Goal: Task Accomplishment & Management: Complete application form

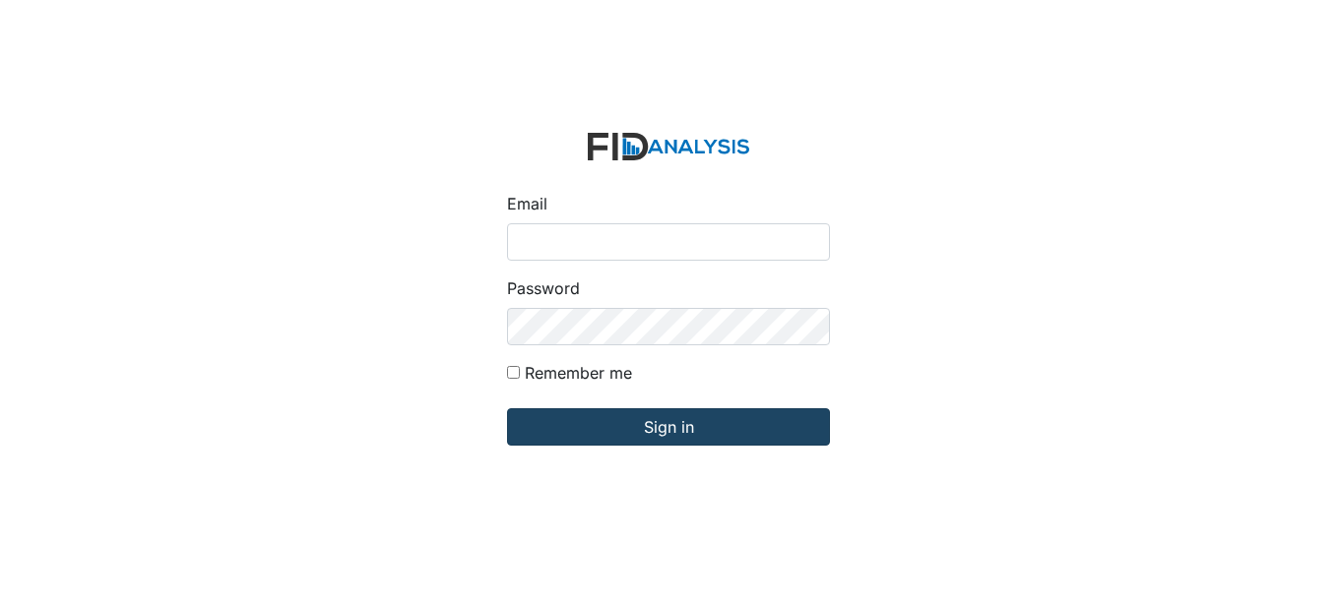
type input "[EMAIL_ADDRESS][DOMAIN_NAME]"
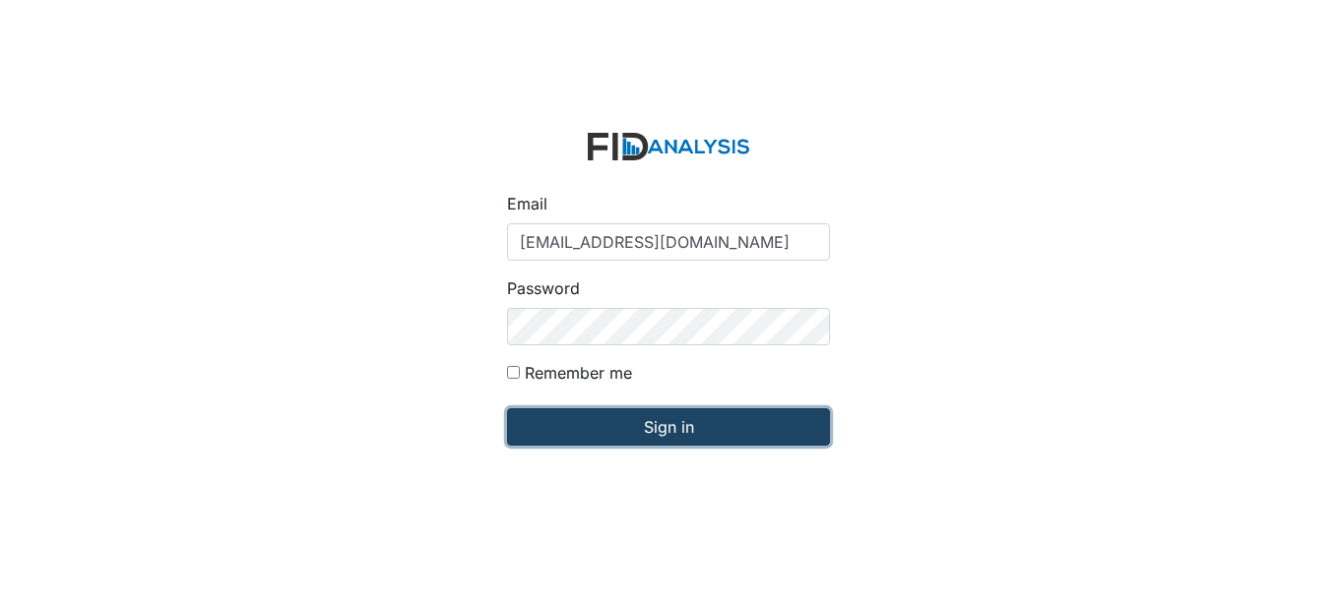
click at [630, 423] on input "Sign in" at bounding box center [668, 426] width 323 height 37
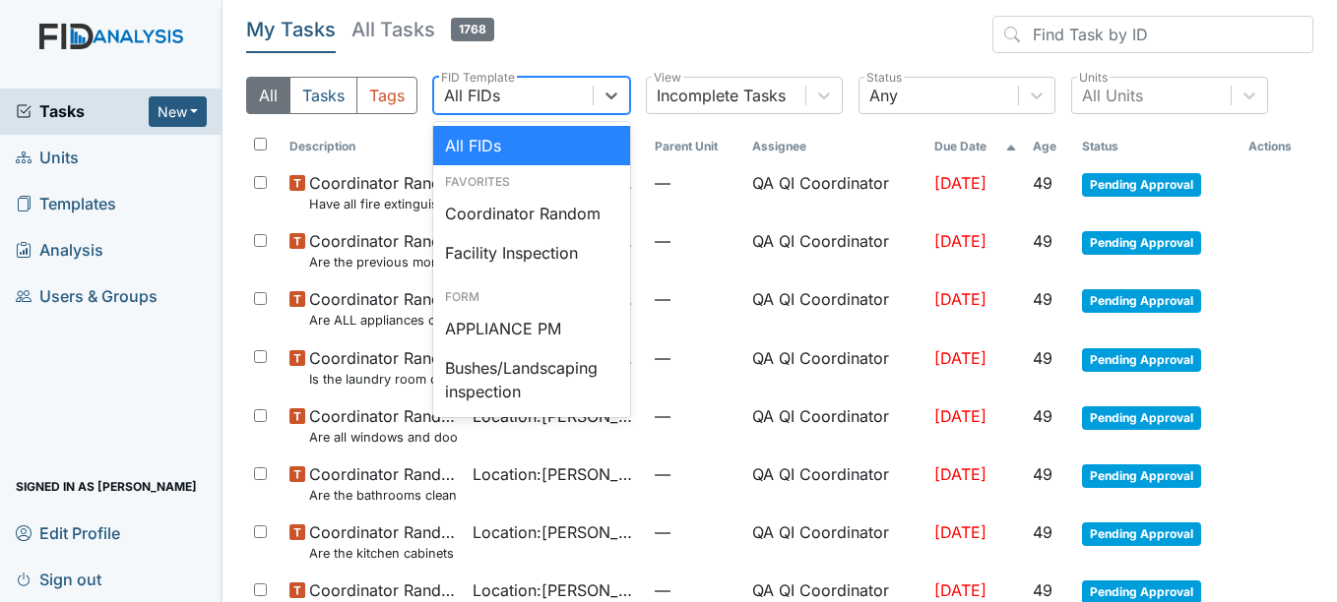
click at [555, 97] on div "All FIDs" at bounding box center [513, 95] width 158 height 35
click at [527, 209] on div "Coordinator Random" at bounding box center [531, 213] width 197 height 39
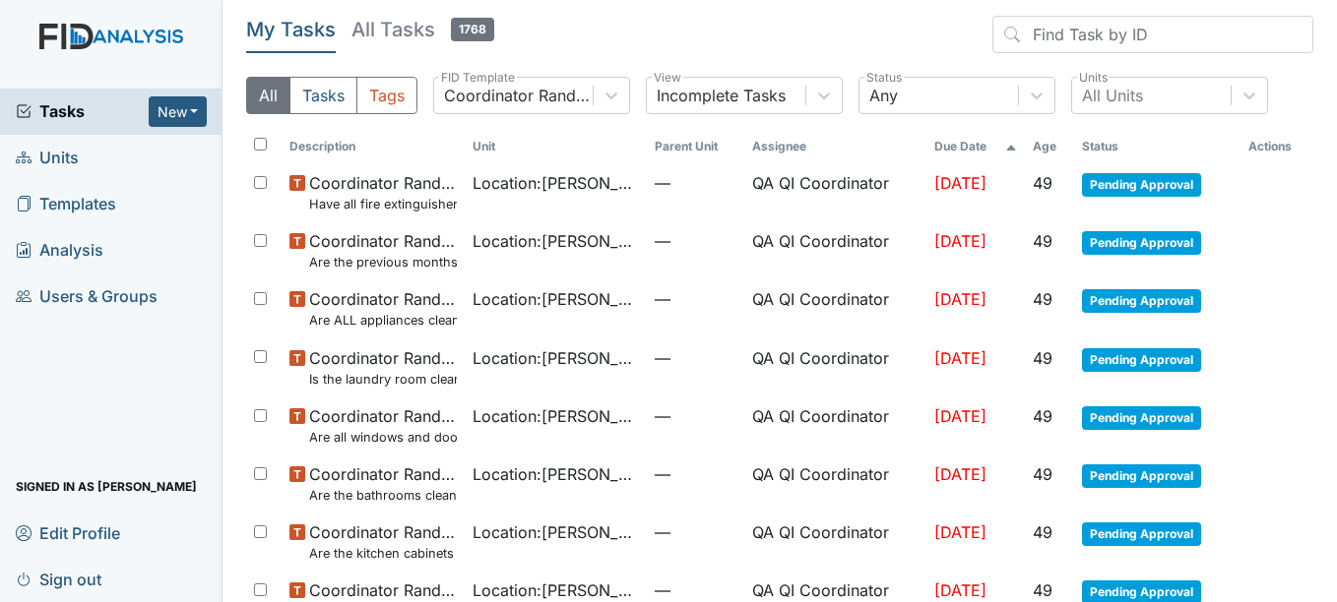
click at [144, 152] on link "Units" at bounding box center [111, 158] width 222 height 46
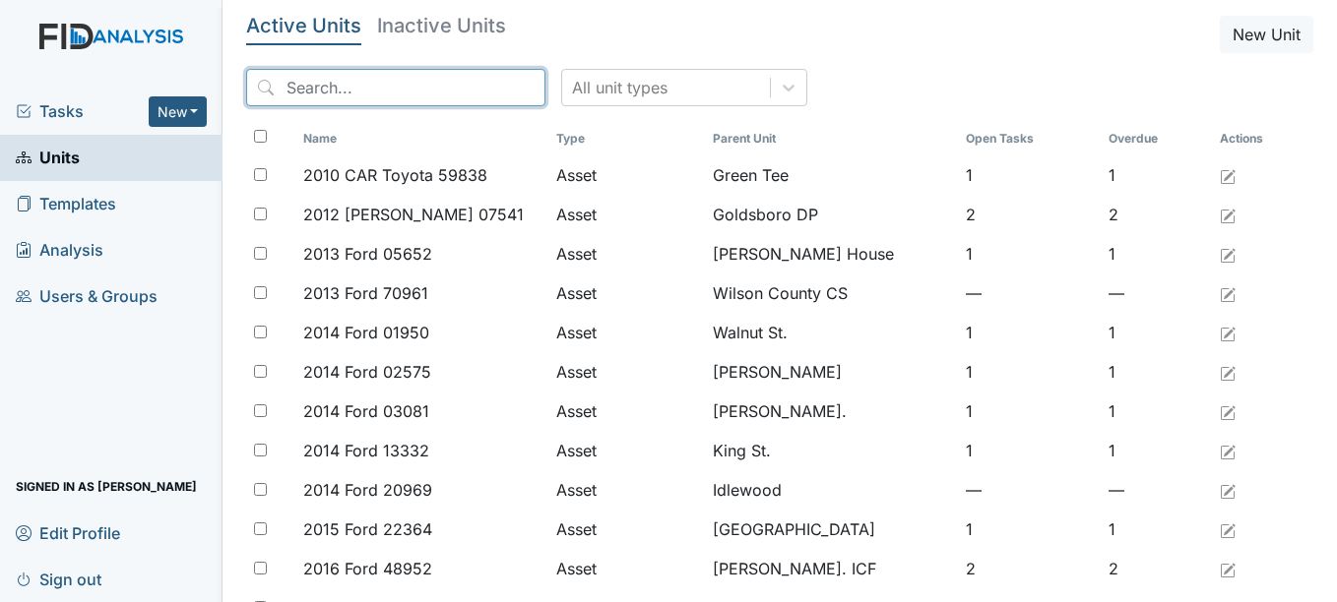
click at [441, 94] on input "search" at bounding box center [395, 87] width 299 height 37
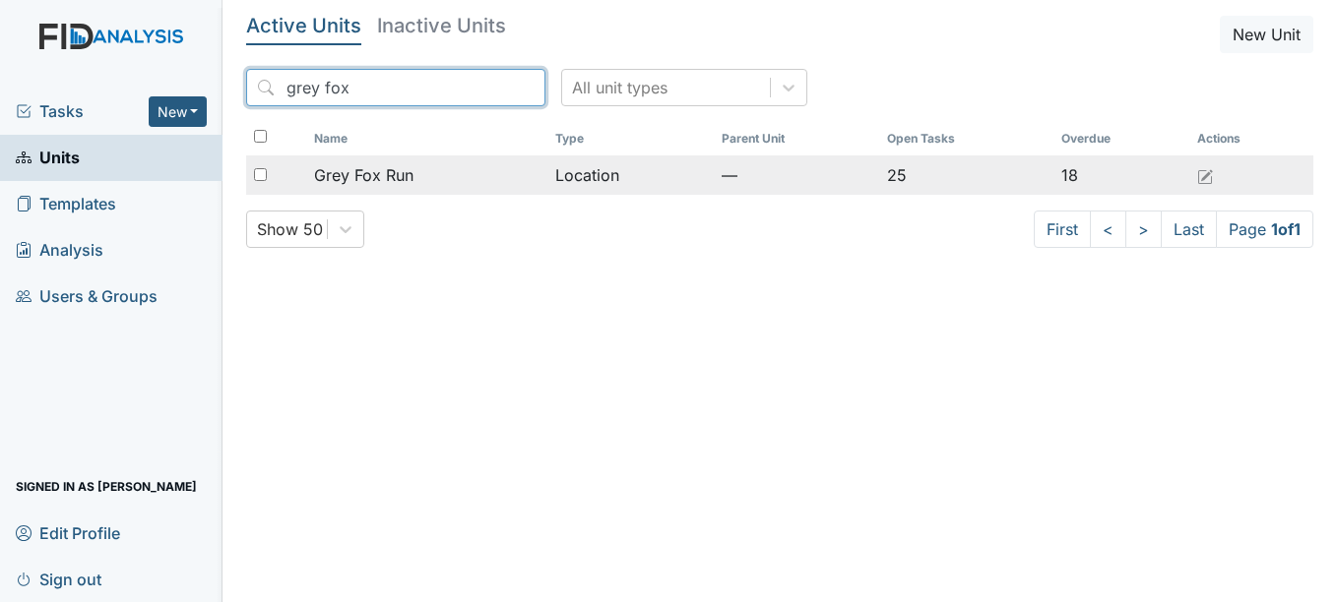
type input "grey fox"
click at [395, 169] on span "Grey Fox Run" at bounding box center [363, 175] width 99 height 24
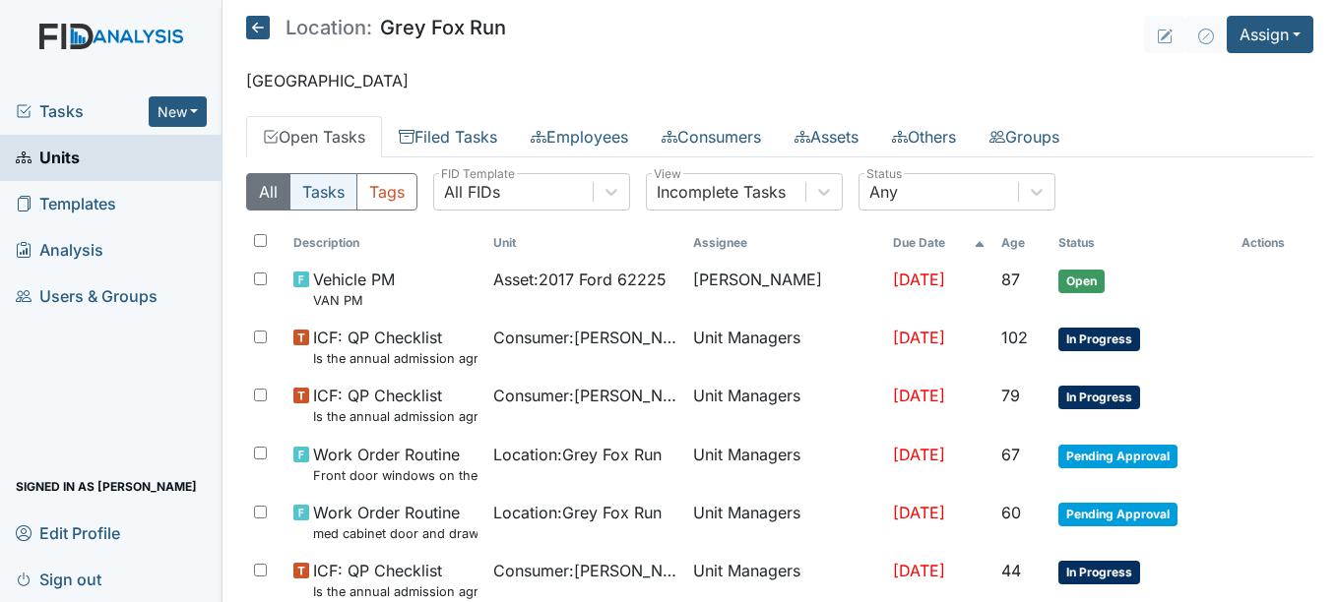
click at [338, 199] on button "Tasks" at bounding box center [323, 191] width 68 height 37
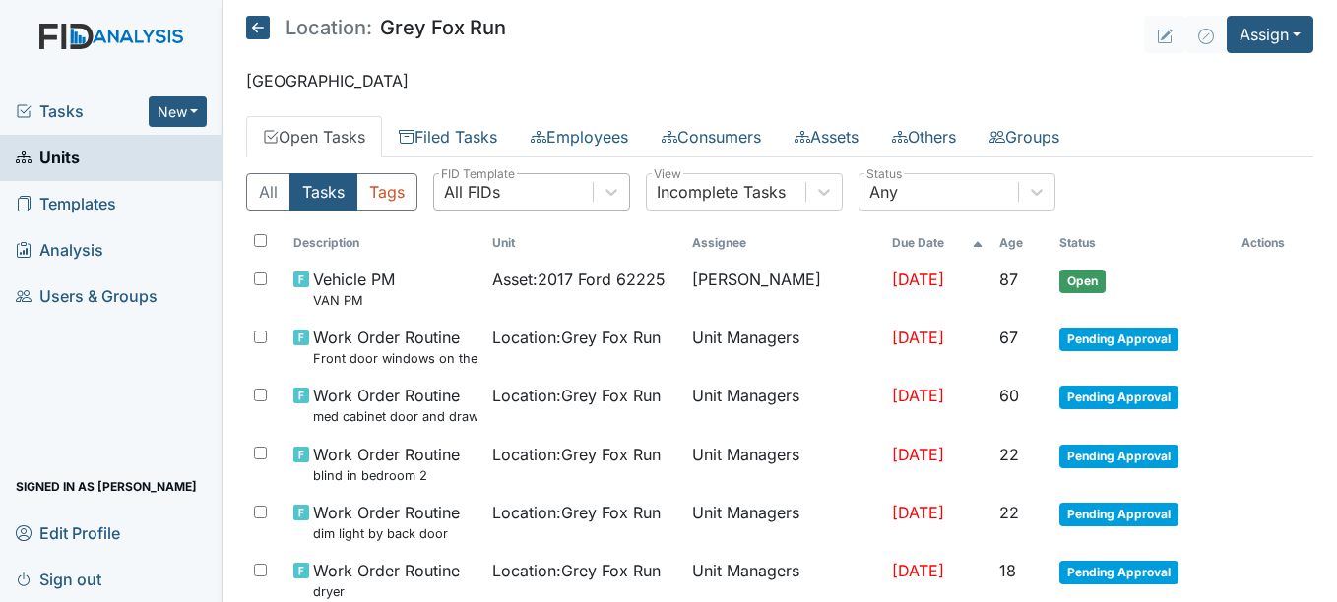
click at [499, 191] on div "All FIDs" at bounding box center [472, 192] width 56 height 24
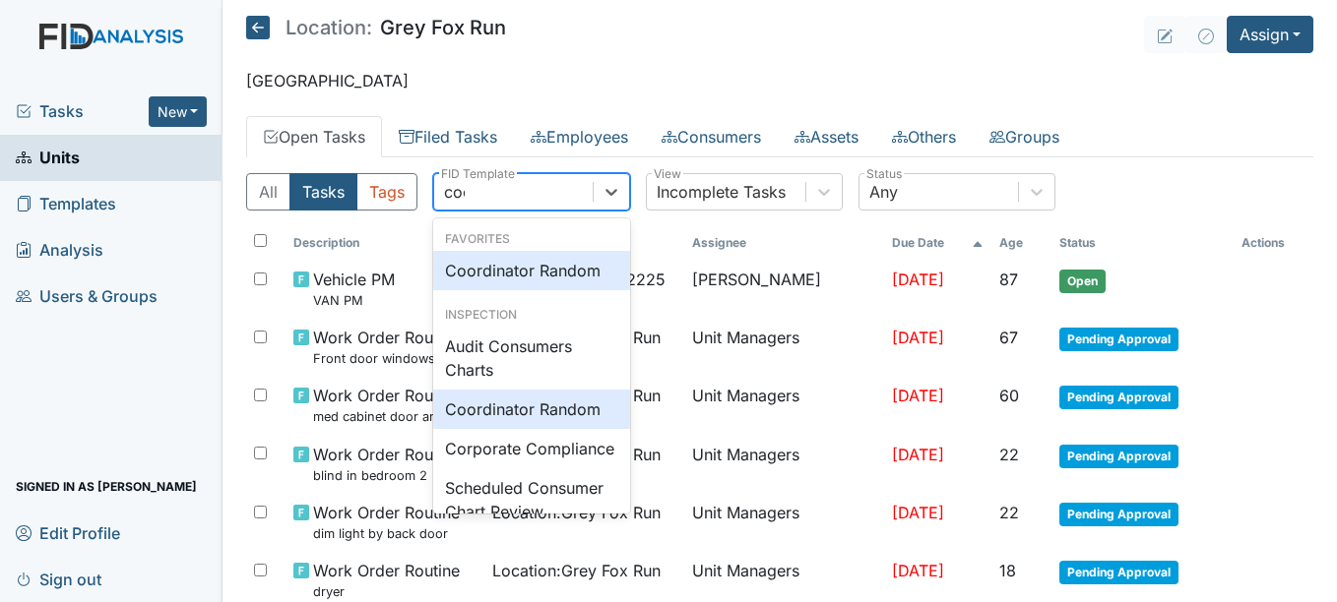
type input "coor"
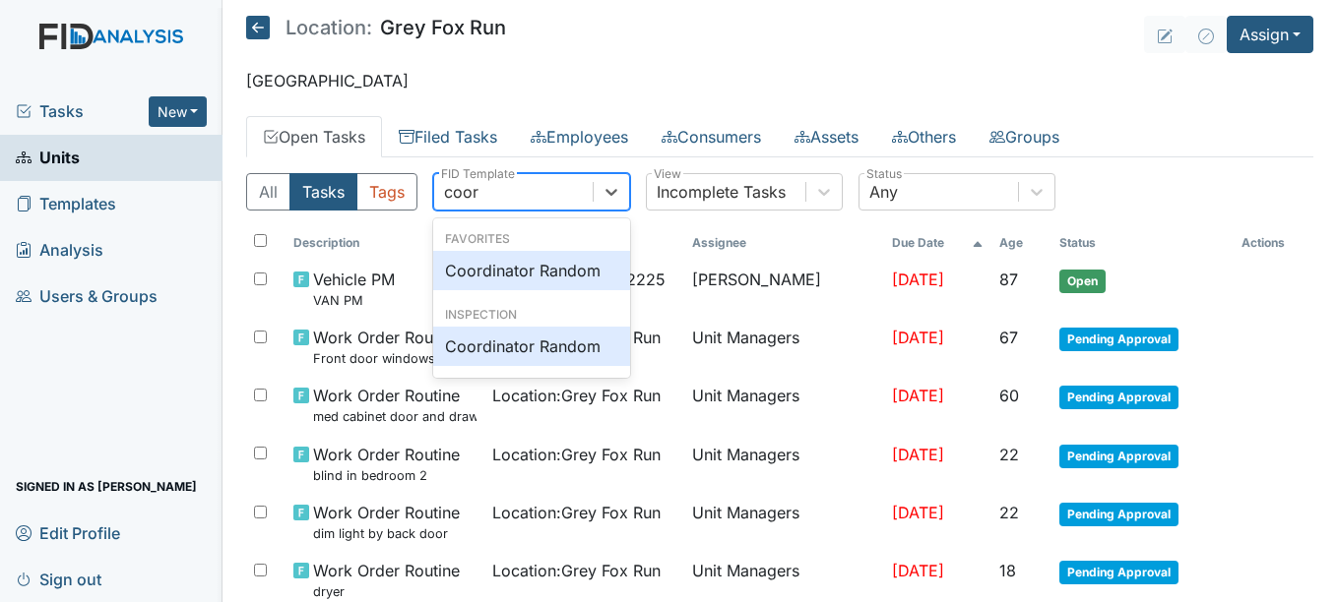
click at [511, 280] on div "Coordinator Random" at bounding box center [531, 270] width 197 height 39
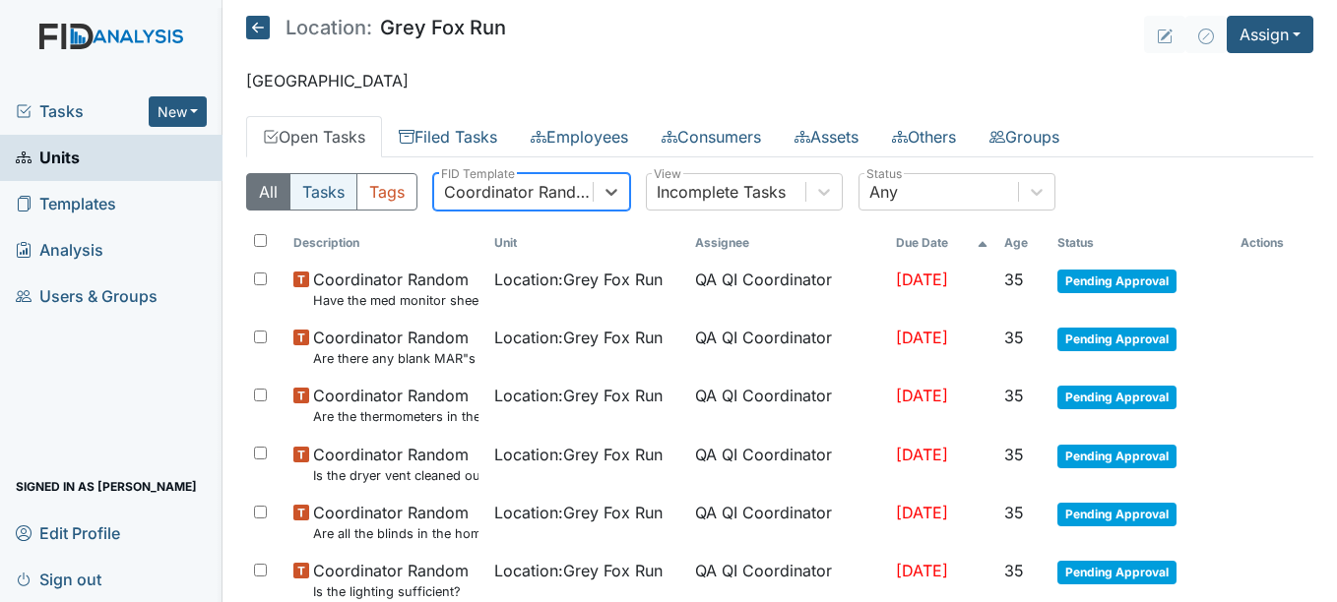
click at [329, 184] on button "Tasks" at bounding box center [323, 191] width 68 height 37
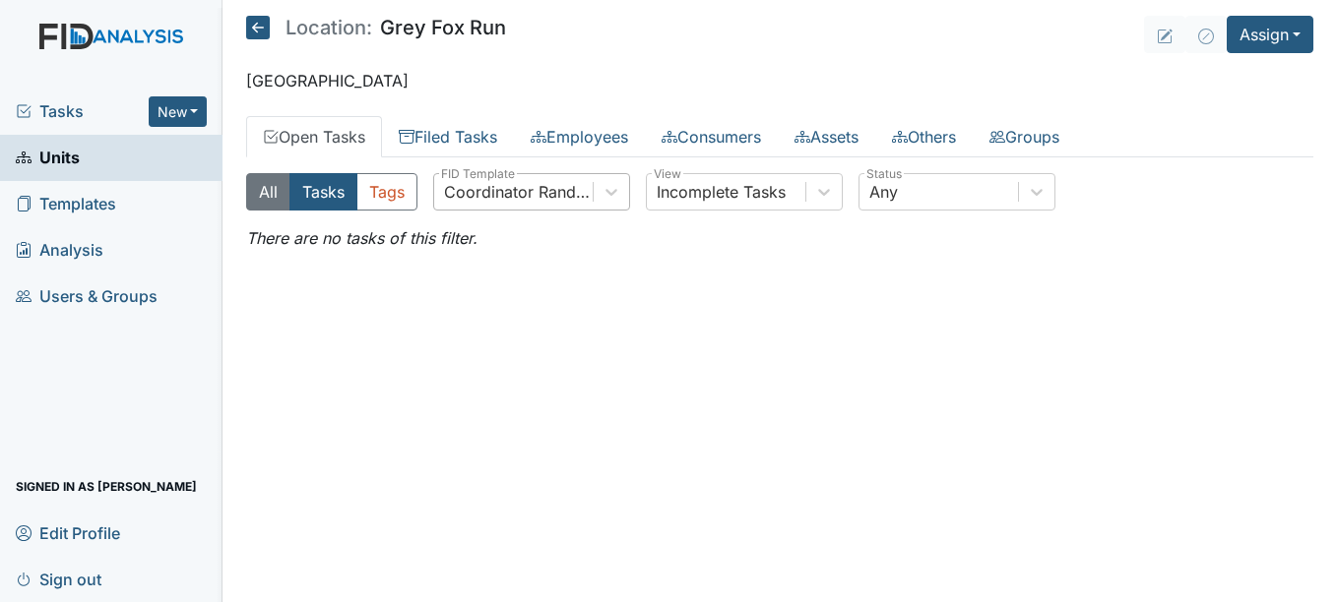
click at [283, 186] on button "All" at bounding box center [268, 191] width 44 height 37
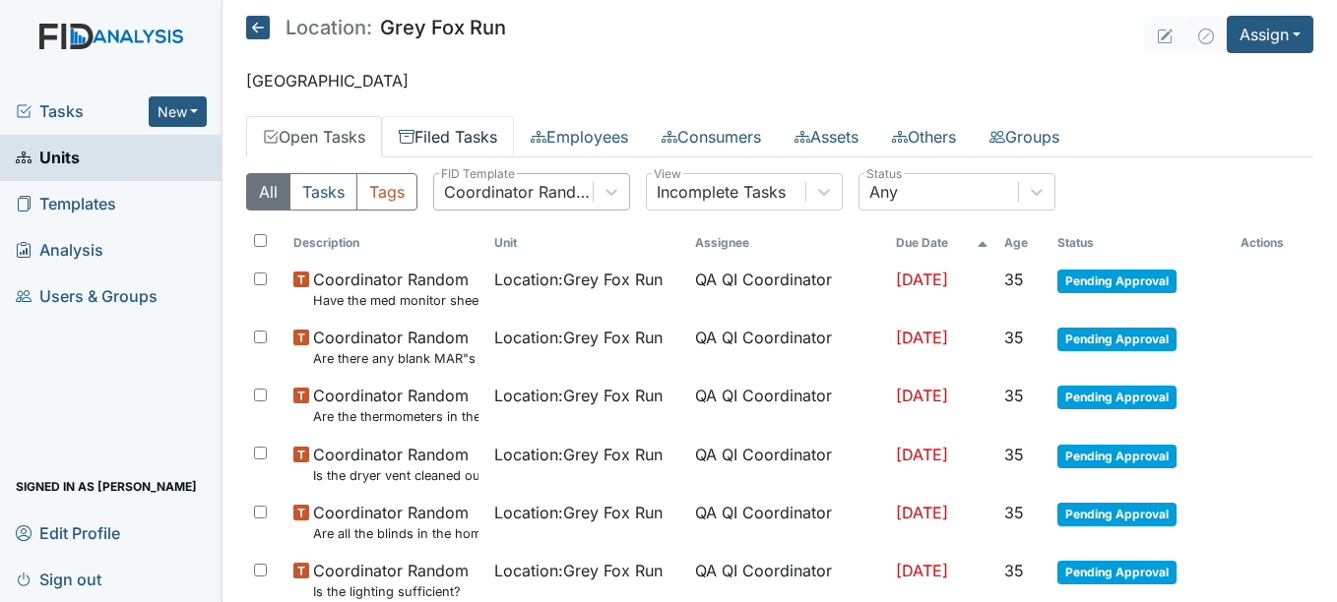
click at [478, 129] on link "Filed Tasks" at bounding box center [448, 136] width 132 height 41
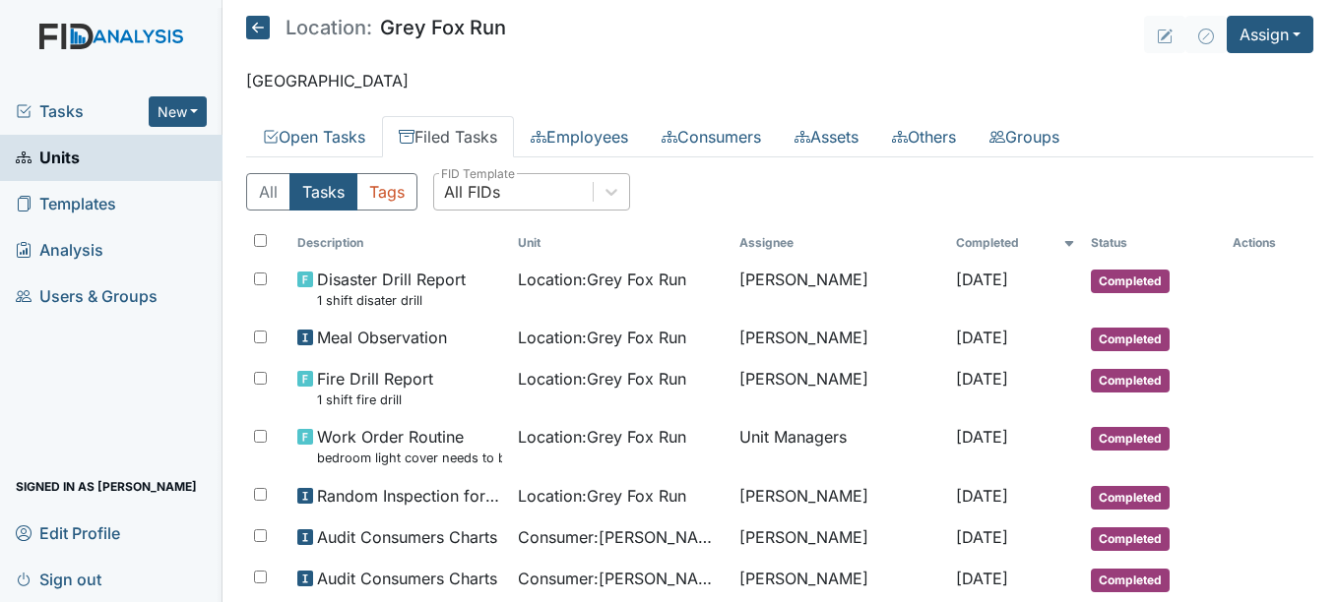
click at [517, 191] on div "All FIDs" at bounding box center [513, 191] width 158 height 35
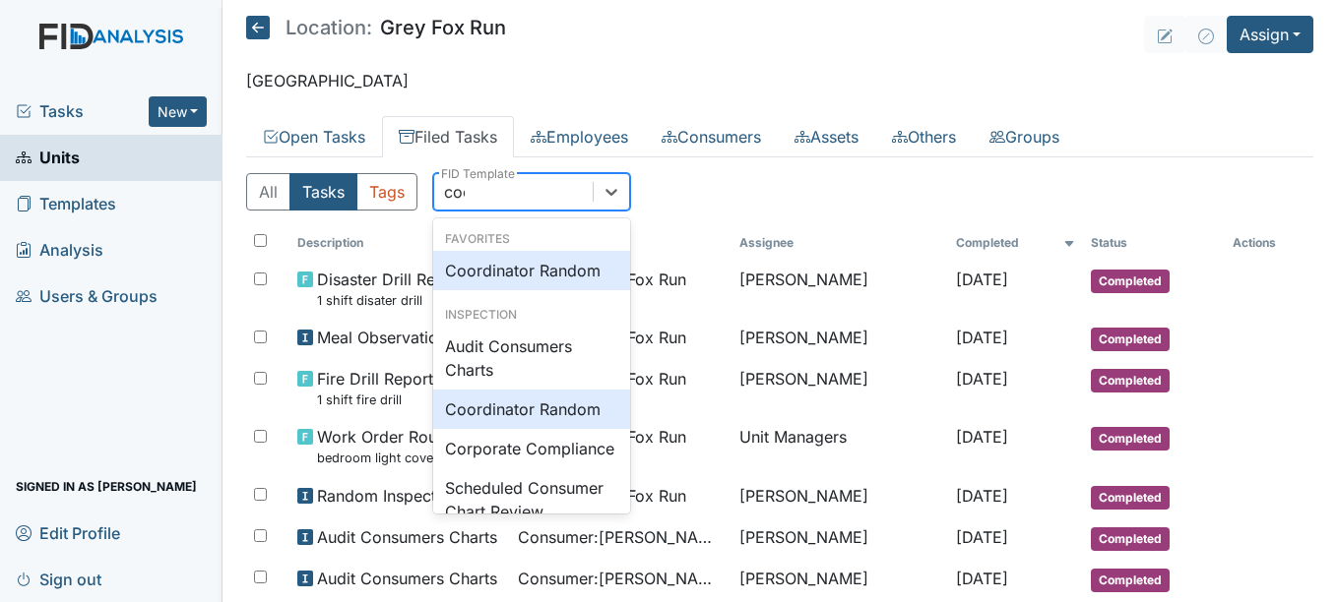
type input "coord"
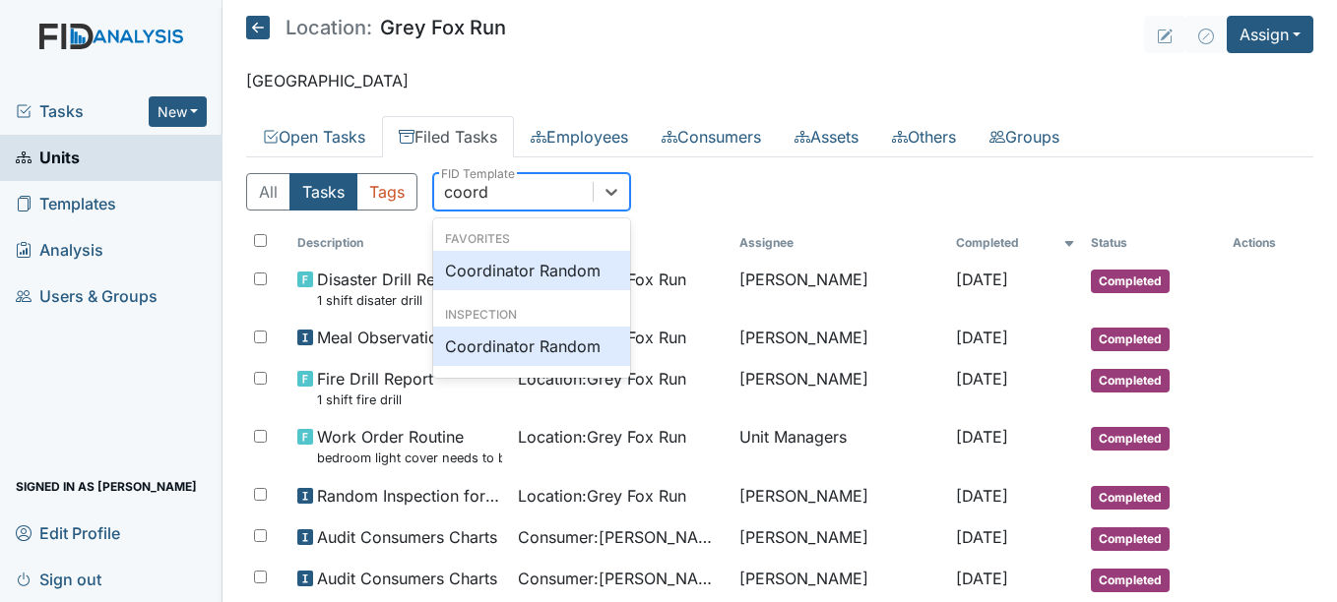
click at [520, 274] on div "Coordinator Random" at bounding box center [531, 270] width 197 height 39
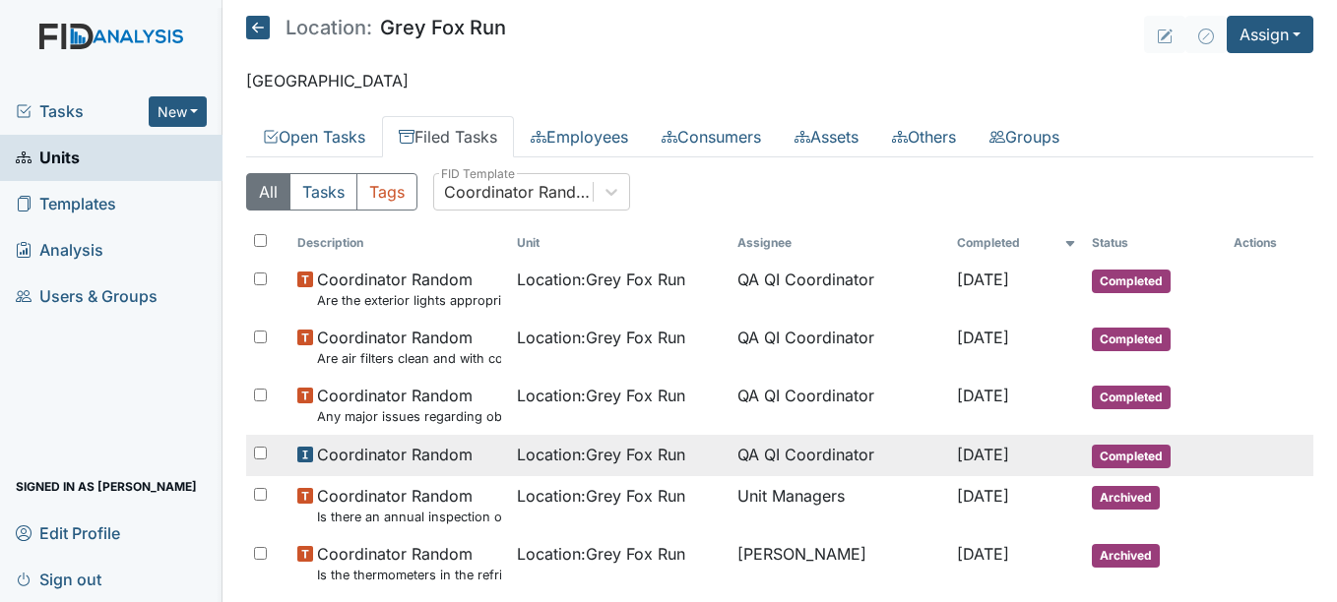
click at [456, 451] on span "Coordinator Random" at bounding box center [395, 455] width 156 height 24
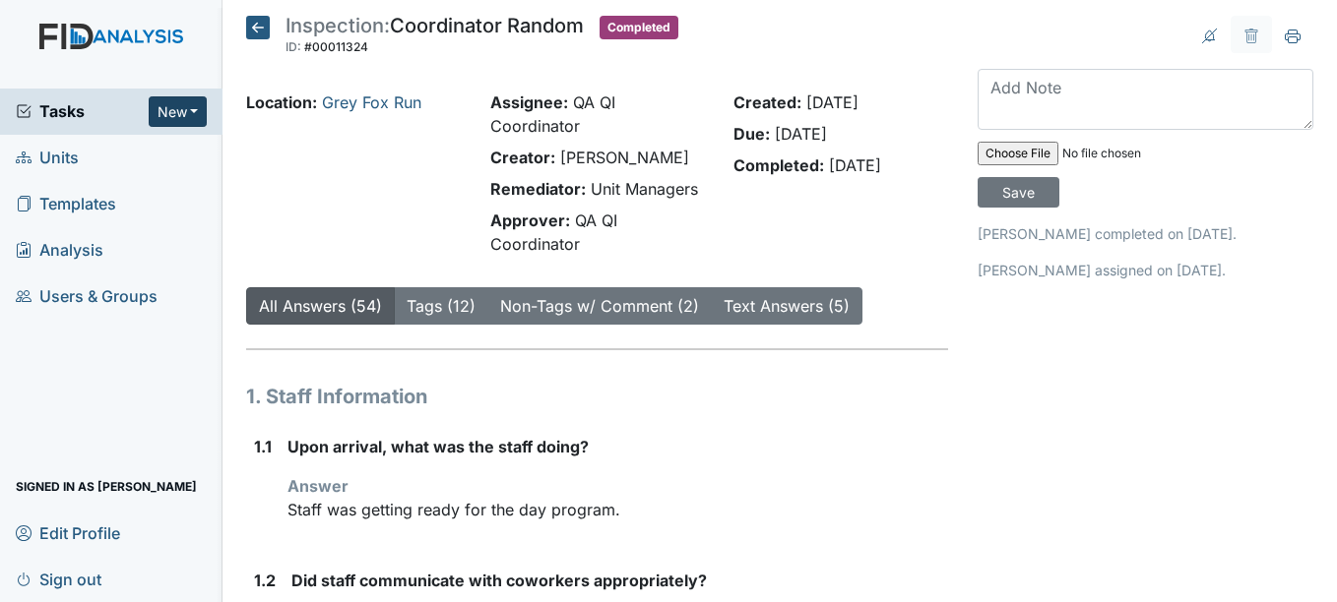
click at [203, 110] on button "New" at bounding box center [178, 111] width 59 height 31
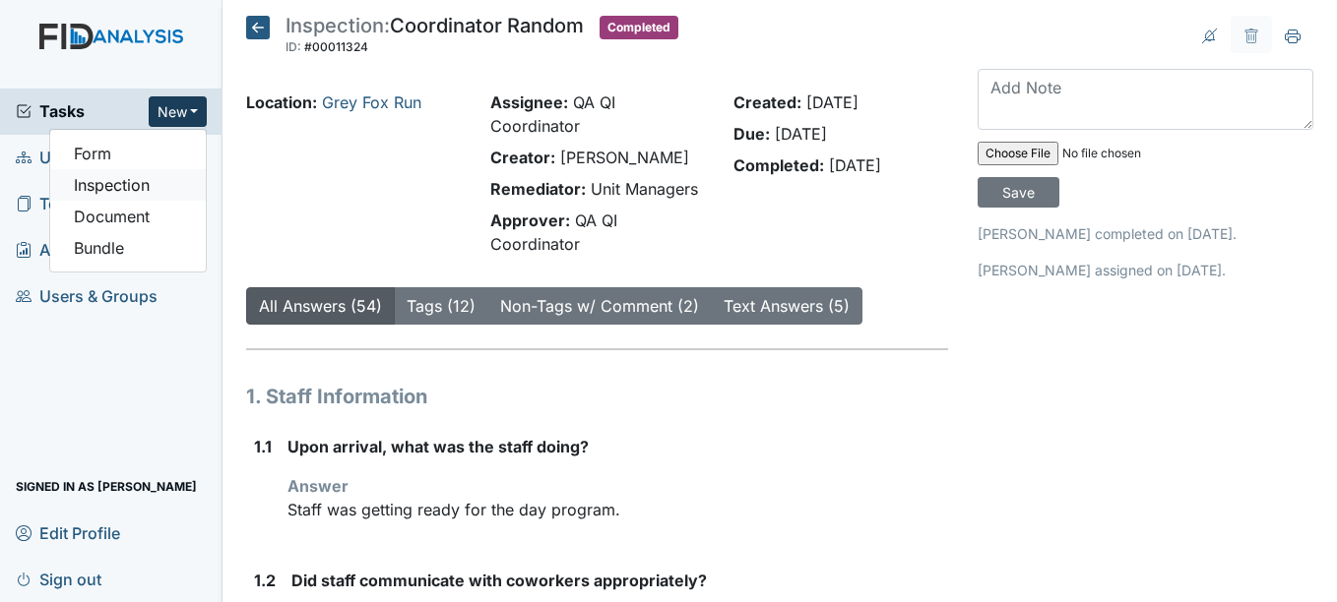
click at [146, 178] on link "Inspection" at bounding box center [128, 184] width 156 height 31
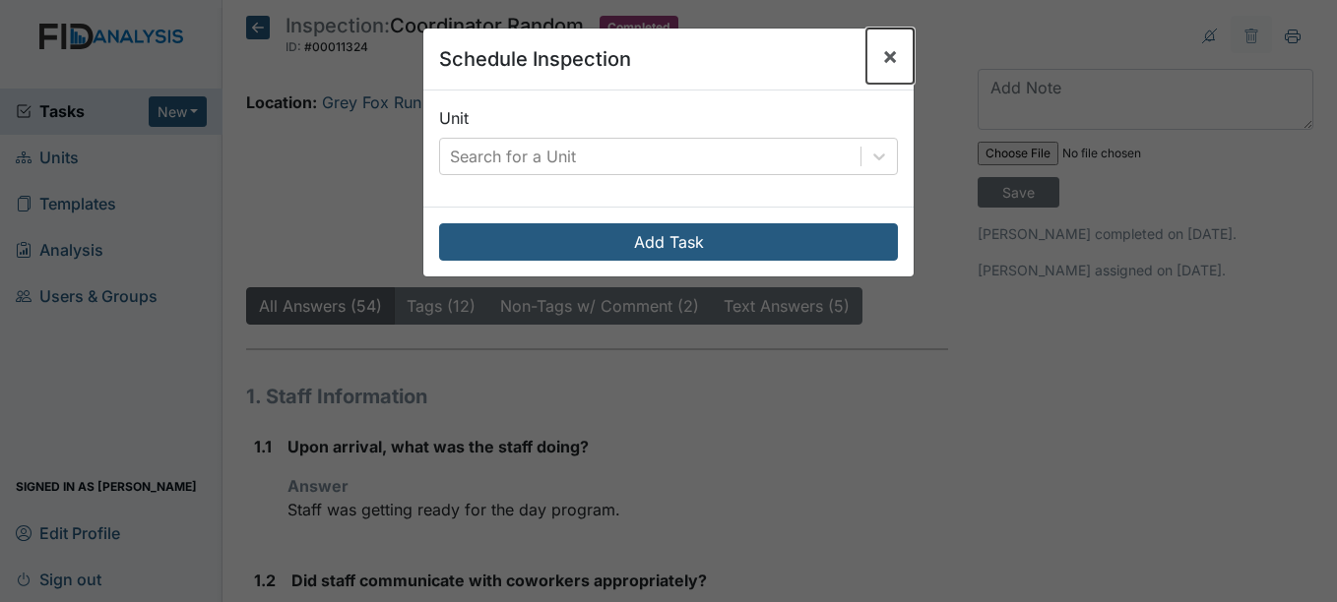
click at [887, 58] on span "×" at bounding box center [890, 55] width 16 height 29
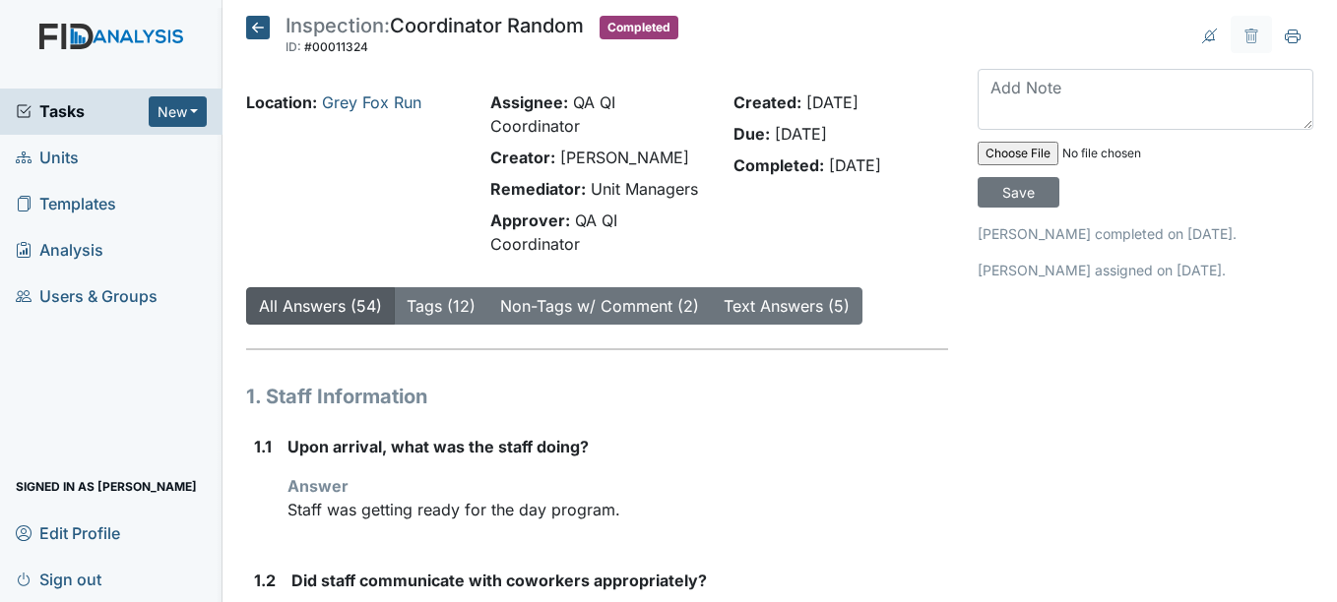
click at [258, 23] on icon at bounding box center [258, 28] width 24 height 24
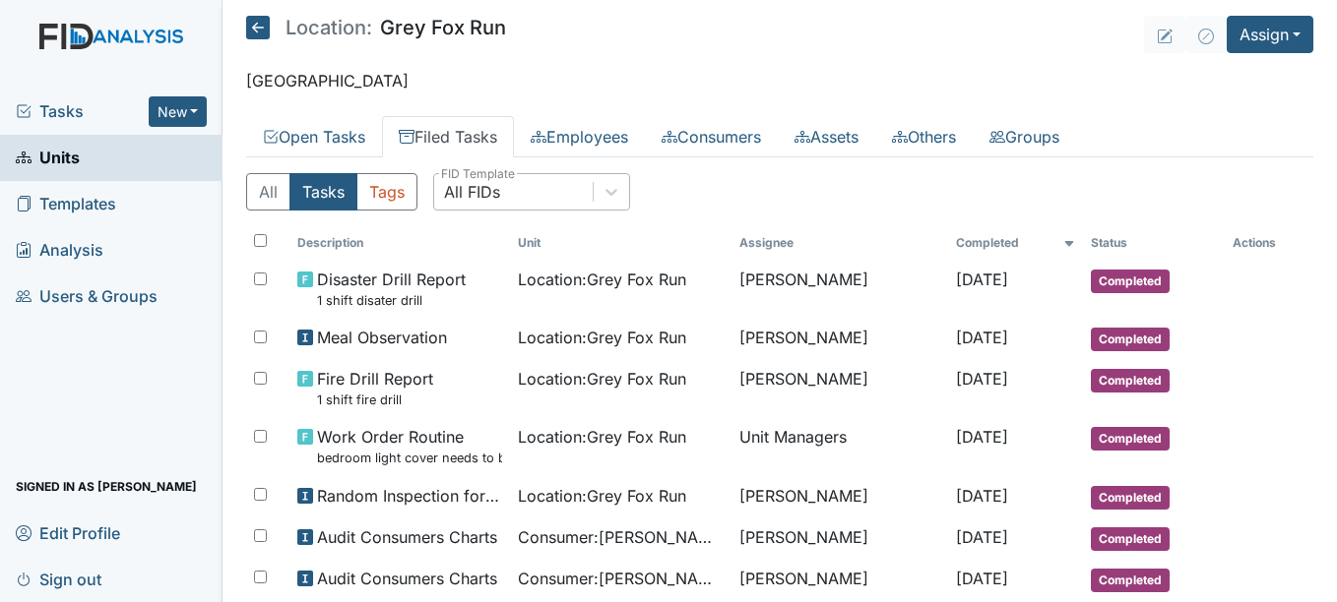
click at [500, 191] on div "All FIDs" at bounding box center [472, 192] width 56 height 24
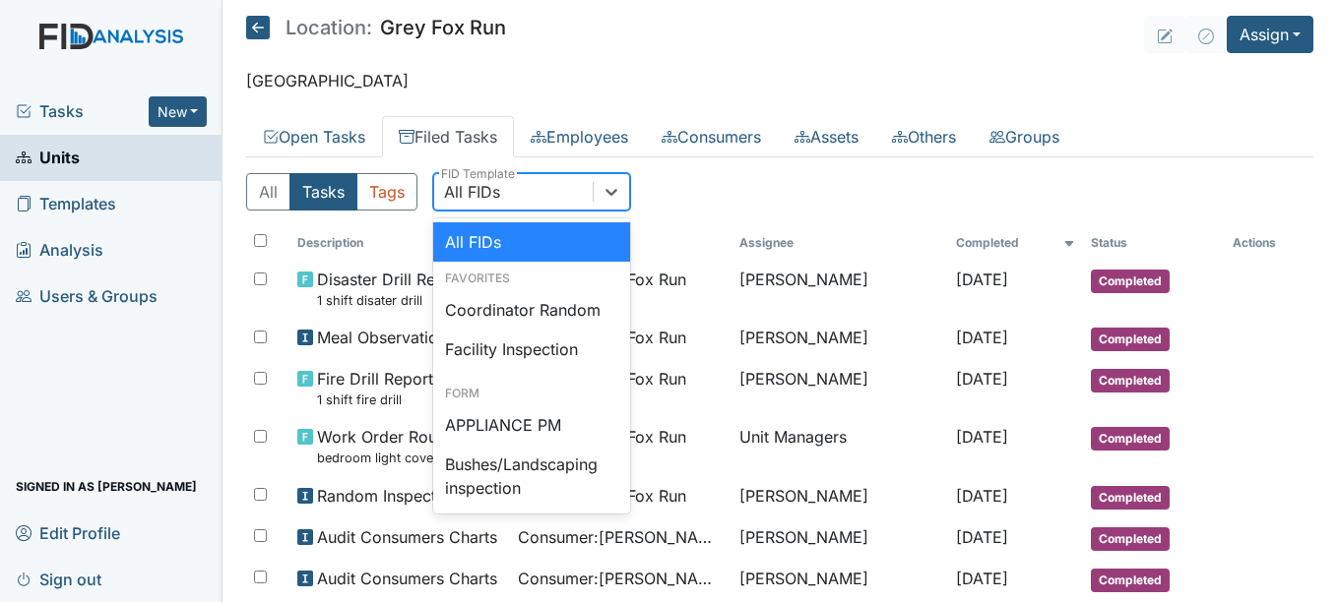
click at [473, 141] on link "Filed Tasks" at bounding box center [448, 136] width 132 height 41
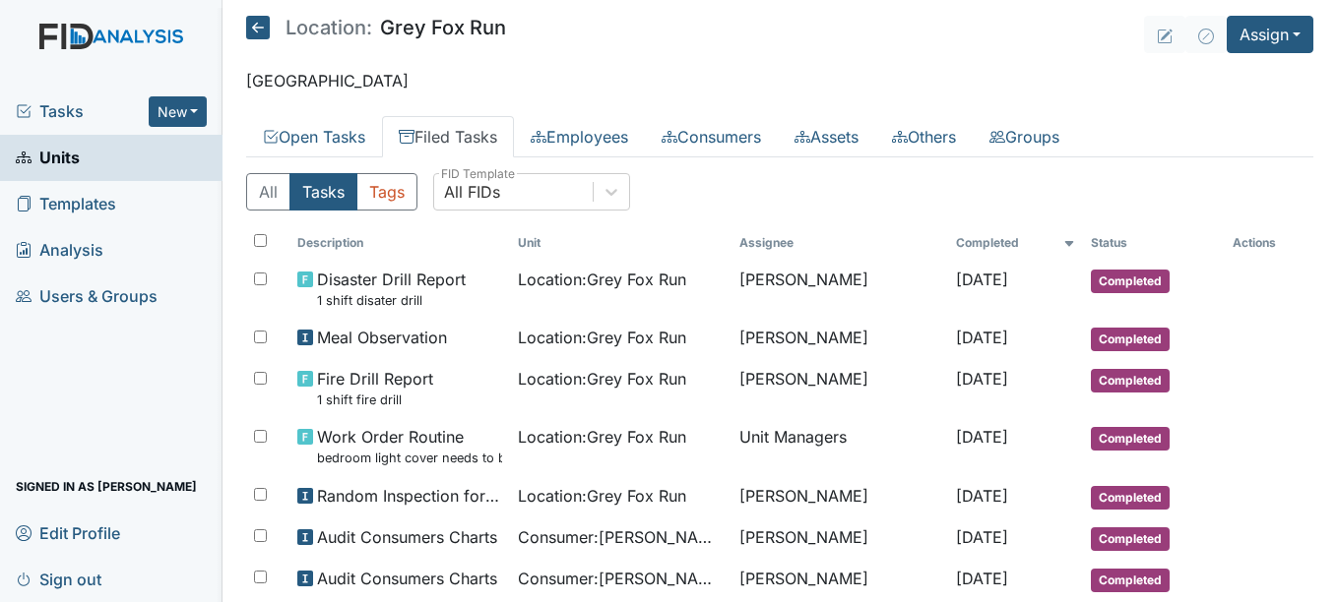
click at [471, 131] on link "Filed Tasks" at bounding box center [448, 136] width 132 height 41
click at [488, 190] on div "All FIDs" at bounding box center [472, 192] width 56 height 24
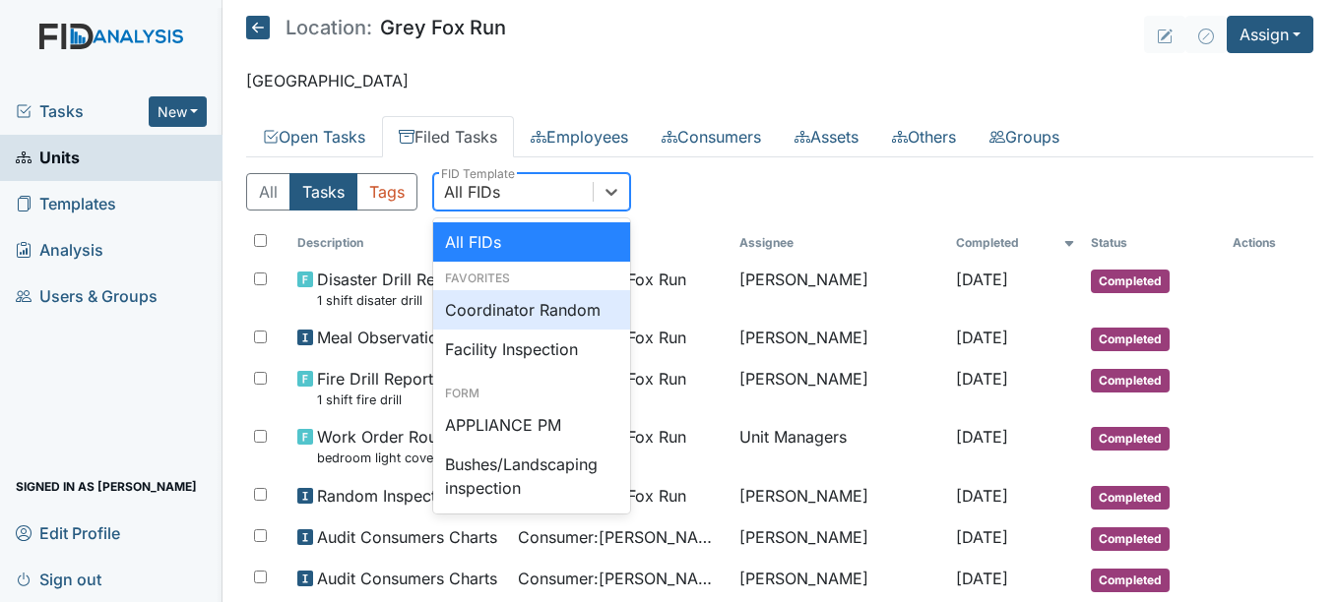
click at [466, 310] on div "Coordinator Random" at bounding box center [531, 309] width 197 height 39
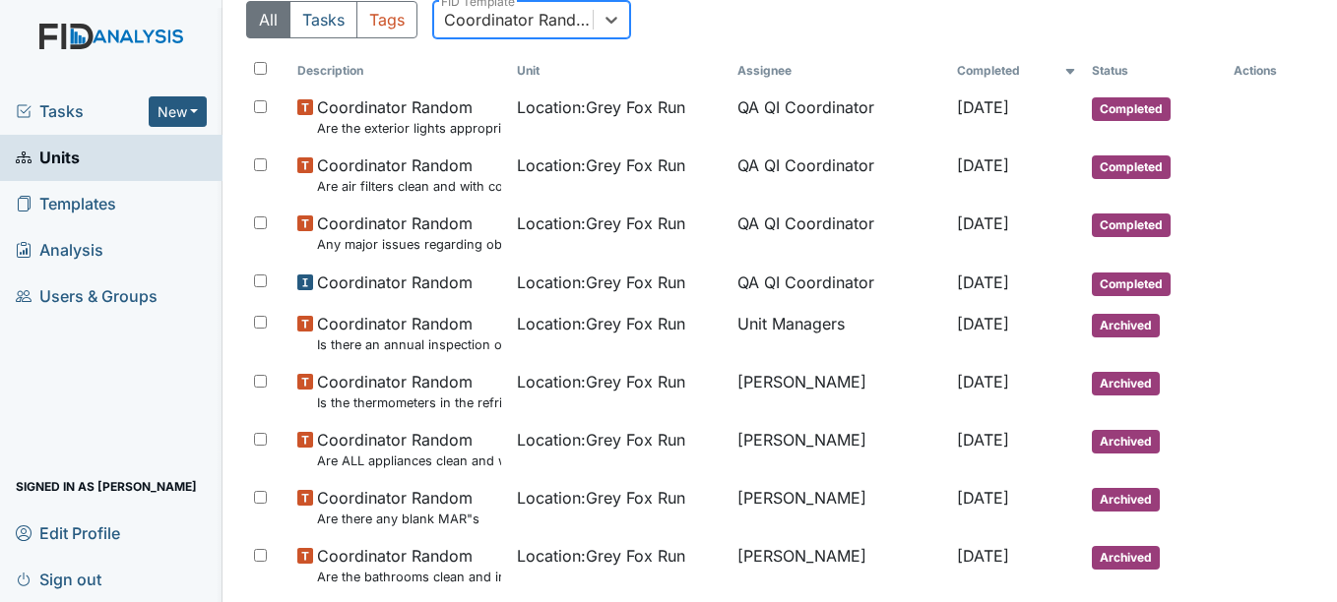
scroll to position [175, 0]
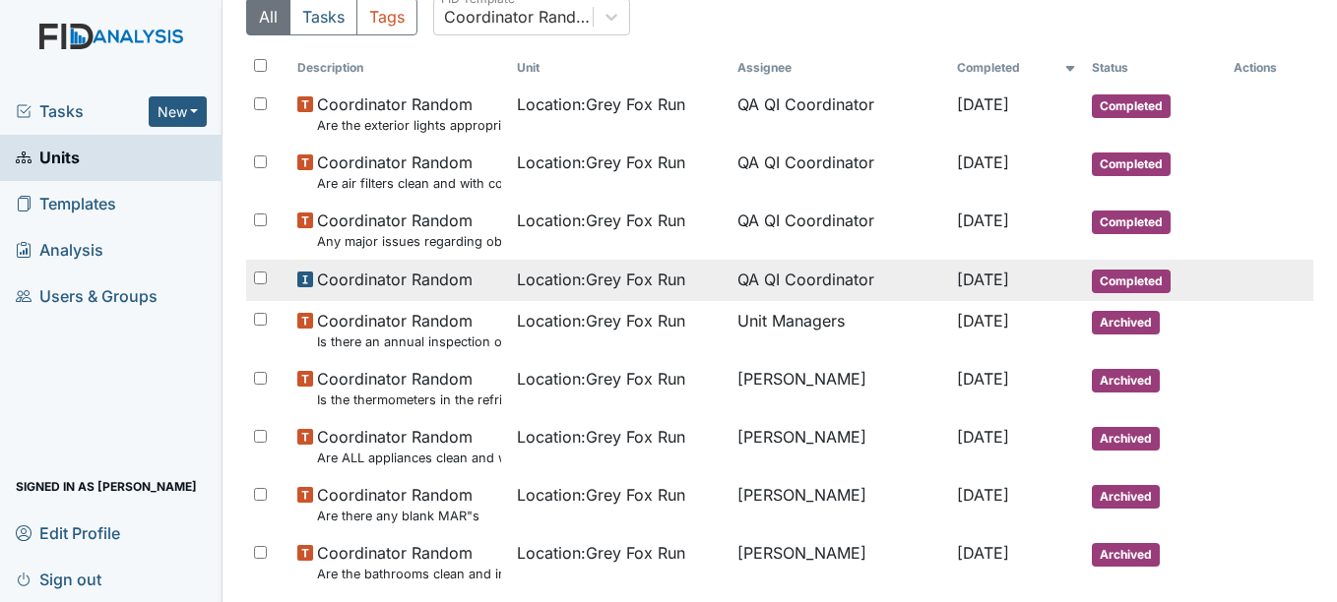
click at [531, 273] on span "Location : Grey Fox Run" at bounding box center [601, 280] width 168 height 24
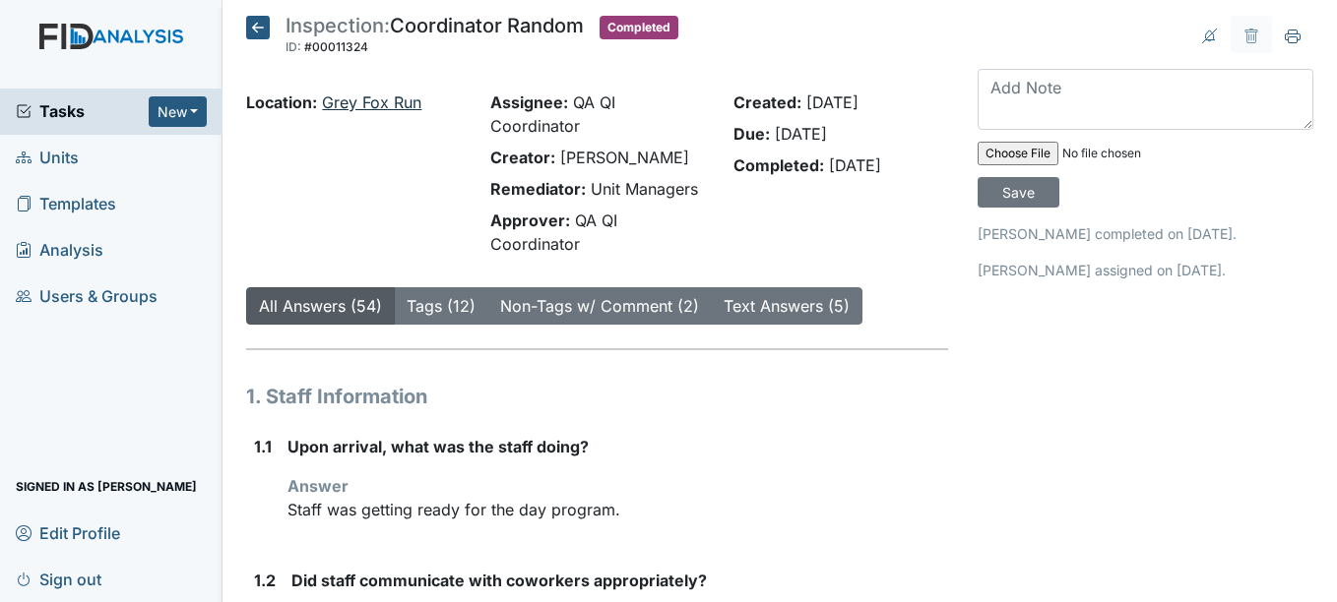
click at [361, 105] on link "Grey Fox Run" at bounding box center [371, 103] width 99 height 20
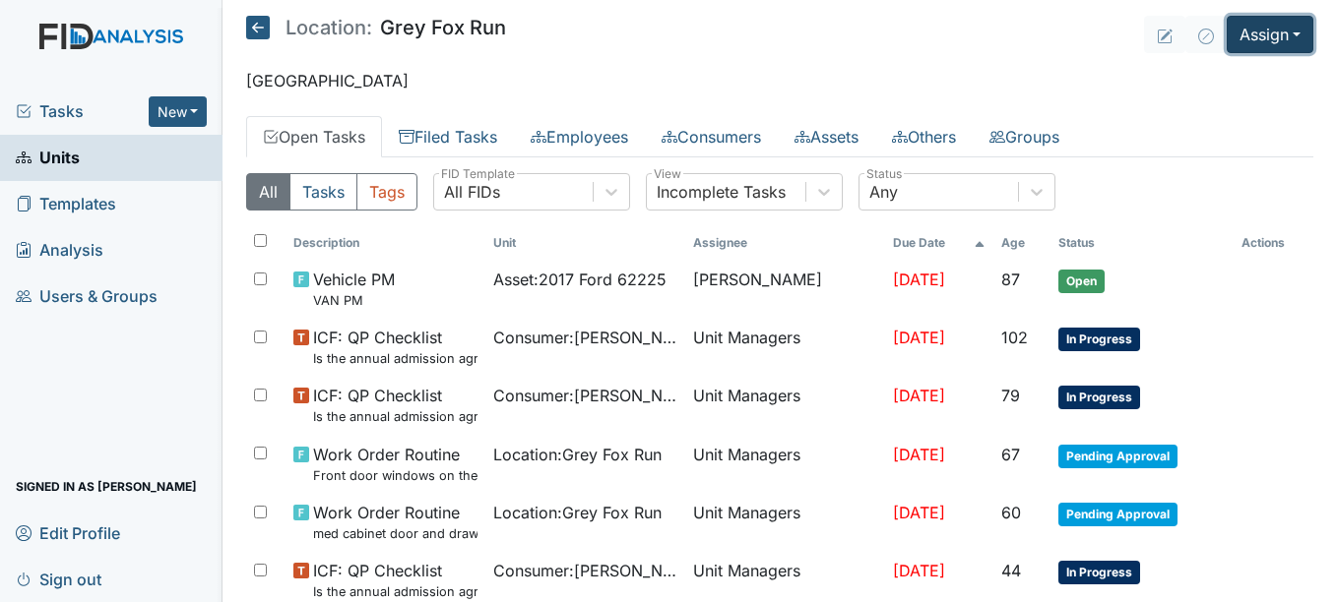
click at [1269, 31] on button "Assign" at bounding box center [1269, 34] width 87 height 37
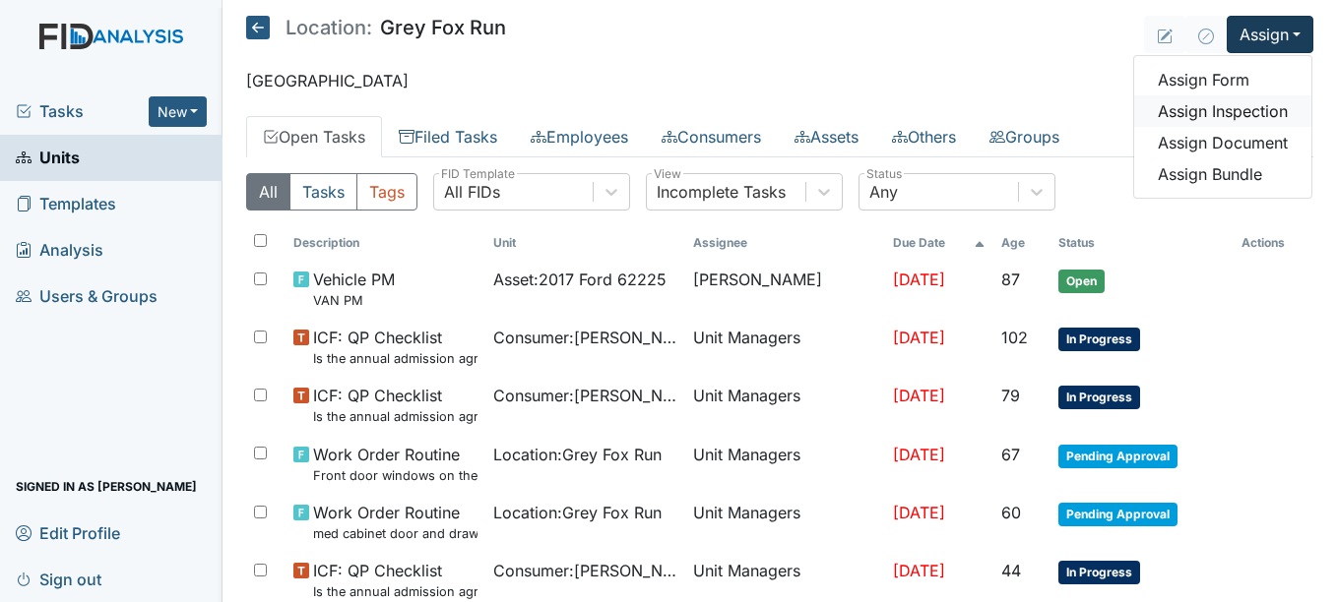
click at [1224, 105] on link "Assign Inspection" at bounding box center [1222, 110] width 177 height 31
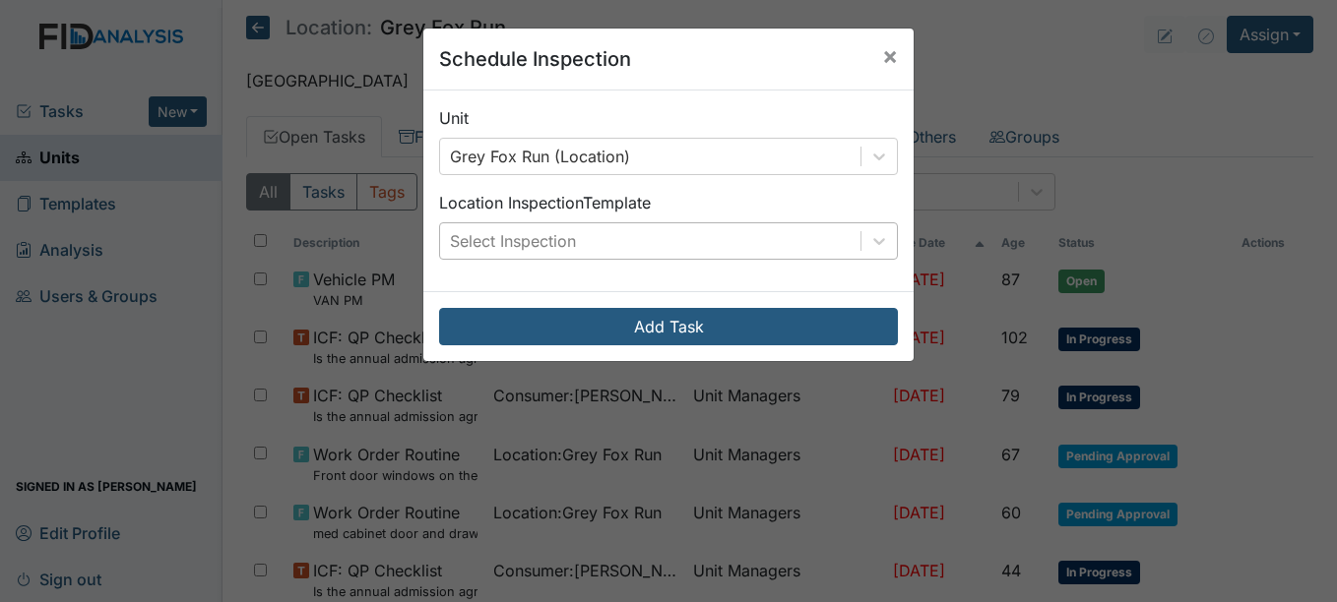
click at [537, 243] on div "Select Inspection" at bounding box center [513, 241] width 126 height 24
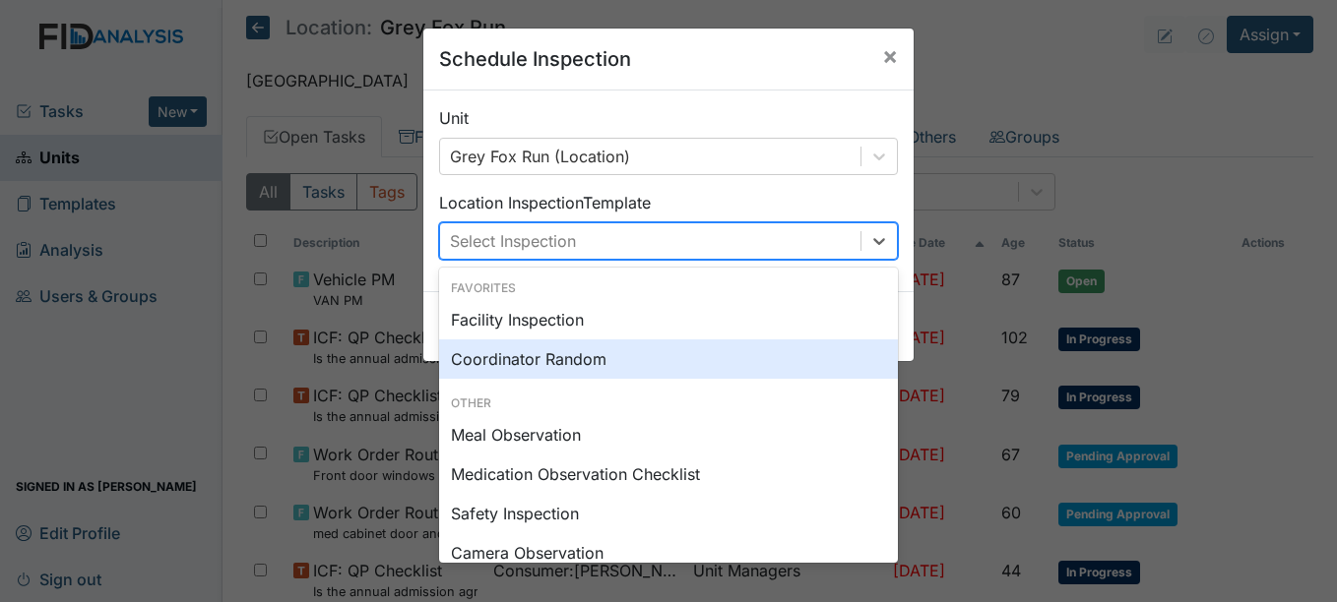
click at [538, 360] on div "Coordinator Random" at bounding box center [668, 359] width 459 height 39
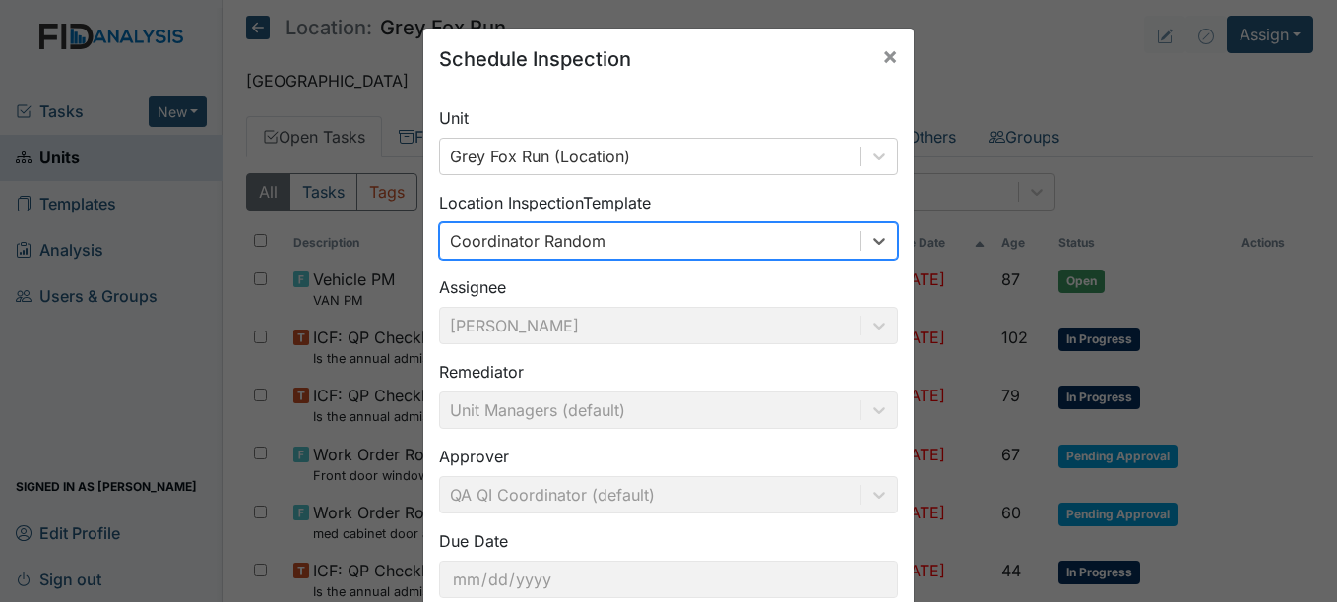
scroll to position [126, 0]
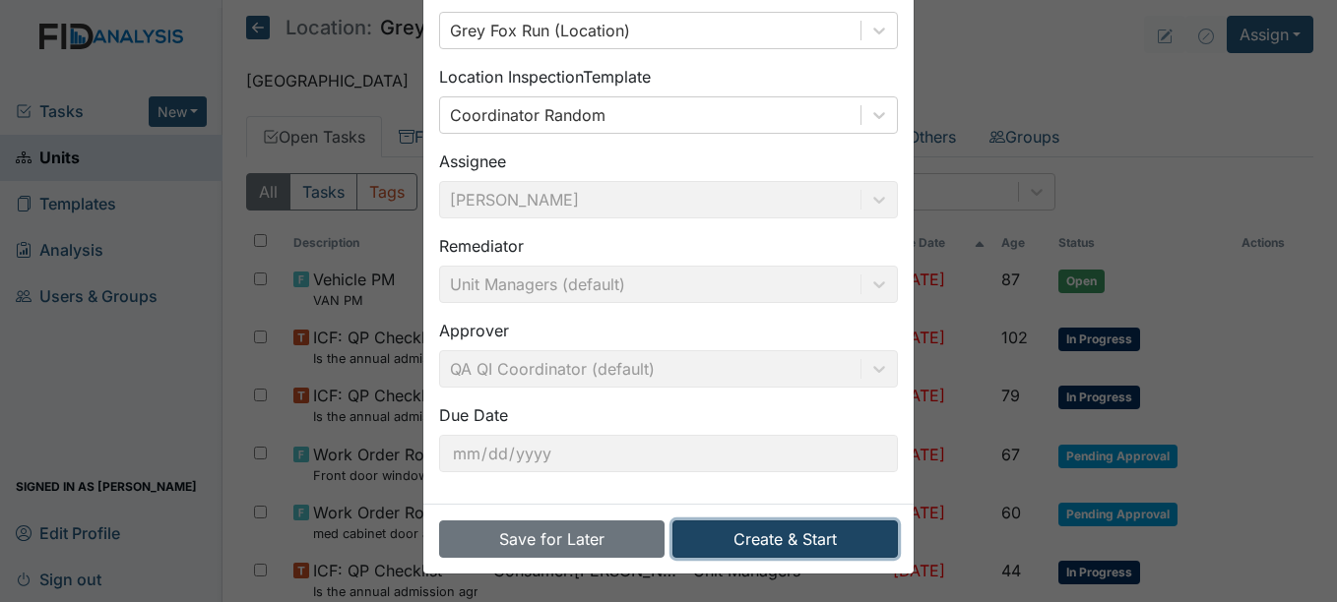
click at [760, 534] on button "Create & Start" at bounding box center [784, 539] width 225 height 37
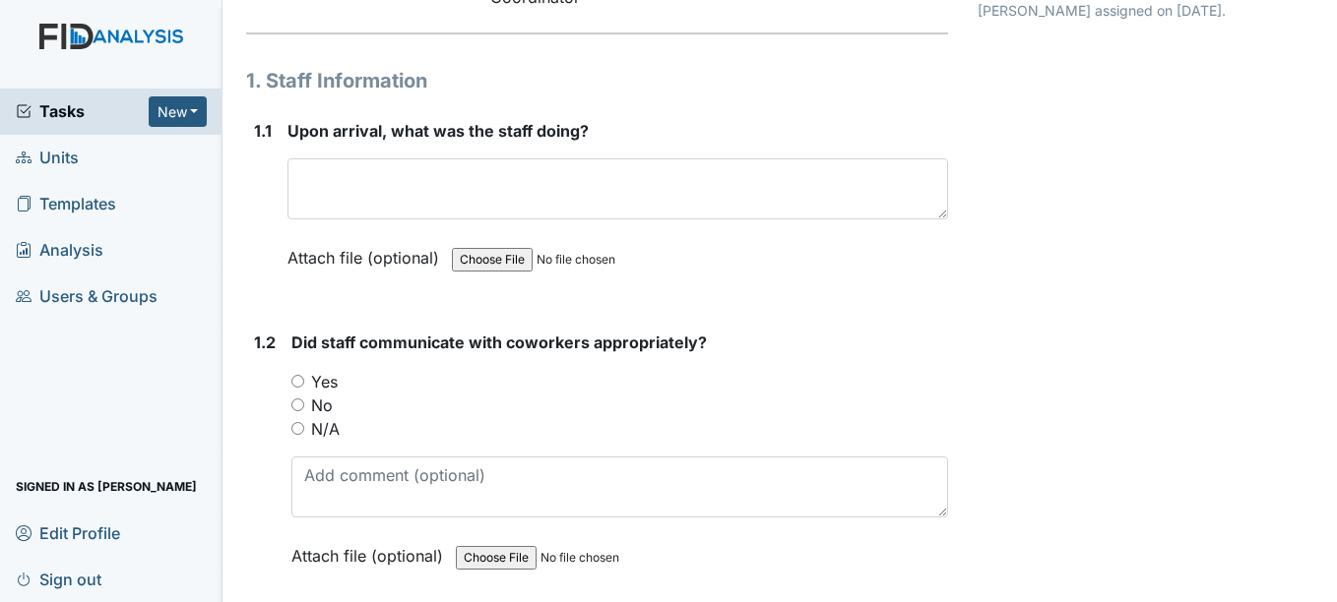
scroll to position [225, 0]
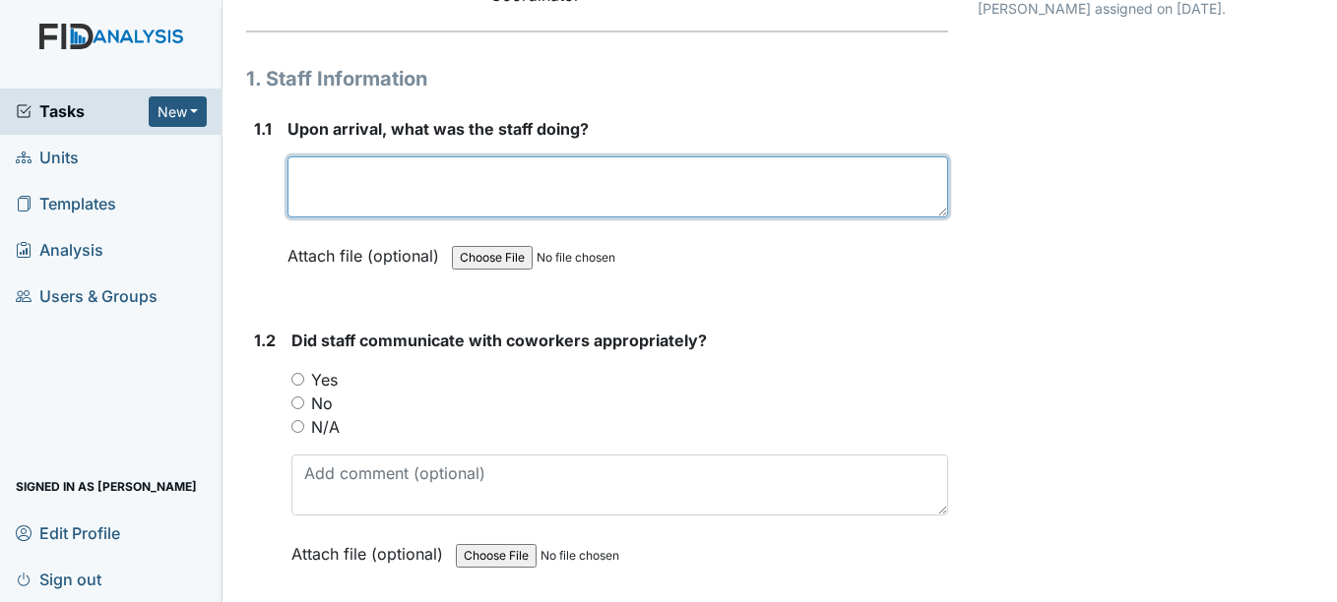
click at [408, 187] on textarea at bounding box center [617, 187] width 660 height 61
type textarea "n/a"
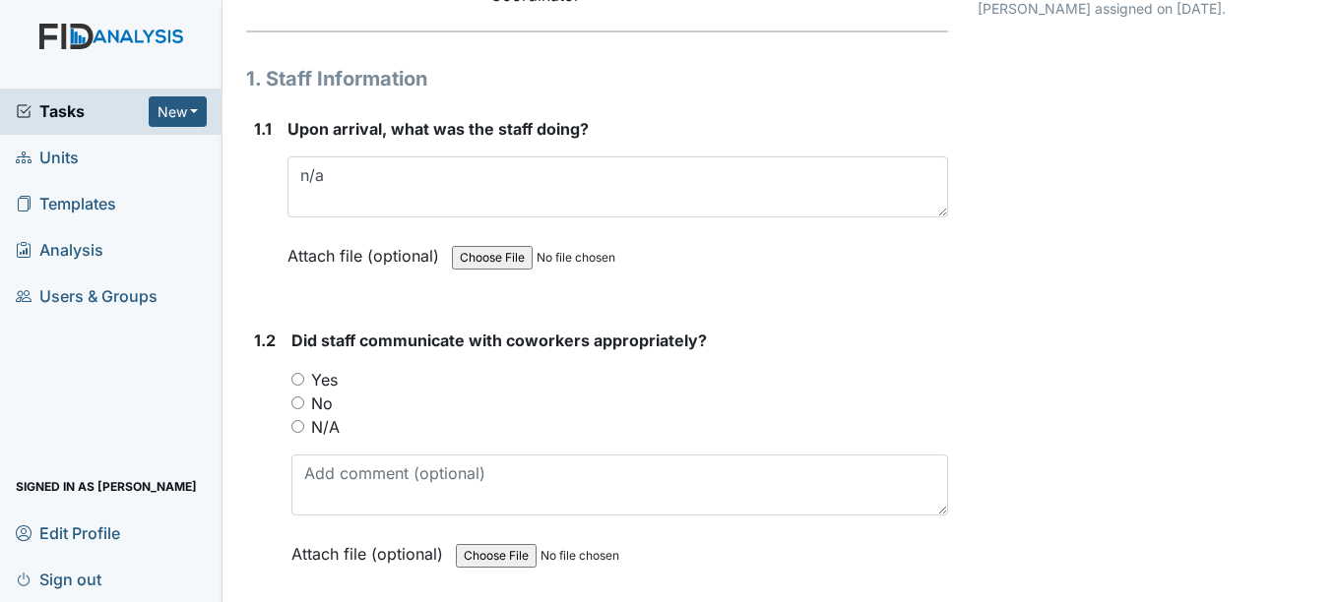
click at [299, 428] on input "N/A" at bounding box center [297, 426] width 13 height 13
radio input "true"
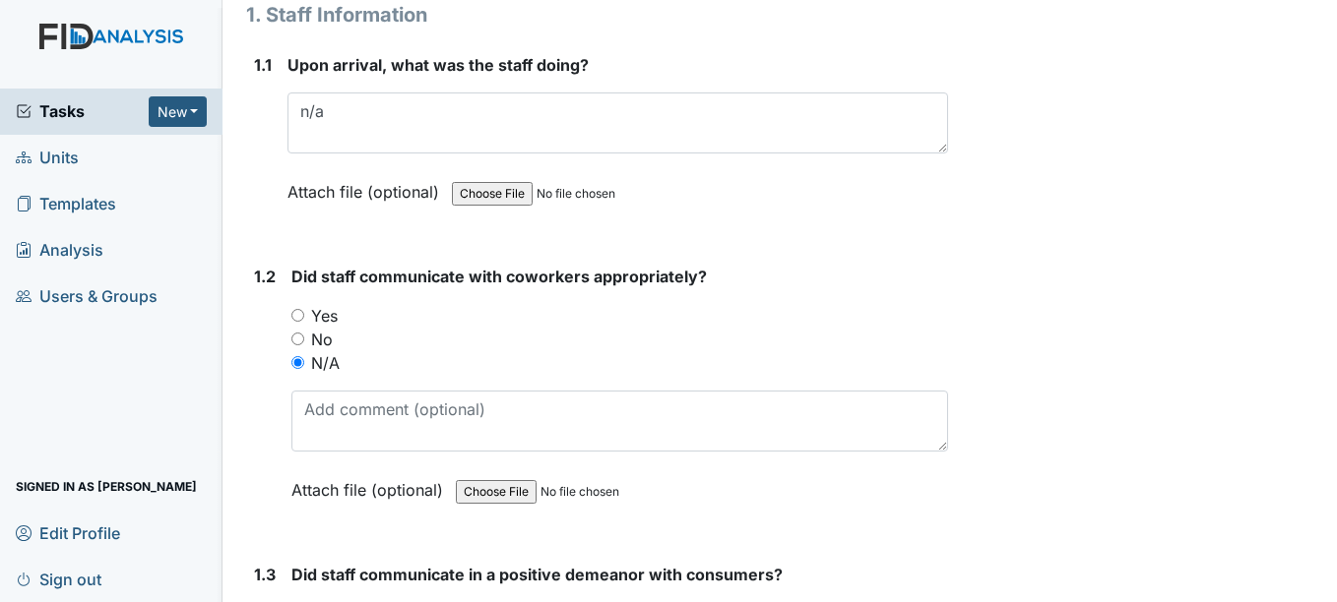
scroll to position [288, 0]
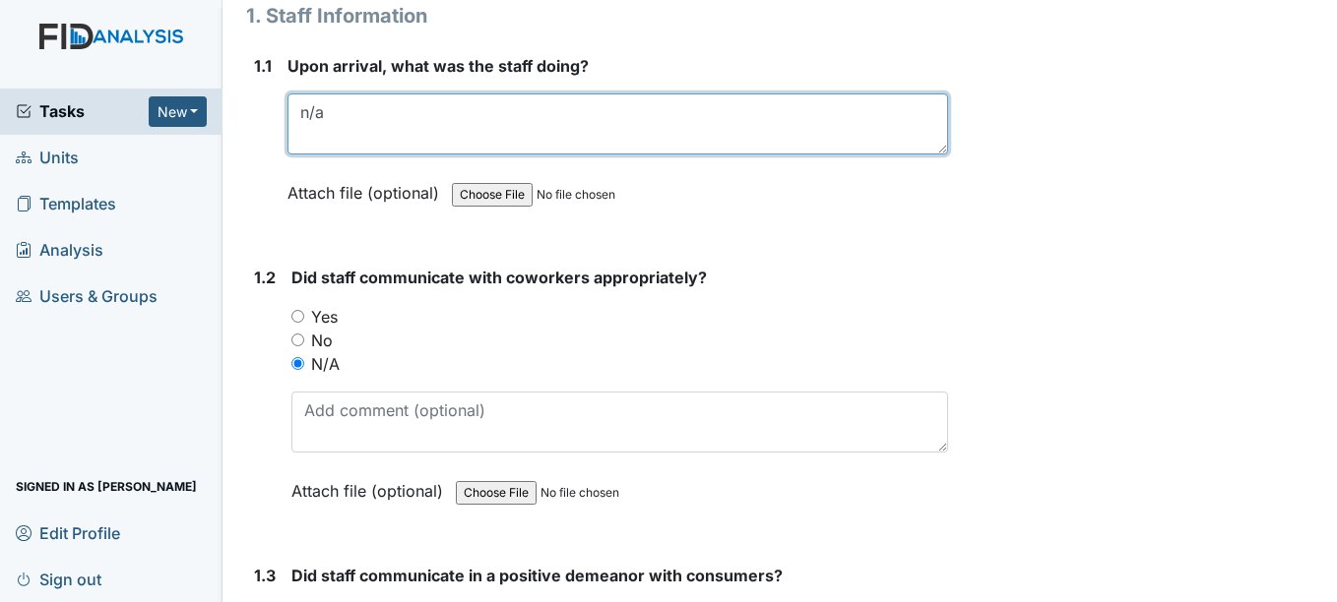
click at [440, 127] on textarea "n/a" at bounding box center [617, 124] width 660 height 61
type textarea "n"
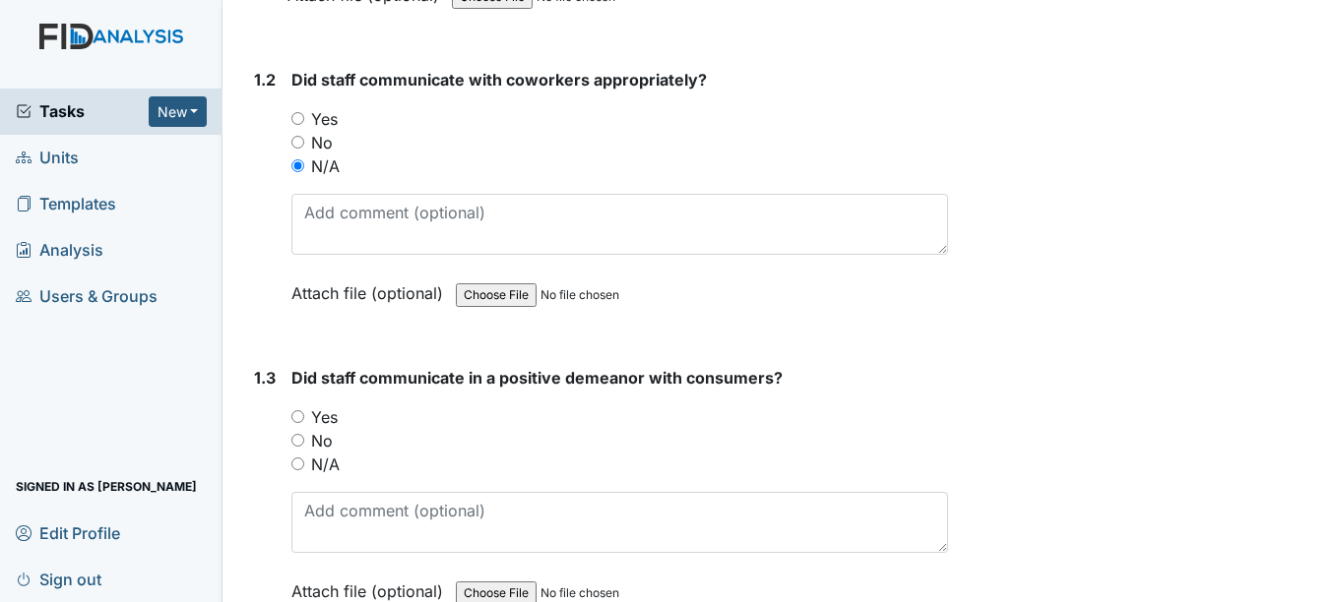
scroll to position [489, 0]
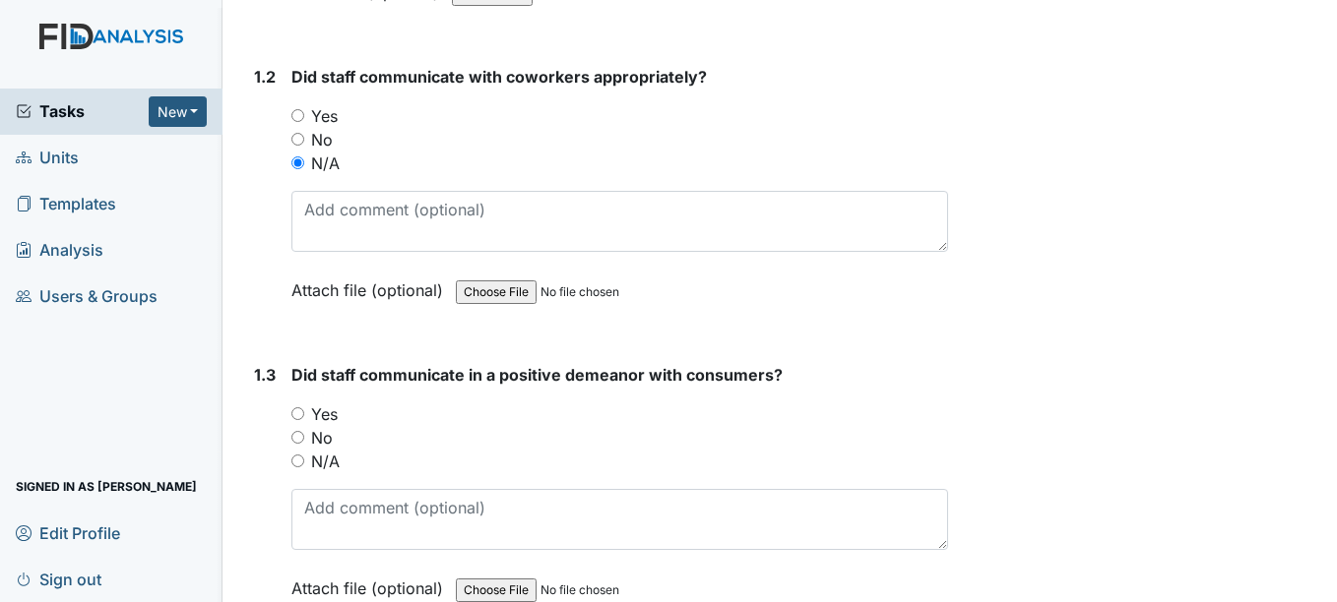
type textarea "Staff was working with residents."
click at [300, 115] on input "Yes" at bounding box center [297, 115] width 13 height 13
radio input "true"
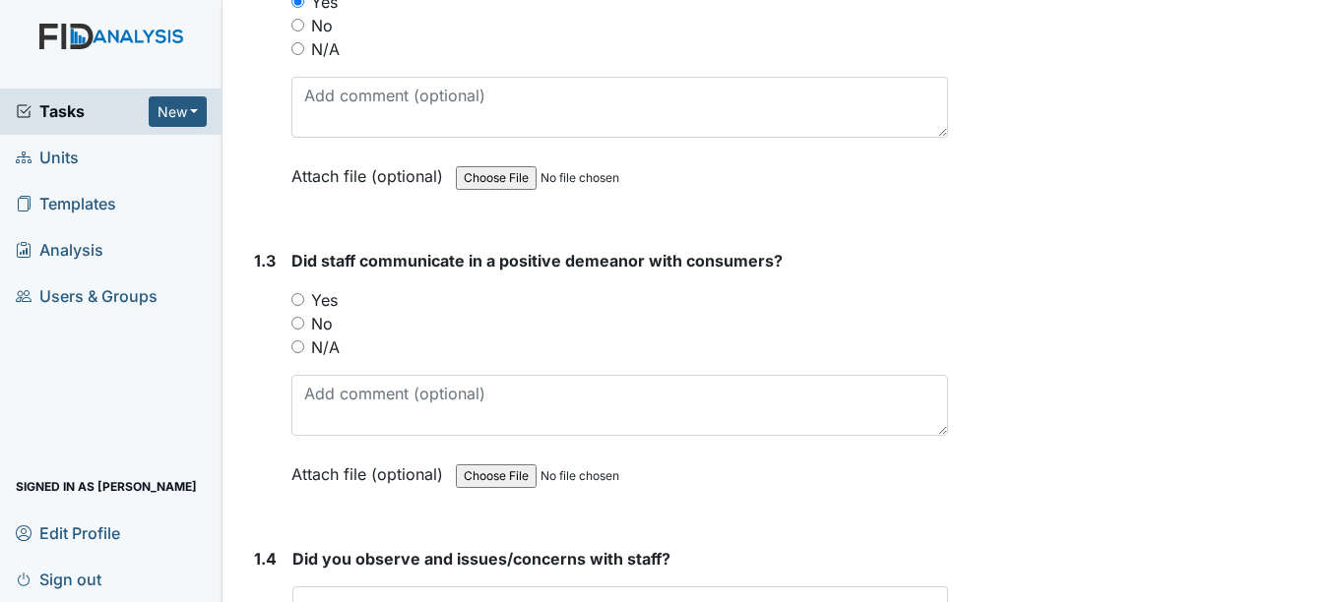
scroll to position [606, 0]
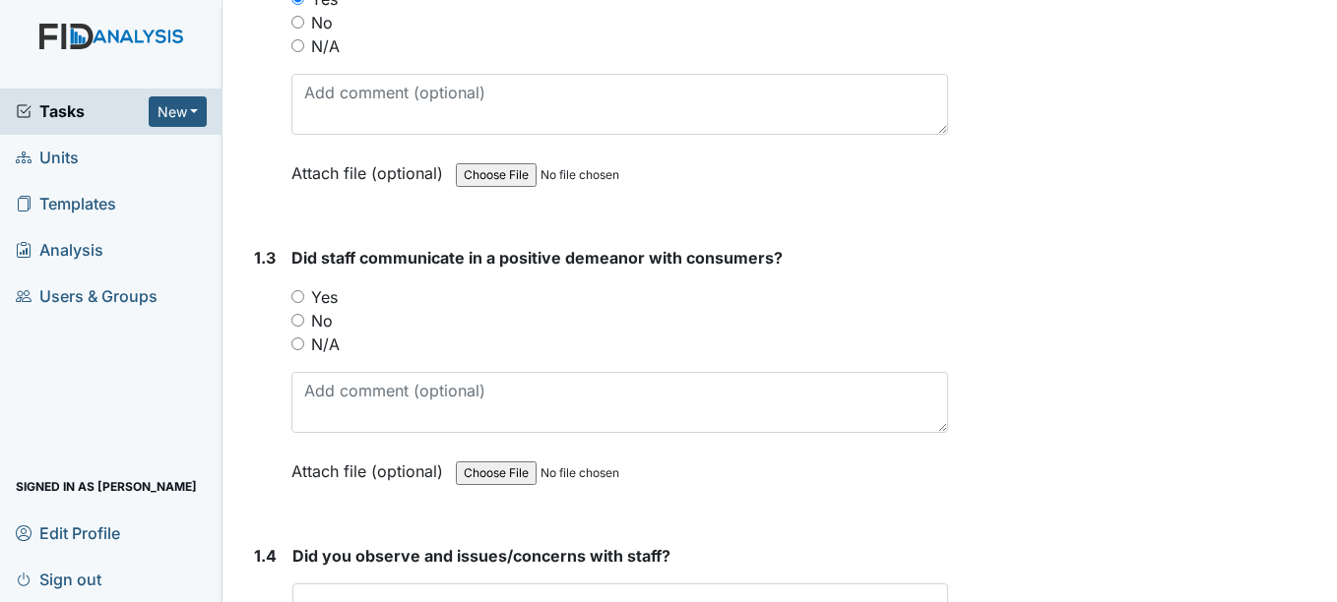
click at [298, 293] on input "Yes" at bounding box center [297, 296] width 13 height 13
radio input "true"
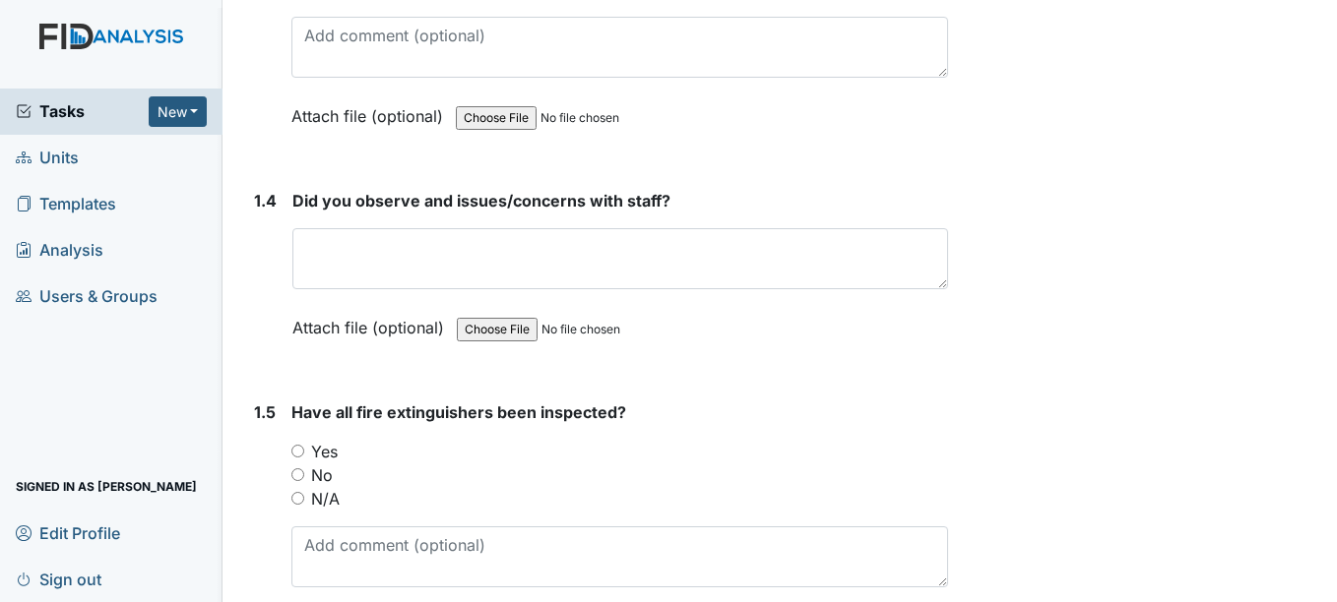
scroll to position [965, 0]
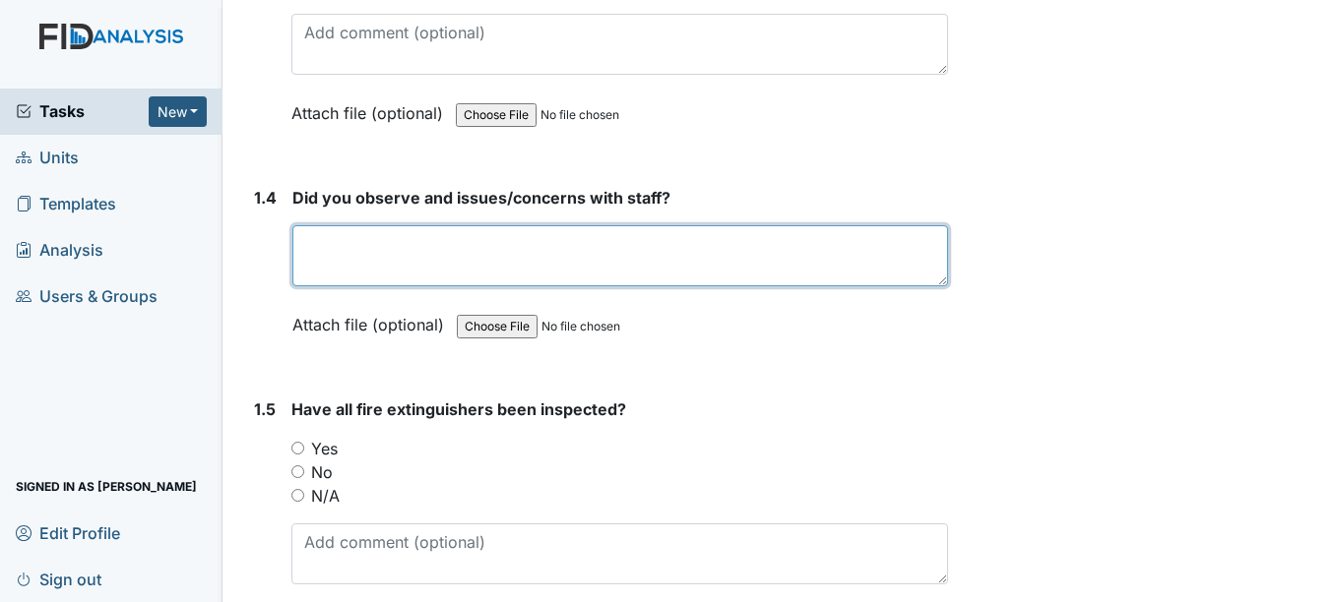
click at [515, 266] on textarea at bounding box center [619, 255] width 655 height 61
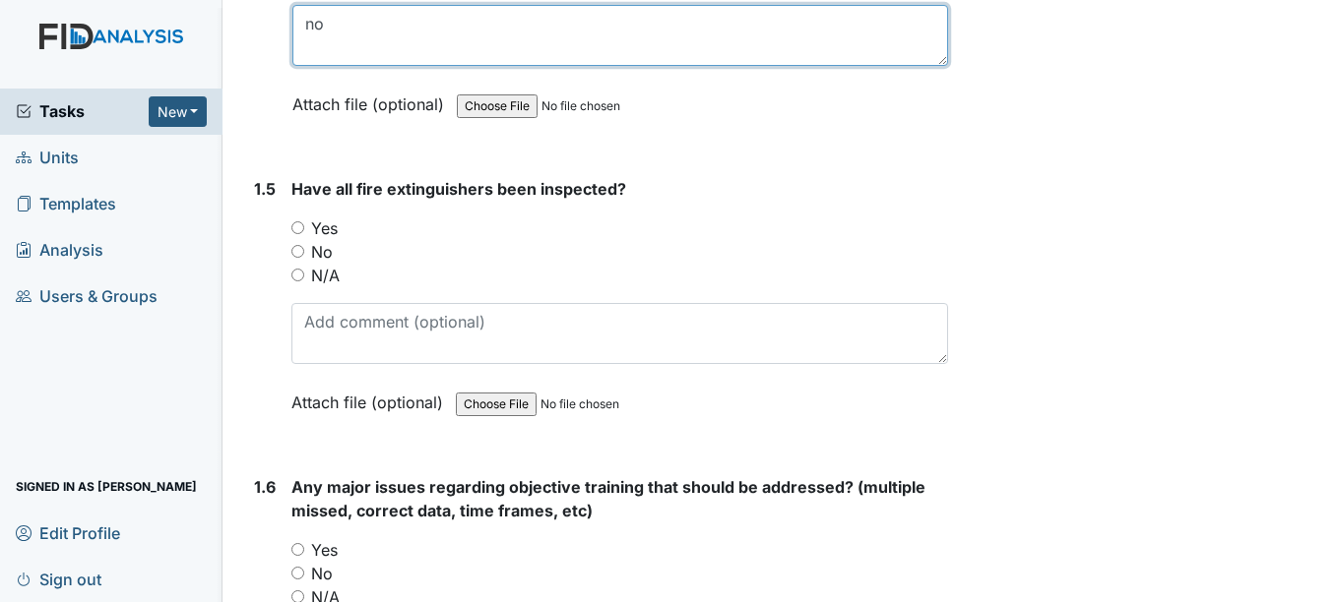
scroll to position [1186, 0]
type textarea "no"
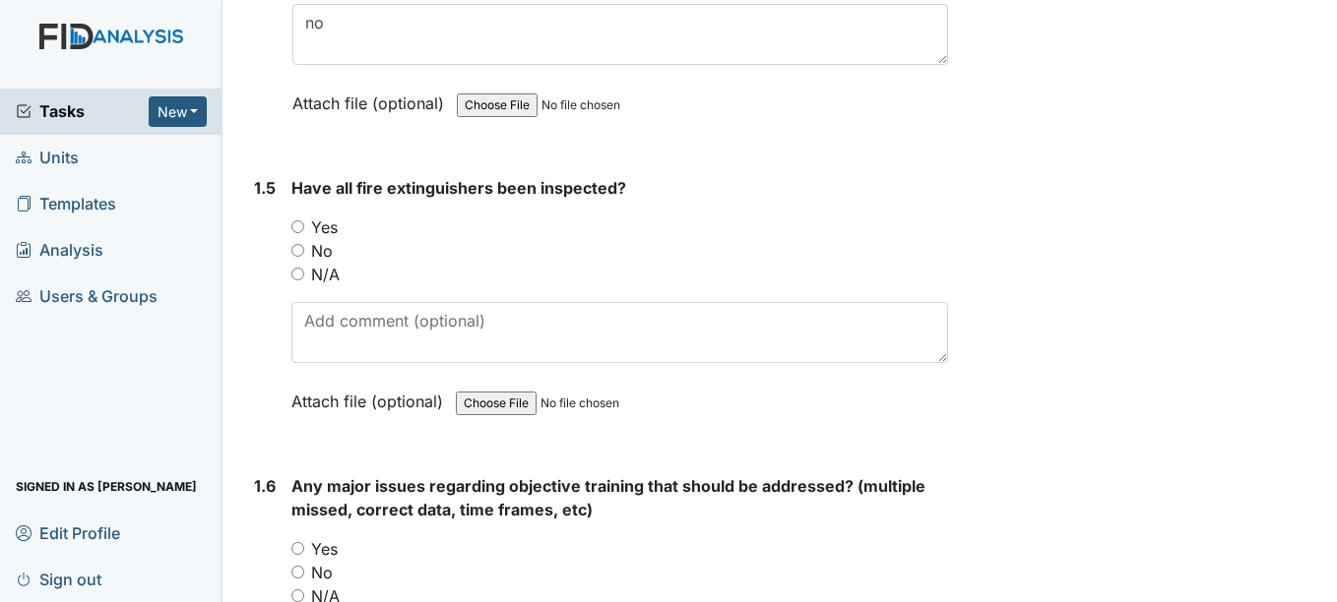
click at [295, 225] on input "Yes" at bounding box center [297, 226] width 13 height 13
radio input "true"
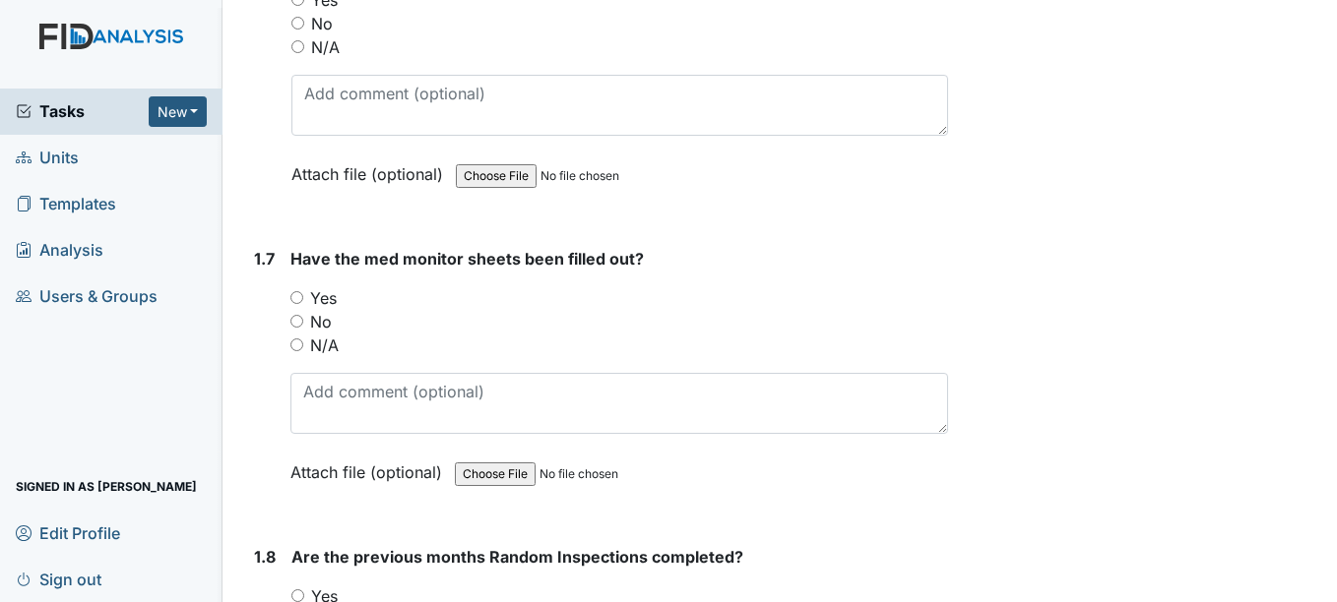
scroll to position [1735, 0]
click at [297, 322] on input "No" at bounding box center [296, 321] width 13 height 13
radio input "true"
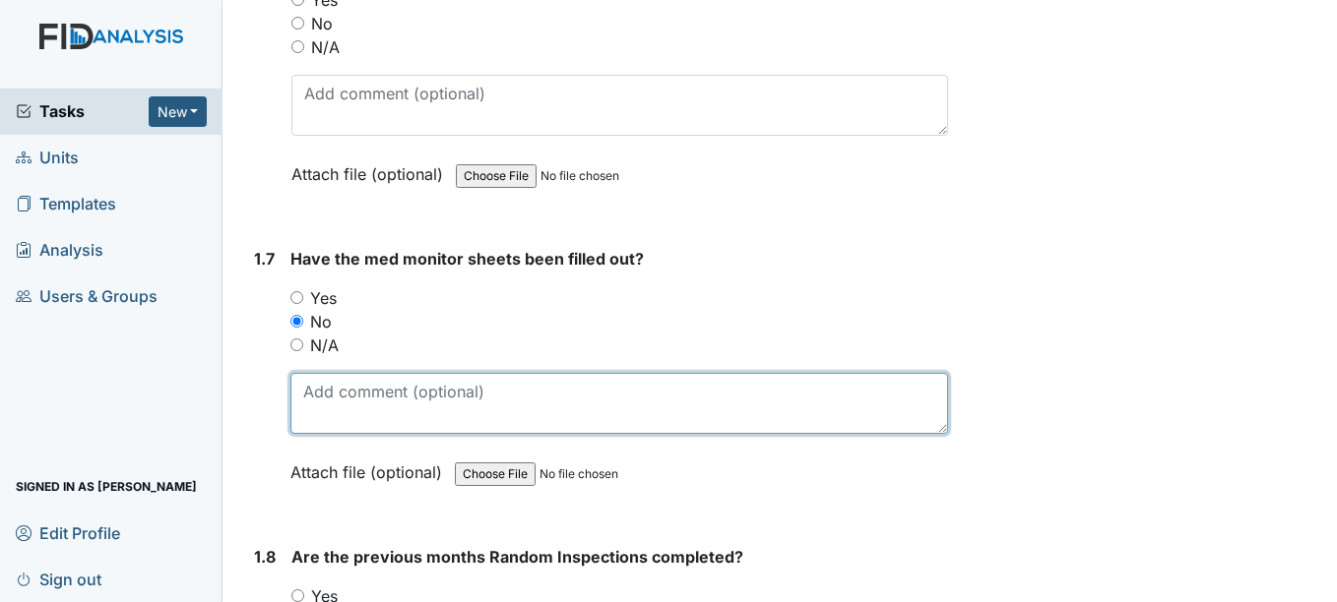
click at [366, 400] on textarea at bounding box center [618, 403] width 657 height 61
click at [549, 388] on textarea "missing second signature on 9/4/9/15, 9/20, 9/26, and 9/30" at bounding box center [618, 403] width 657 height 61
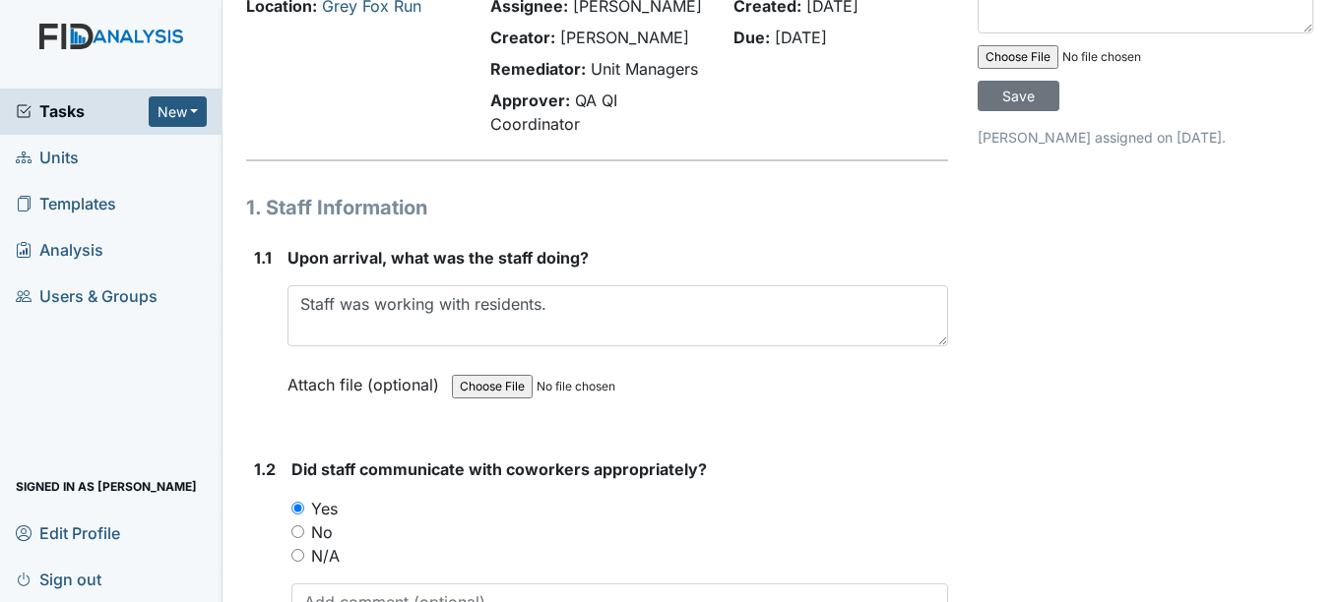
scroll to position [0, 0]
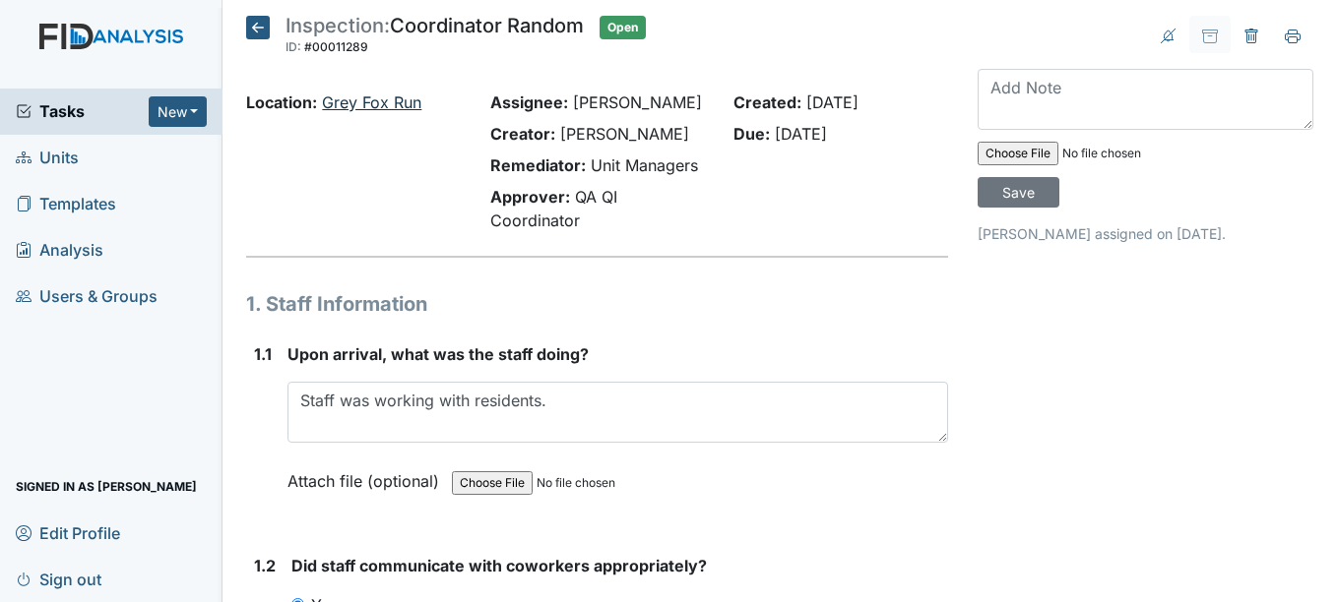
type textarea "missing second signature on 9/4, 9/15, 9/20, 9/26, and 9/30"
click at [412, 108] on link "Grey Fox Run" at bounding box center [371, 103] width 99 height 20
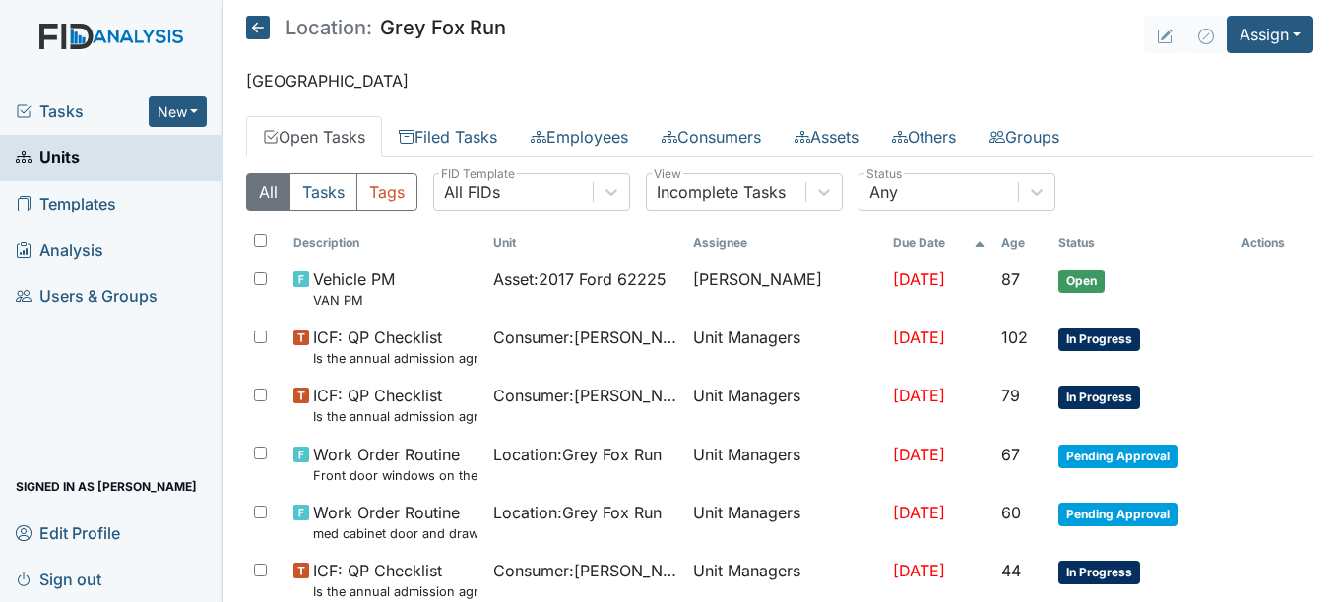
click at [259, 28] on icon at bounding box center [258, 28] width 24 height 24
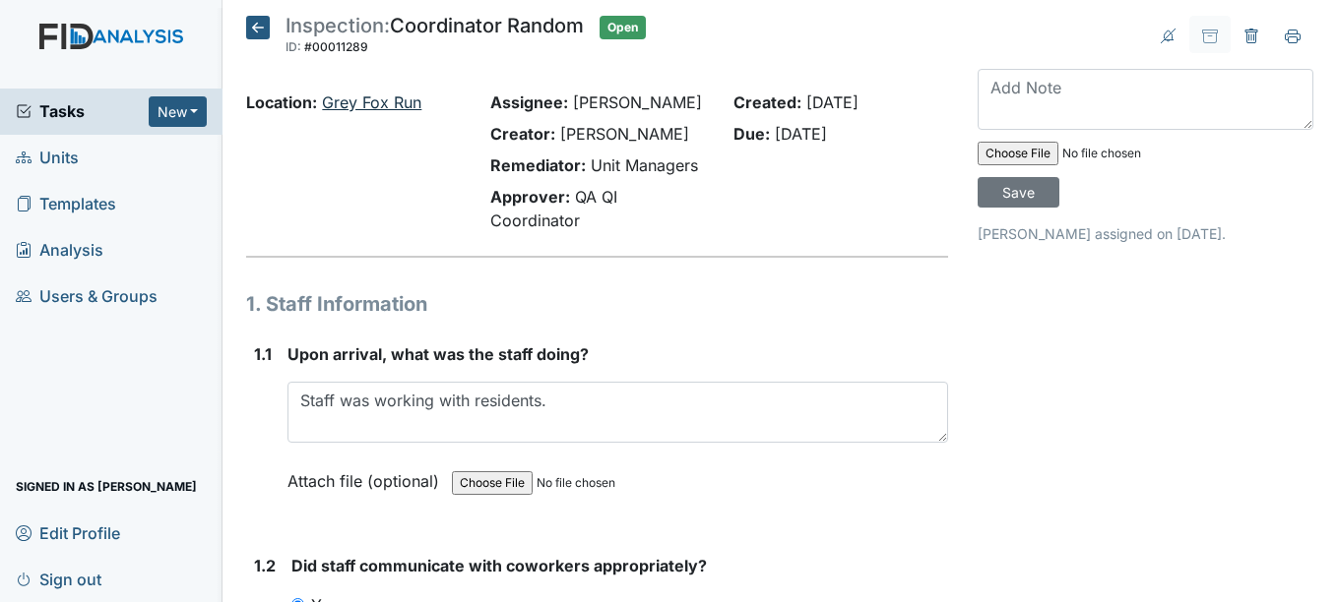
click at [409, 102] on link "Grey Fox Run" at bounding box center [371, 103] width 99 height 20
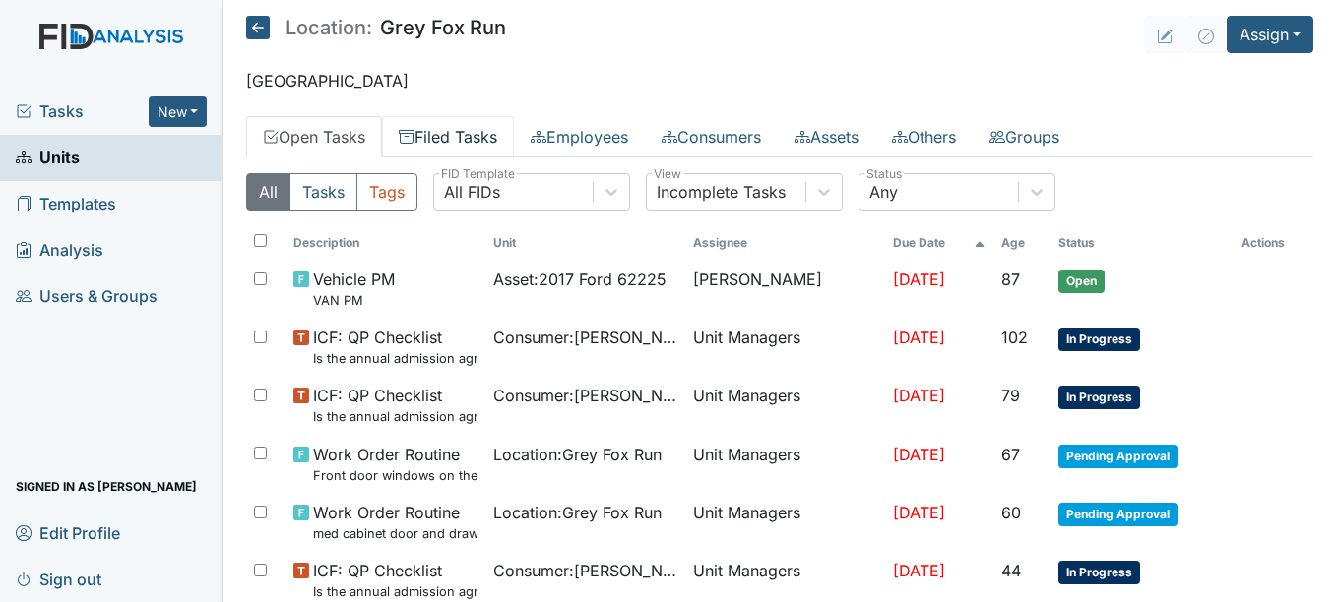
click at [455, 129] on link "Filed Tasks" at bounding box center [448, 136] width 132 height 41
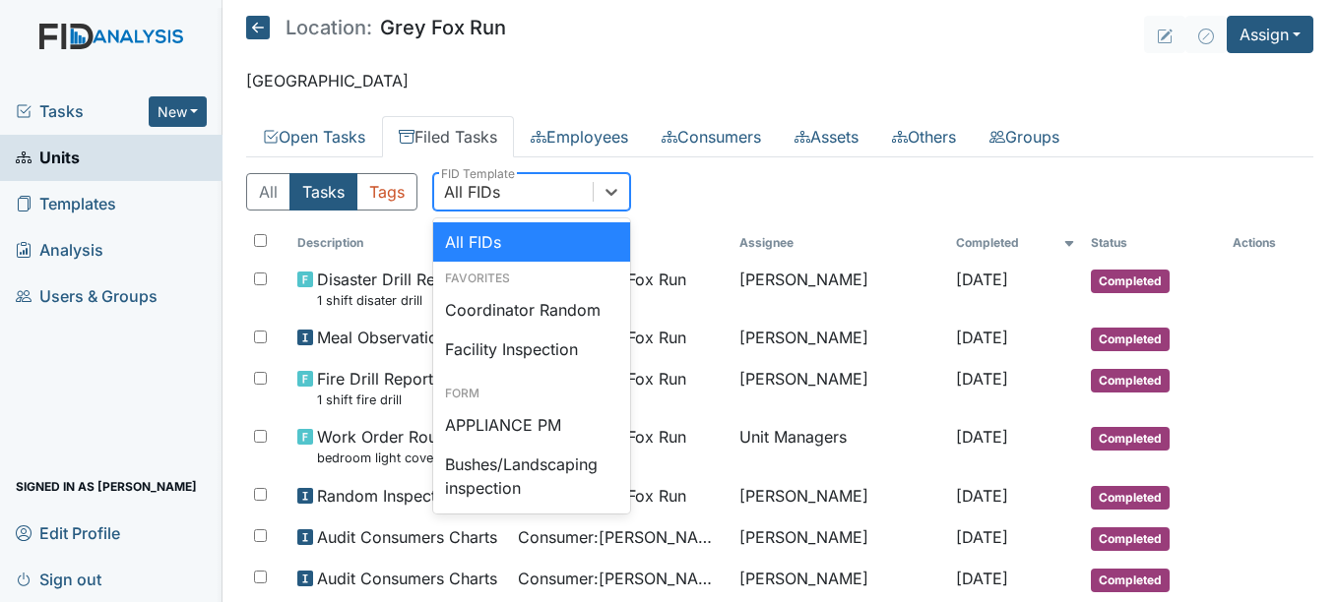
click at [482, 196] on div "All FIDs" at bounding box center [472, 192] width 56 height 24
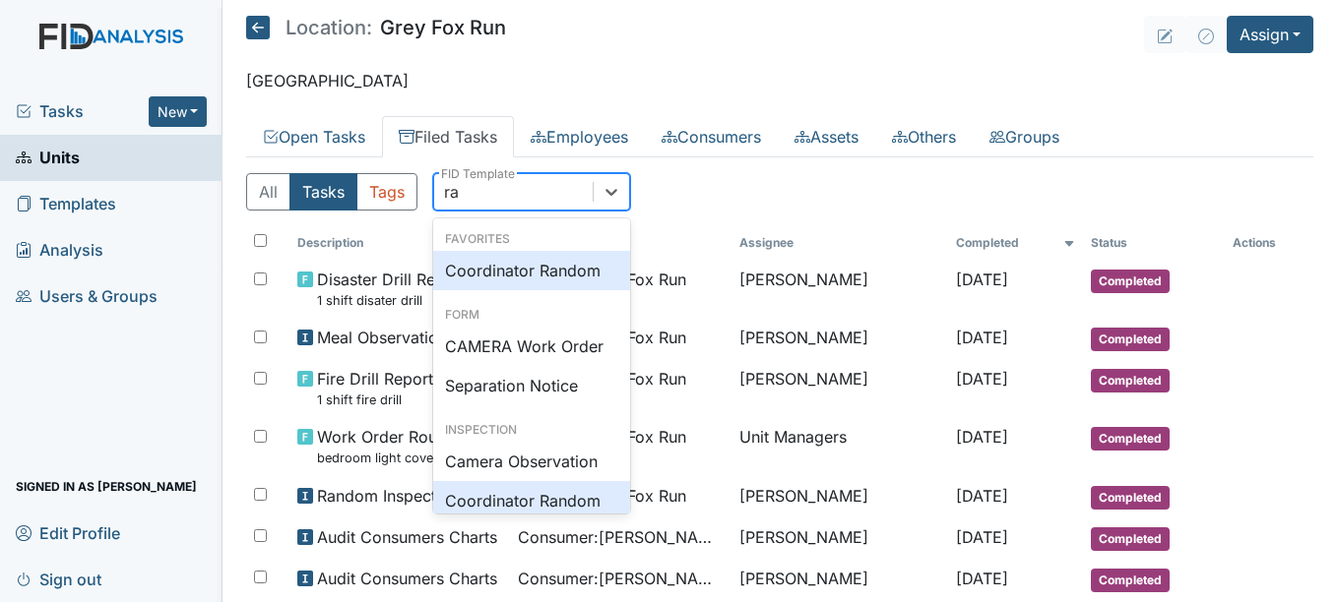
type input "r"
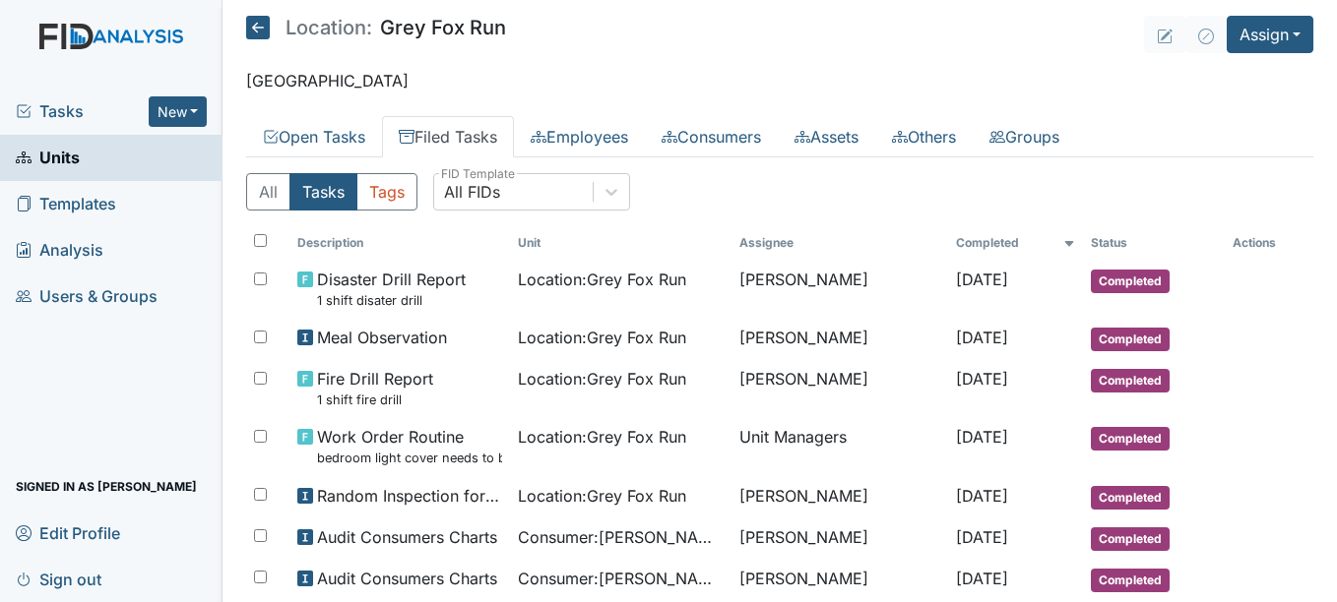
click at [254, 29] on icon at bounding box center [258, 28] width 24 height 24
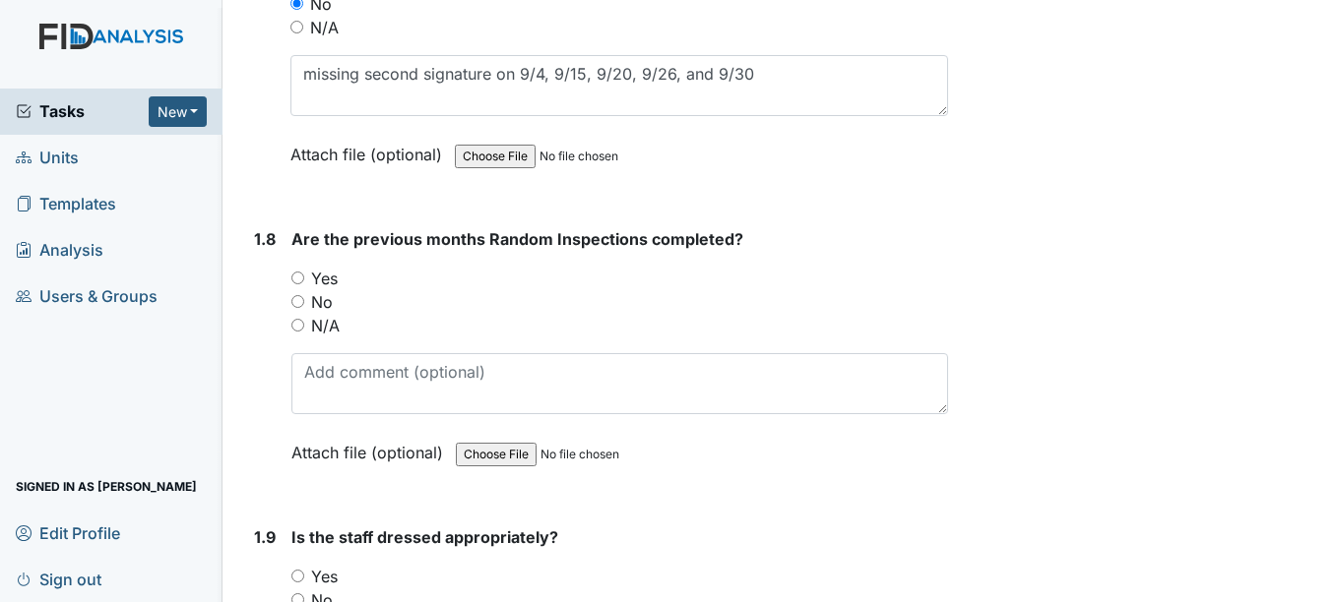
scroll to position [2056, 0]
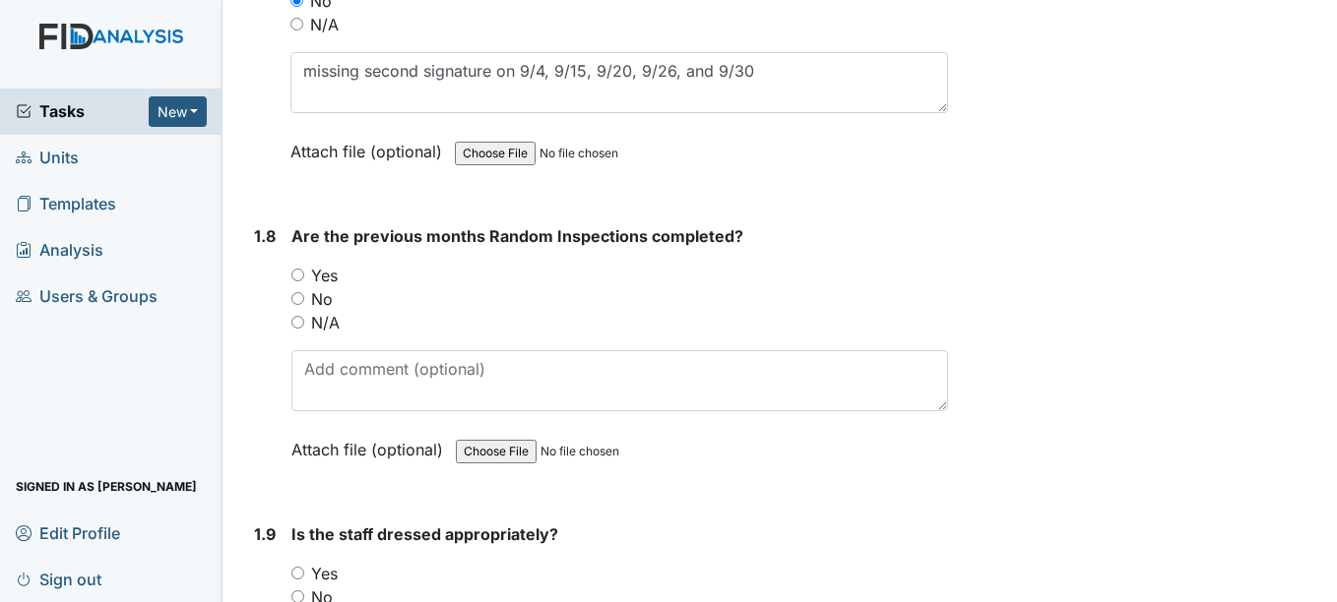
click at [301, 277] on input "Yes" at bounding box center [297, 275] width 13 height 13
radio input "true"
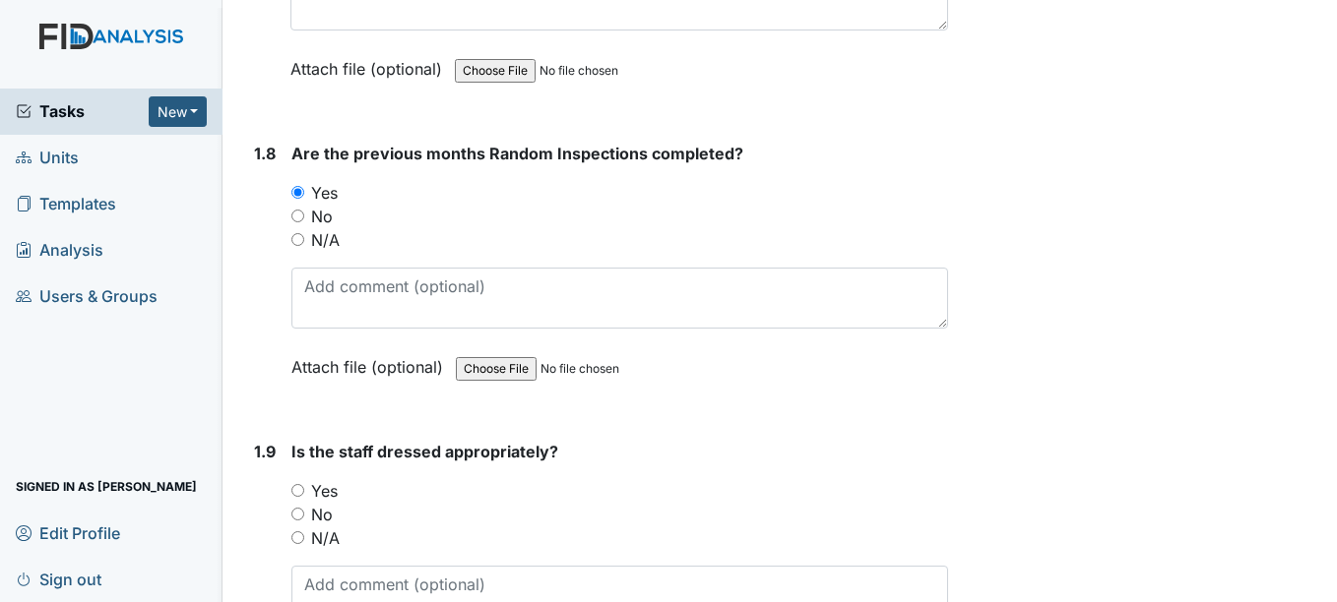
scroll to position [2195, 0]
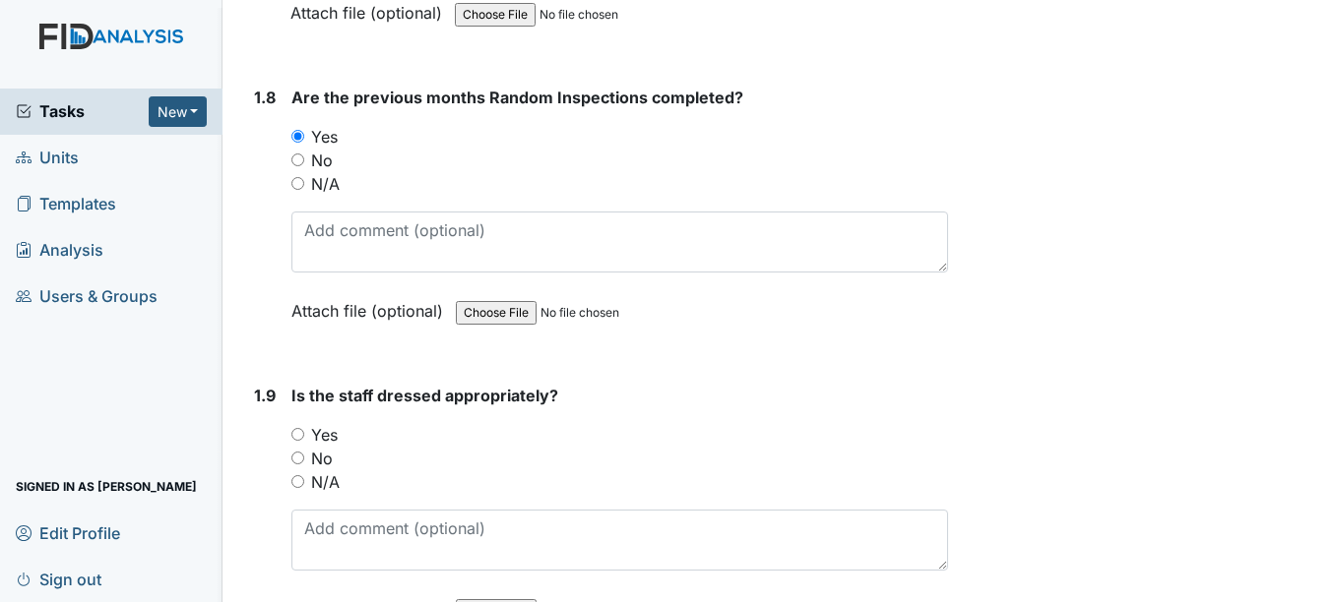
click at [299, 432] on input "Yes" at bounding box center [297, 434] width 13 height 13
radio input "true"
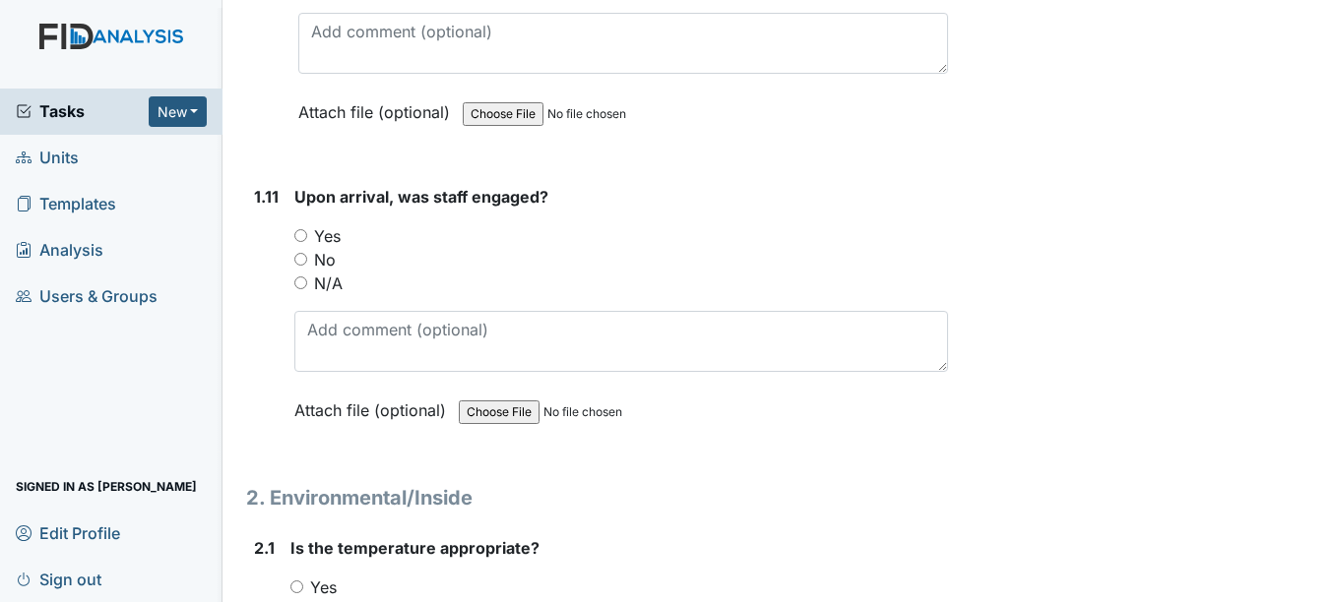
scroll to position [3020, 0]
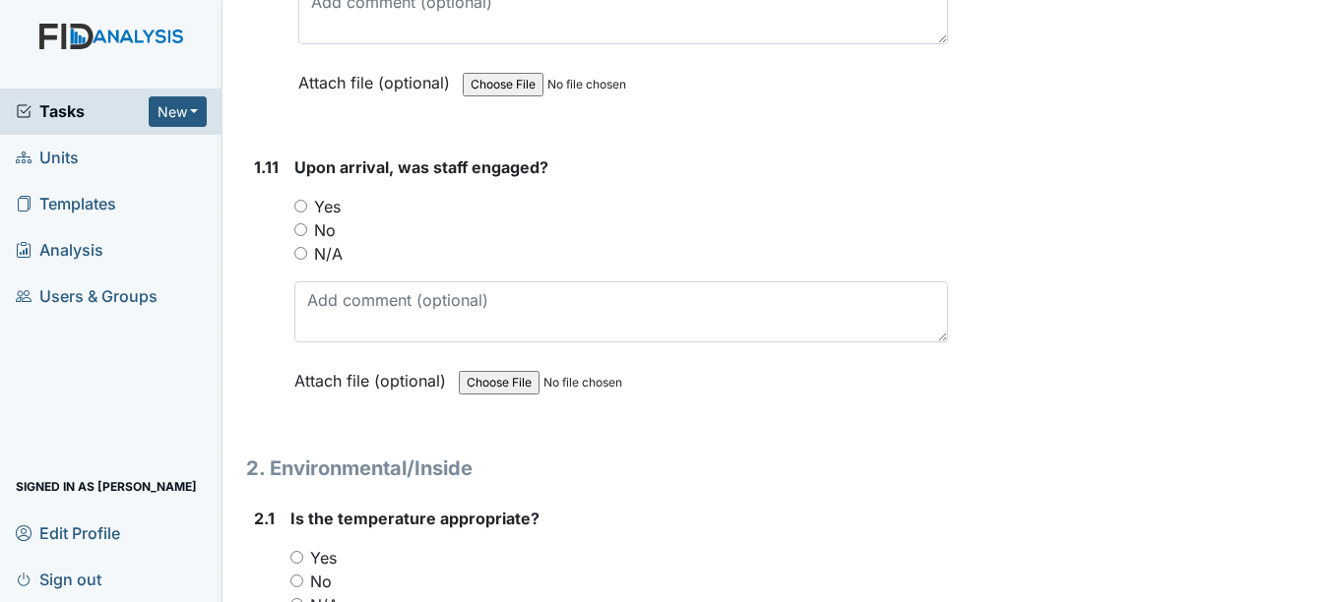
click at [292, 206] on div "1.11 Upon arrival, was staff engaged? You must select one of the below options.…" at bounding box center [596, 289] width 701 height 267
click at [302, 209] on input "Yes" at bounding box center [300, 206] width 13 height 13
radio input "true"
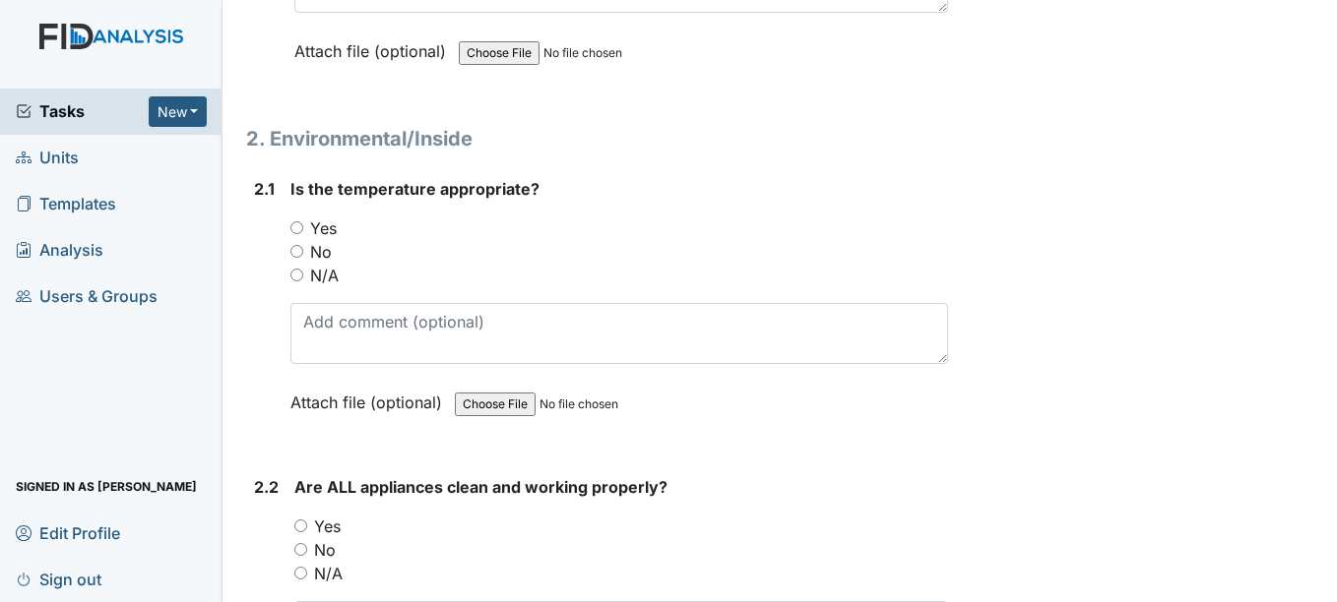
scroll to position [3352, 0]
click at [300, 222] on input "Yes" at bounding box center [296, 226] width 13 height 13
radio input "true"
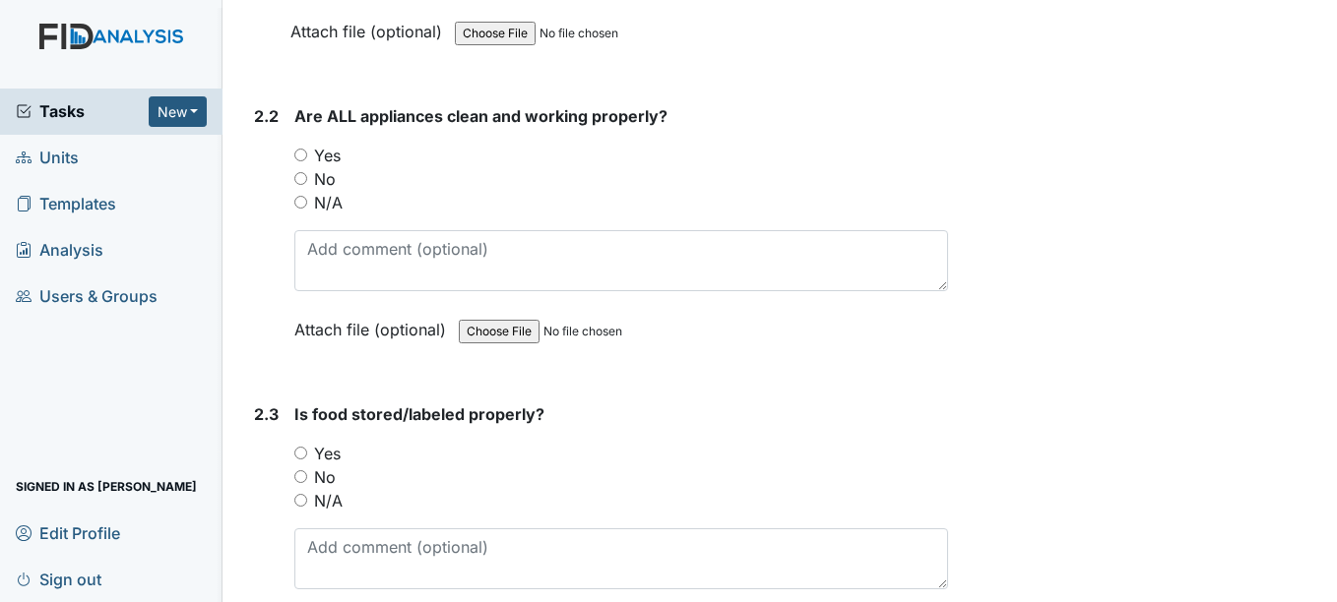
scroll to position [3723, 0]
click at [307, 153] on input "Yes" at bounding box center [300, 153] width 13 height 13
radio input "true"
click at [302, 452] on input "Yes" at bounding box center [300, 451] width 13 height 13
radio input "true"
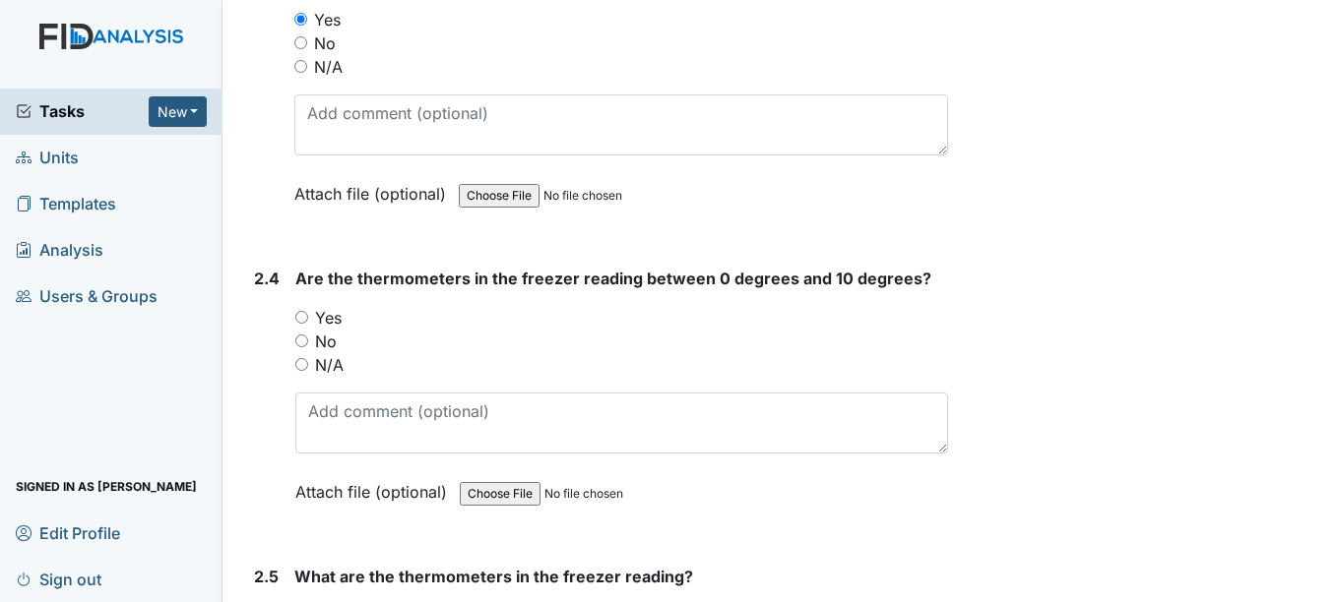
scroll to position [4194, 0]
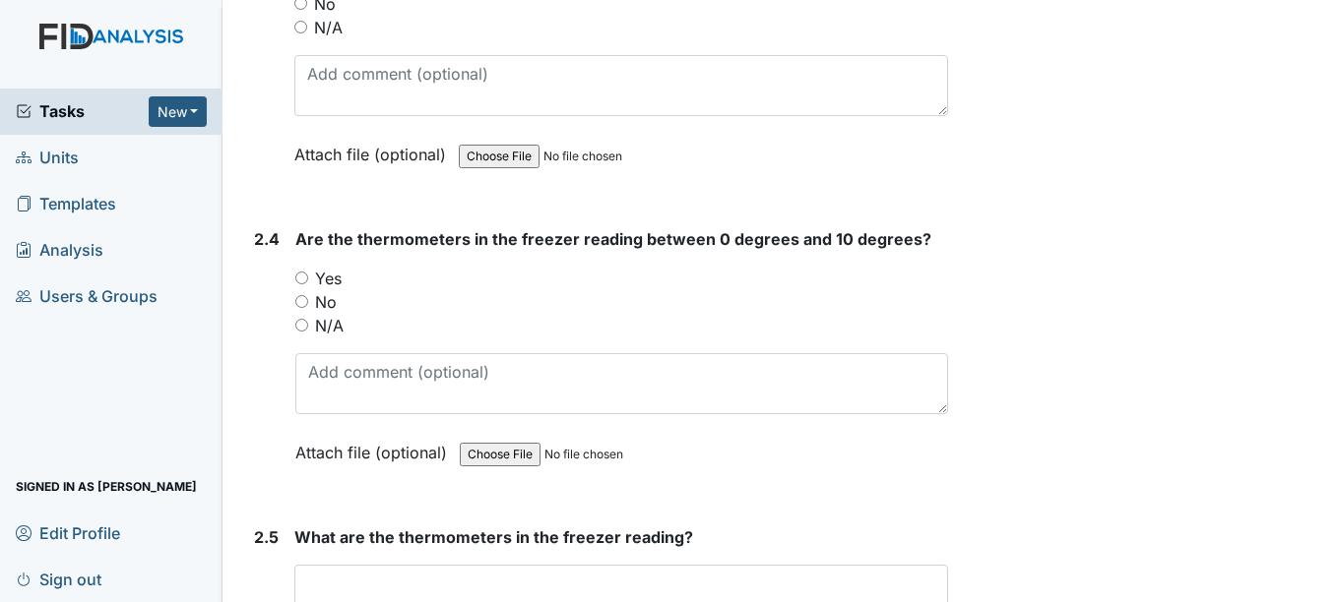
click at [305, 274] on input "Yes" at bounding box center [301, 278] width 13 height 13
radio input "true"
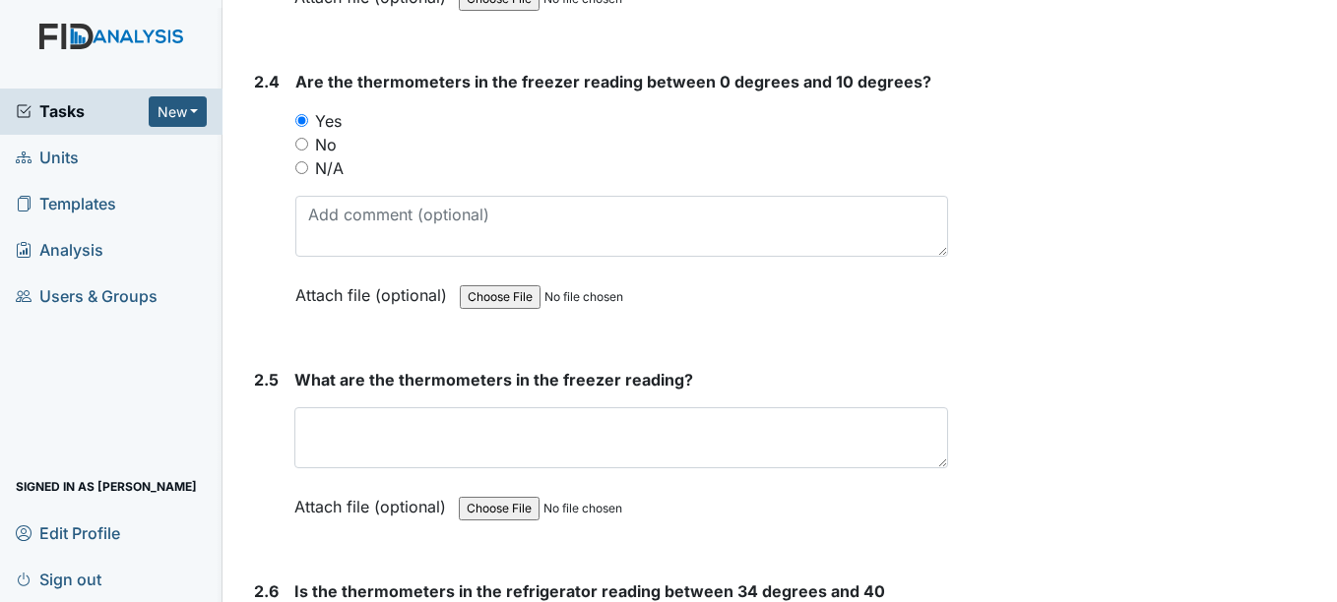
scroll to position [4536, 0]
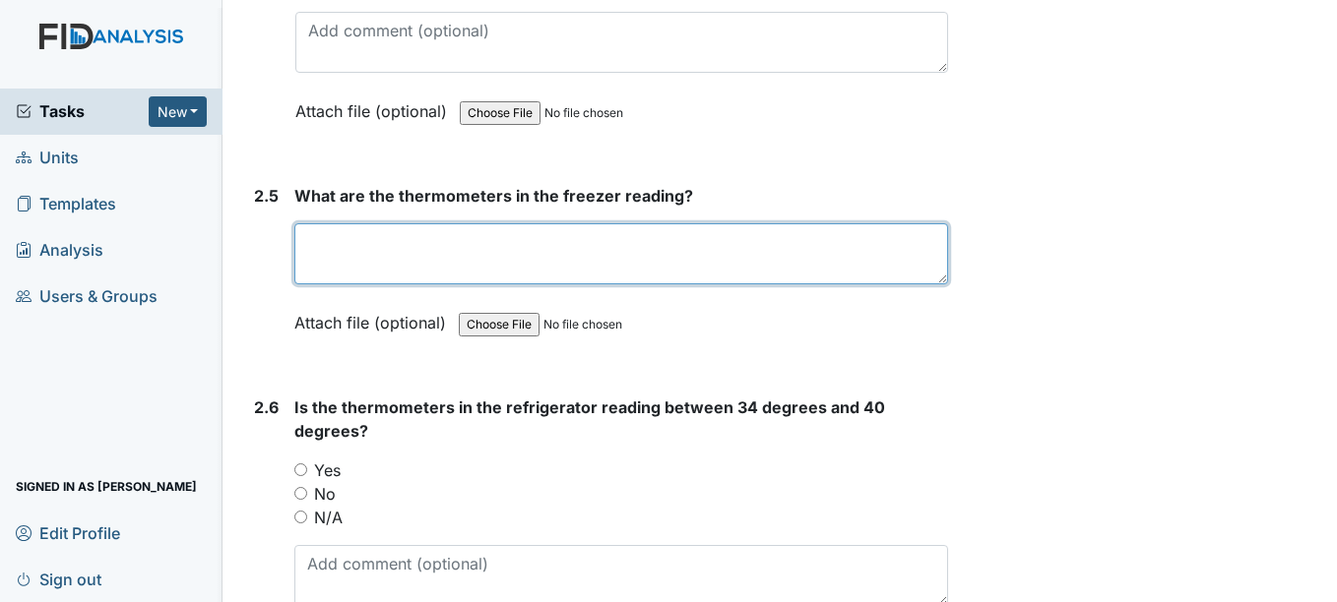
click at [654, 251] on textarea at bounding box center [620, 253] width 653 height 61
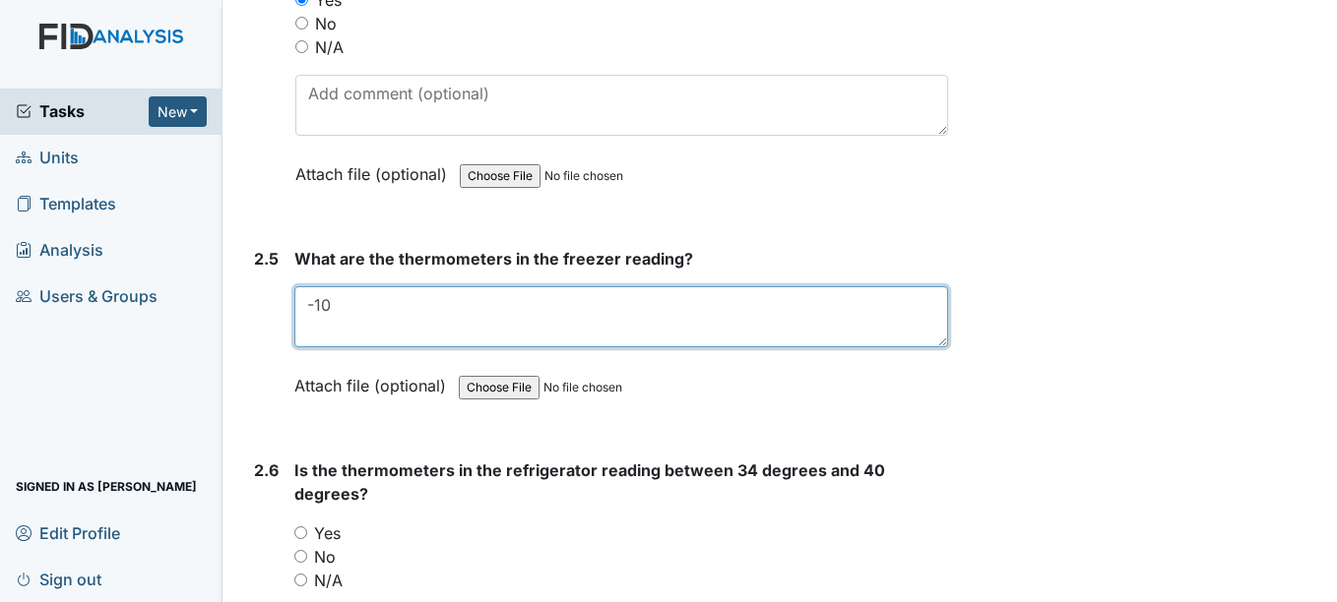
scroll to position [4474, 0]
type textarea "-"
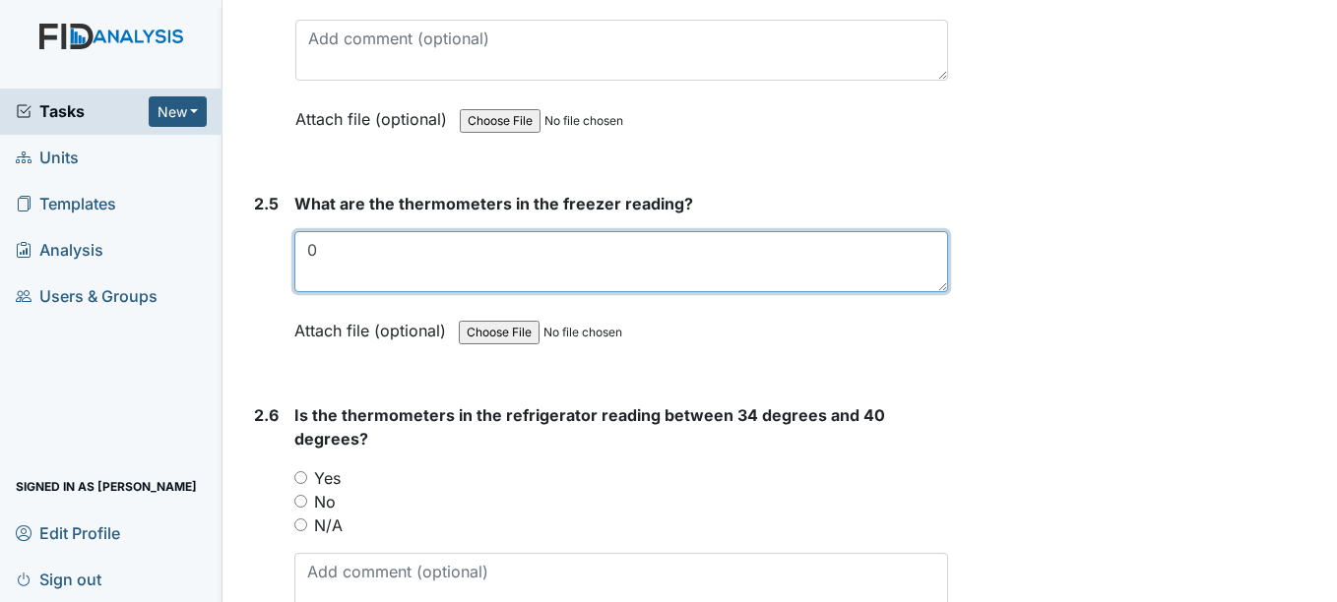
scroll to position [4618, 0]
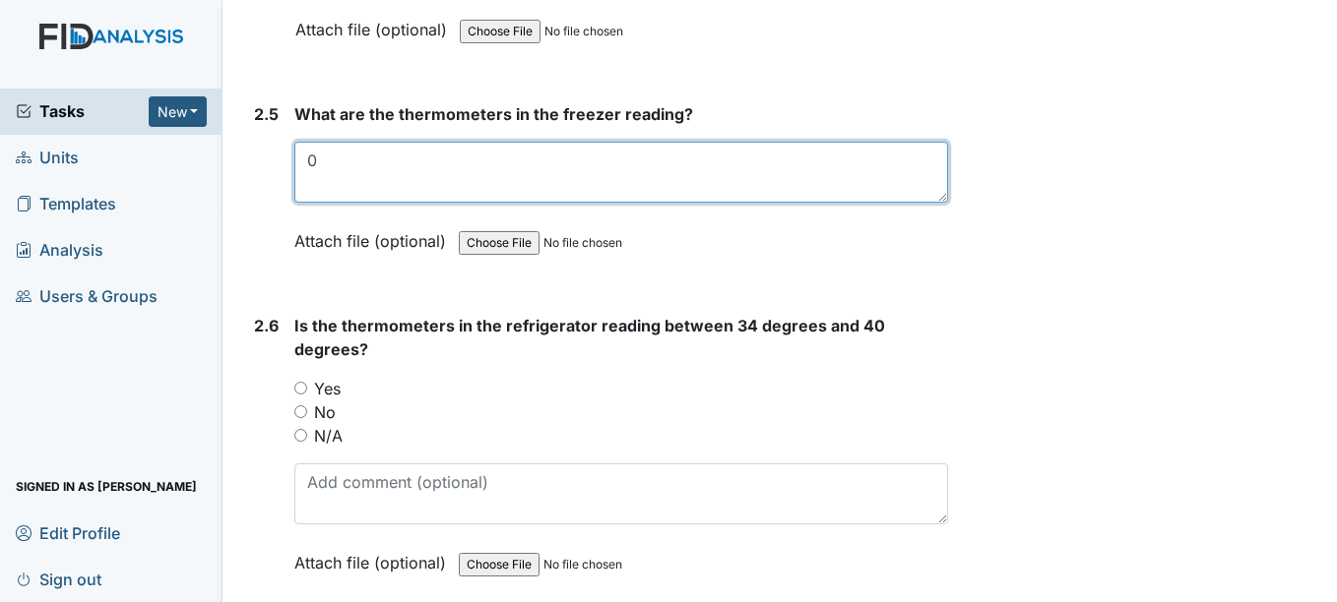
type textarea "0"
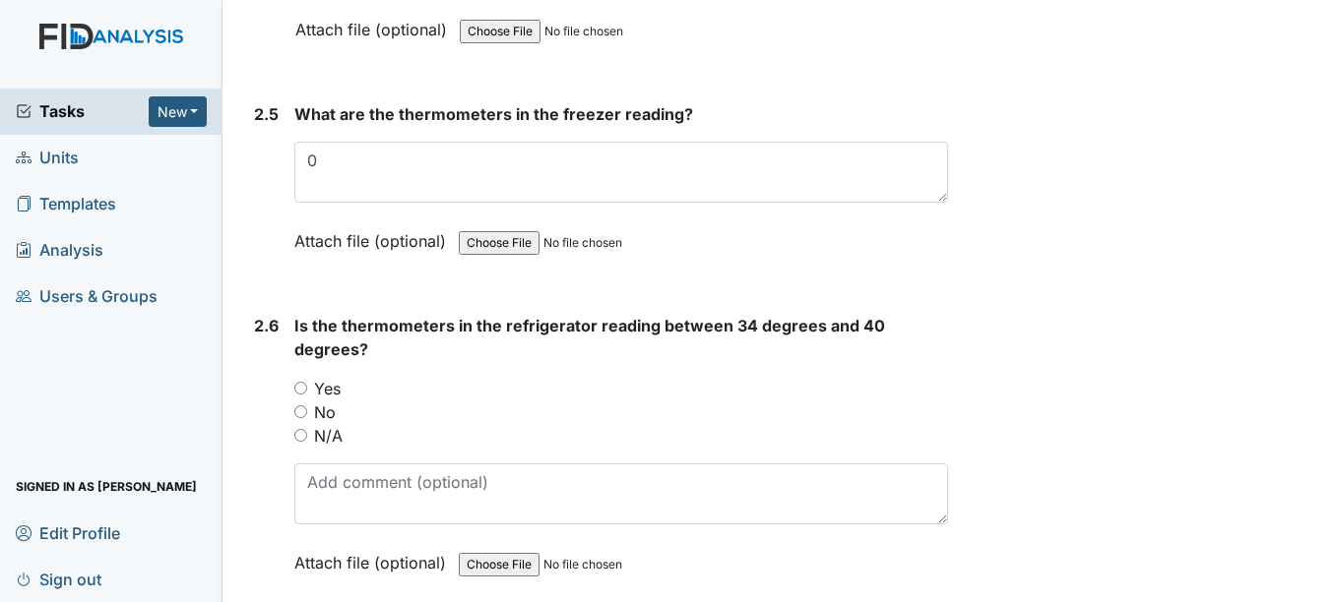
click at [300, 396] on div "Yes" at bounding box center [620, 389] width 653 height 24
click at [305, 396] on div "Yes" at bounding box center [620, 389] width 653 height 24
click at [301, 386] on input "Yes" at bounding box center [300, 388] width 13 height 13
radio input "true"
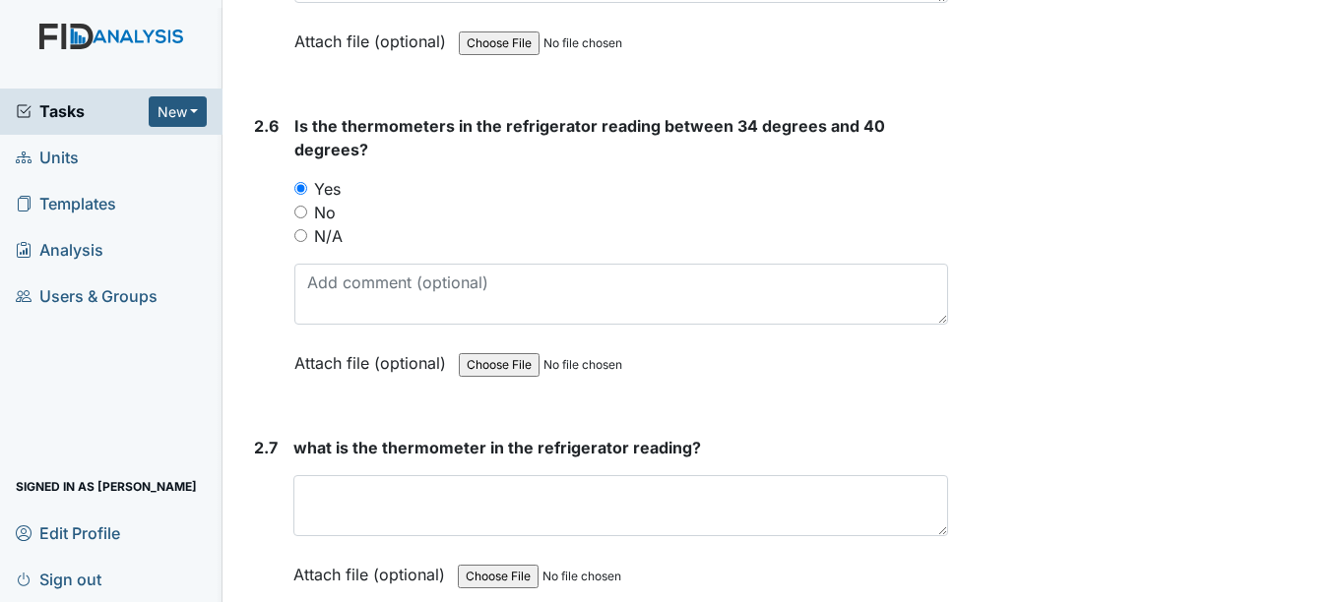
scroll to position [4823, 0]
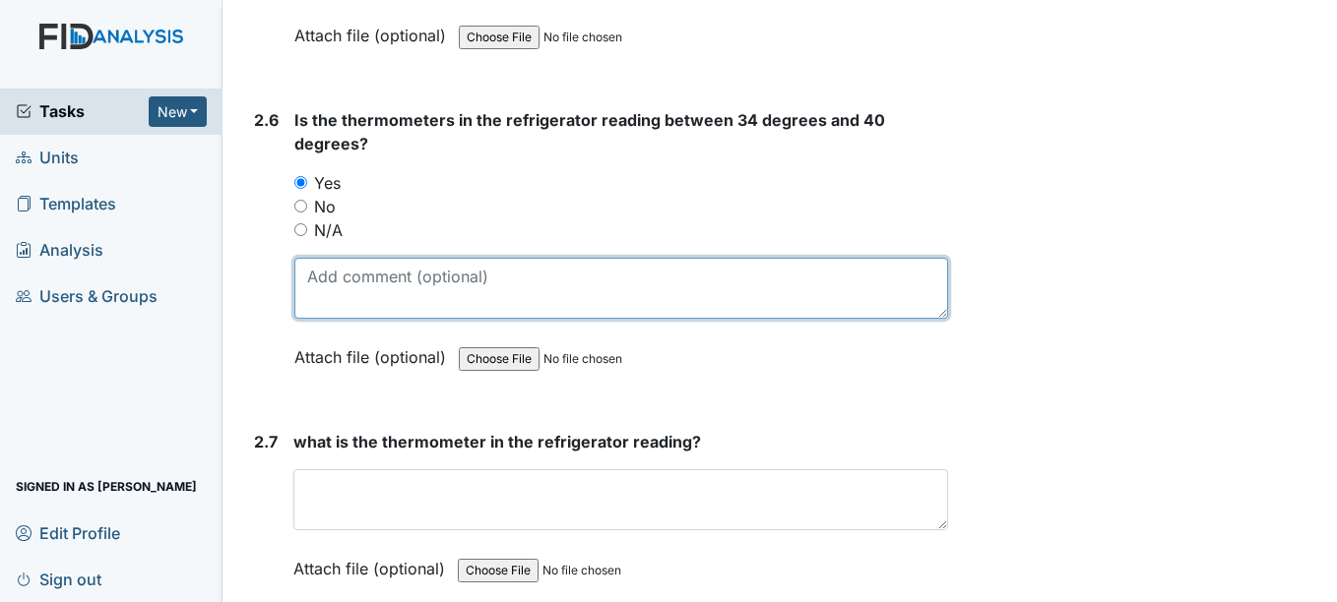
click at [418, 289] on textarea at bounding box center [620, 288] width 653 height 61
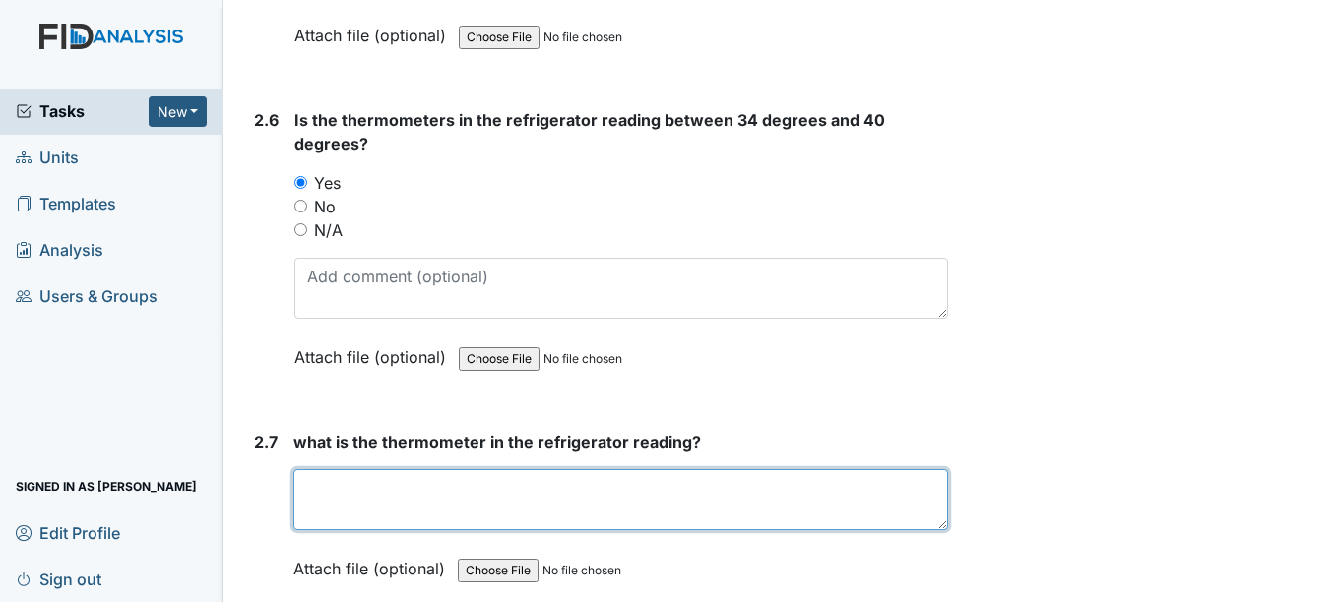
click at [392, 509] on textarea at bounding box center [620, 500] width 654 height 61
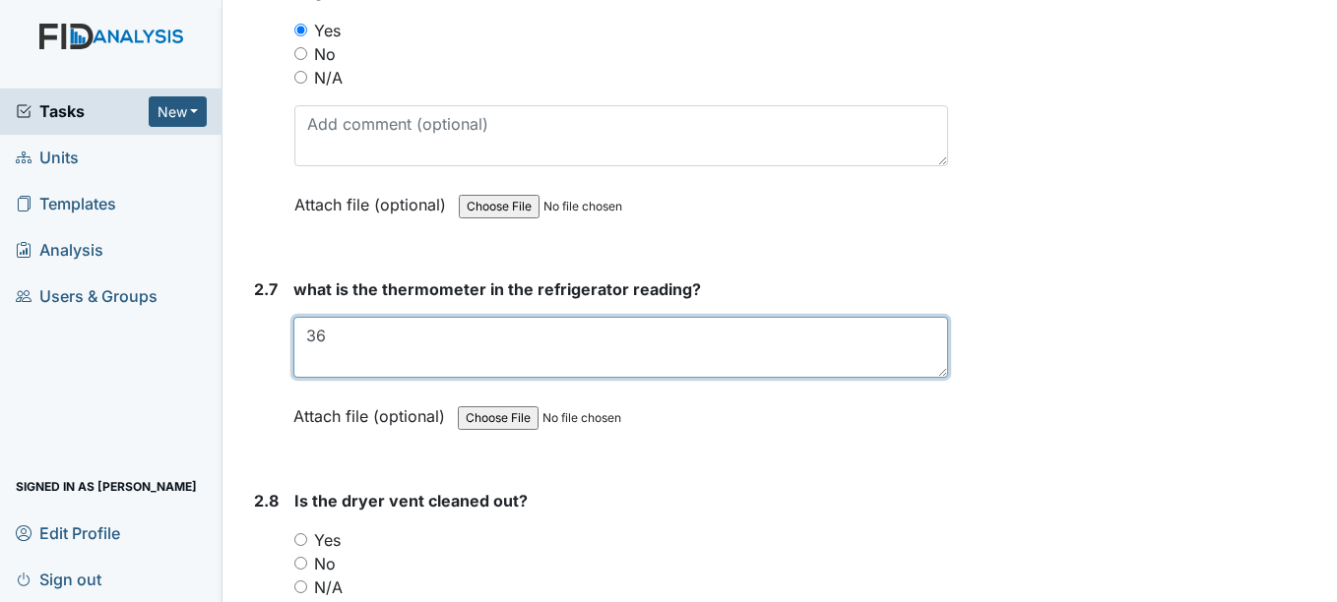
scroll to position [5028, 0]
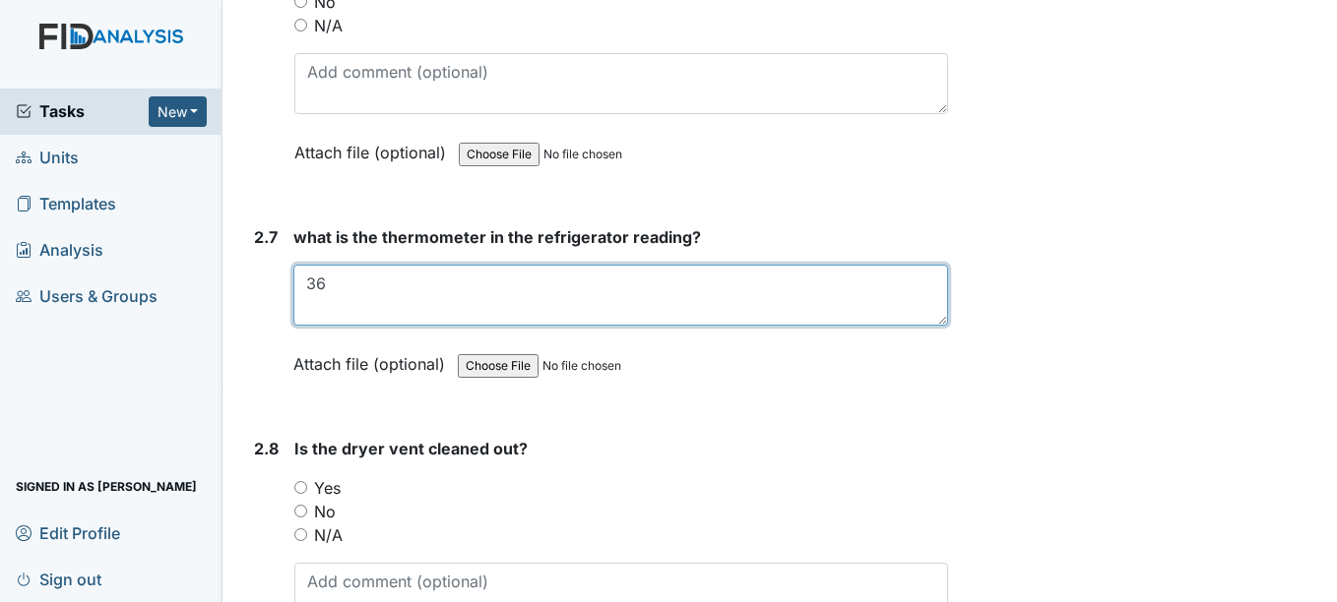
type textarea "36"
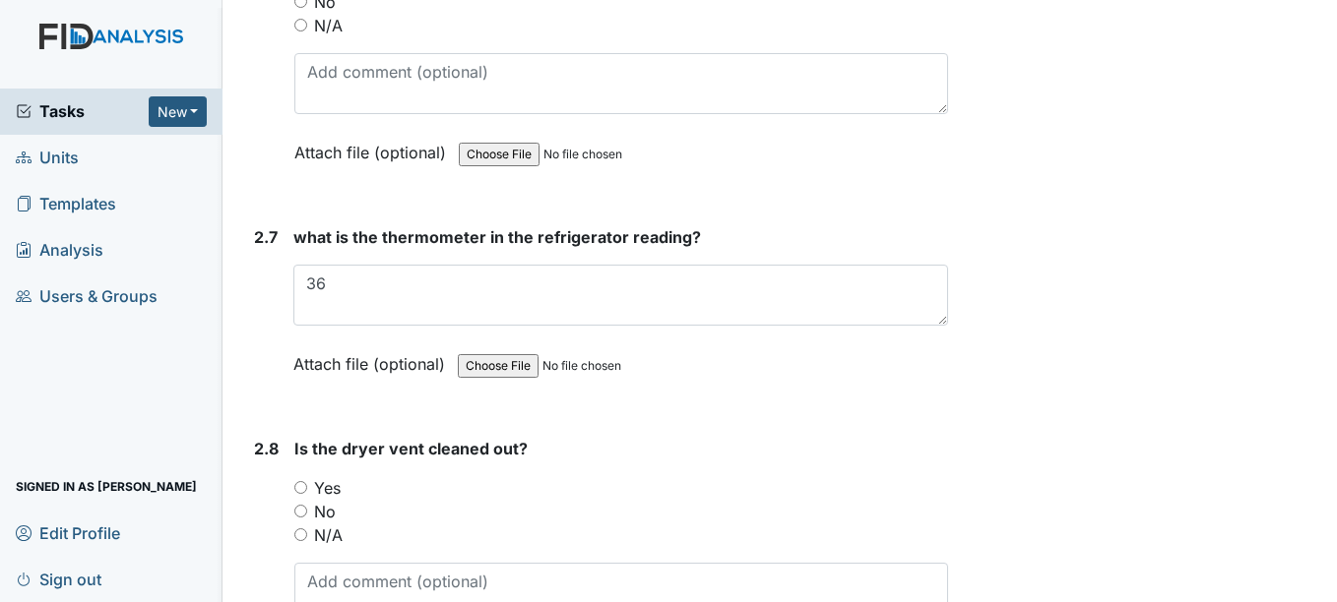
click at [305, 479] on div "Yes" at bounding box center [620, 488] width 653 height 24
click at [303, 486] on input "Yes" at bounding box center [300, 487] width 13 height 13
radio input "true"
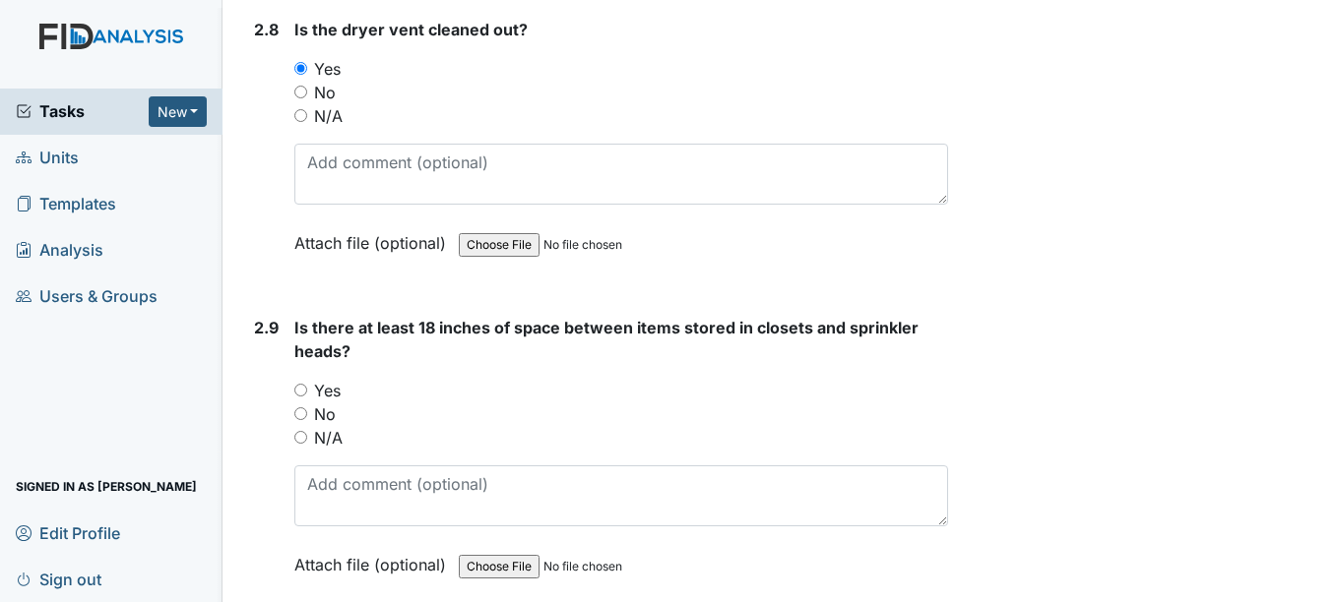
scroll to position [5526, 0]
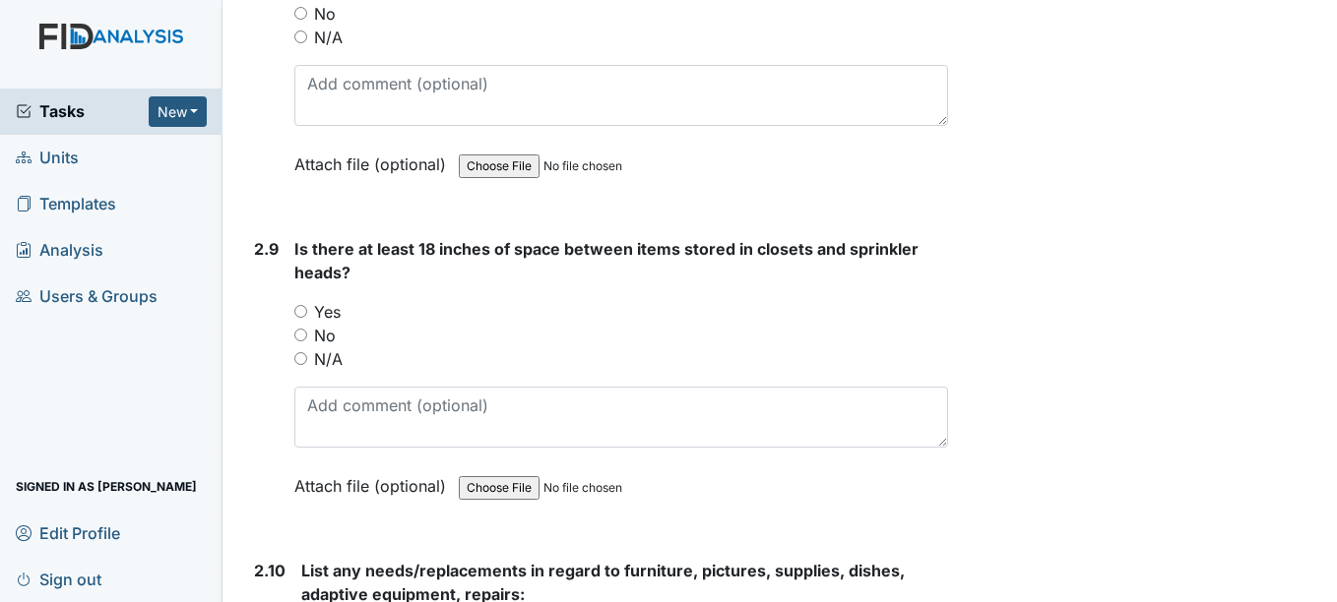
click at [302, 310] on input "Yes" at bounding box center [300, 311] width 13 height 13
radio input "true"
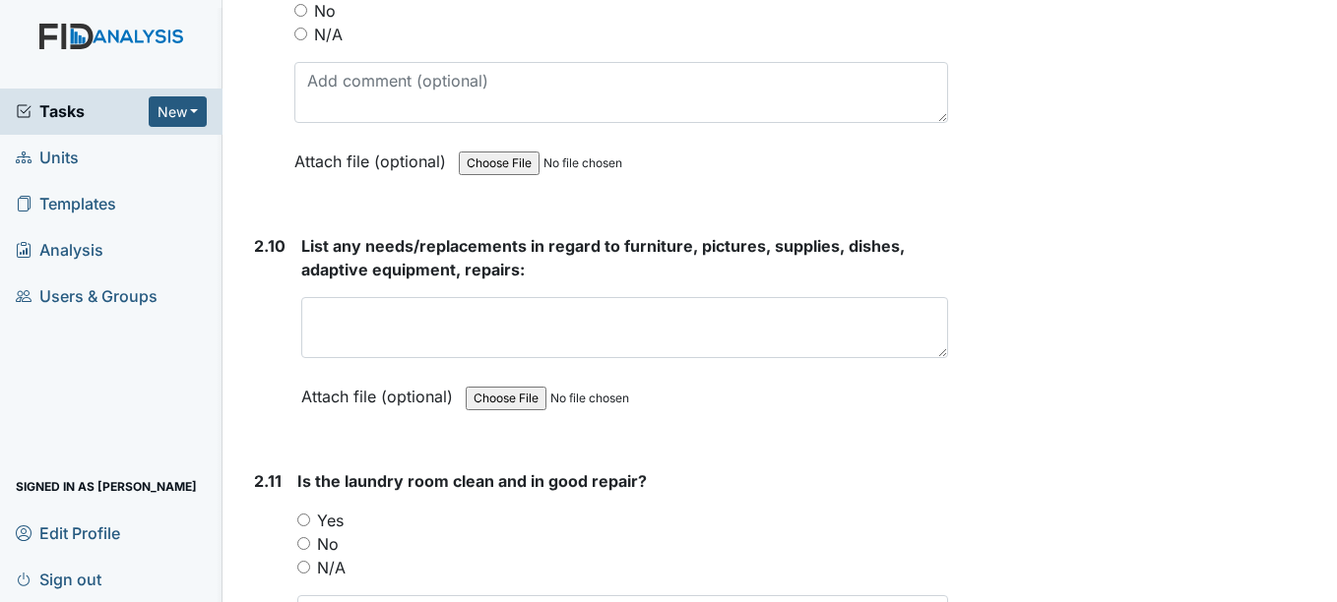
scroll to position [5880, 0]
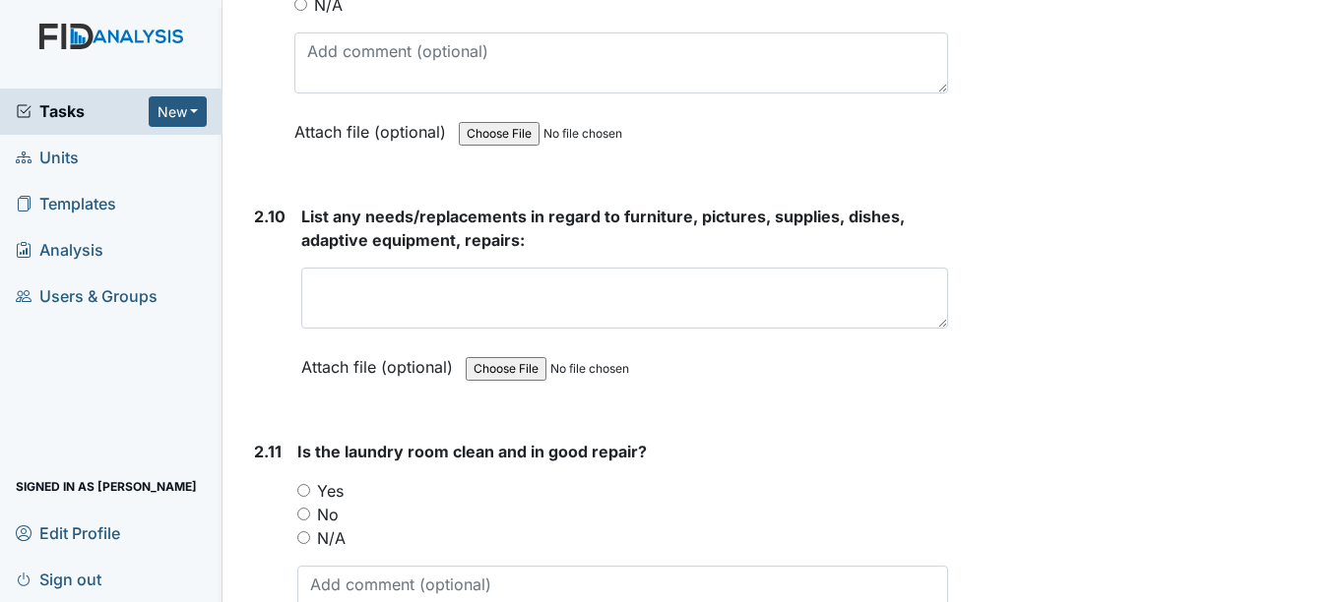
click at [539, 330] on div "List any needs/replacements in regard to furniture, pictures, supplies, dishes,…" at bounding box center [624, 299] width 646 height 188
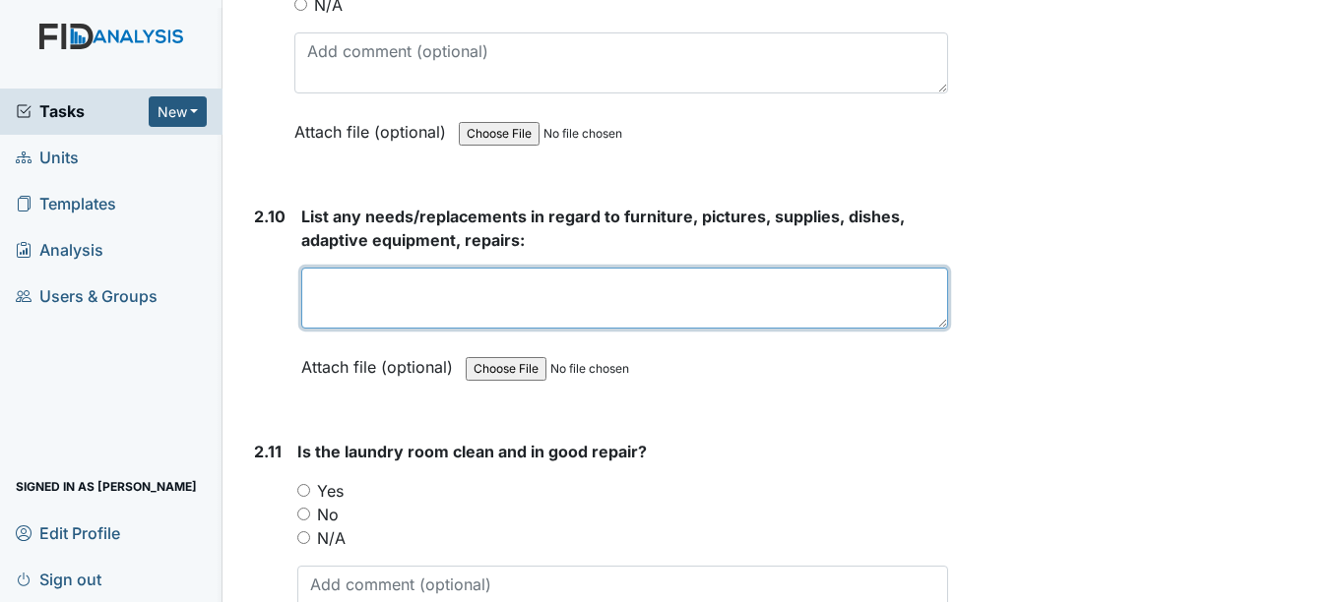
click at [445, 301] on textarea at bounding box center [624, 298] width 646 height 61
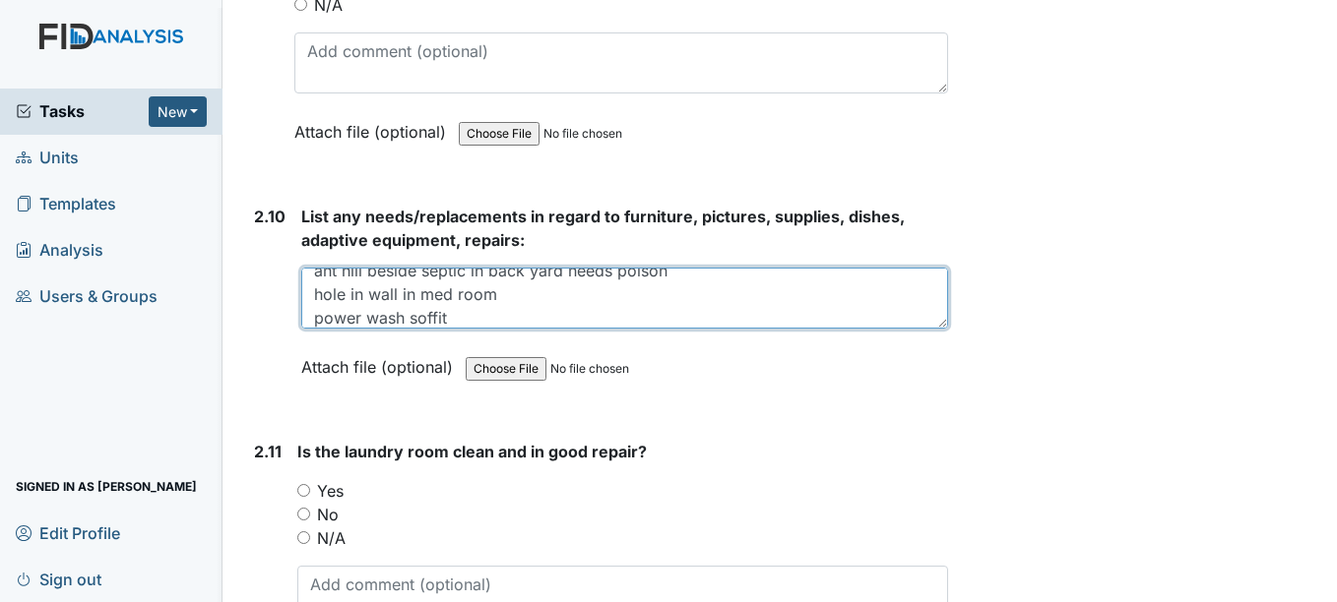
click at [315, 321] on textarea "ant hill beside septic in back yard needs poison hole in wall in med room power…" at bounding box center [624, 298] width 646 height 61
click at [557, 317] on textarea "ant hill beside septic in back yard needs poison hole in wall in med room need …" at bounding box center [624, 298] width 646 height 61
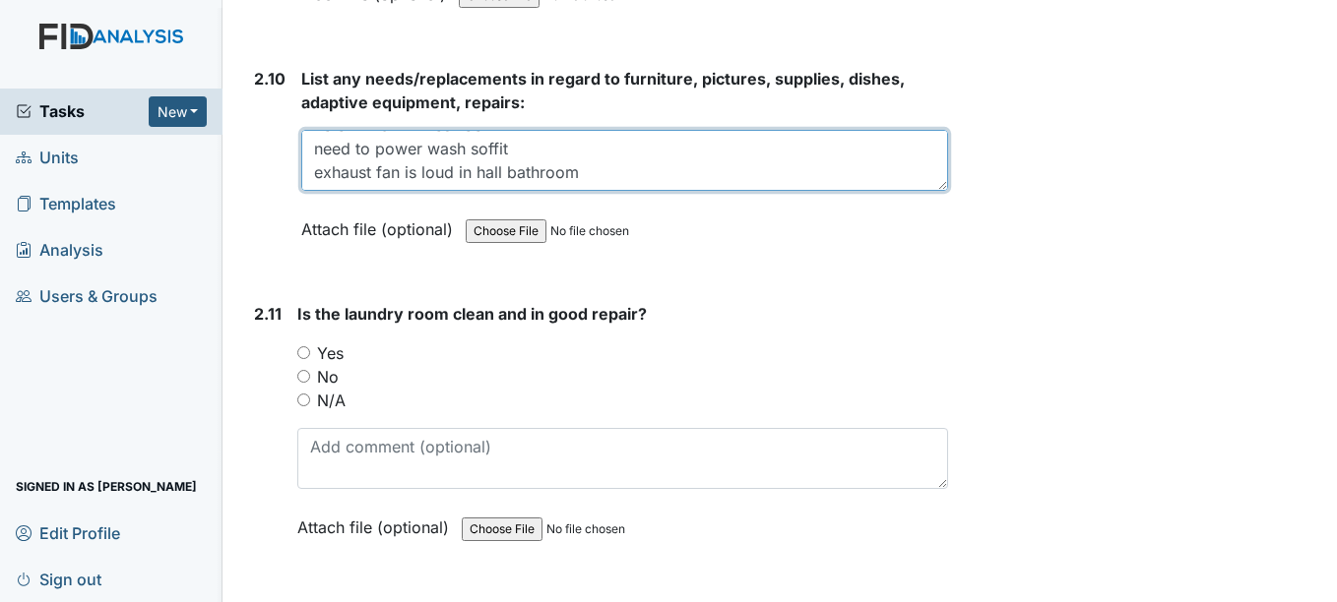
scroll to position [6057, 0]
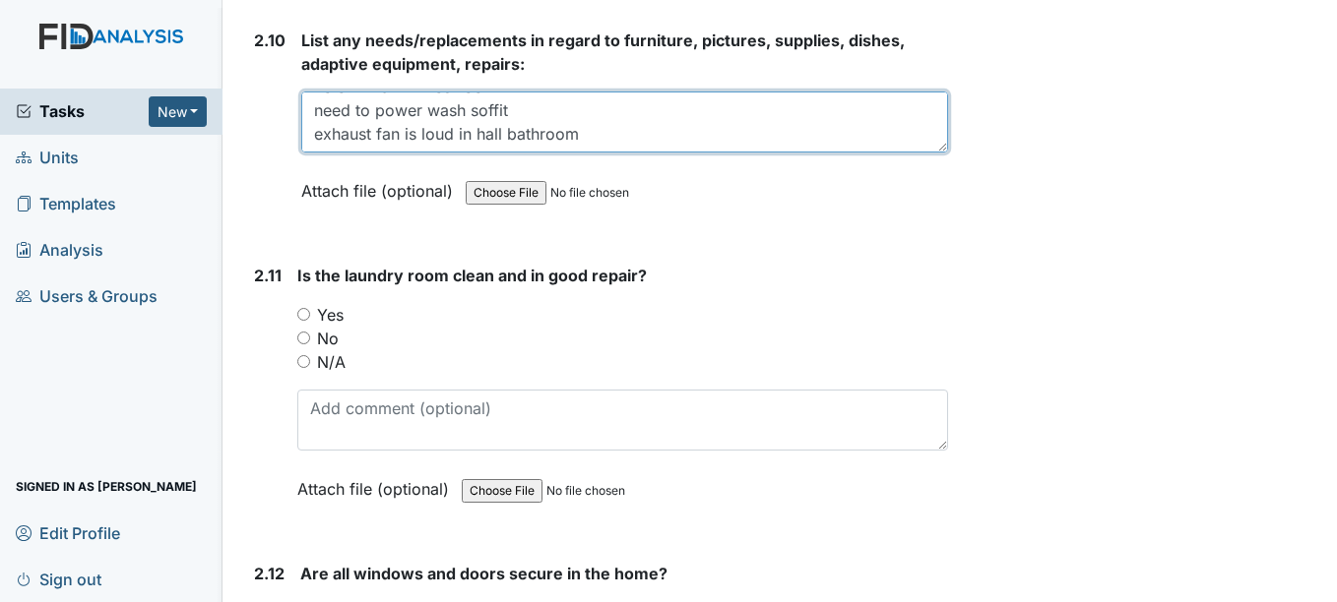
type textarea "ant hill beside septic in back yard needs poison hole in wall in med room need …"
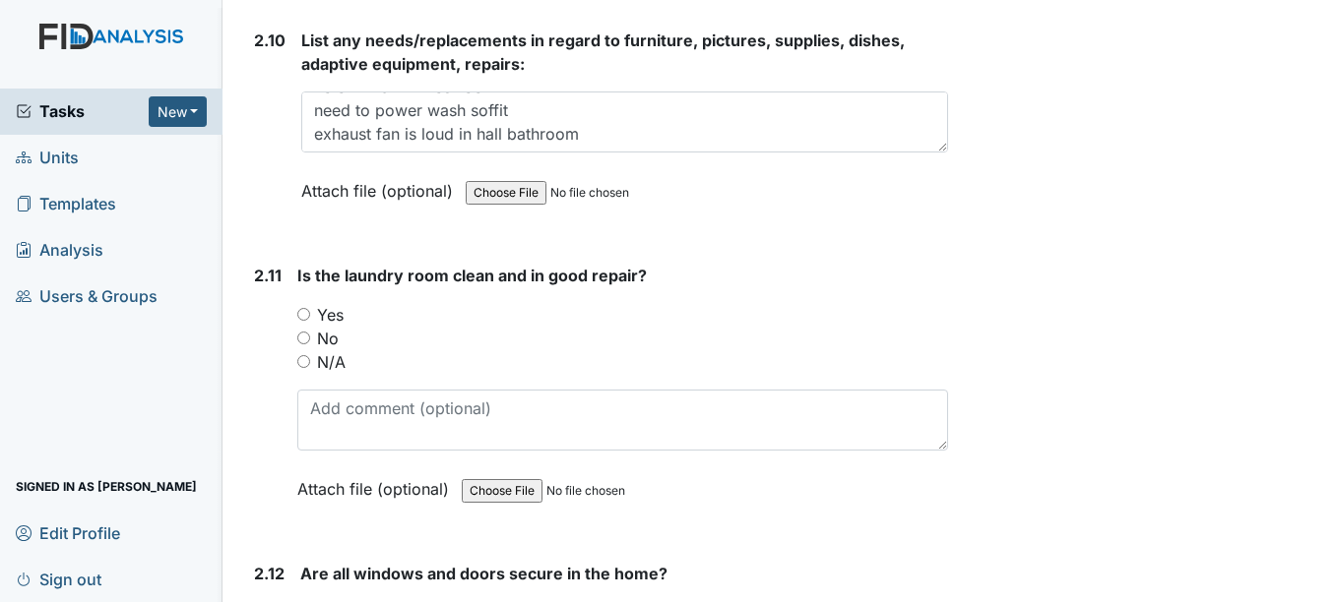
click at [308, 335] on input "No" at bounding box center [303, 338] width 13 height 13
radio input "true"
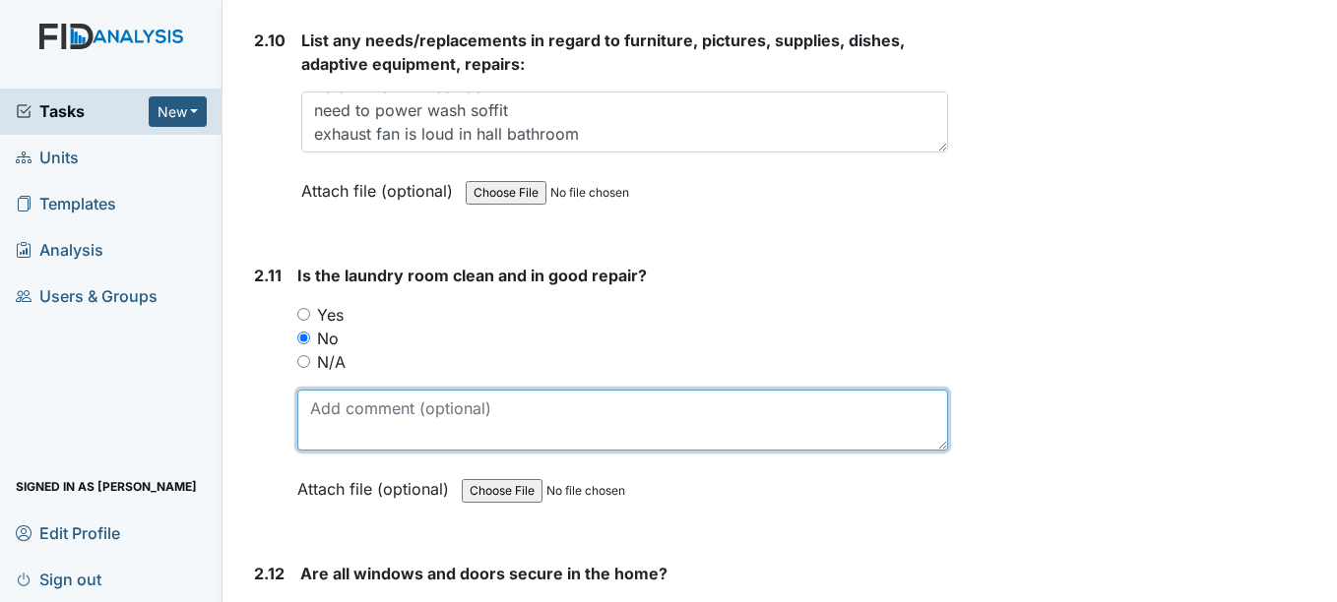
click at [370, 414] on textarea at bounding box center [622, 420] width 650 height 61
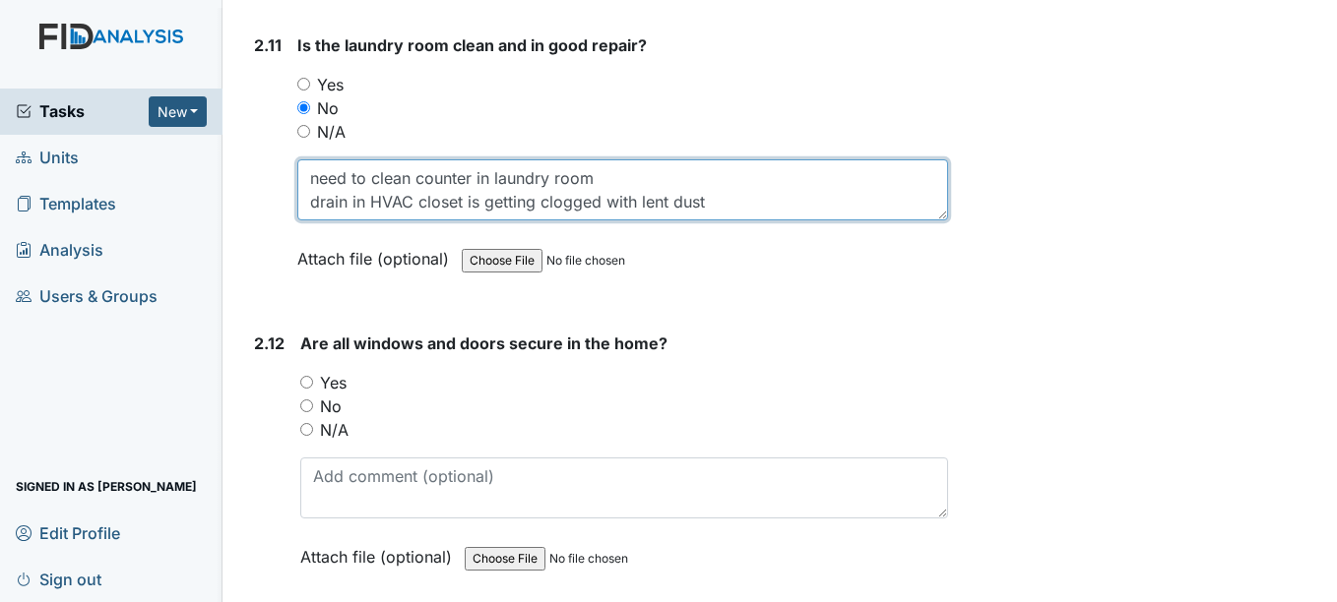
scroll to position [6288, 0]
type textarea "need to clean counter in laundry room drain in HVAC closet is getting clogged w…"
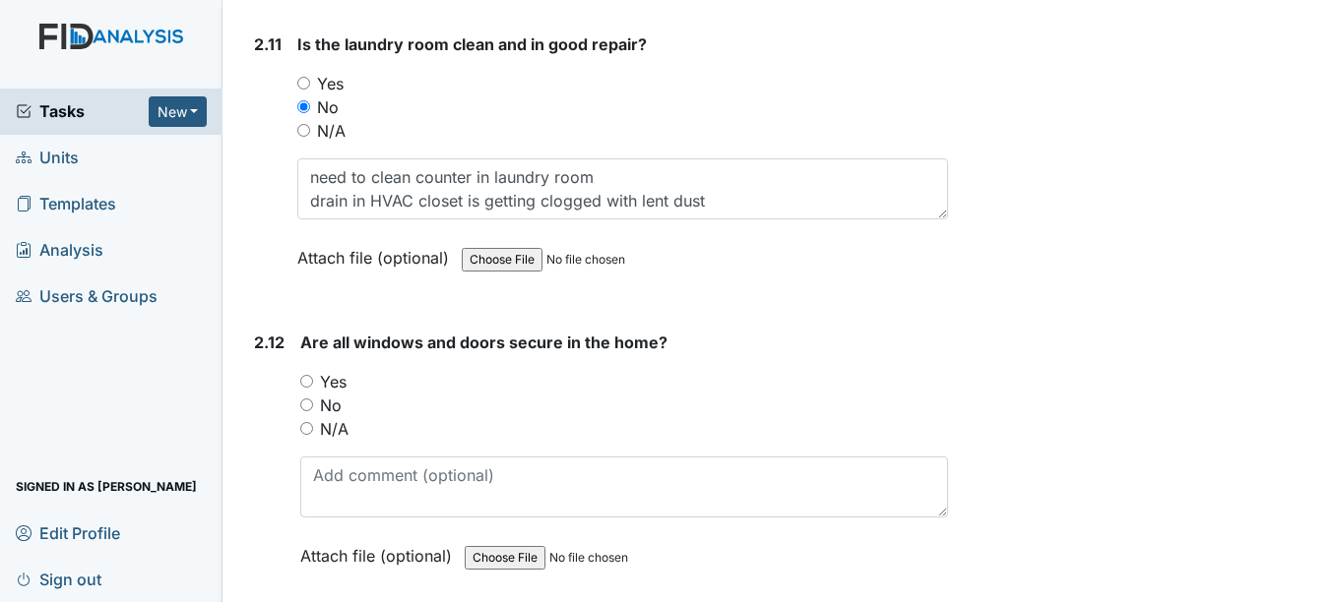
click at [304, 77] on input "Yes" at bounding box center [303, 83] width 13 height 13
radio input "true"
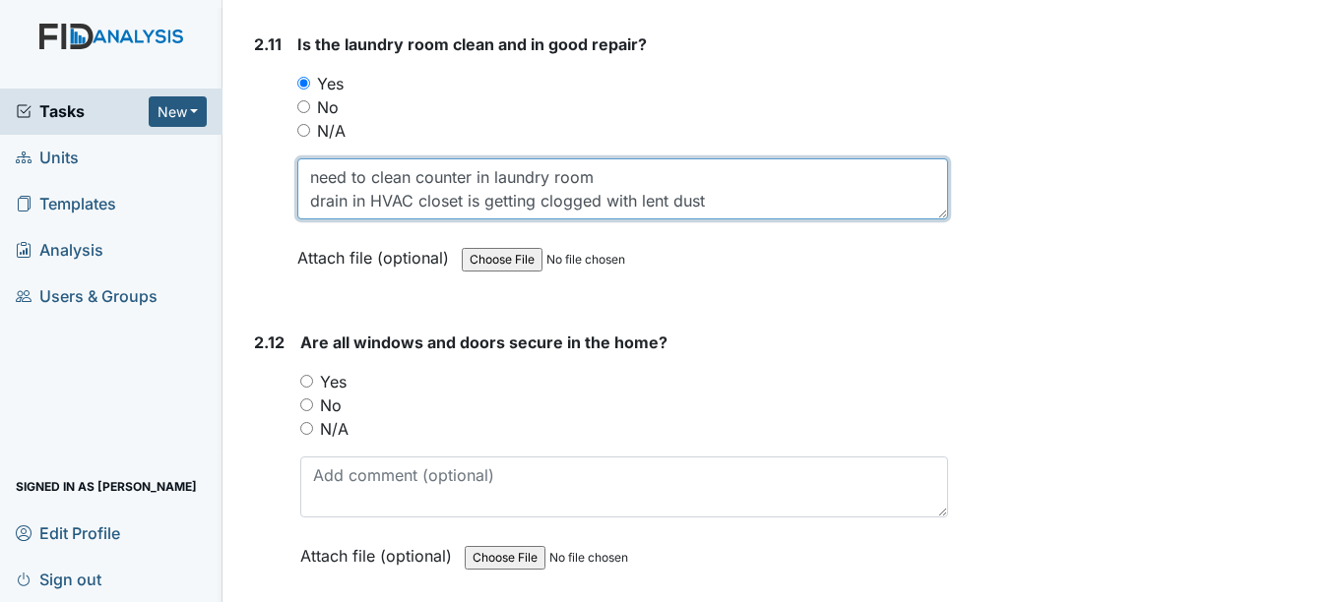
click at [311, 176] on textarea "need to clean counter in laundry room drain in HVAC closet is getting clogged w…" at bounding box center [622, 188] width 650 height 61
click at [897, 173] on textarea "Overall laundry room was clean...just need to clean counter in laundry room dra…" at bounding box center [622, 188] width 650 height 61
click at [322, 201] on textarea "Overall laundry room was clean...just need to clean counter in laundry room. dr…" at bounding box center [622, 188] width 650 height 61
click at [322, 201] on textarea "Overall laundry room was clean...just need to clean counter in laundry room. ra…" at bounding box center [622, 188] width 650 height 61
click at [727, 208] on textarea "Overall laundry room was clean...just need to clean counter in laundry room. Dr…" at bounding box center [622, 188] width 650 height 61
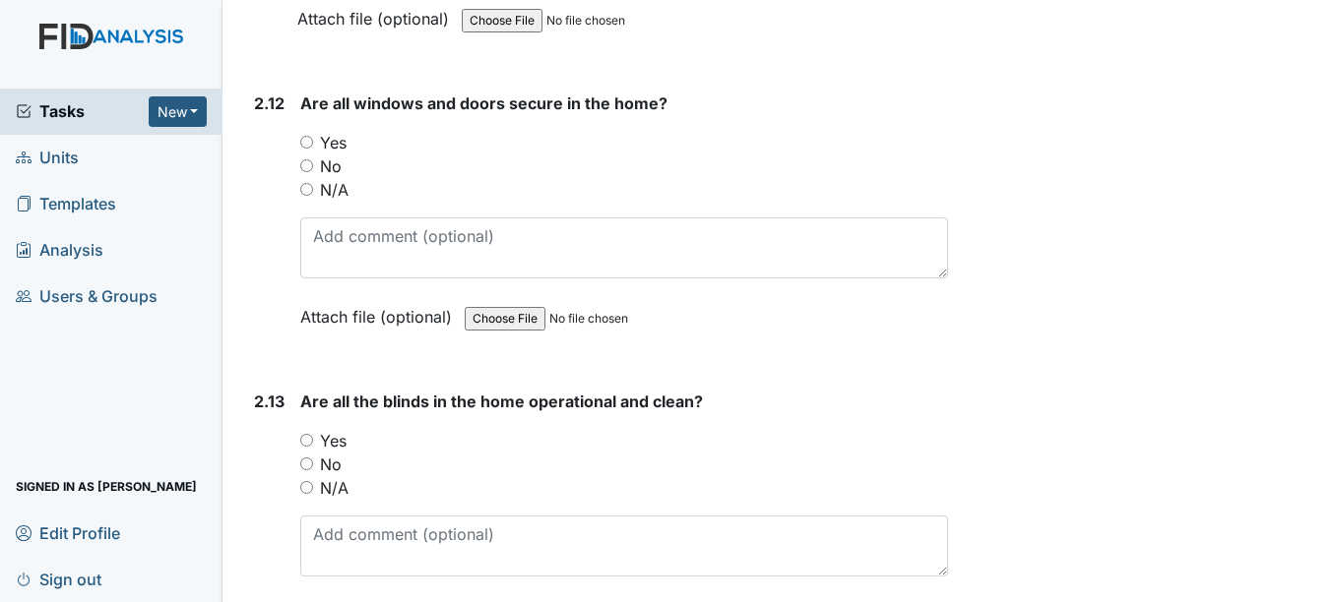
scroll to position [6528, 0]
type textarea "Overall laundry room was clean...just need to clean counter in laundry room. Dr…"
click at [305, 142] on input "Yes" at bounding box center [306, 141] width 13 height 13
radio input "true"
click at [309, 442] on input "Yes" at bounding box center [306, 439] width 13 height 13
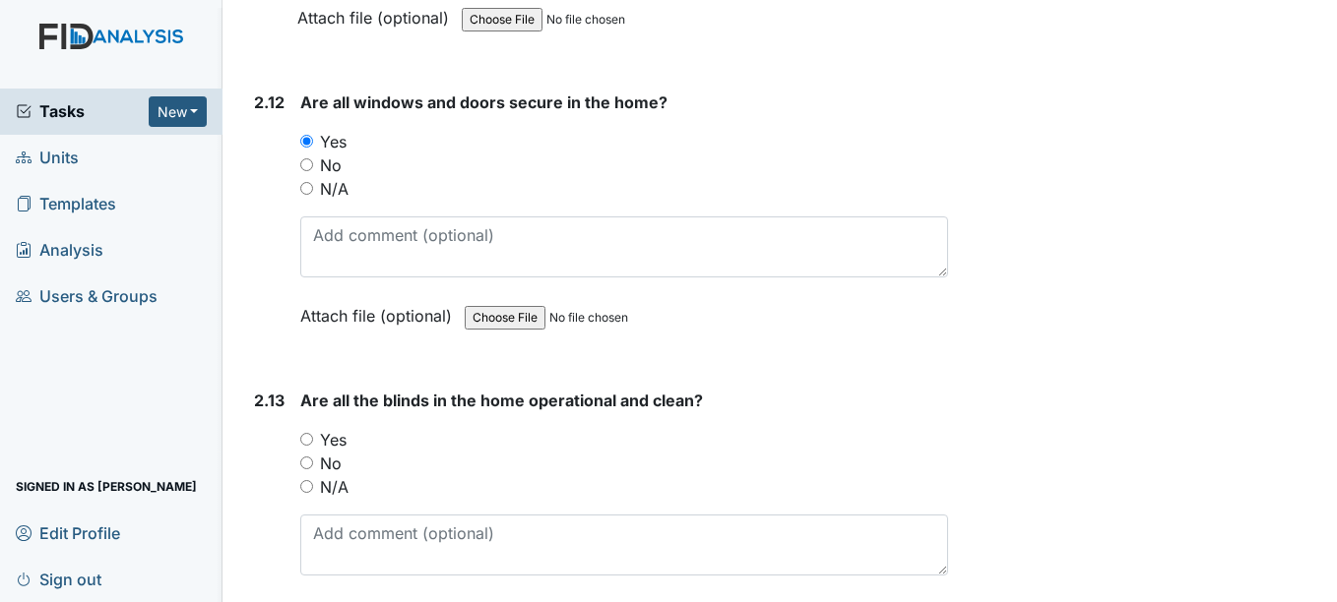
radio input "true"
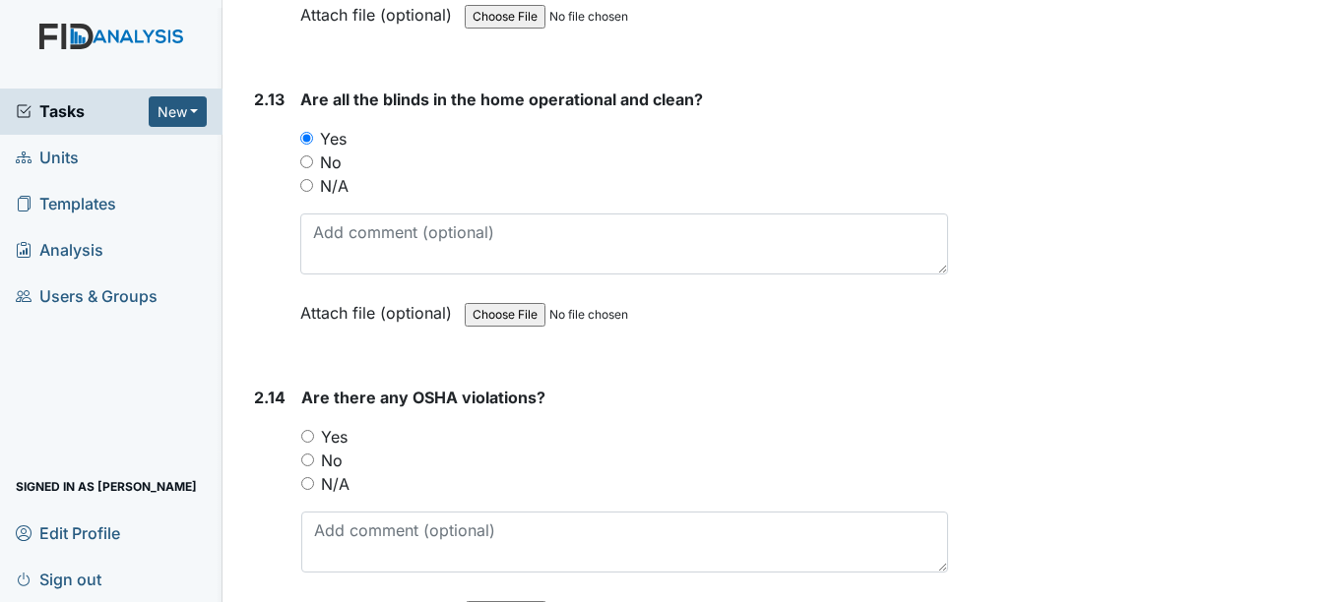
scroll to position [6895, 0]
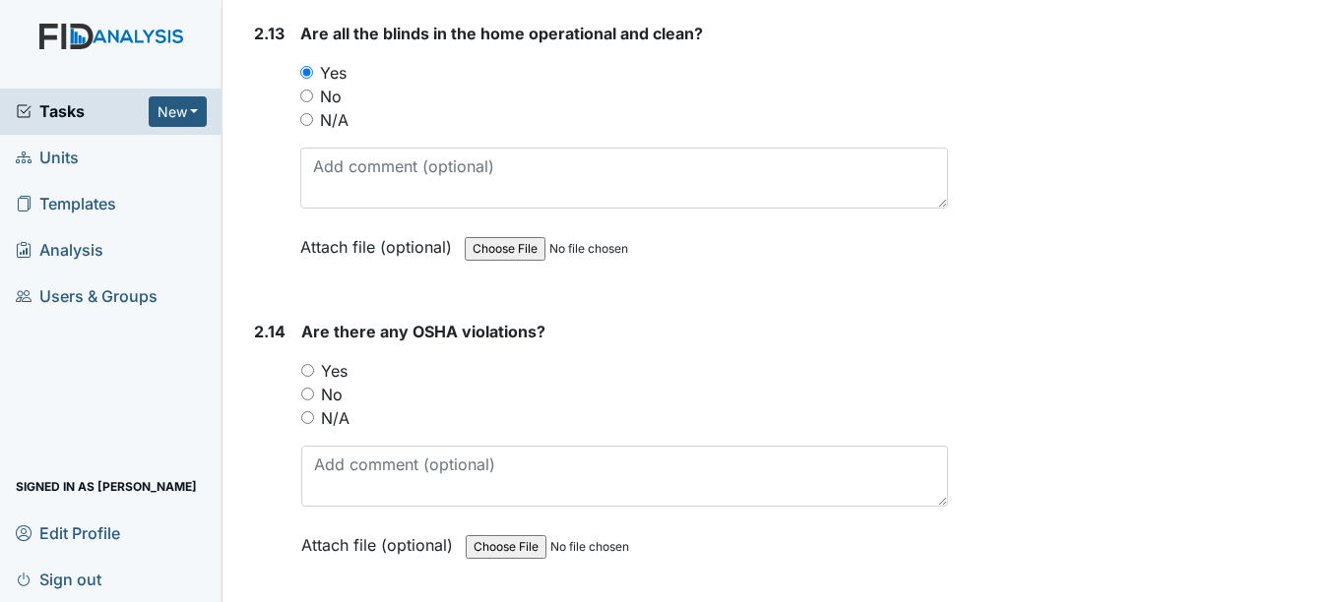
click at [304, 396] on input "No" at bounding box center [307, 394] width 13 height 13
radio input "true"
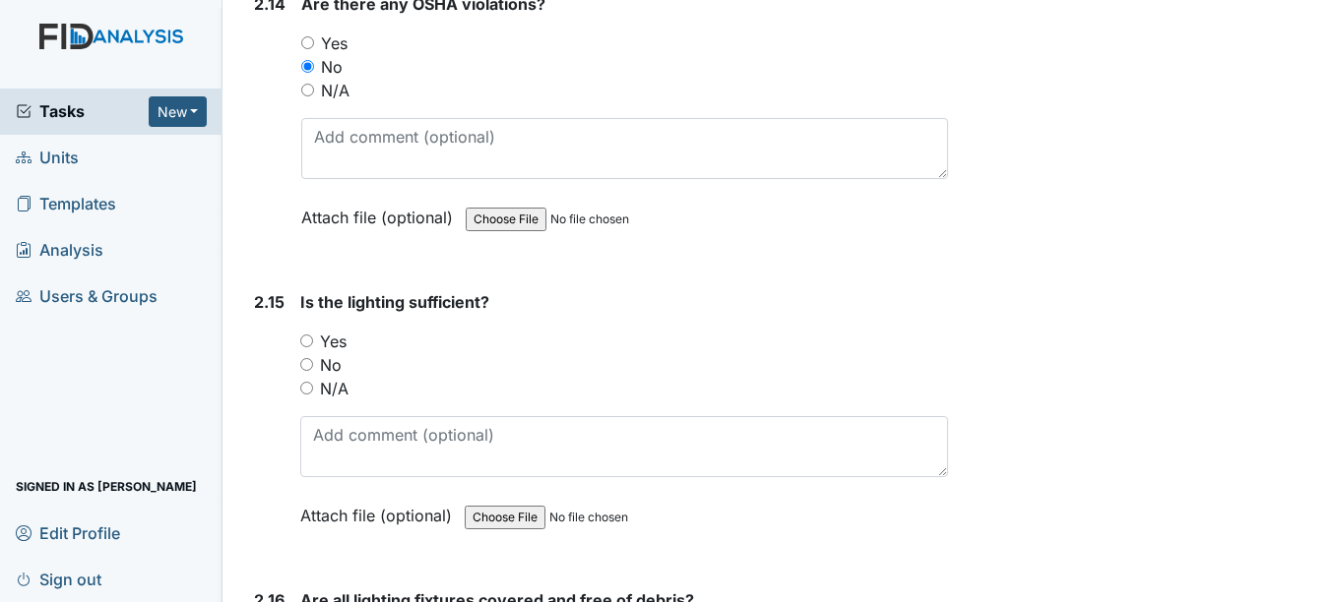
scroll to position [7289, 0]
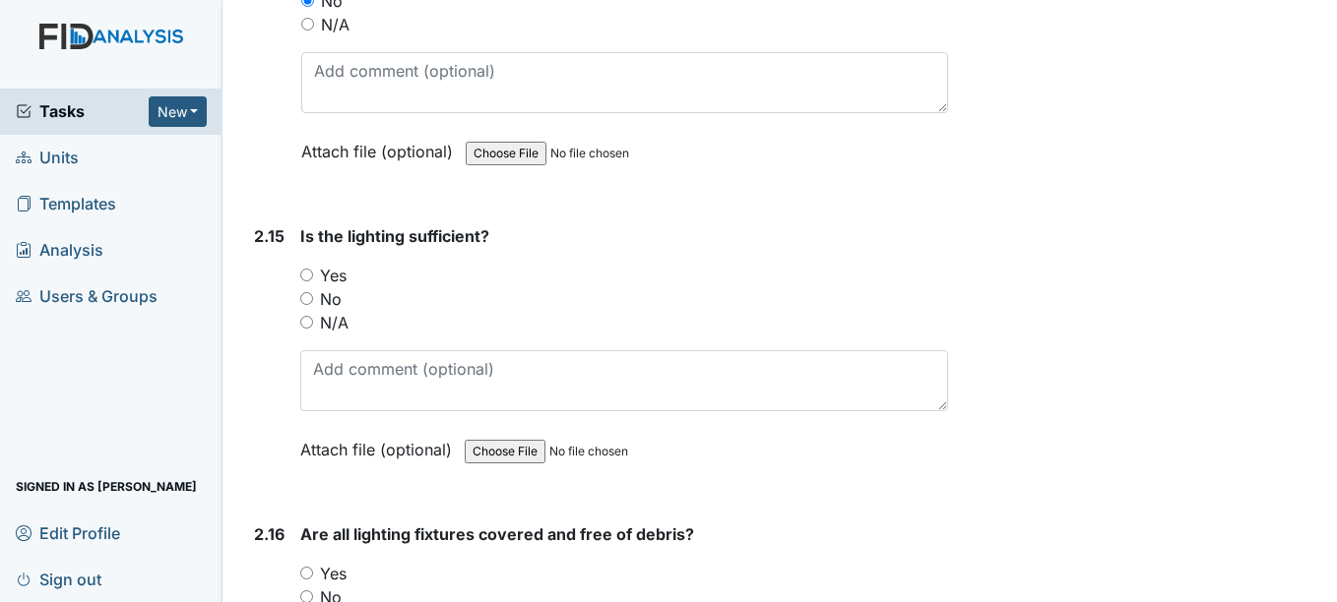
click at [312, 278] on input "Yes" at bounding box center [306, 275] width 13 height 13
radio input "true"
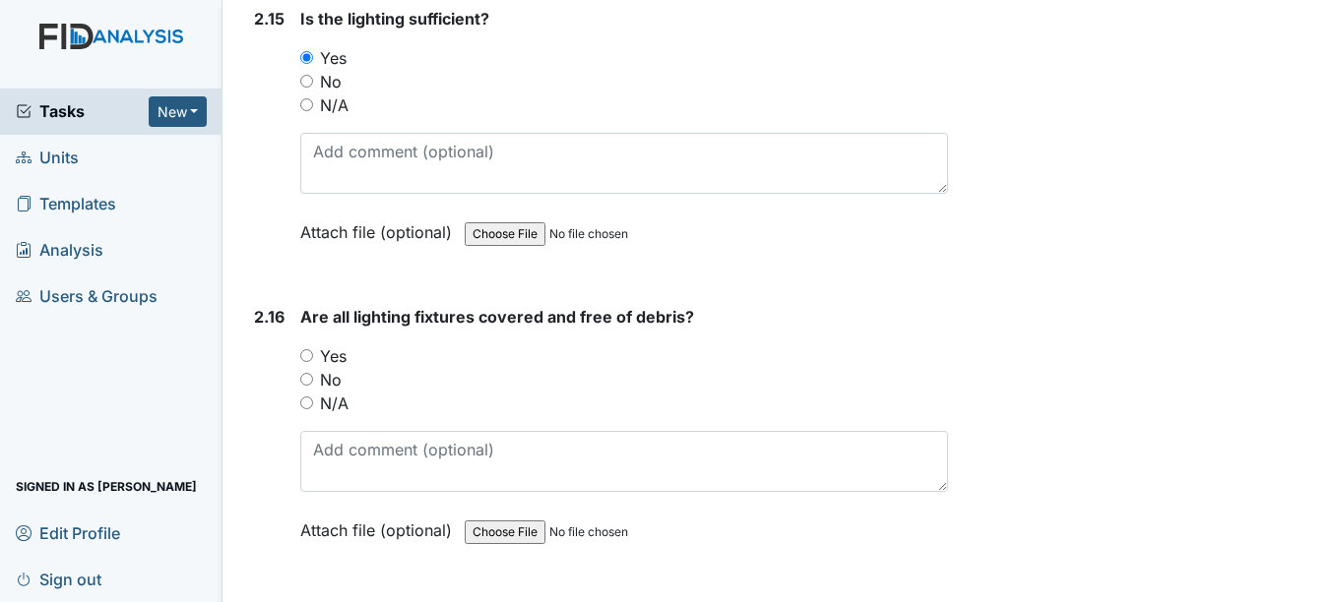
scroll to position [7525, 0]
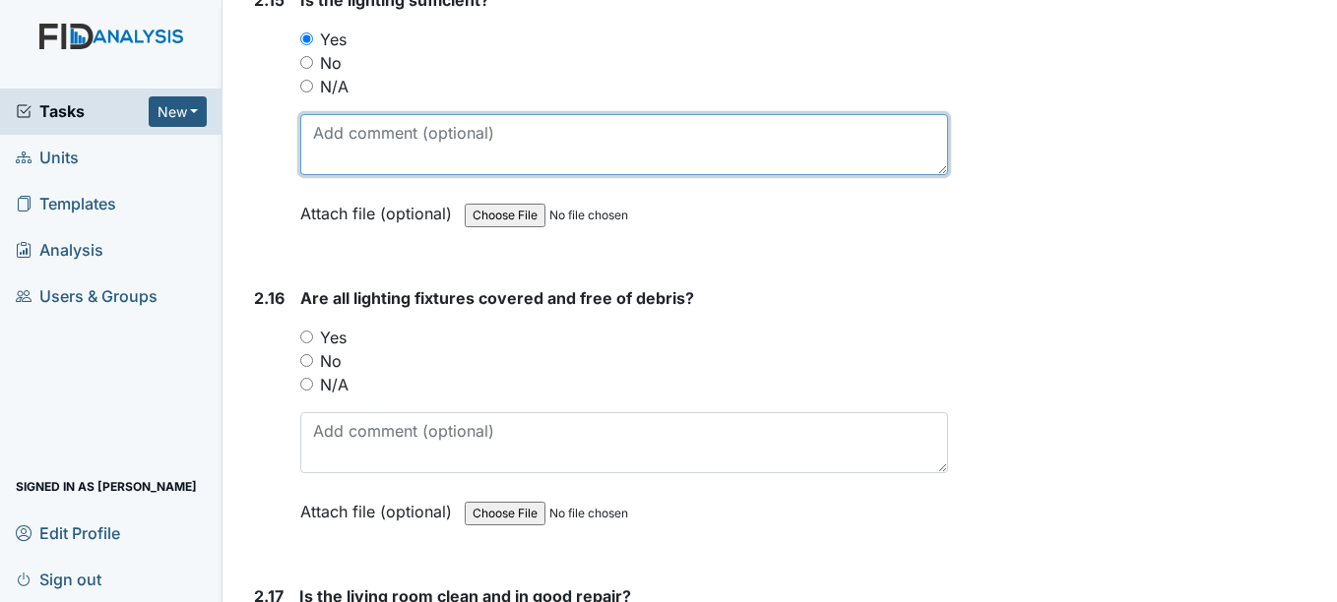
click at [557, 163] on textarea at bounding box center [623, 144] width 647 height 61
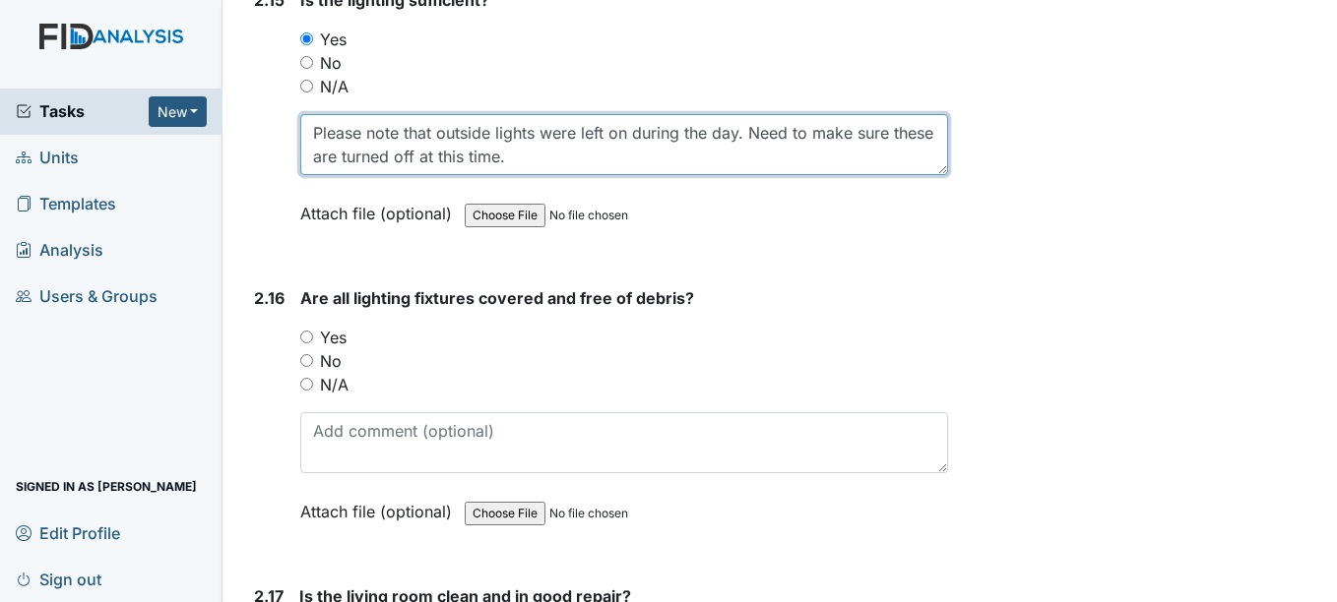
type textarea "Please note that outside lights were left on during the day. Need to make sure …"
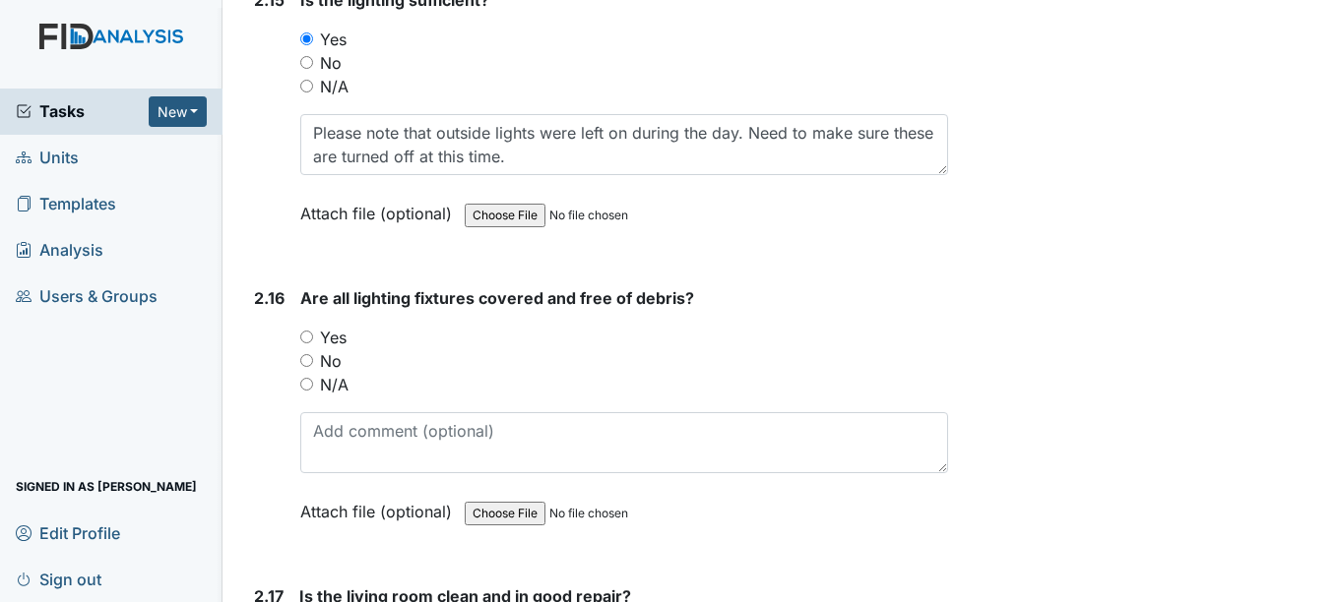
click at [311, 341] on input "Yes" at bounding box center [306, 337] width 13 height 13
radio input "true"
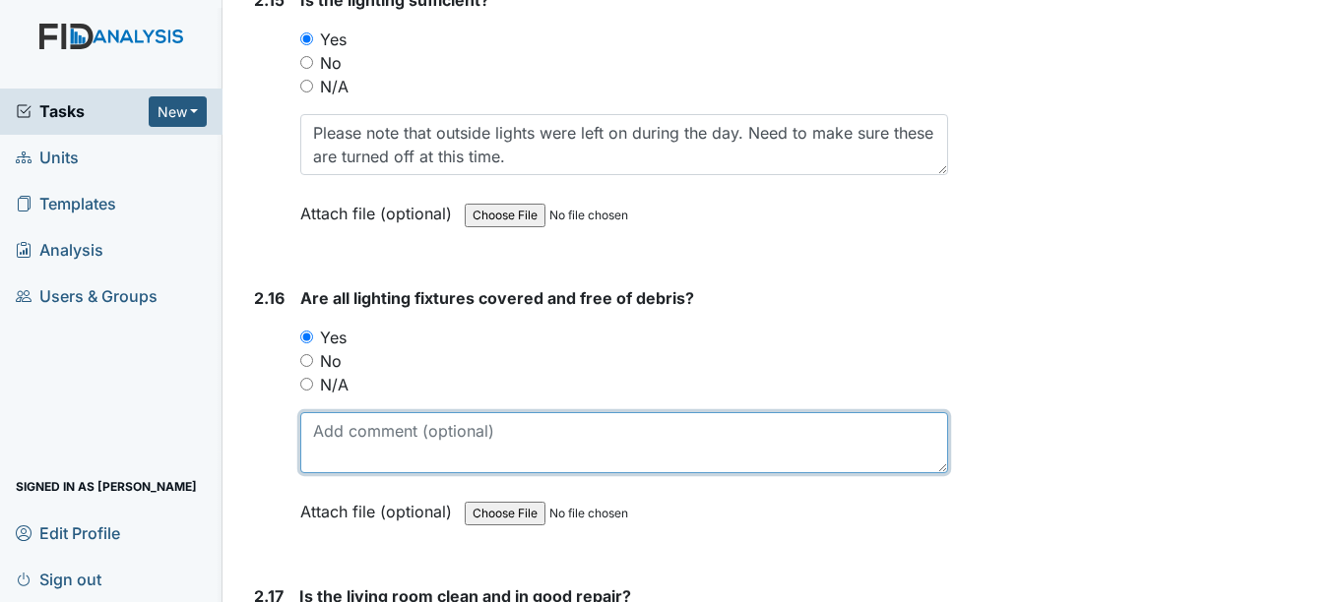
click at [373, 436] on textarea at bounding box center [623, 442] width 647 height 61
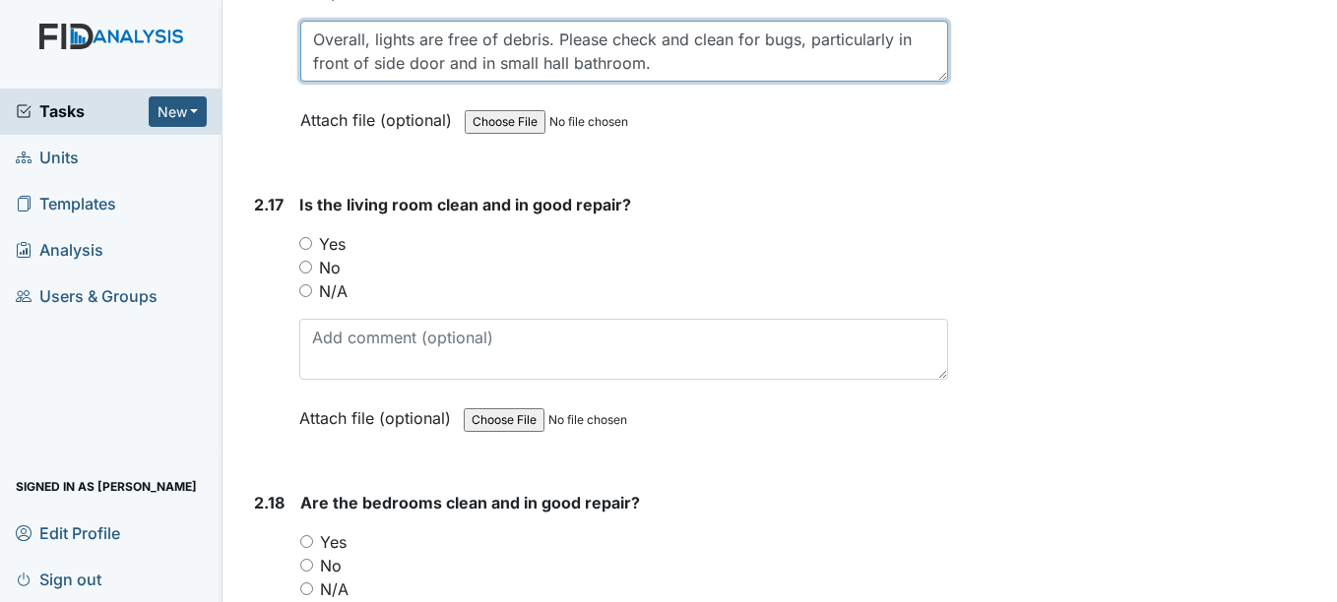
scroll to position [7919, 0]
type textarea "Overall, lights are free of debris. Please check and clean for bugs, particular…"
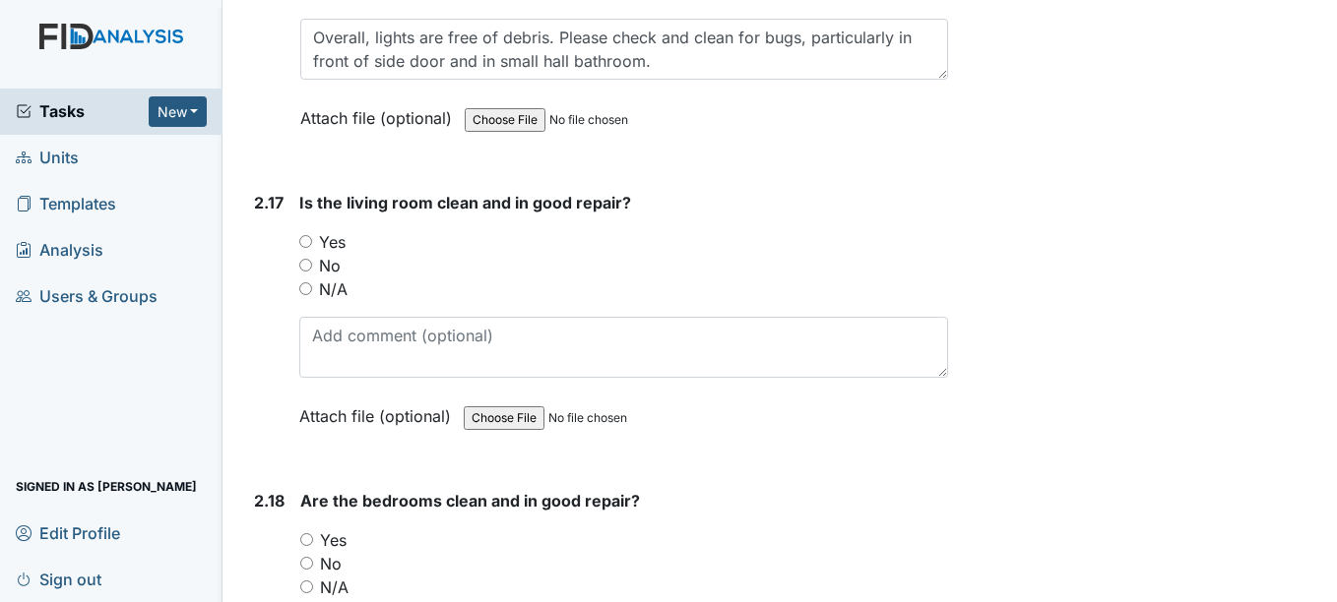
click at [304, 245] on input "Yes" at bounding box center [305, 241] width 13 height 13
radio input "true"
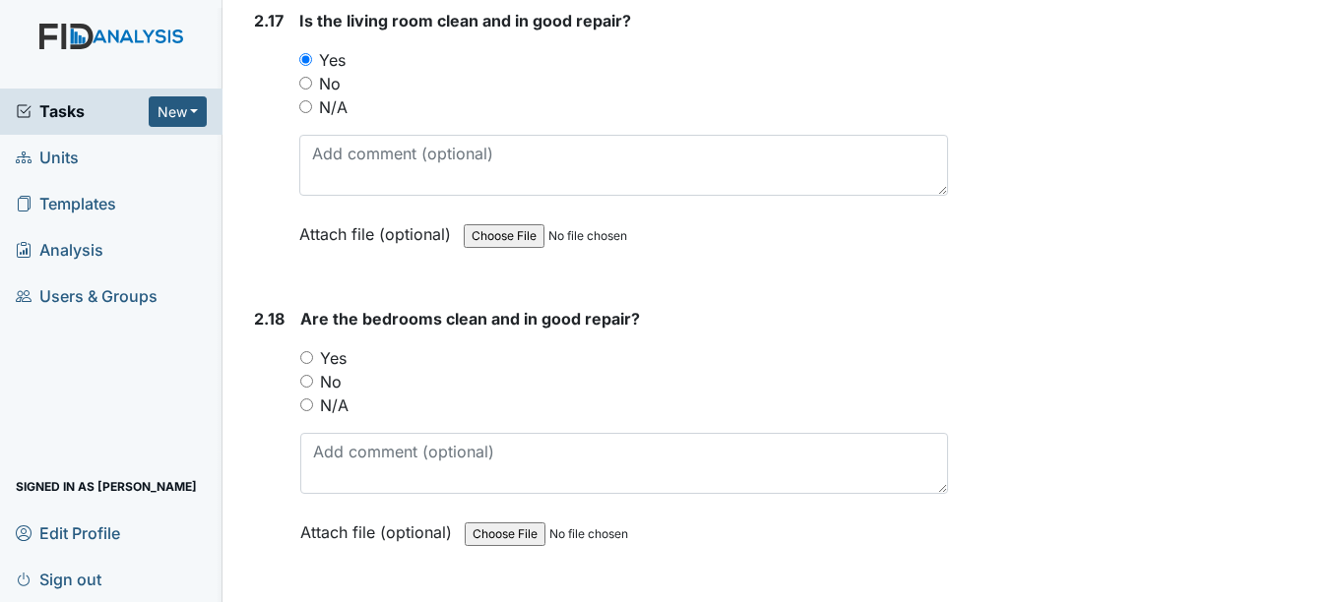
scroll to position [8116, 0]
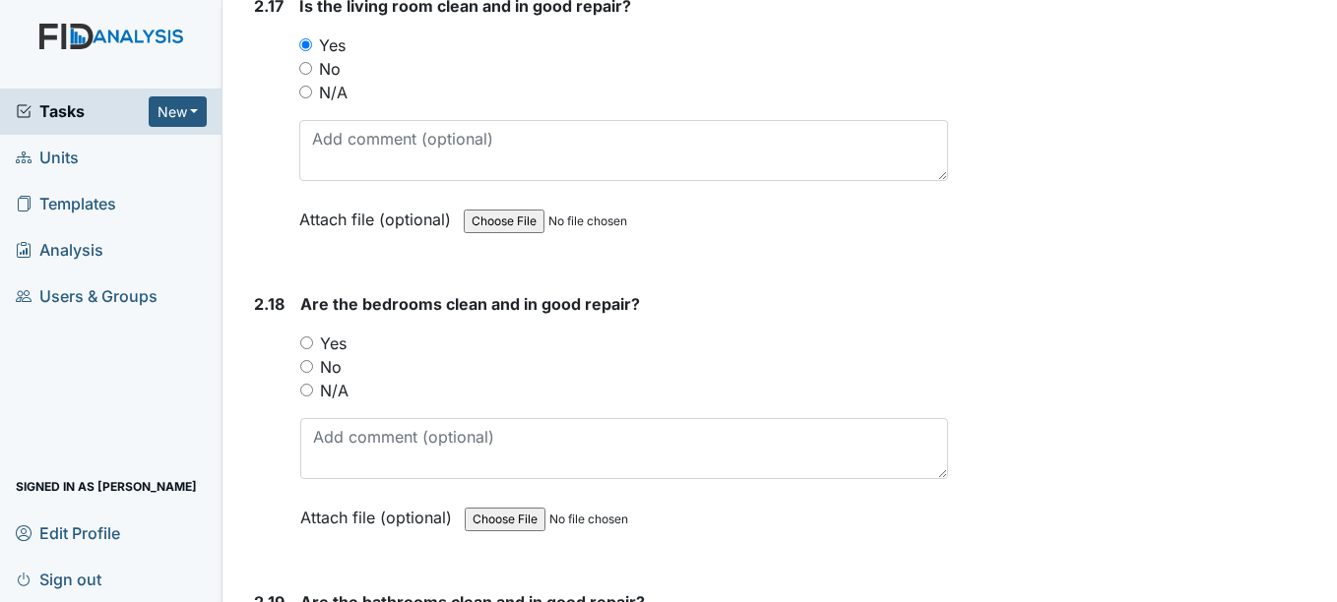
click at [314, 337] on div "Yes" at bounding box center [623, 344] width 647 height 24
click at [309, 342] on input "Yes" at bounding box center [306, 343] width 13 height 13
radio input "true"
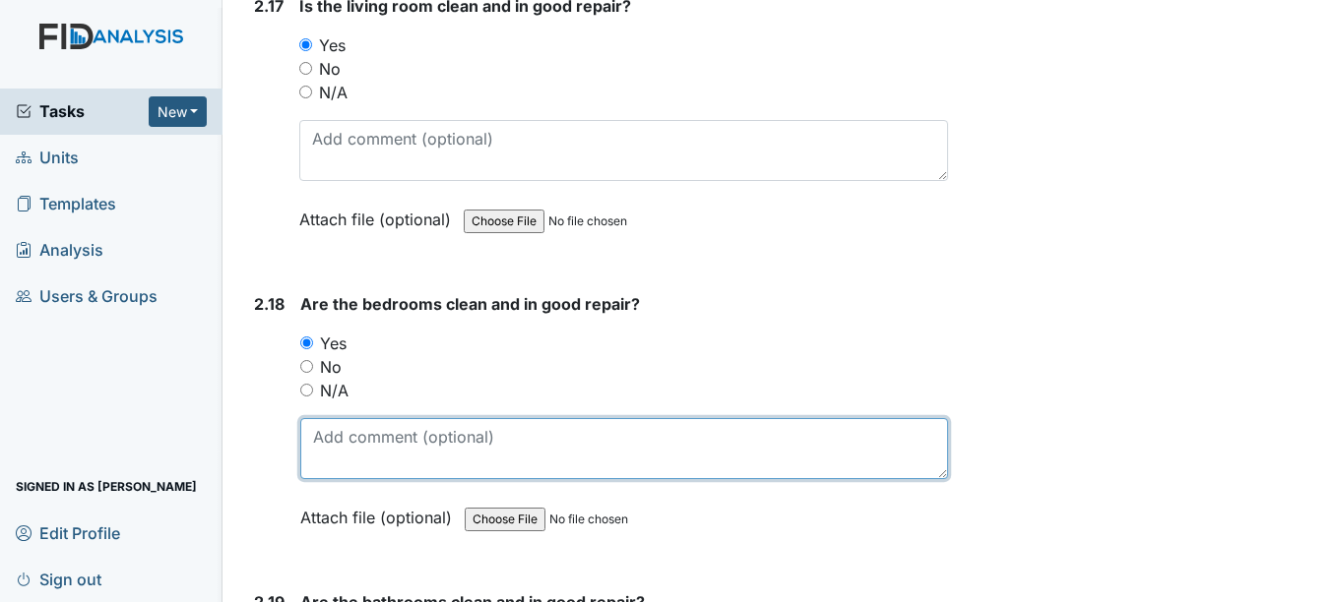
click at [381, 439] on textarea at bounding box center [623, 448] width 647 height 61
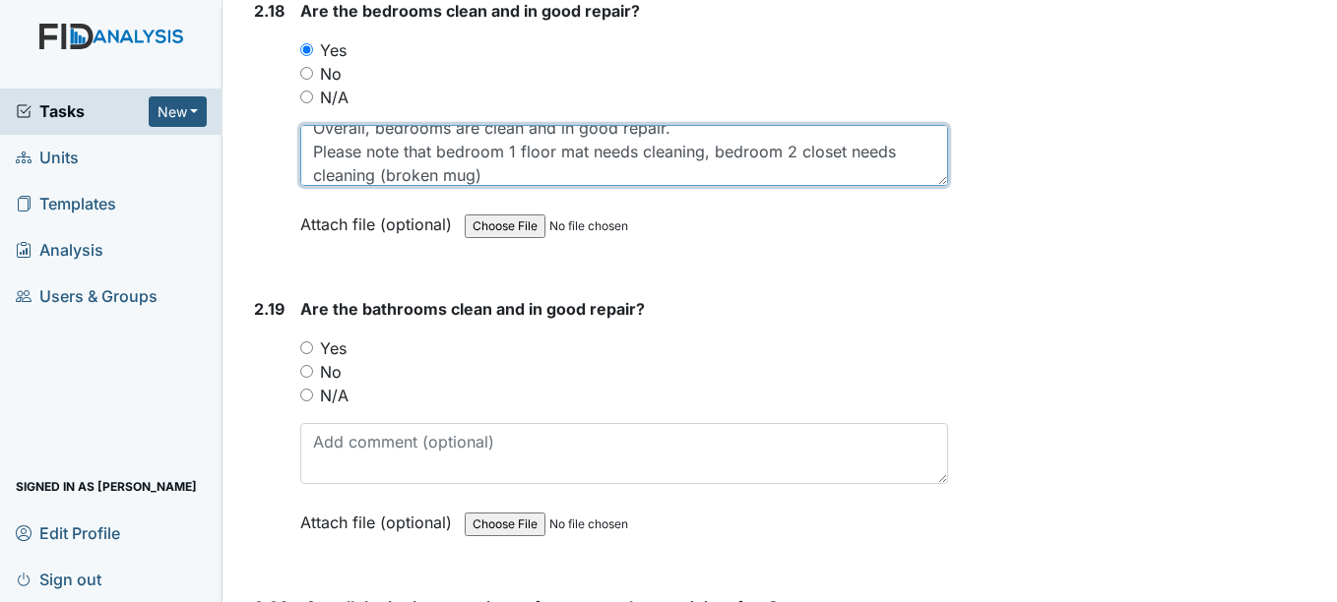
scroll to position [8470, 0]
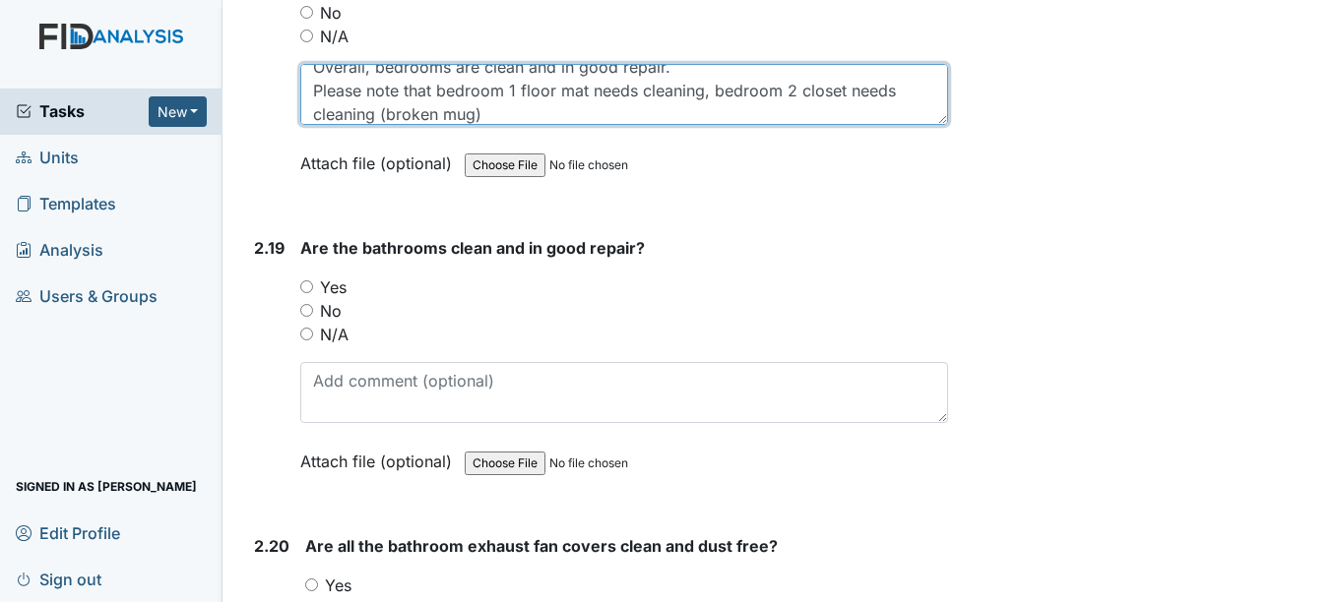
type textarea "Overall, bedrooms are clean and in good repair. Please note that bedroom 1 floo…"
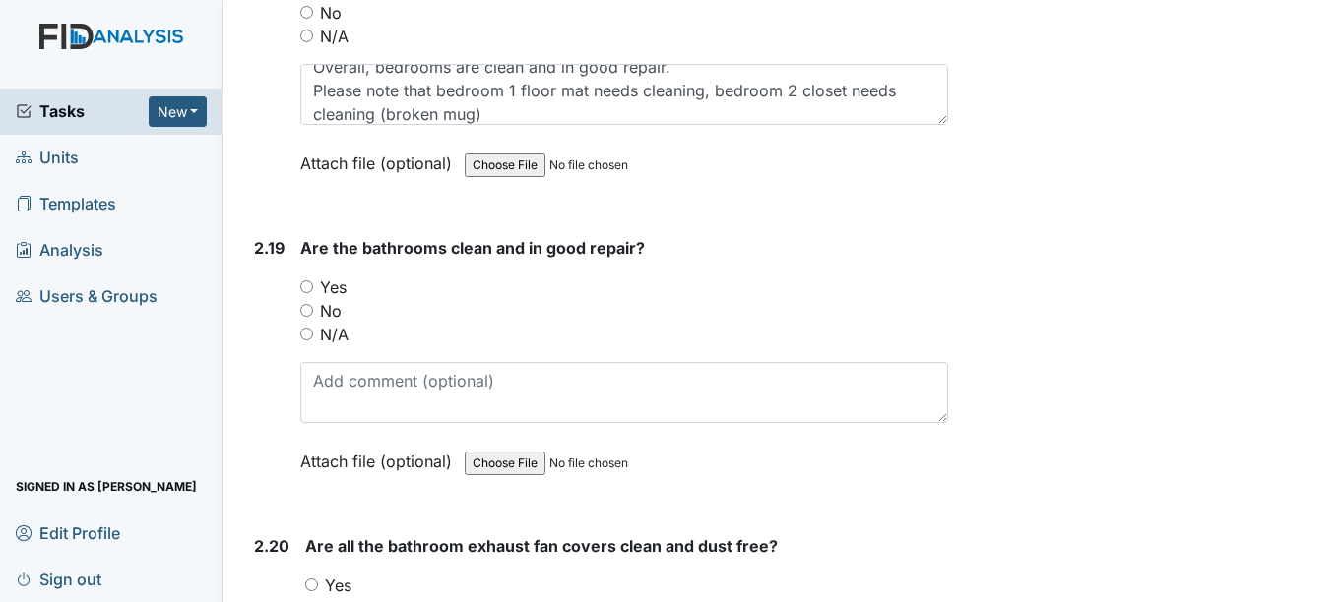
click at [305, 290] on input "Yes" at bounding box center [306, 287] width 13 height 13
radio input "true"
click at [308, 317] on div "No" at bounding box center [623, 311] width 647 height 24
click at [309, 314] on input "No" at bounding box center [306, 310] width 13 height 13
radio input "true"
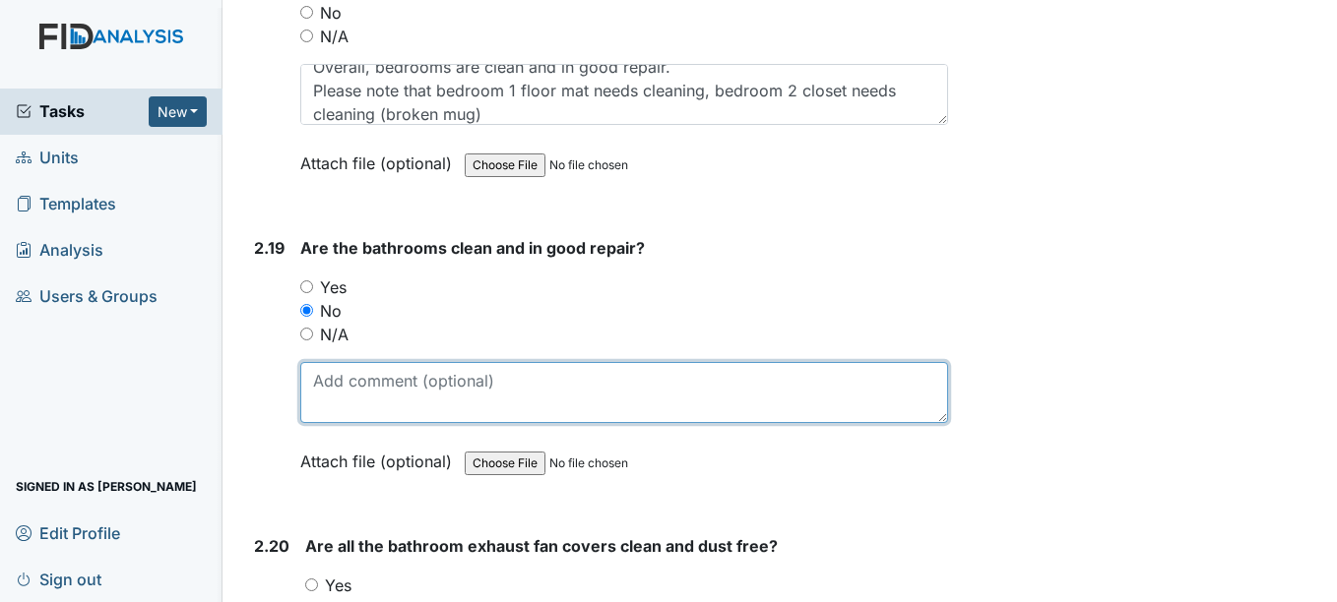
click at [375, 407] on textarea at bounding box center [623, 392] width 647 height 61
click at [515, 415] on textarea "Mildew is present on tile in bathroom near bedroom 5. Diaper in trashcan" at bounding box center [623, 392] width 647 height 61
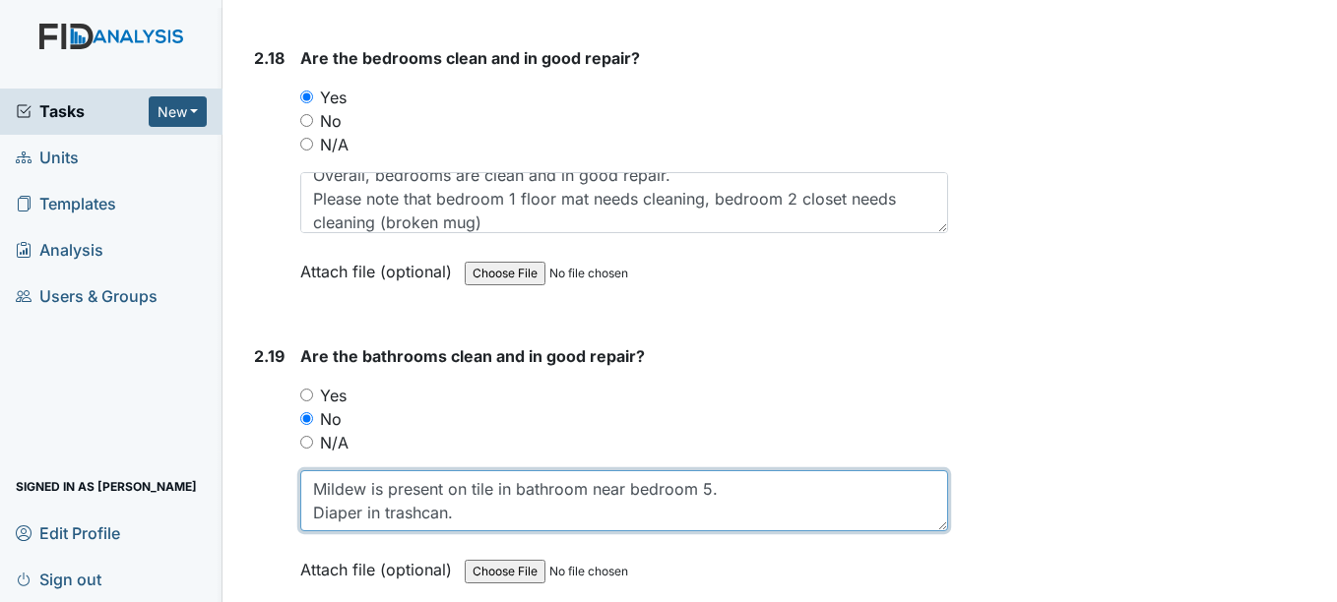
scroll to position [8361, 0]
type textarea "Mildew is present on tile in bathroom near bedroom 5. Diaper in trashcan."
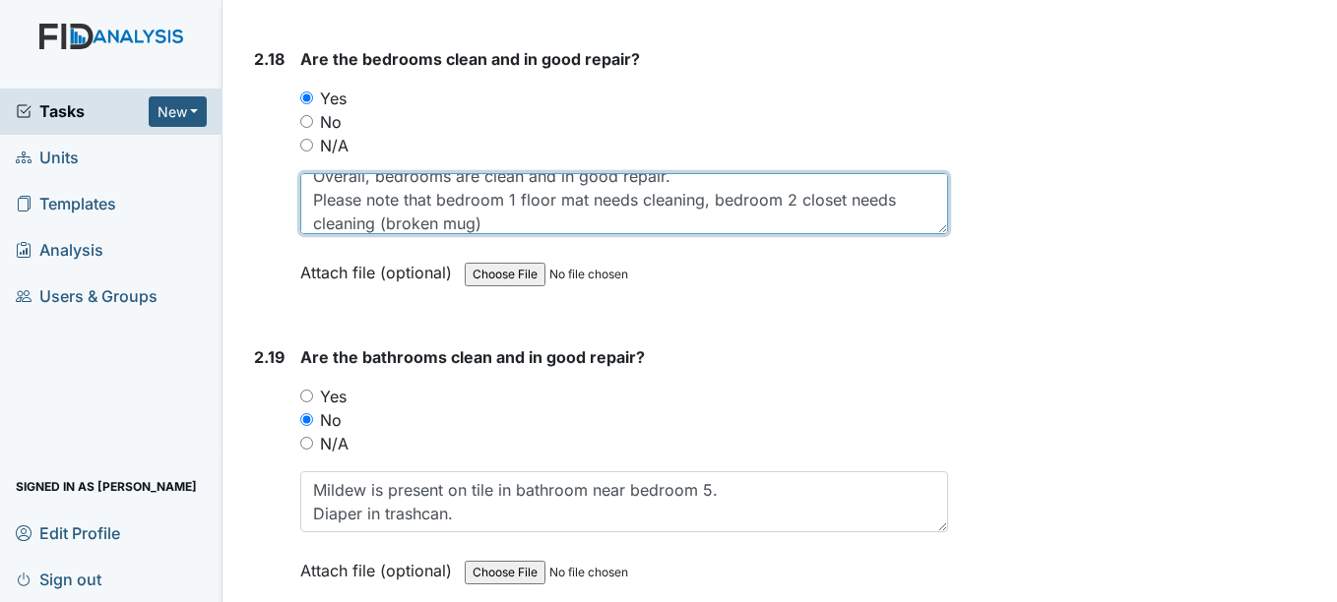
click at [515, 229] on textarea "Overall, bedrooms are clean and in good repair. Please note that bedroom 1 floo…" at bounding box center [623, 203] width 647 height 61
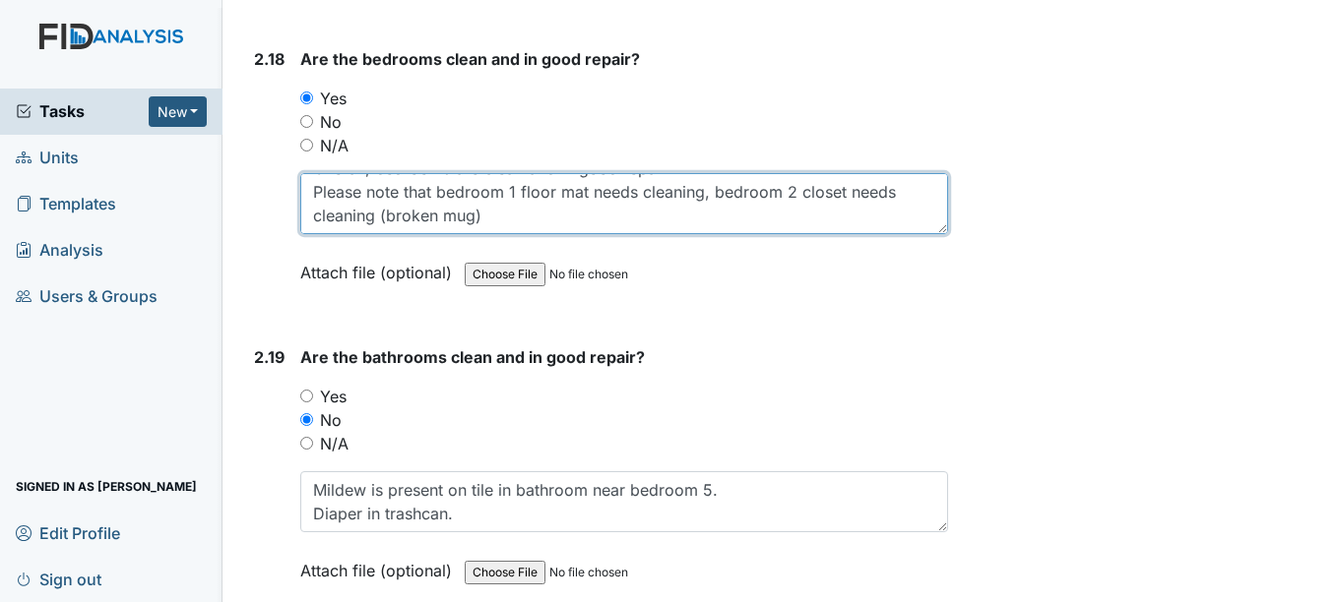
click at [515, 229] on textarea "Overall, bedrooms are clean and in good repair. Please note that bedroom 1 floo…" at bounding box center [623, 203] width 647 height 61
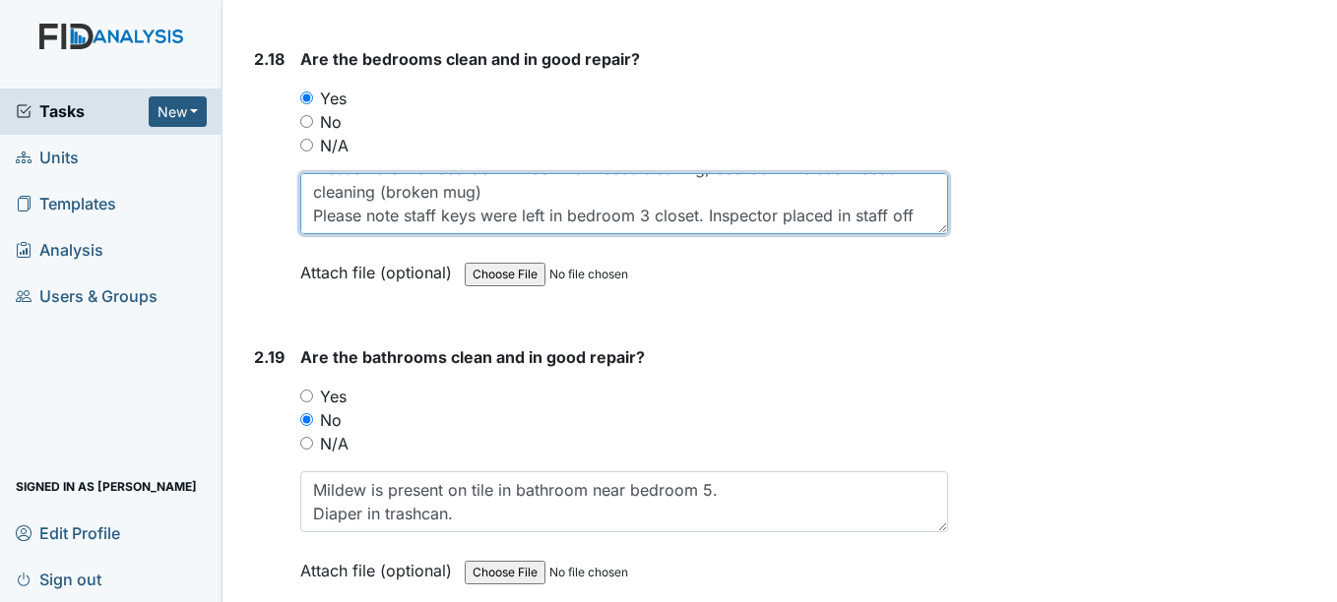
scroll to position [63, 0]
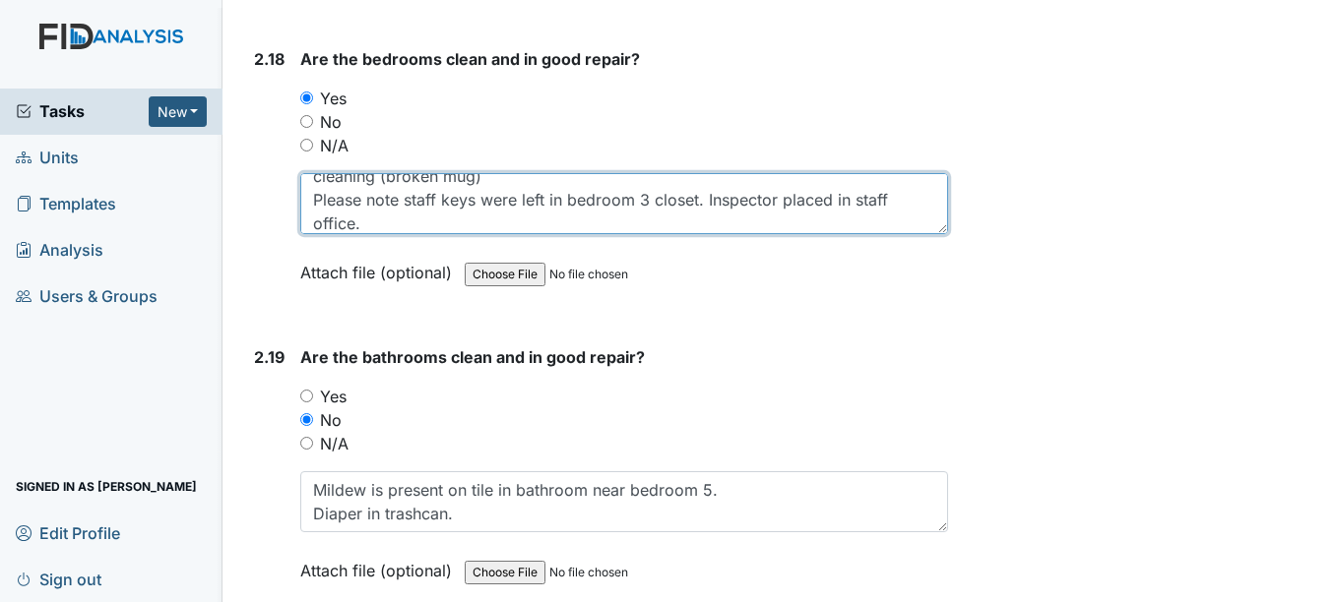
click at [839, 197] on textarea "Overall, bedrooms are clean and in good repair. Please note that bedroom 1 floo…" at bounding box center [623, 203] width 647 height 61
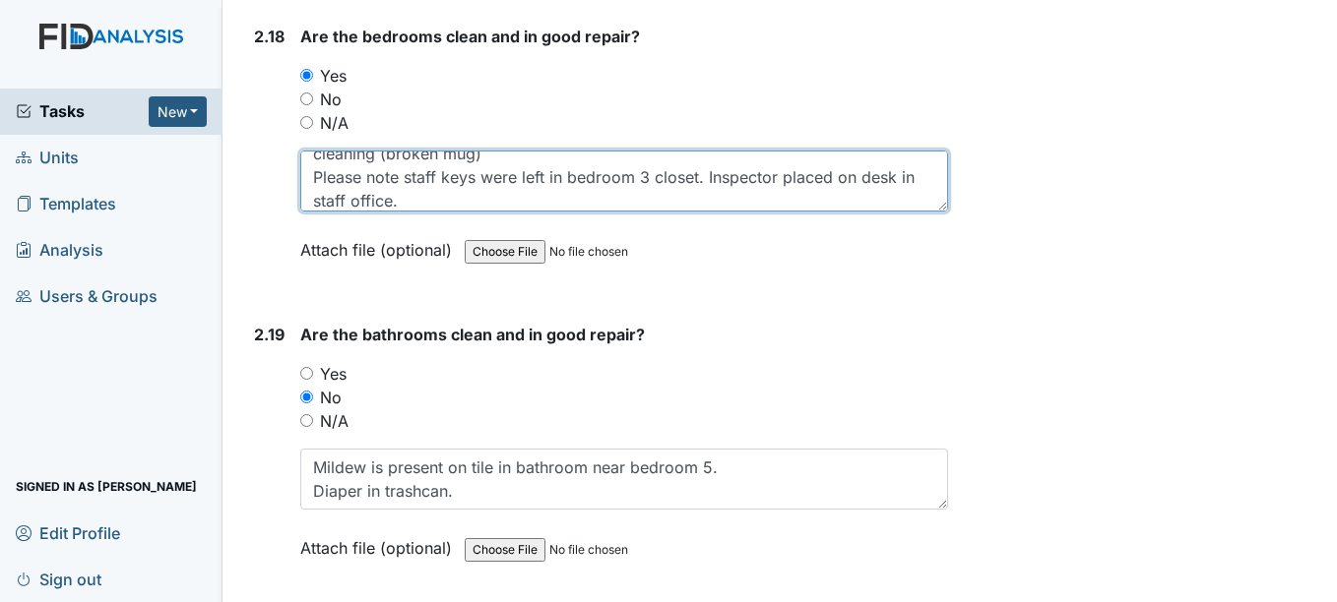
scroll to position [8435, 0]
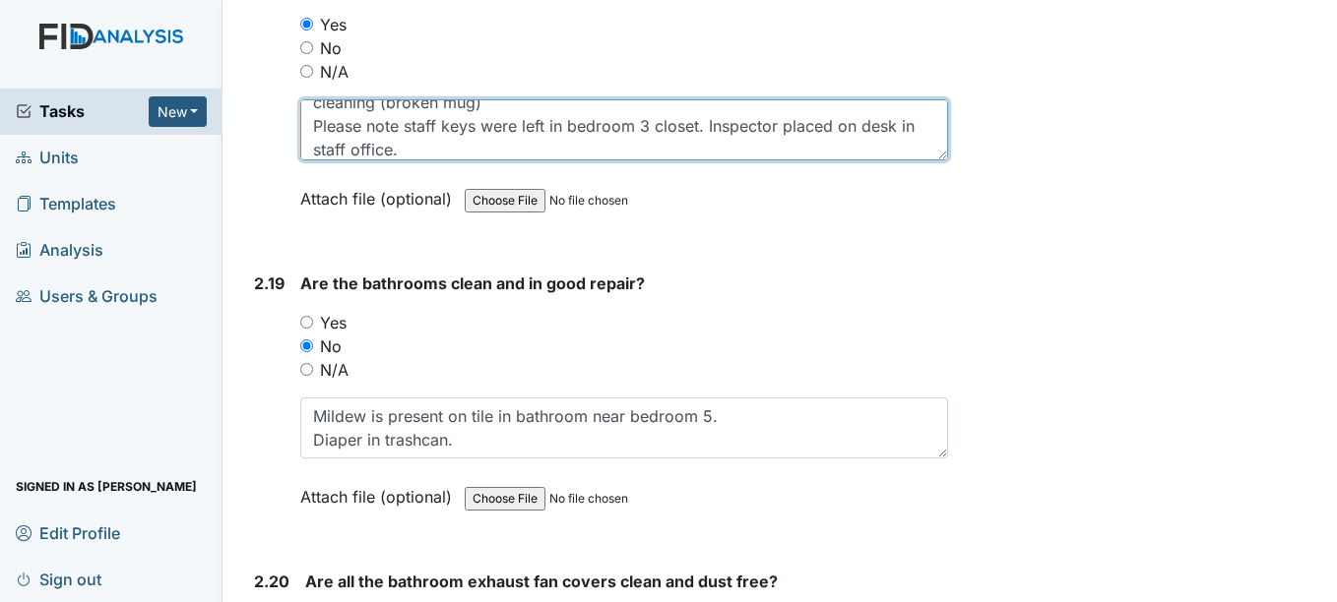
type textarea "Overall, bedrooms are clean and in good repair. Please note that bedroom 1 floo…"
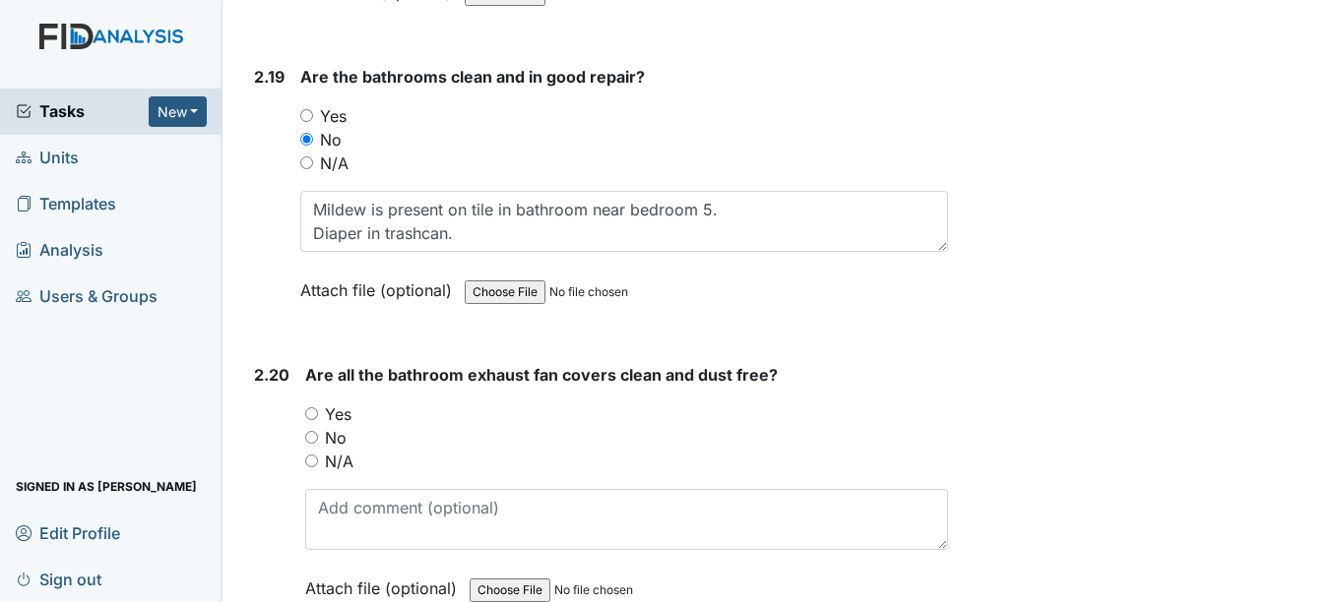
scroll to position [8671, 0]
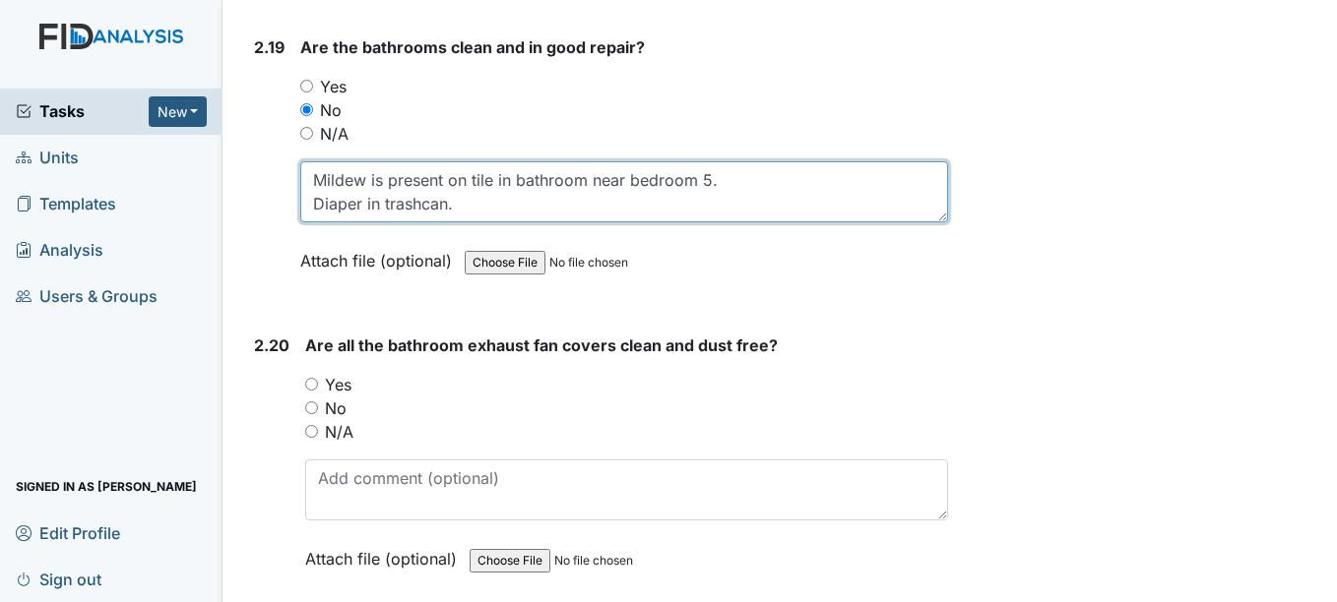
click at [383, 202] on textarea "Mildew is present on tile in bathroom near bedroom 5. Diaper in trashcan." at bounding box center [623, 191] width 647 height 61
type textarea "Mildew is present on tile in bathroom near bedroom 5. Diaper in bathroom trashc…"
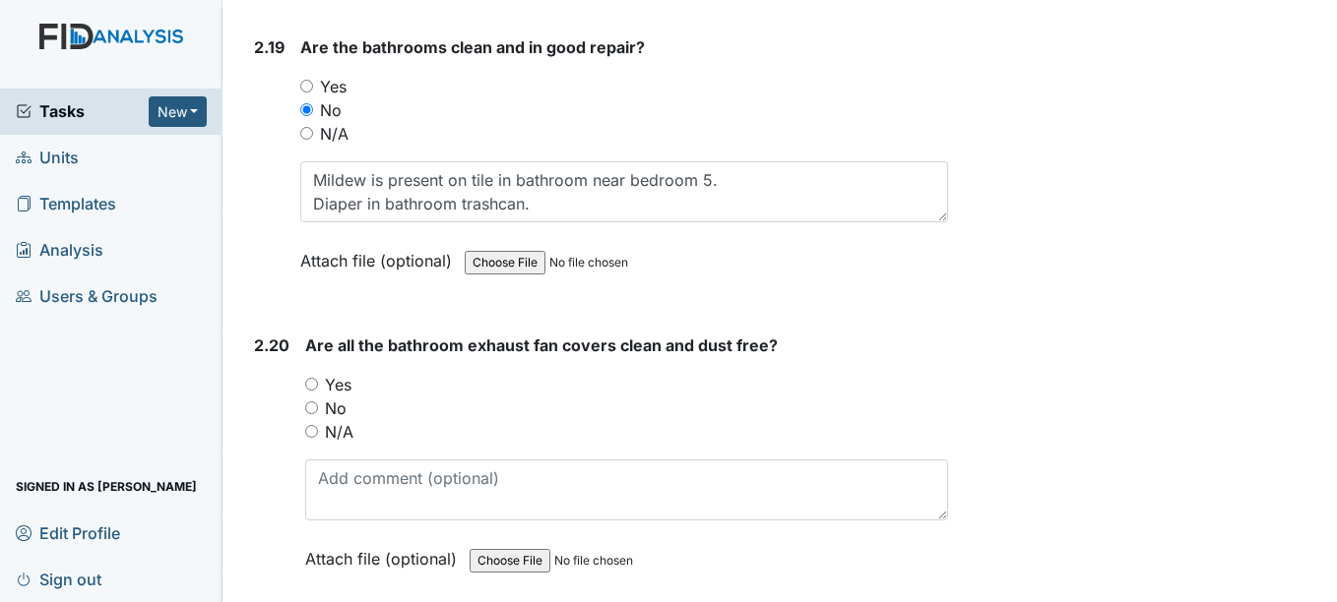
click at [312, 390] on input "Yes" at bounding box center [311, 384] width 13 height 13
radio input "true"
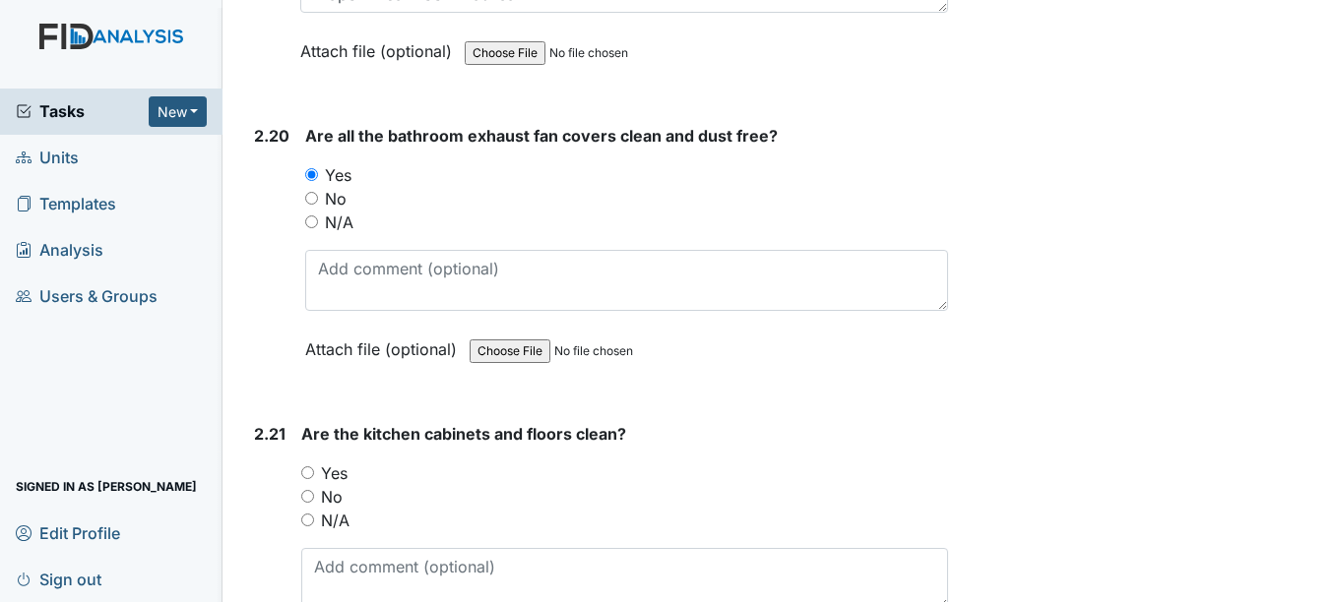
scroll to position [9051, 0]
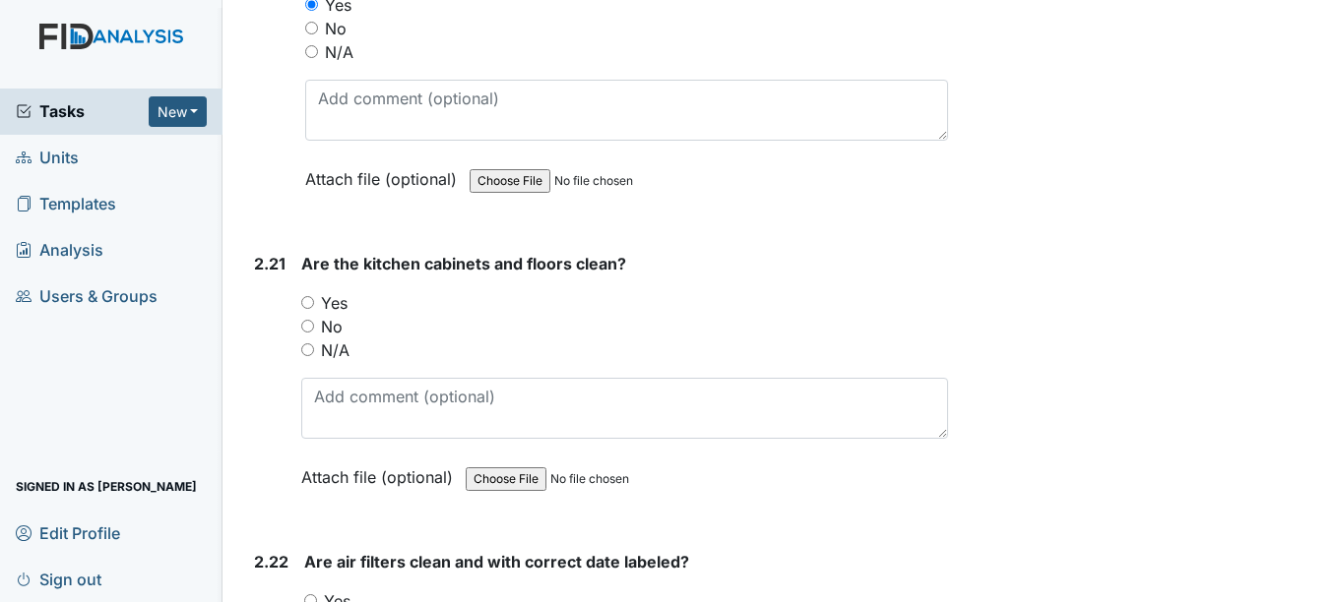
click at [304, 306] on input "Yes" at bounding box center [307, 302] width 13 height 13
radio input "true"
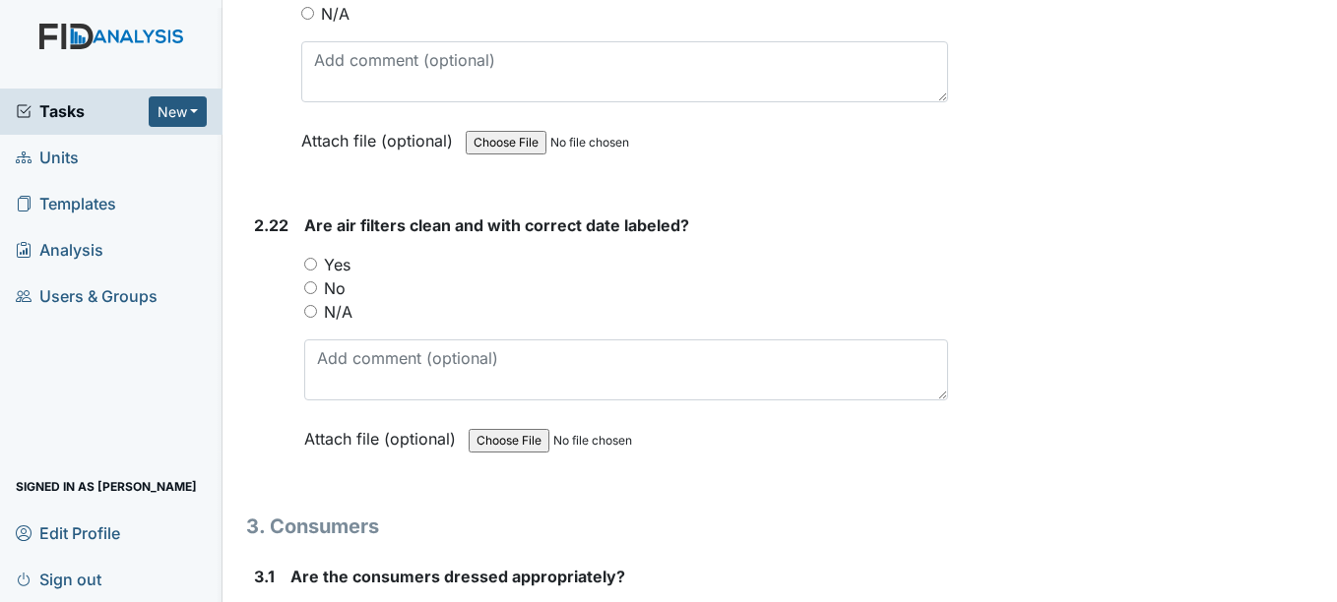
scroll to position [9405, 0]
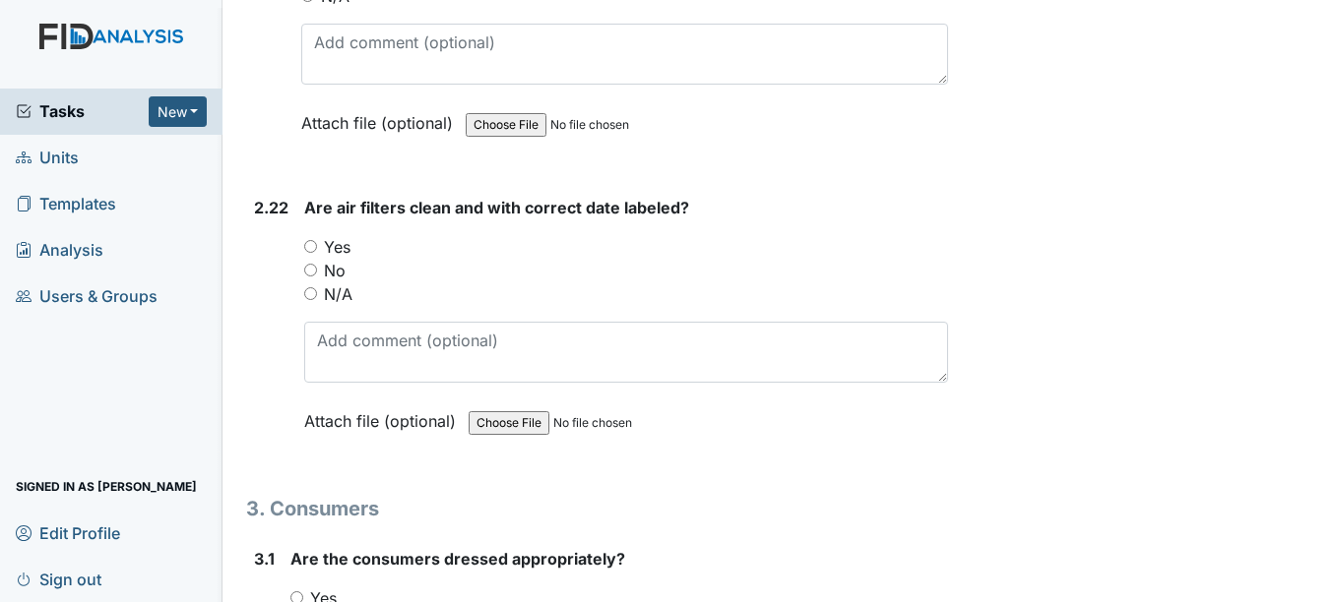
click at [308, 244] on input "Yes" at bounding box center [310, 246] width 13 height 13
radio input "true"
click at [310, 269] on input "No" at bounding box center [310, 270] width 13 height 13
radio input "true"
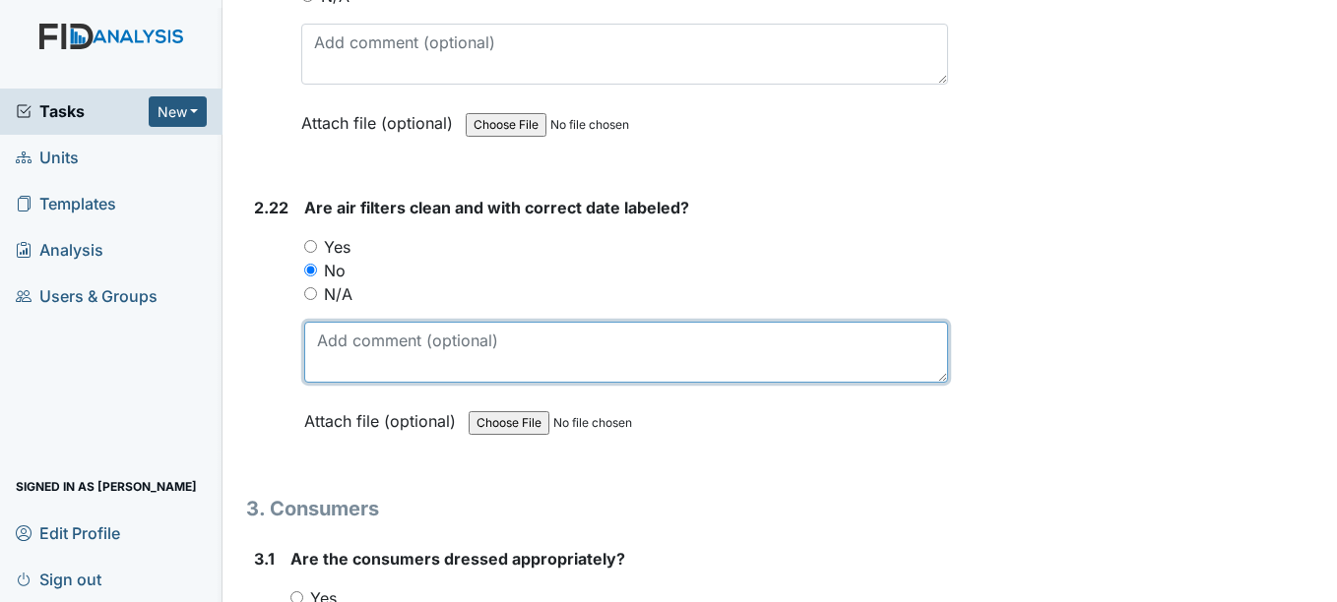
click at [358, 348] on textarea at bounding box center [625, 352] width 643 height 61
type textarea "Air filters were placed"
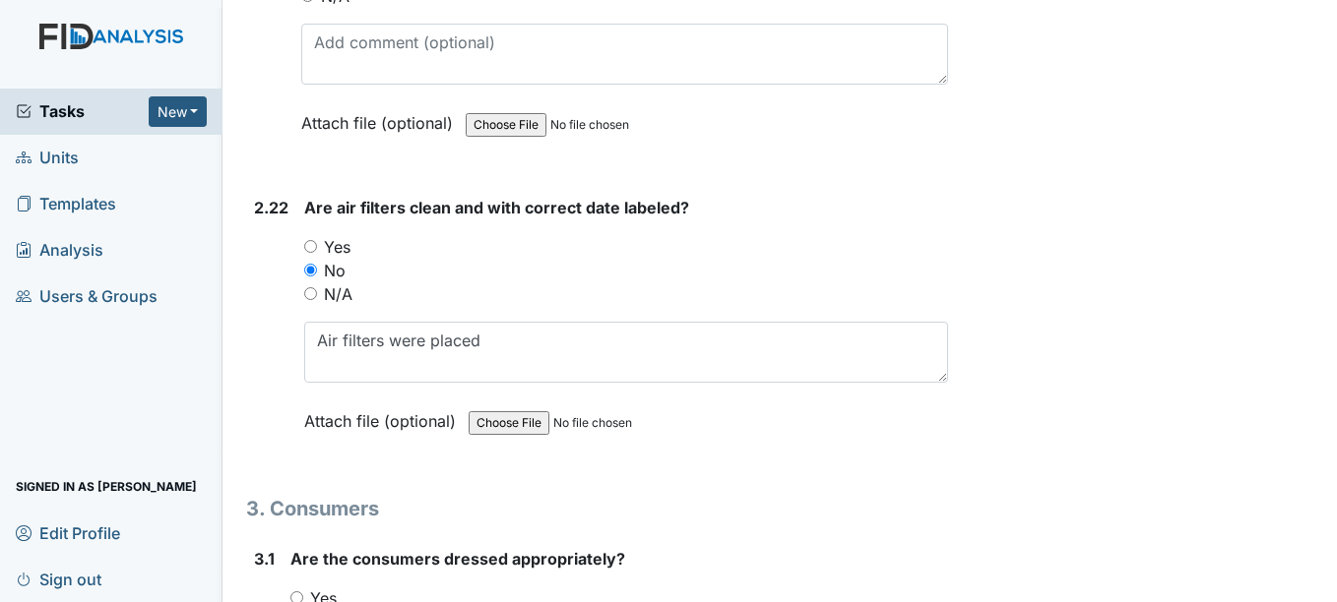
click at [315, 246] on input "Yes" at bounding box center [310, 246] width 13 height 13
radio input "true"
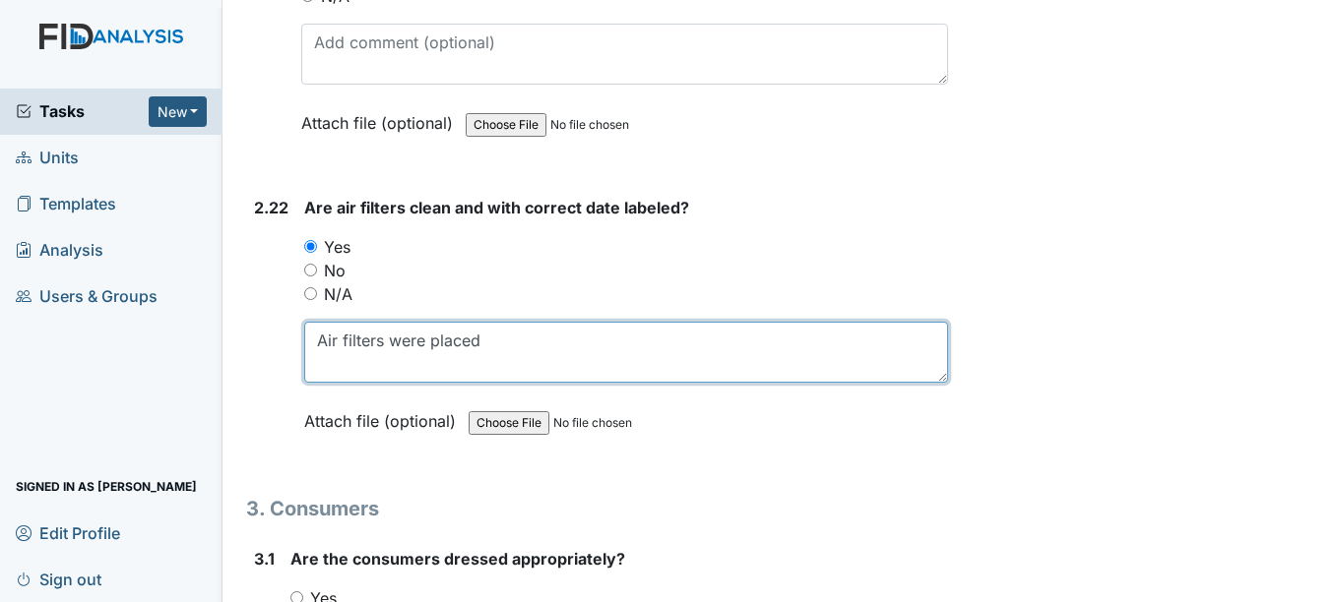
click at [561, 340] on textarea "Air filters were placed" at bounding box center [625, 352] width 643 height 61
type textarea "A"
click at [441, 337] on textarea "Please note that air filters were installed incorrectly." at bounding box center [625, 352] width 643 height 61
click at [759, 336] on textarea "Please note that both air filters were installed incorrectly." at bounding box center [625, 352] width 643 height 61
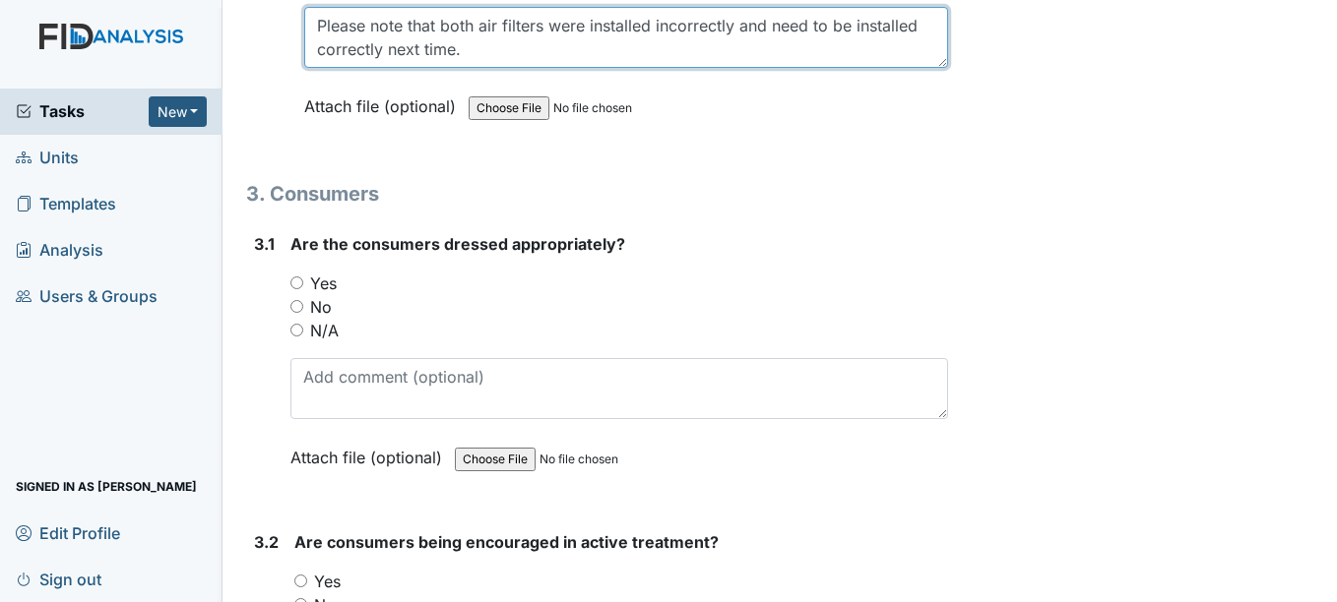
scroll to position [9747, 0]
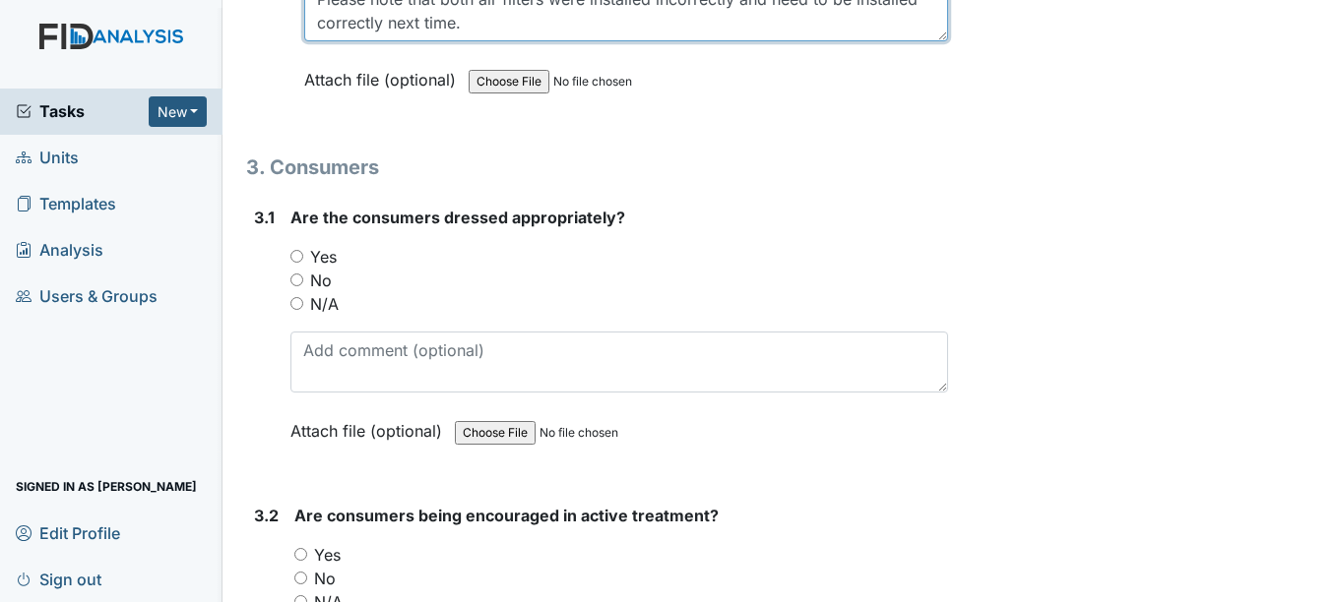
type textarea "Please note that both air filters were installed incorrectly and need to be ins…"
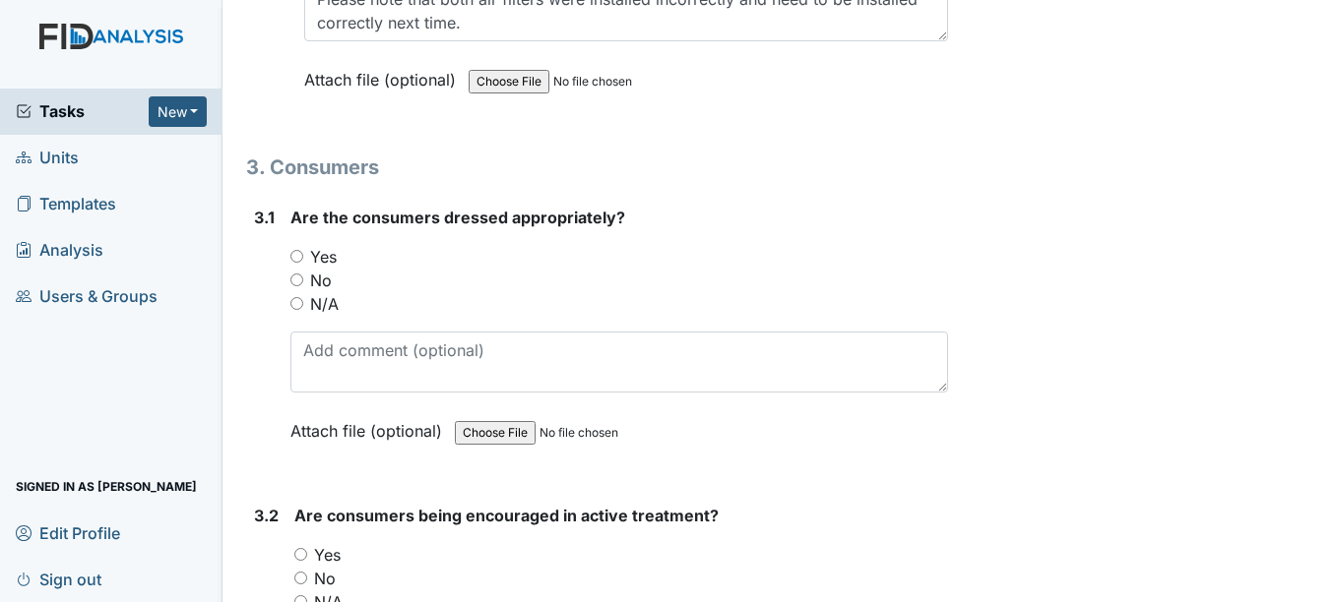
click at [295, 258] on input "Yes" at bounding box center [296, 256] width 13 height 13
radio input "true"
click at [1321, 583] on main "Inspection: Coordinator Random ID: #00011289 Open Autosaving... Location: Grey …" at bounding box center [779, 301] width 1114 height 602
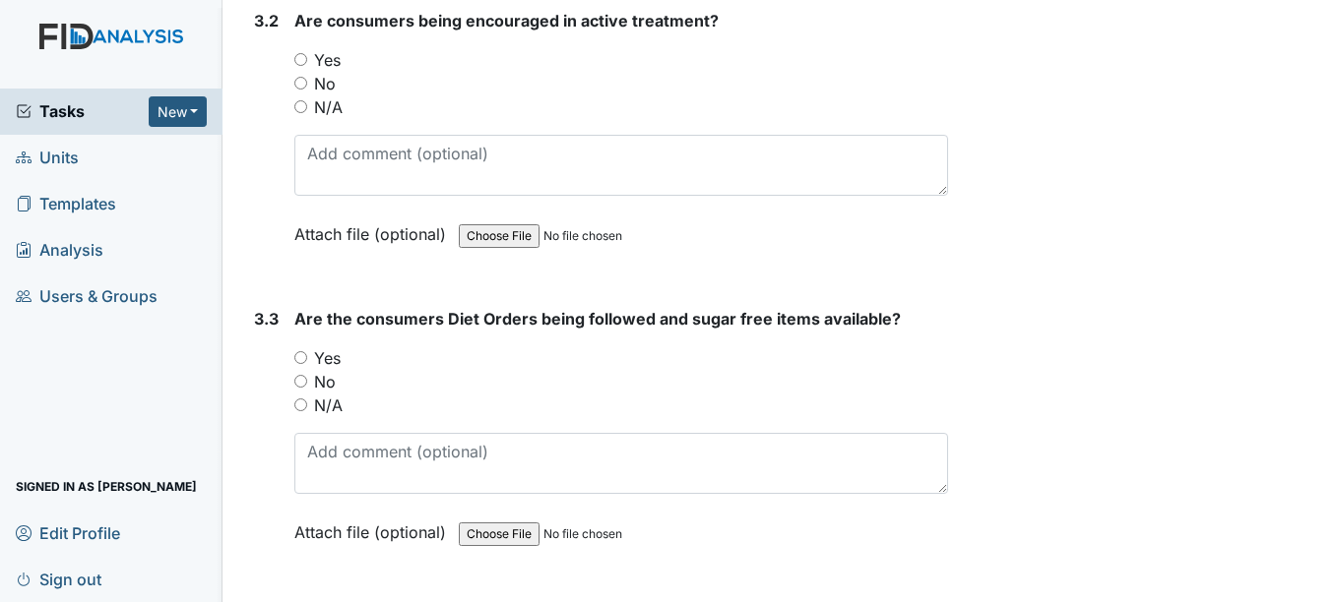
scroll to position [10259, 0]
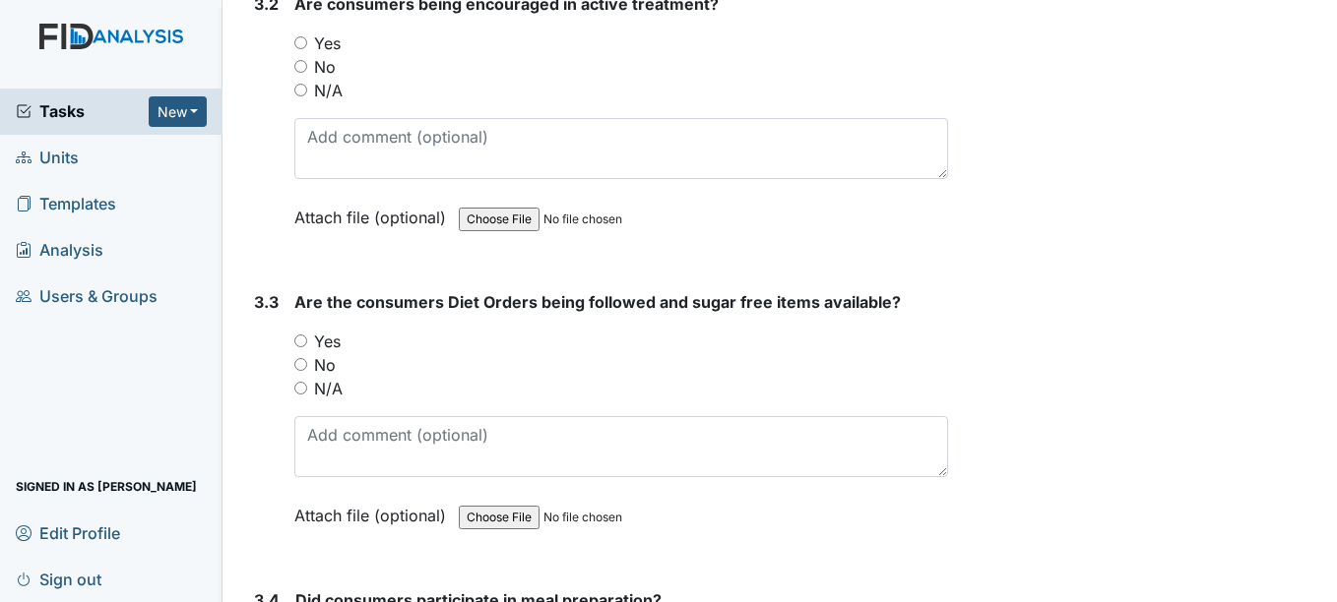
click at [302, 37] on input "Yes" at bounding box center [300, 42] width 13 height 13
radio input "true"
click at [302, 338] on input "Yes" at bounding box center [300, 341] width 13 height 13
radio input "true"
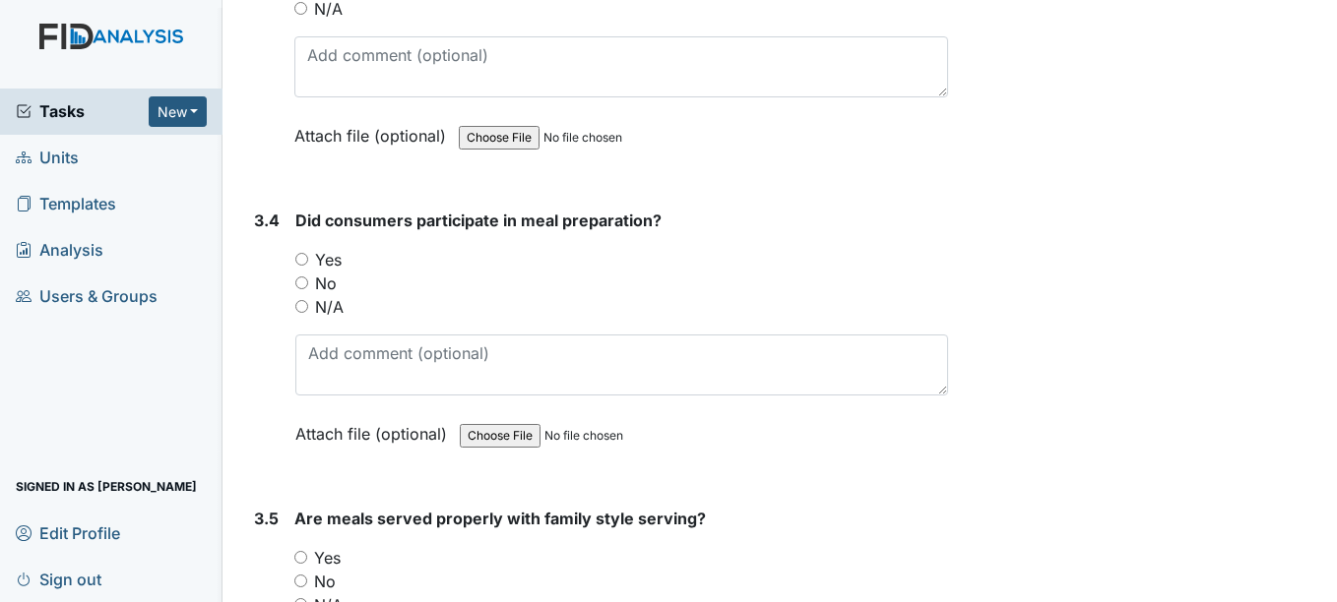
scroll to position [10730, 0]
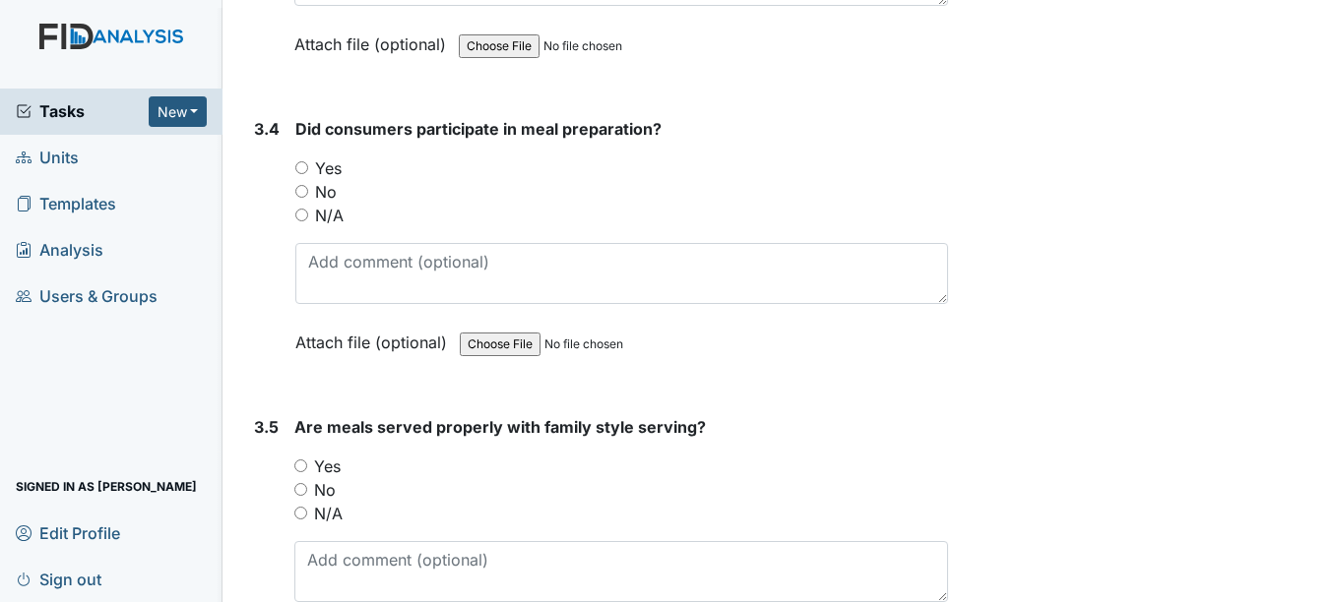
click at [304, 209] on input "N/A" at bounding box center [301, 215] width 13 height 13
radio input "true"
click at [304, 509] on input "N/A" at bounding box center [300, 513] width 13 height 13
radio input "true"
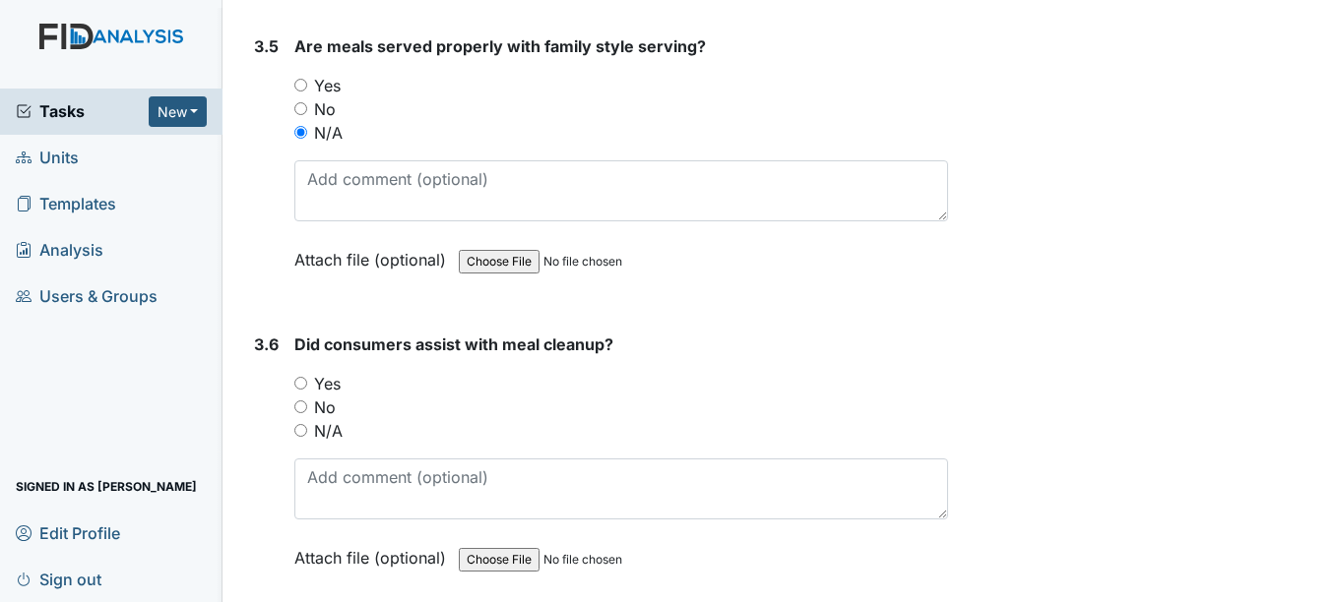
scroll to position [11268, 0]
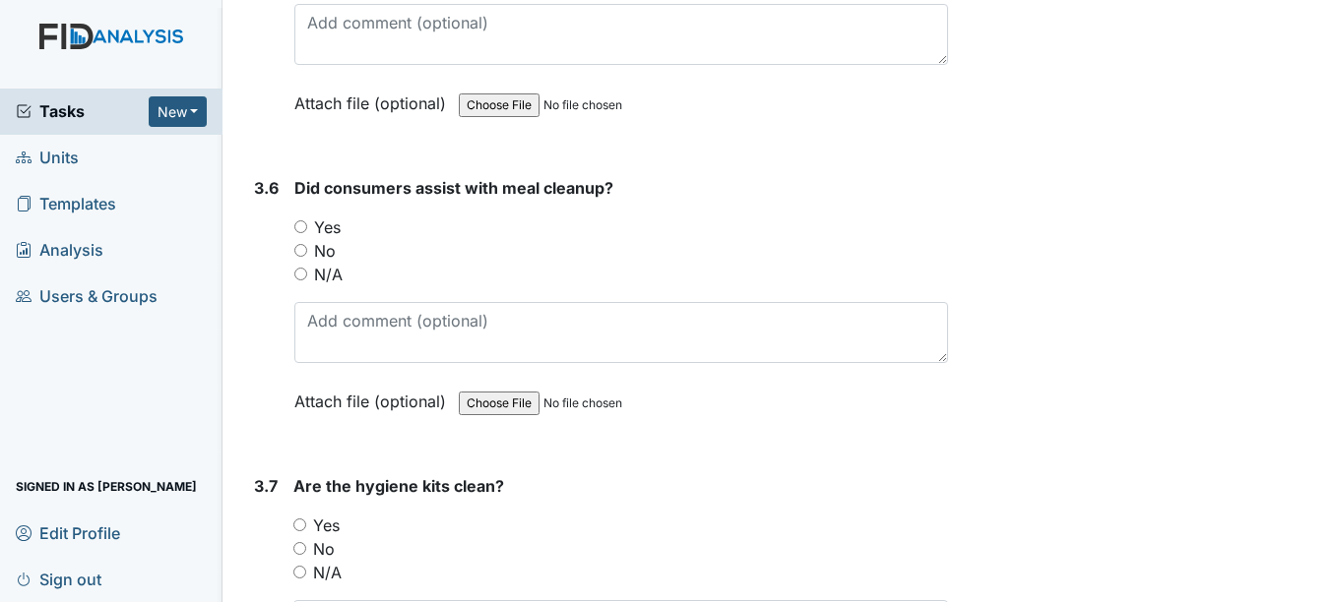
click at [300, 271] on input "N/A" at bounding box center [300, 274] width 13 height 13
radio input "true"
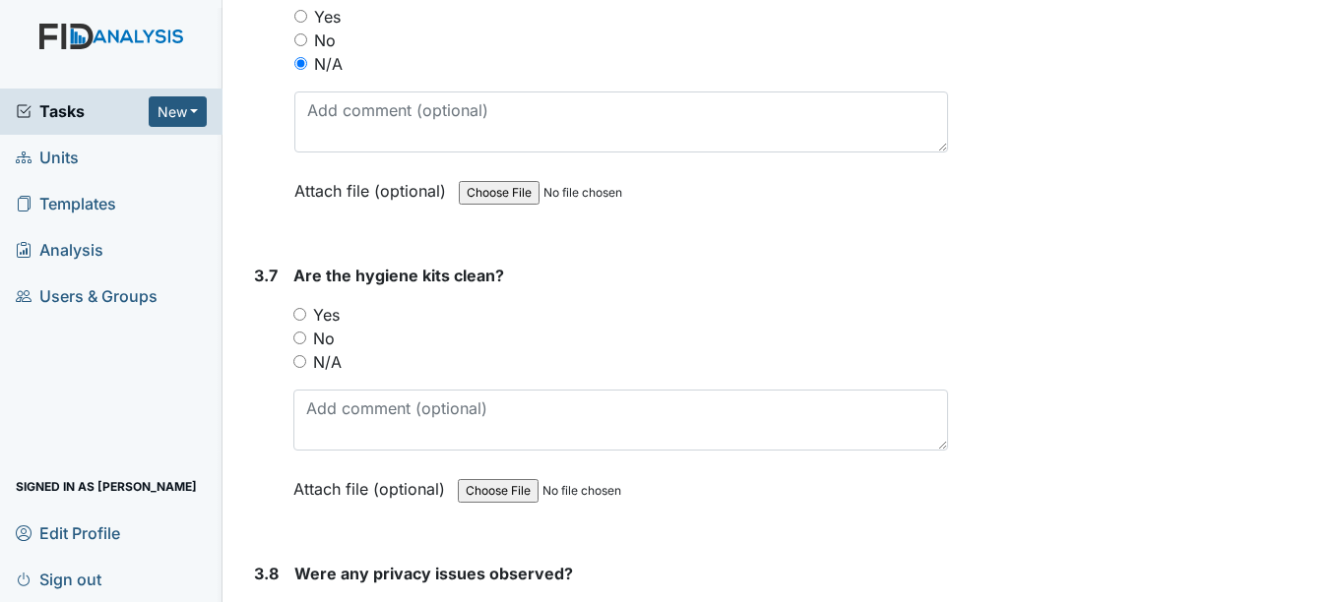
scroll to position [11504, 0]
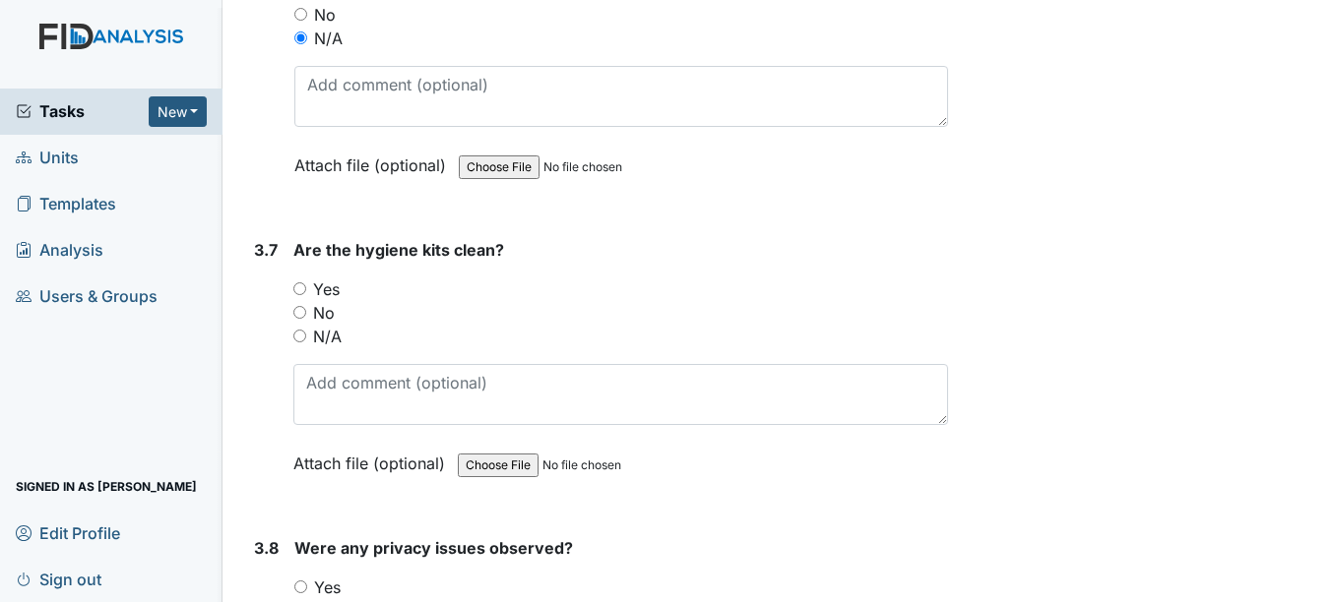
click at [306, 287] on input "Yes" at bounding box center [299, 289] width 13 height 13
radio input "true"
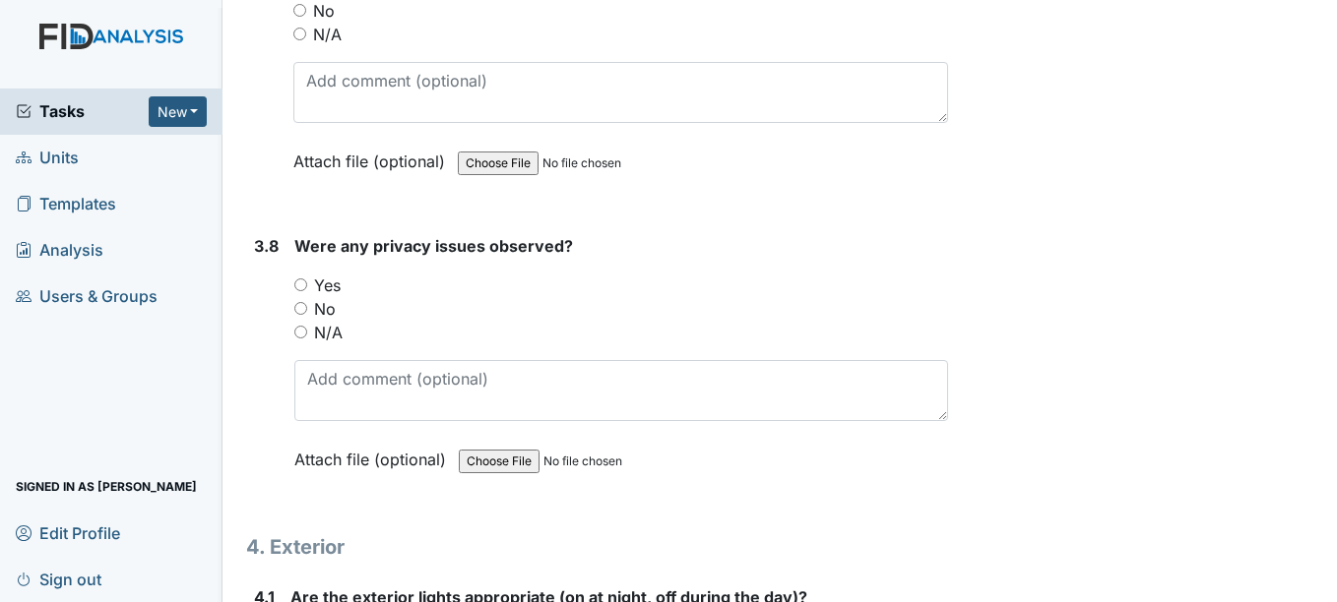
scroll to position [11871, 0]
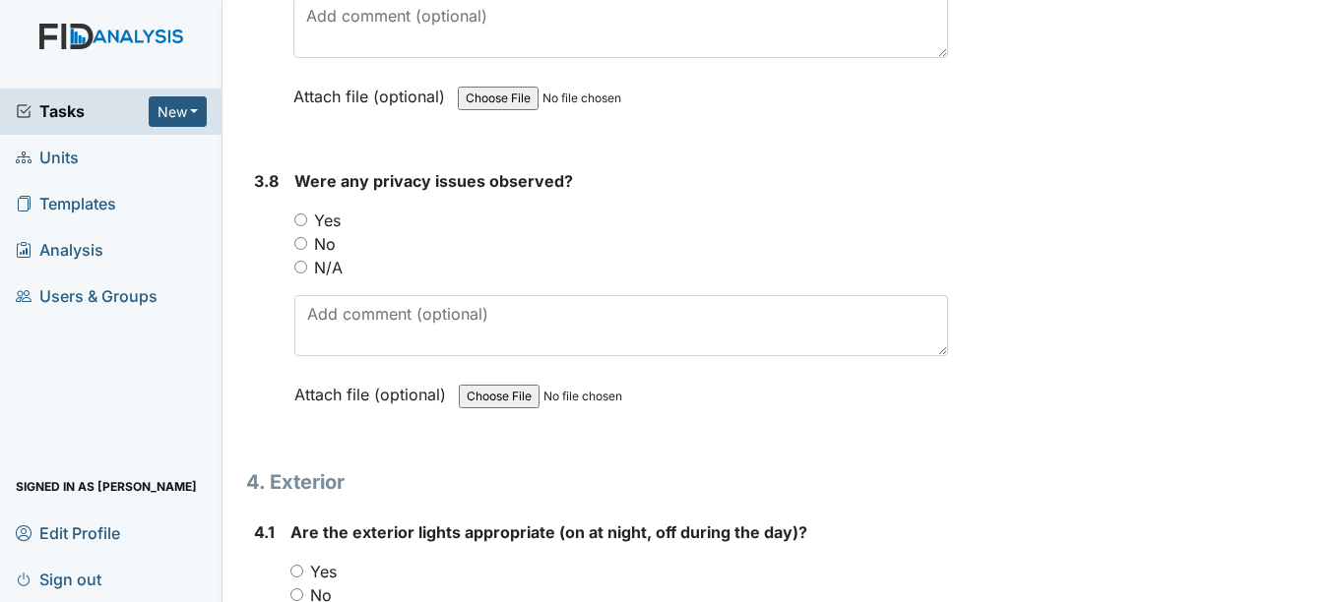
click at [303, 220] on input "Yes" at bounding box center [300, 220] width 13 height 13
radio input "true"
click at [303, 243] on input "No" at bounding box center [300, 243] width 13 height 13
radio input "true"
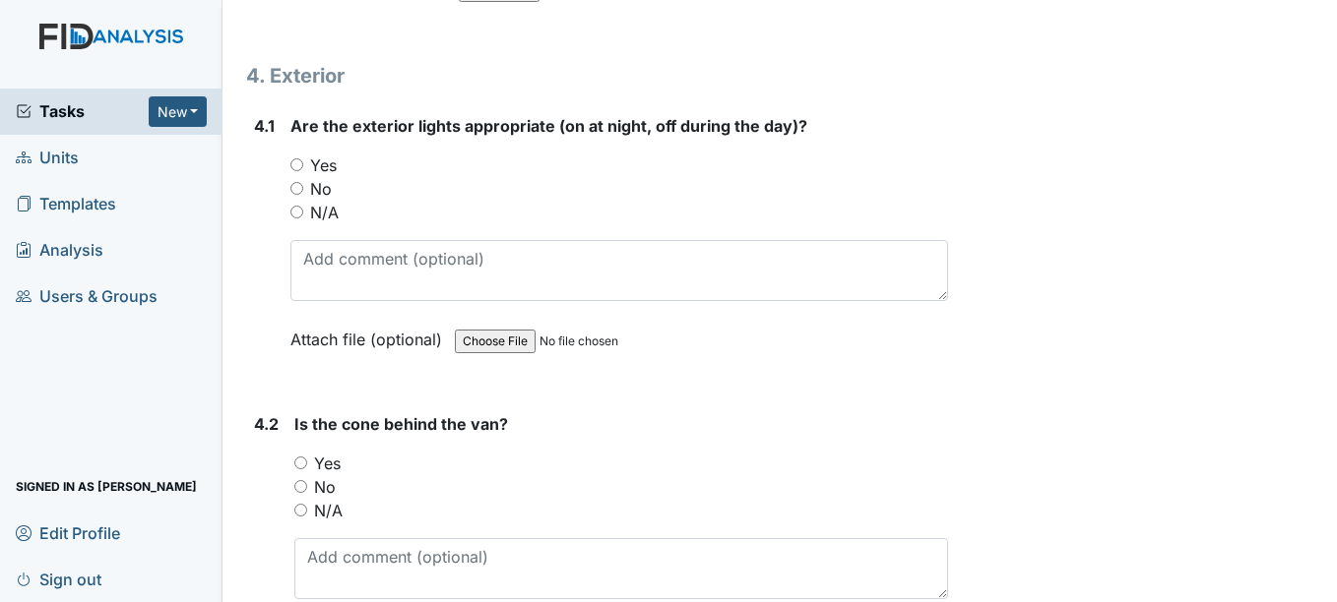
scroll to position [12290, 0]
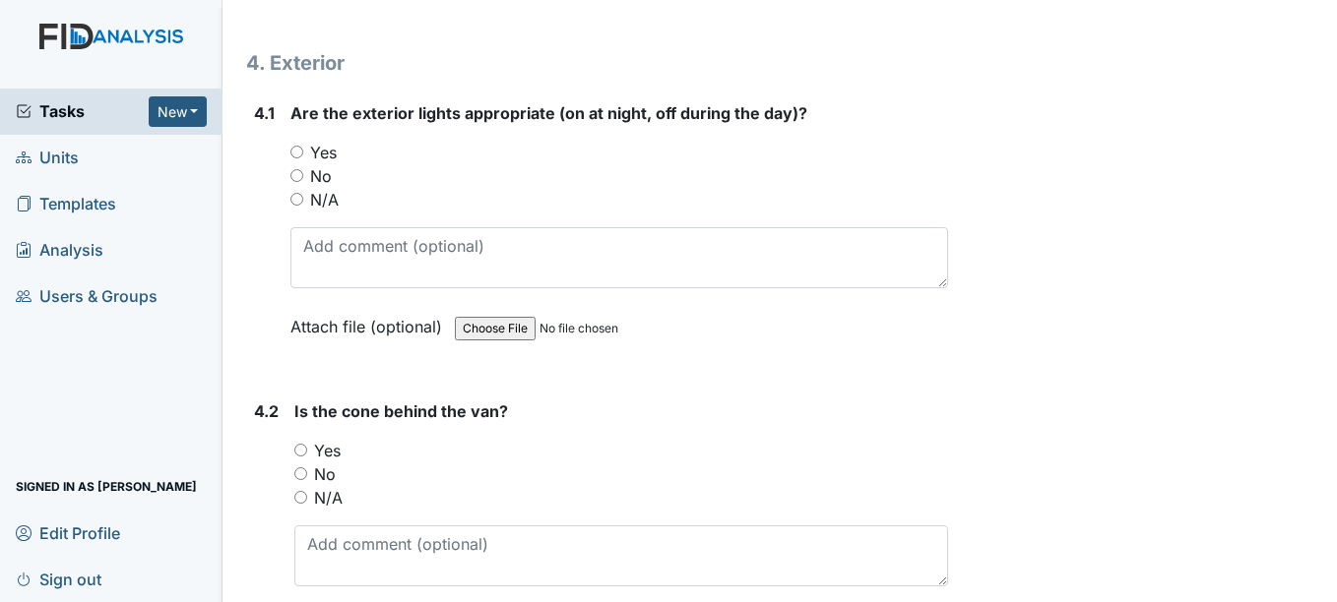
click at [294, 177] on input "No" at bounding box center [296, 175] width 13 height 13
radio input "true"
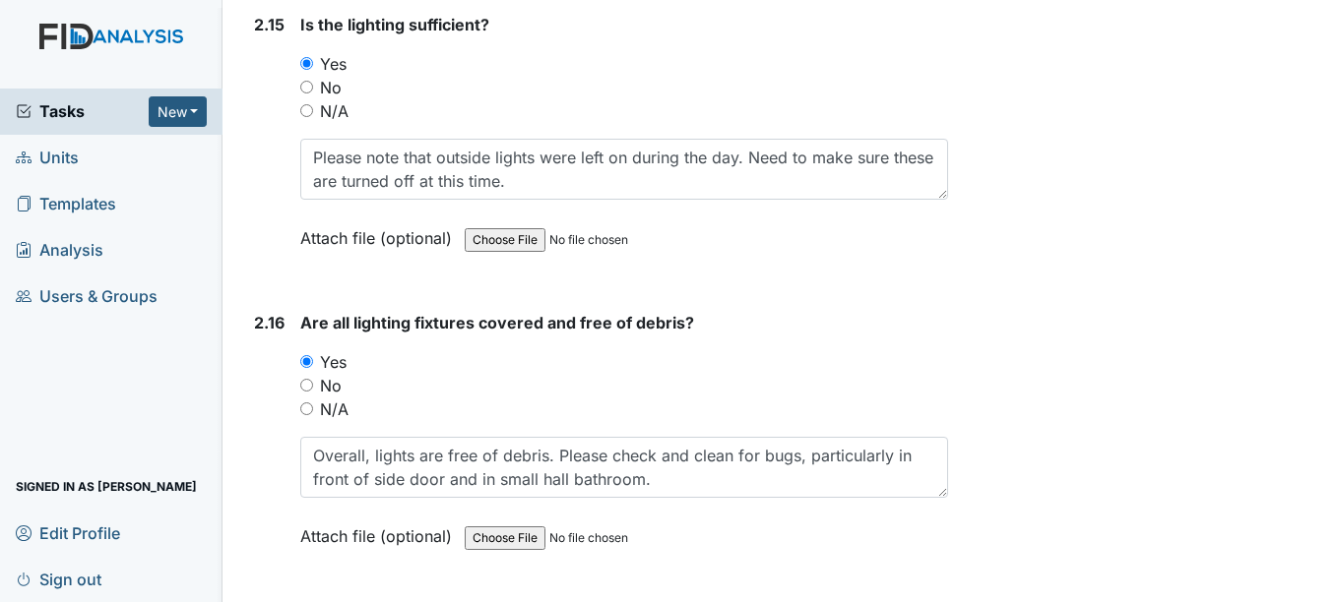
scroll to position [7513, 0]
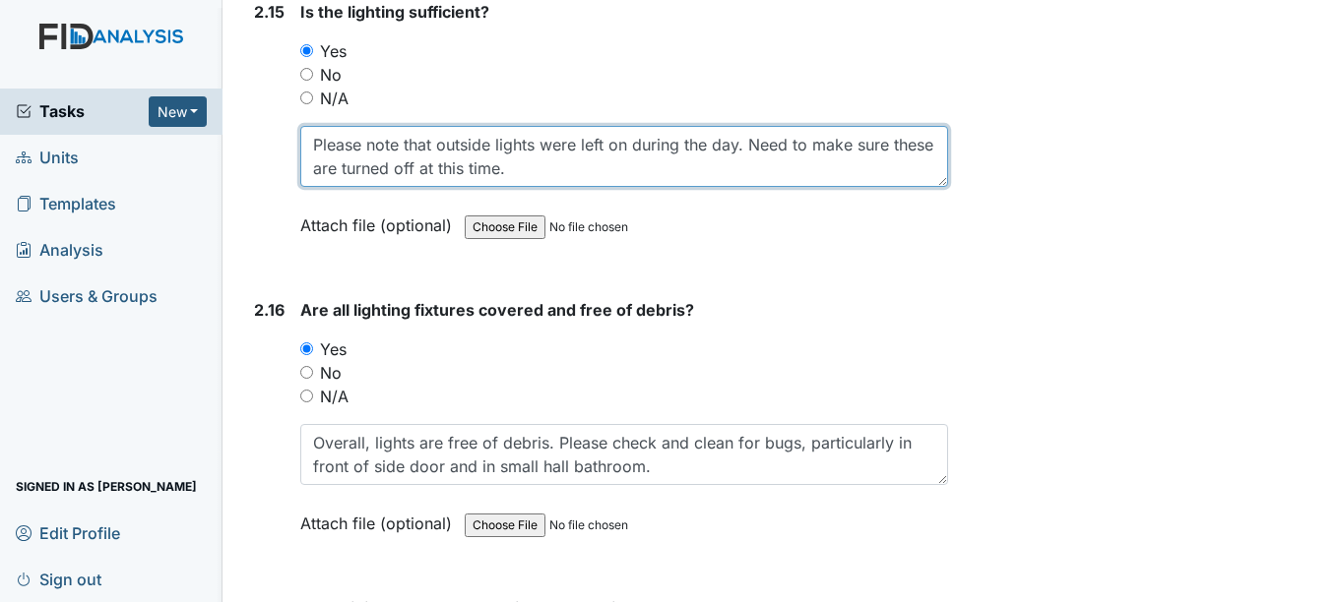
drag, startPoint x: 562, startPoint y: 179, endPoint x: 312, endPoint y: 149, distance: 251.9
click at [312, 149] on textarea "Please note that outside lights were left on during the day. Need to make sure …" at bounding box center [623, 156] width 647 height 61
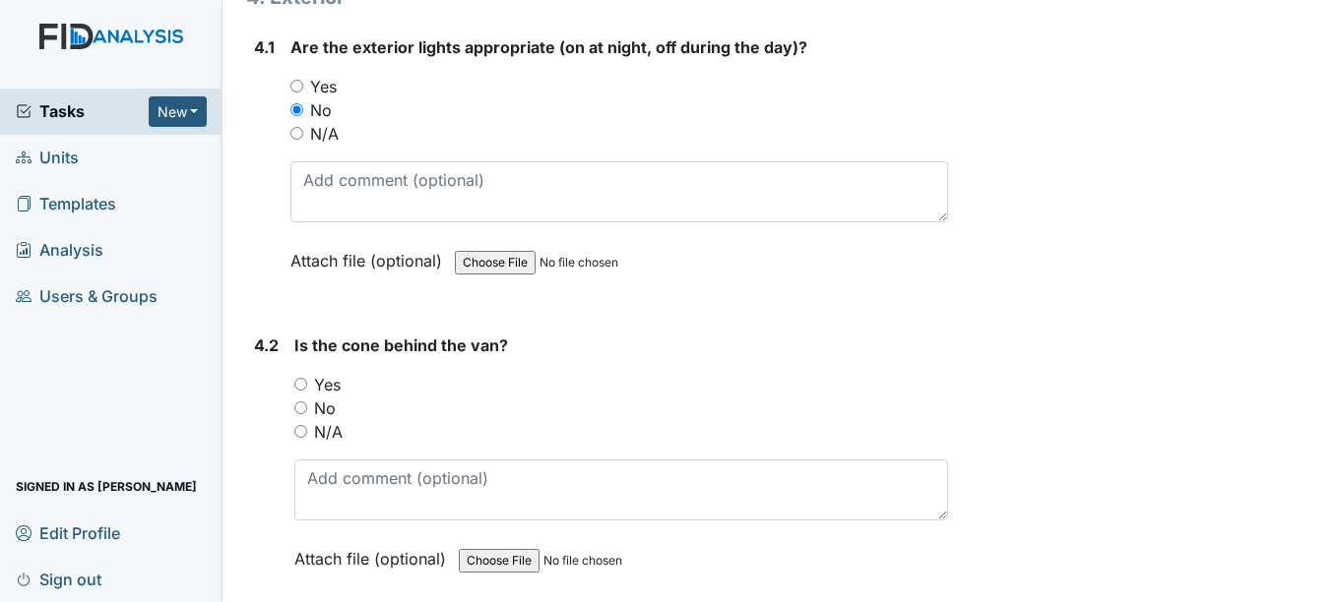
scroll to position [12422, 0]
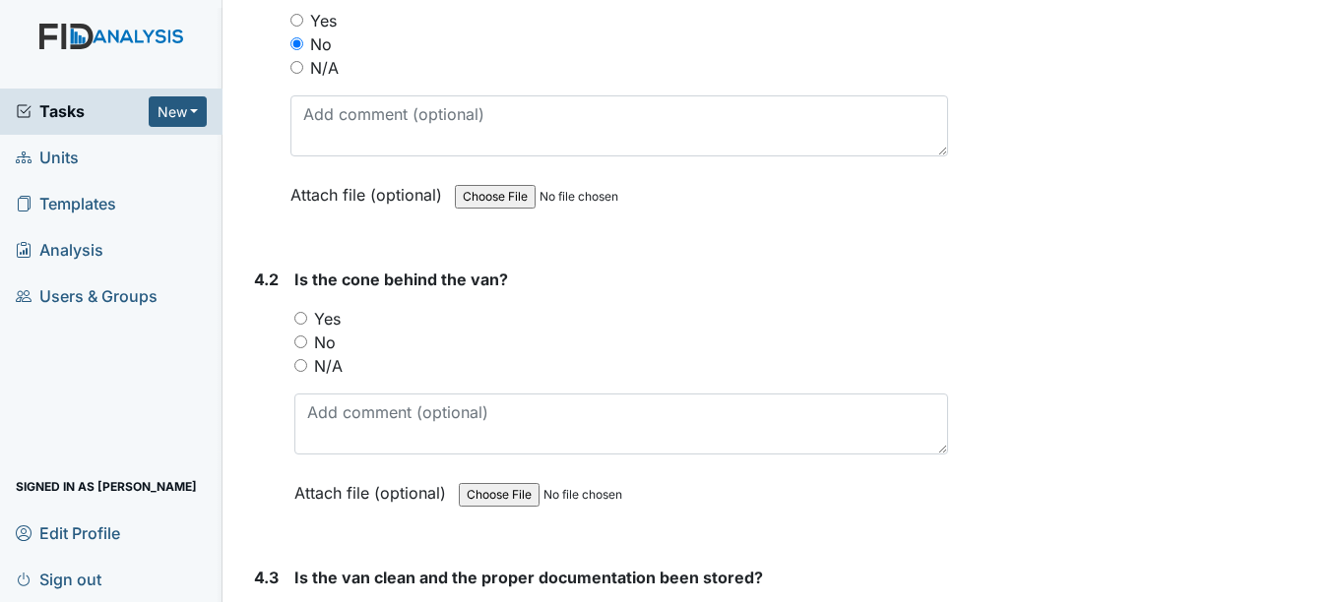
click at [303, 363] on input "N/A" at bounding box center [300, 365] width 13 height 13
radio input "true"
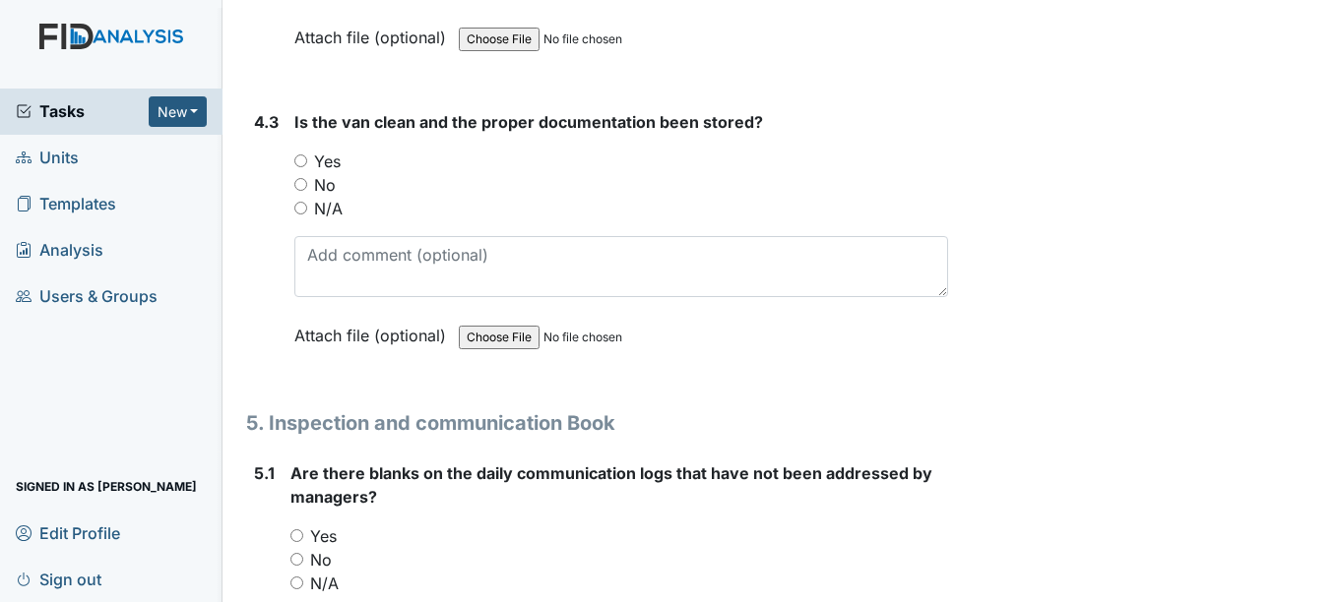
scroll to position [12880, 0]
click at [303, 157] on input "Yes" at bounding box center [300, 159] width 13 height 13
radio input "true"
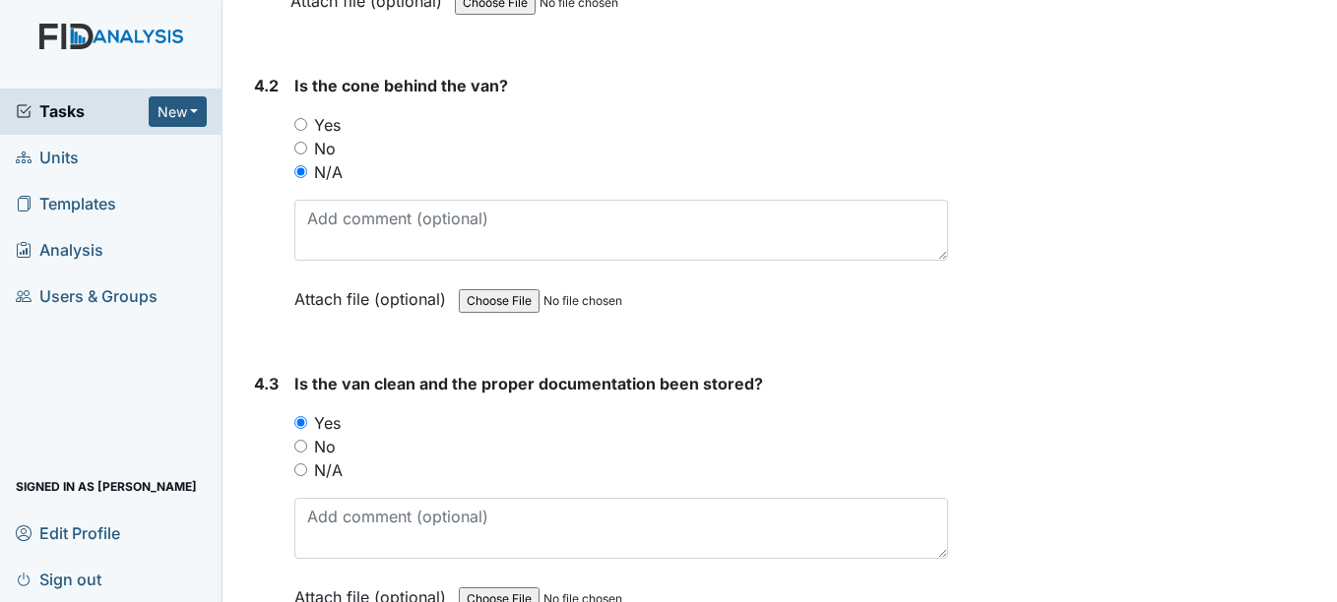
scroll to position [12603, 0]
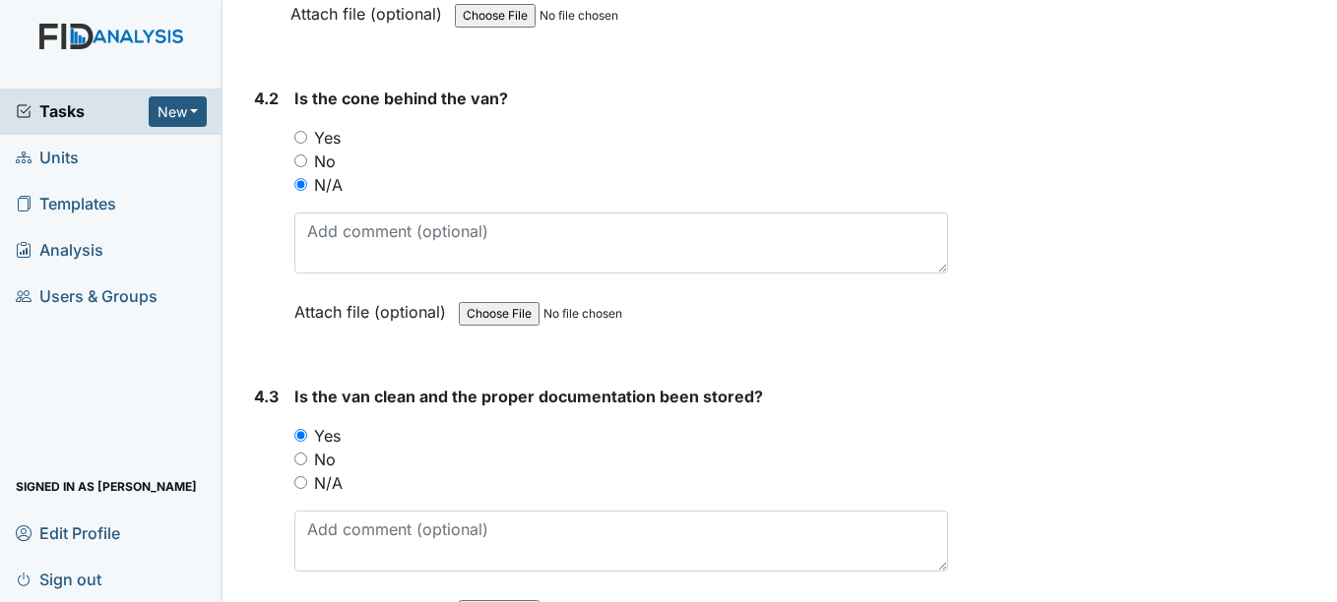
click at [306, 136] on input "Yes" at bounding box center [300, 137] width 13 height 13
radio input "true"
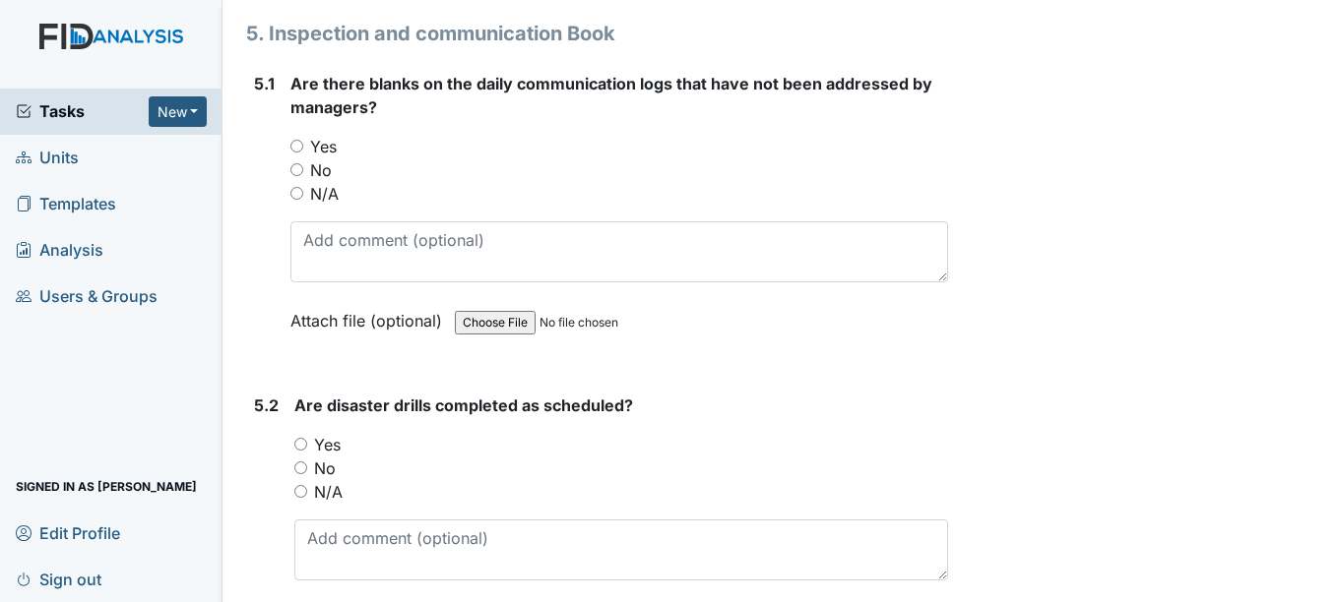
scroll to position [13273, 0]
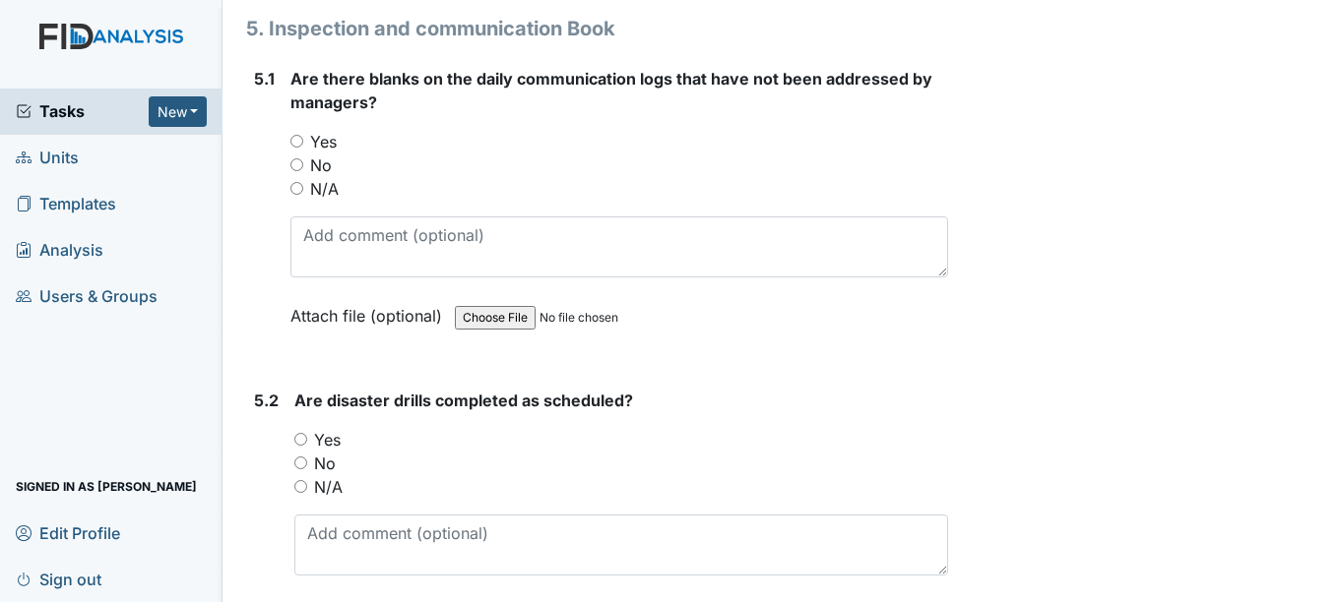
click at [294, 149] on div "Yes" at bounding box center [618, 142] width 657 height 24
click at [294, 146] on input "Yes" at bounding box center [296, 141] width 13 height 13
radio input "true"
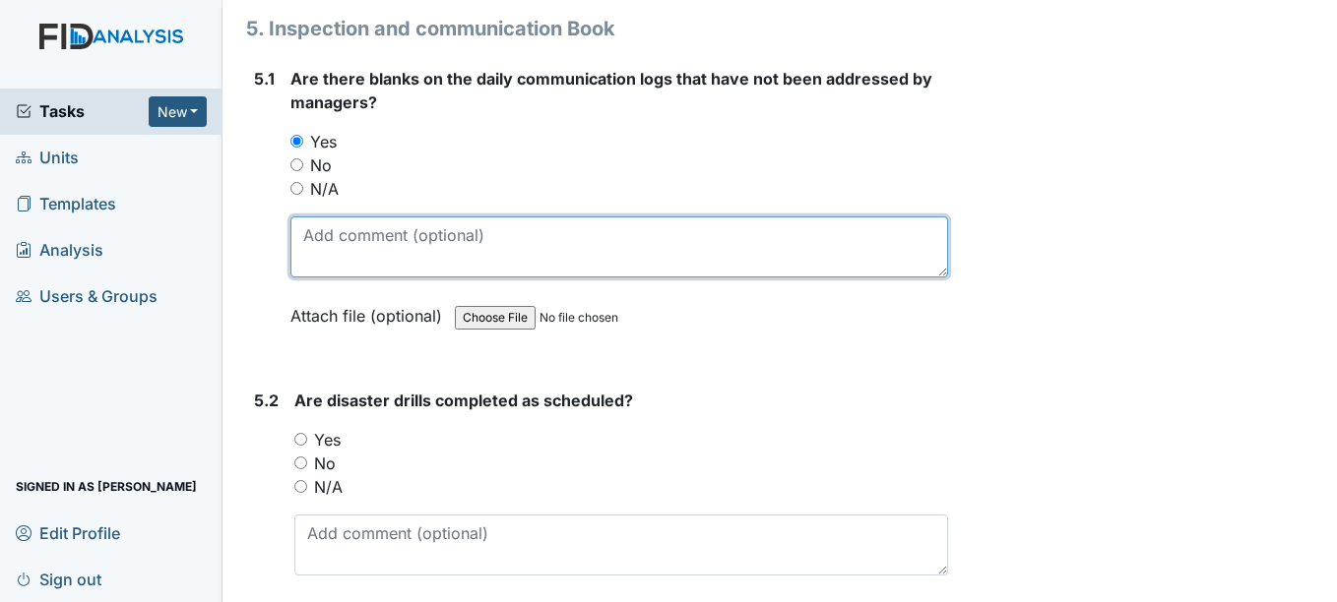
click at [345, 236] on textarea at bounding box center [618, 247] width 657 height 61
click at [329, 244] on textarea at bounding box center [618, 247] width 657 height 61
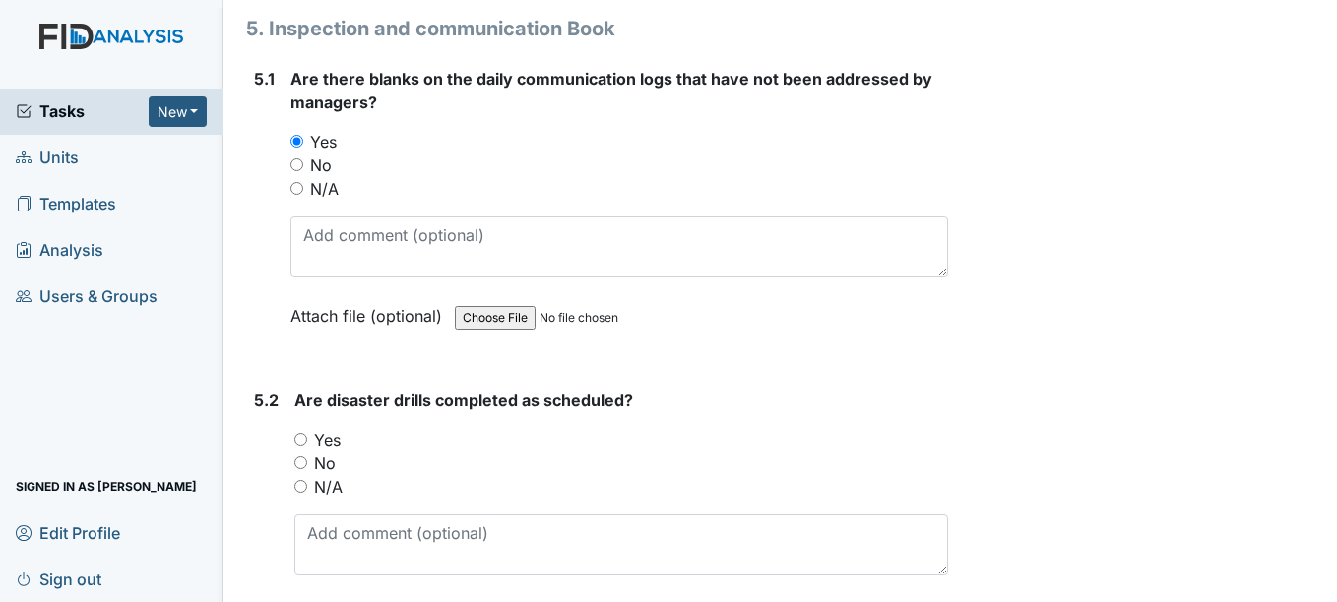
click at [303, 163] on div "No" at bounding box center [618, 166] width 657 height 24
click at [300, 164] on input "No" at bounding box center [296, 164] width 13 height 13
radio input "true"
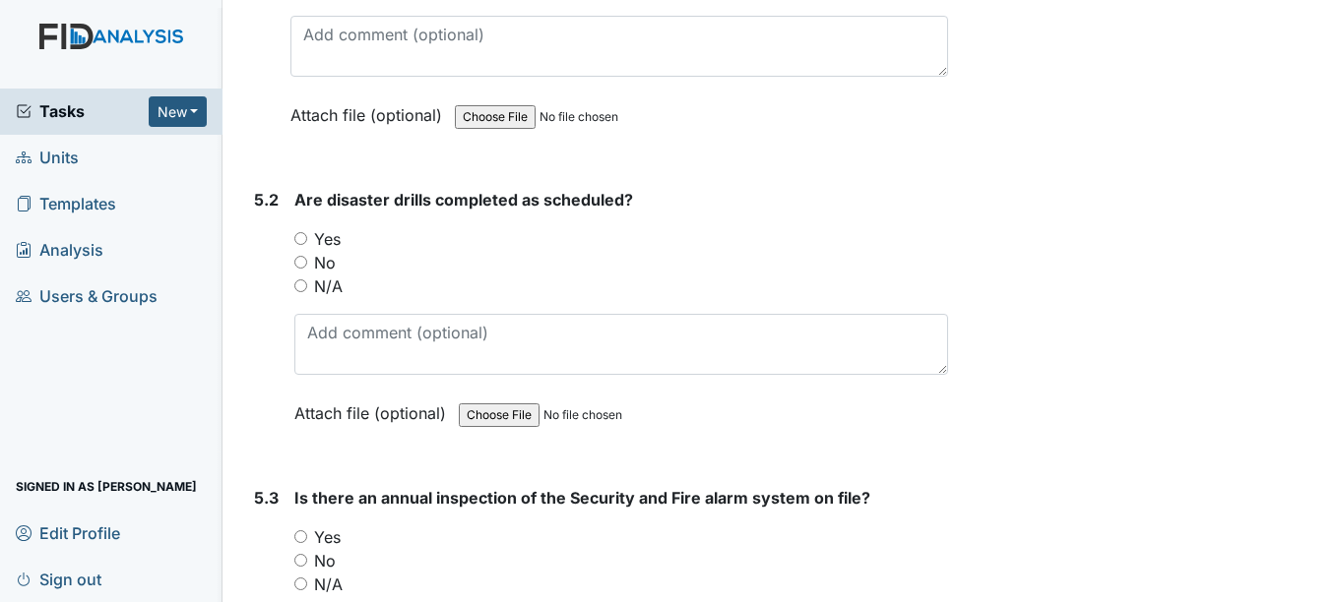
scroll to position [13476, 0]
click at [300, 233] on input "Yes" at bounding box center [300, 236] width 13 height 13
radio input "true"
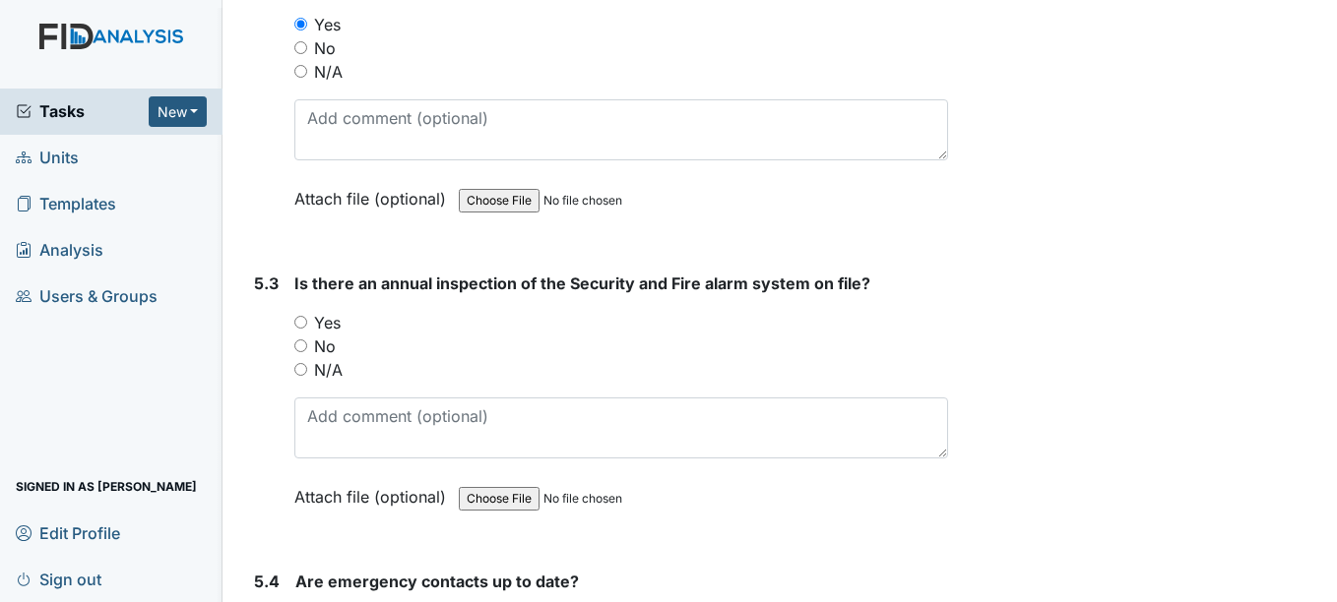
scroll to position [13693, 0]
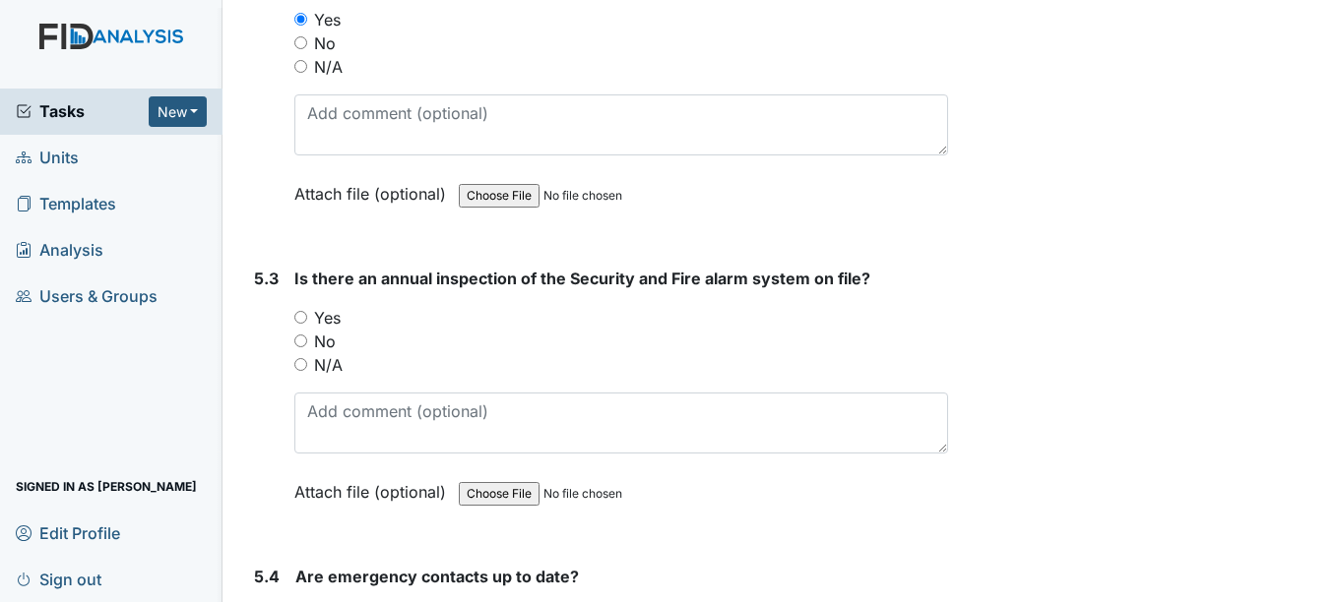
click at [298, 316] on input "Yes" at bounding box center [300, 317] width 13 height 13
radio input "true"
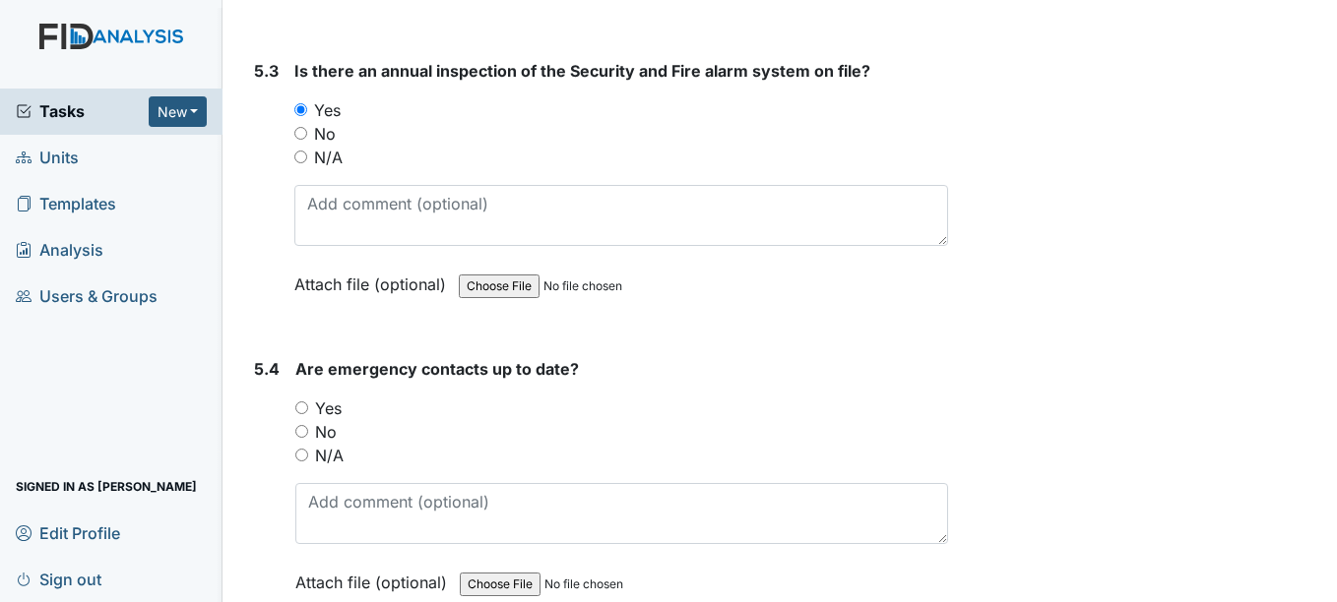
scroll to position [13902, 0]
click at [300, 408] on input "Yes" at bounding box center [301, 407] width 13 height 13
radio input "true"
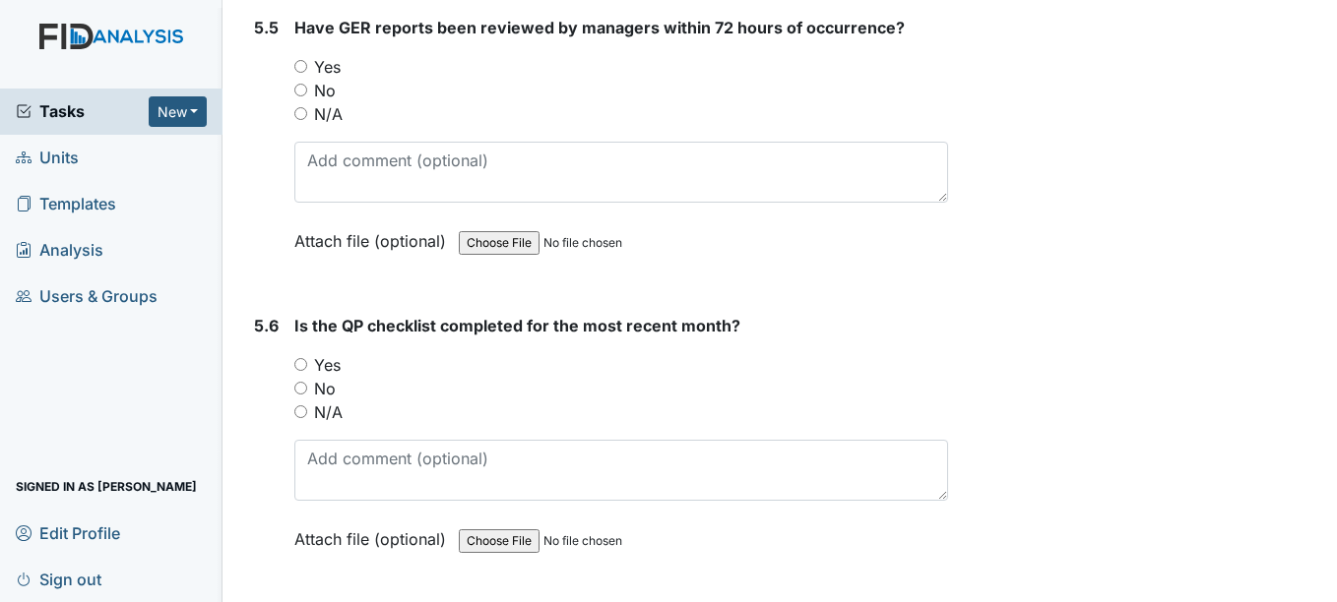
scroll to position [14542, 0]
click at [302, 367] on input "Yes" at bounding box center [300, 363] width 13 height 13
radio input "true"
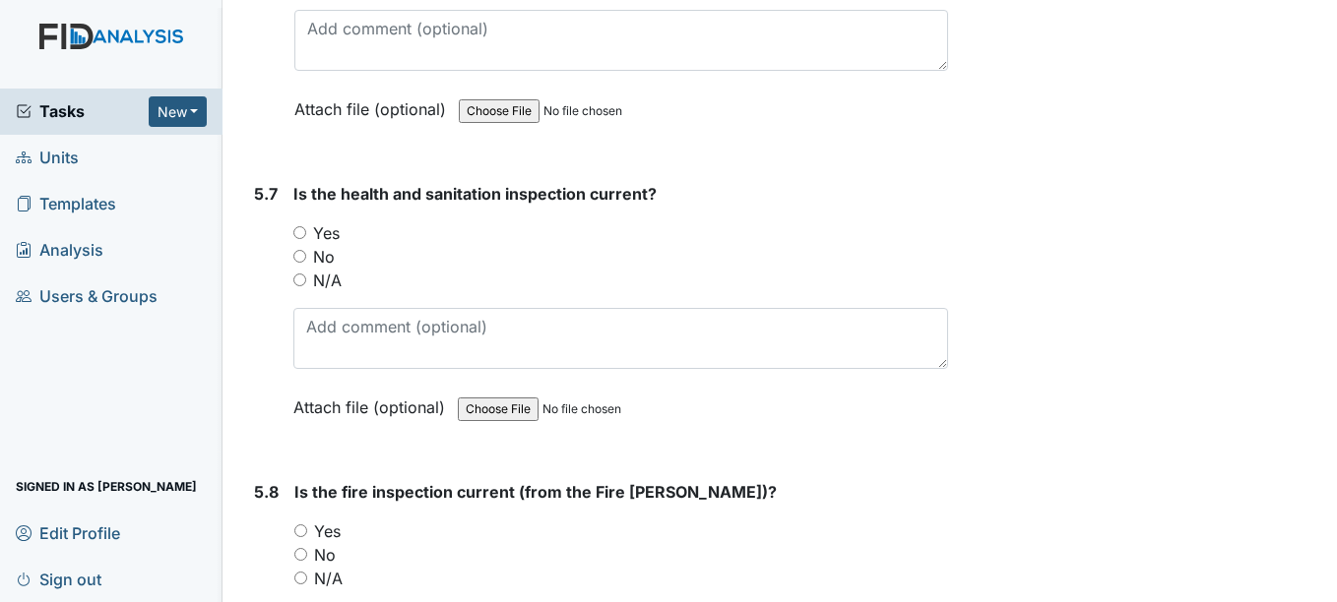
scroll to position [15010, 0]
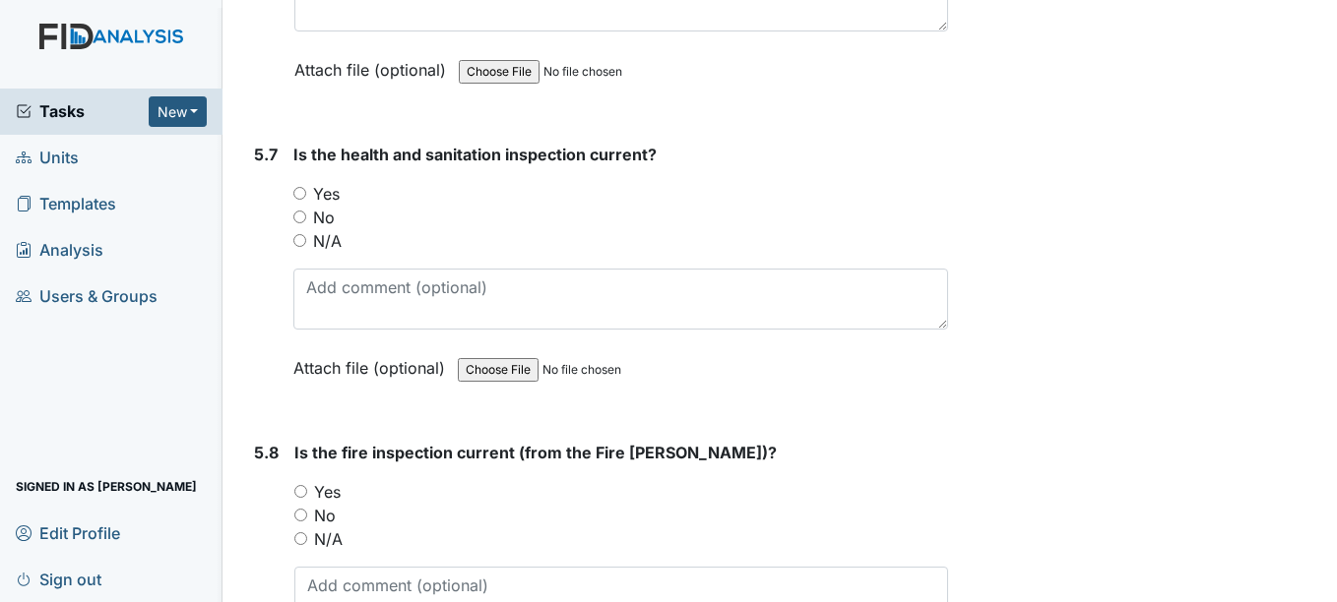
click at [299, 193] on input "Yes" at bounding box center [299, 193] width 13 height 13
radio input "true"
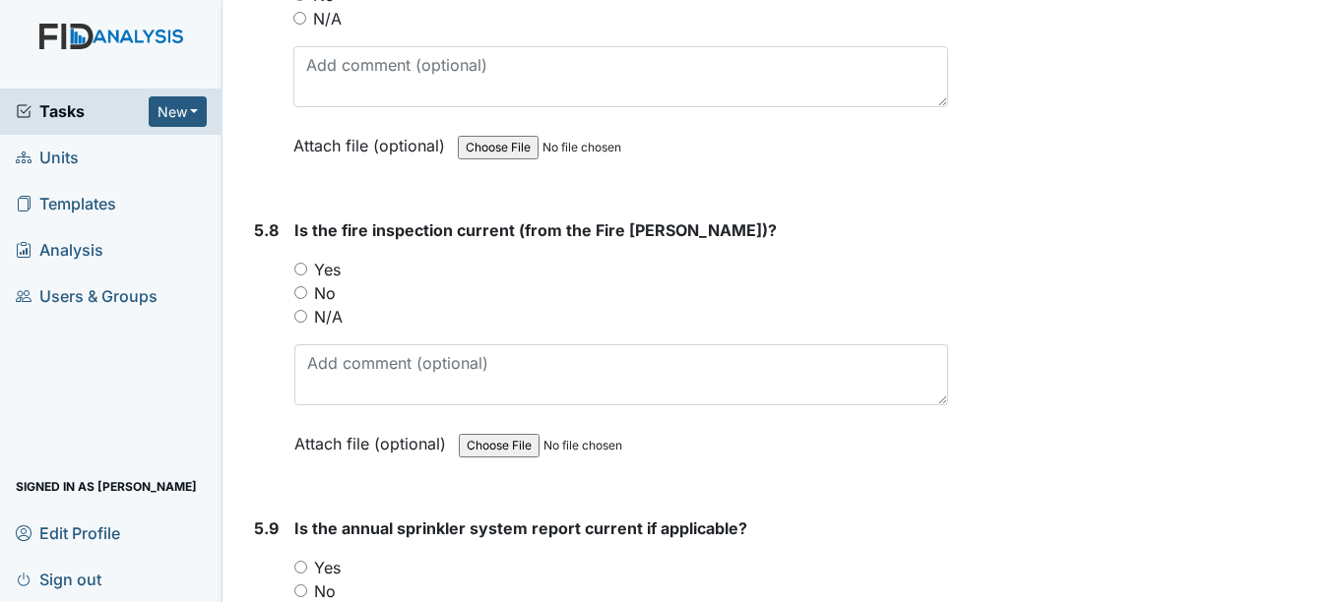
scroll to position [15258, 0]
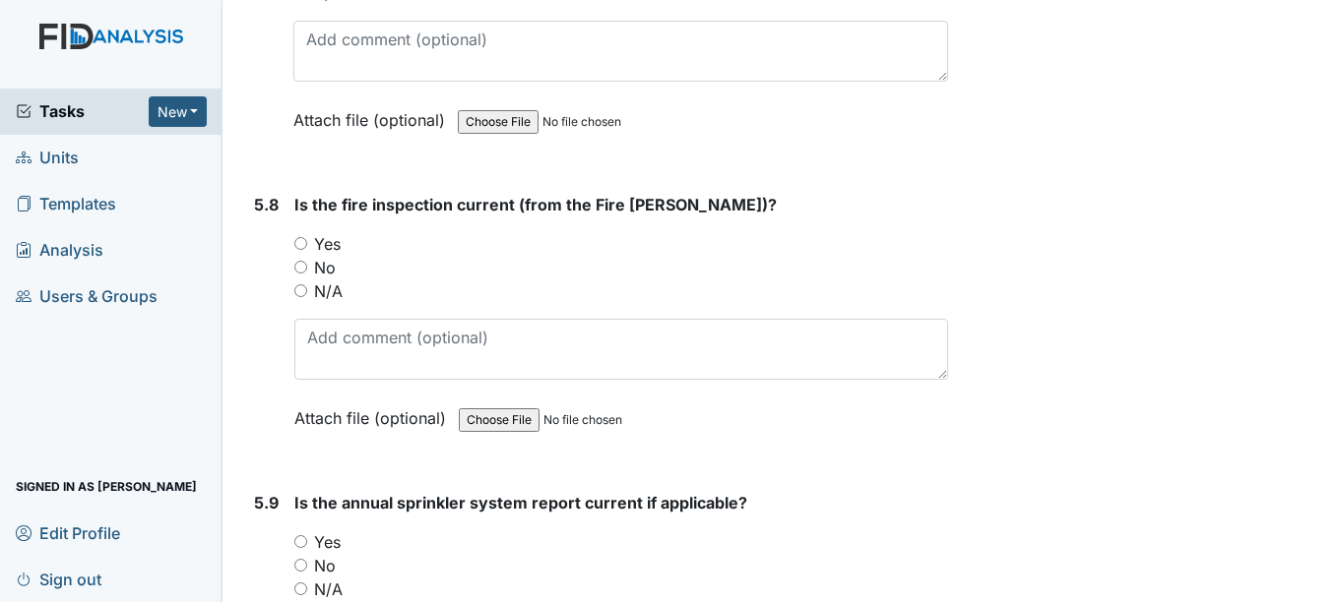
click at [299, 241] on input "Yes" at bounding box center [300, 243] width 13 height 13
radio input "true"
click at [303, 538] on input "Yes" at bounding box center [300, 541] width 13 height 13
radio input "true"
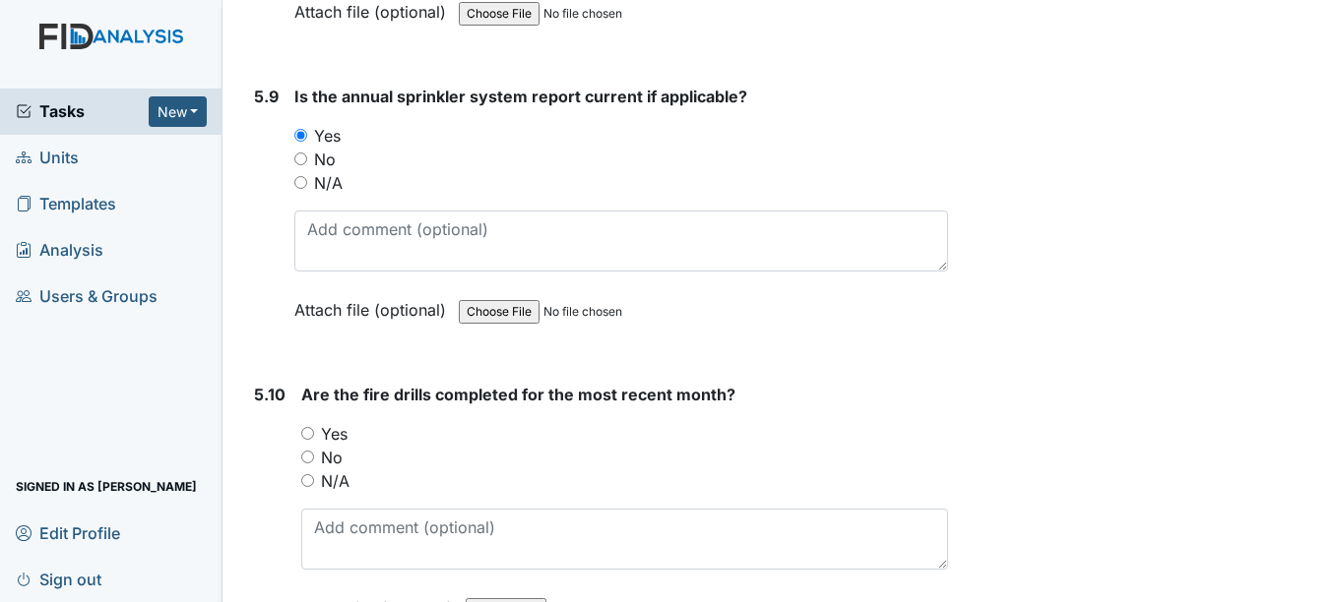
scroll to position [15797, 0]
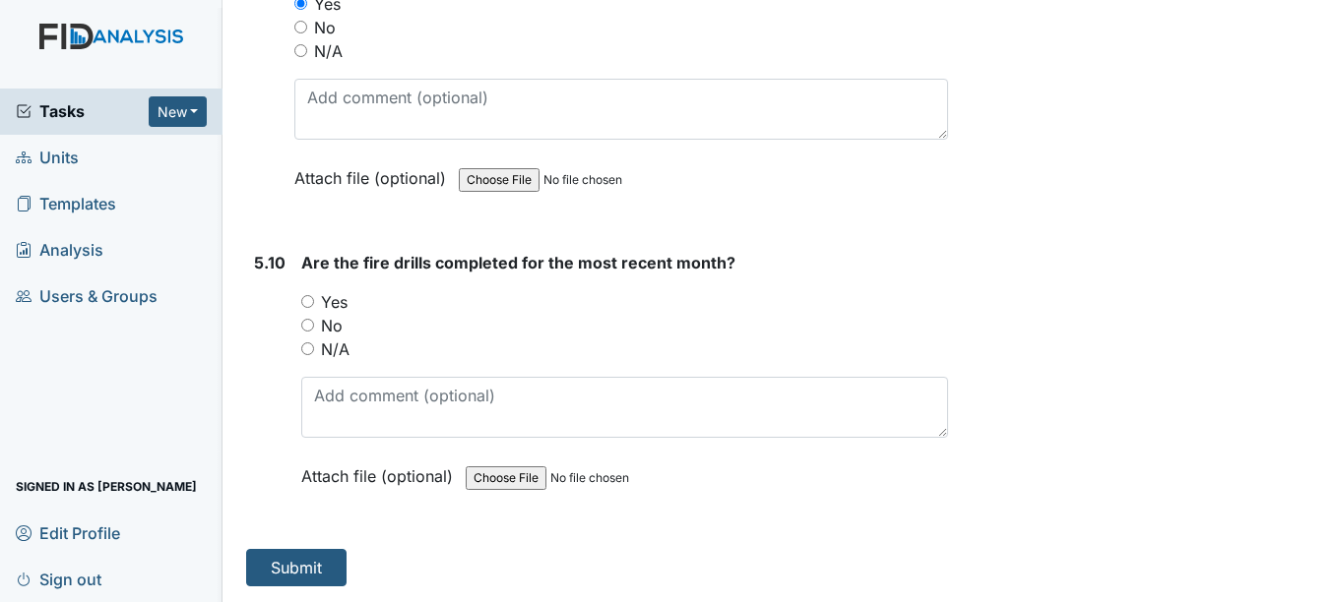
click at [307, 302] on input "Yes" at bounding box center [307, 301] width 13 height 13
radio input "true"
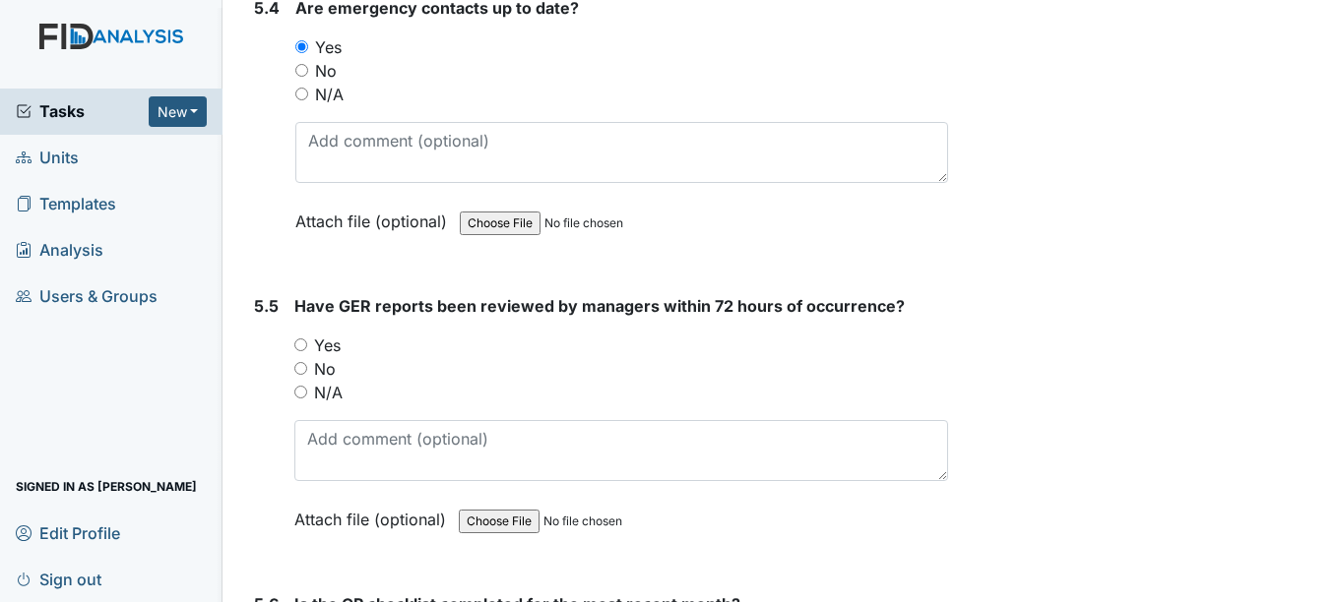
scroll to position [14223, 0]
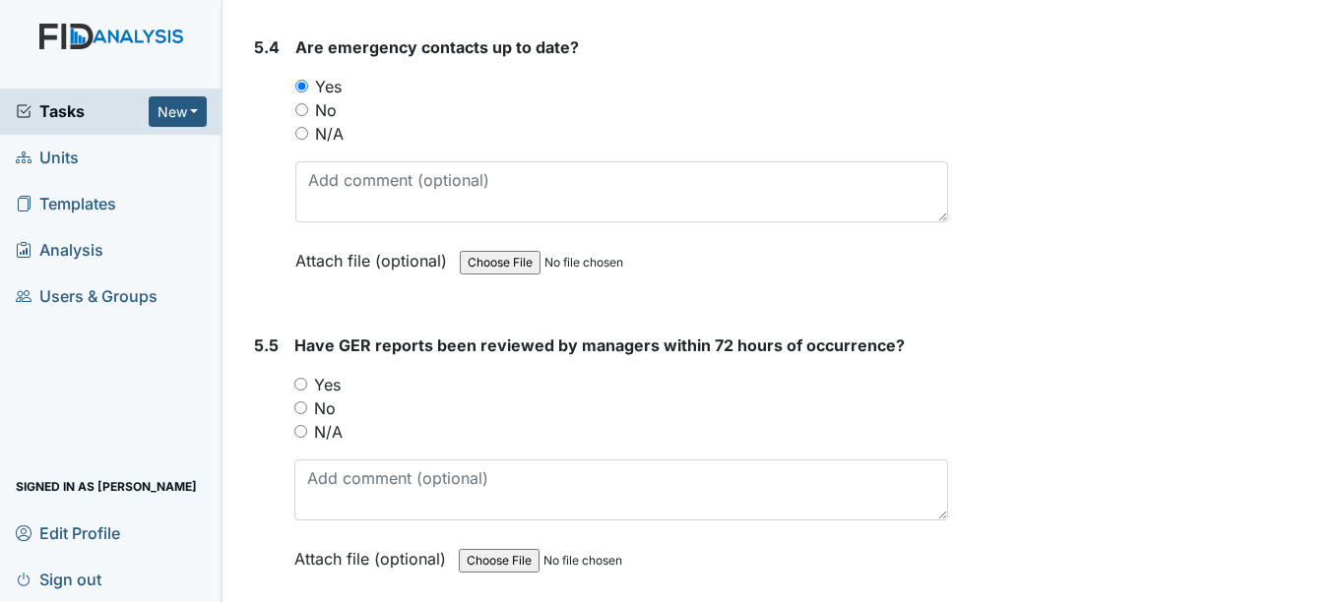
click at [300, 406] on input "No" at bounding box center [300, 408] width 13 height 13
radio input "true"
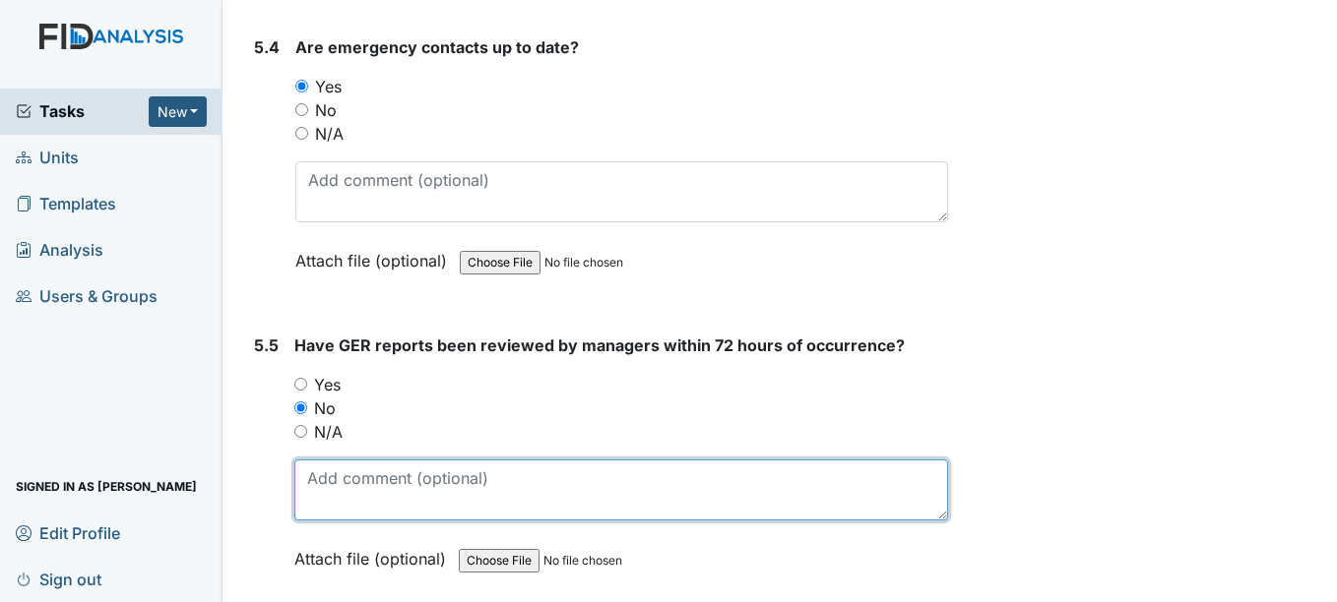
click at [334, 487] on textarea at bounding box center [620, 490] width 653 height 61
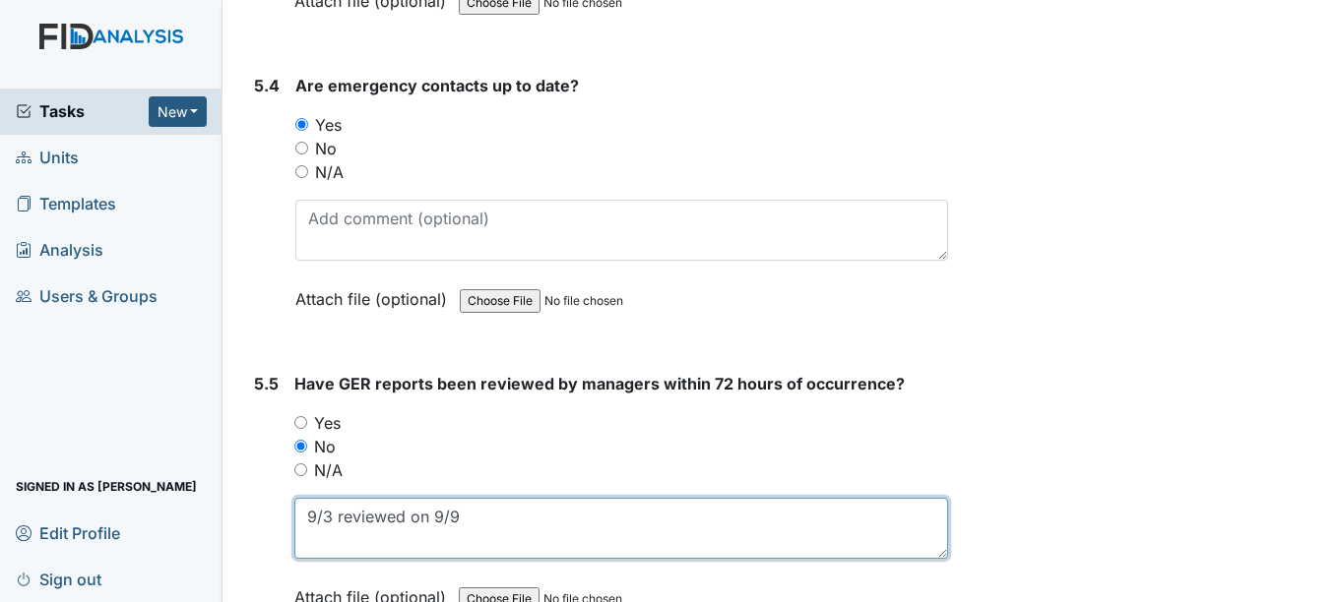
scroll to position [14179, 0]
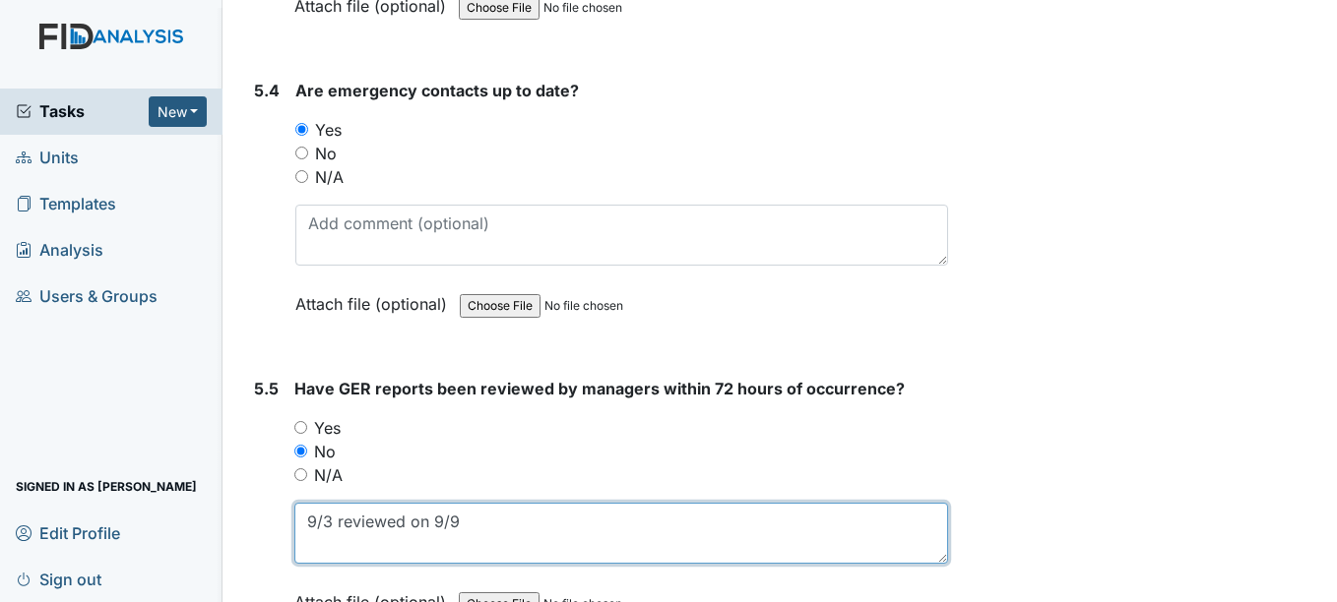
click at [339, 518] on textarea "9/3 reviewed on 9/9" at bounding box center [620, 533] width 653 height 61
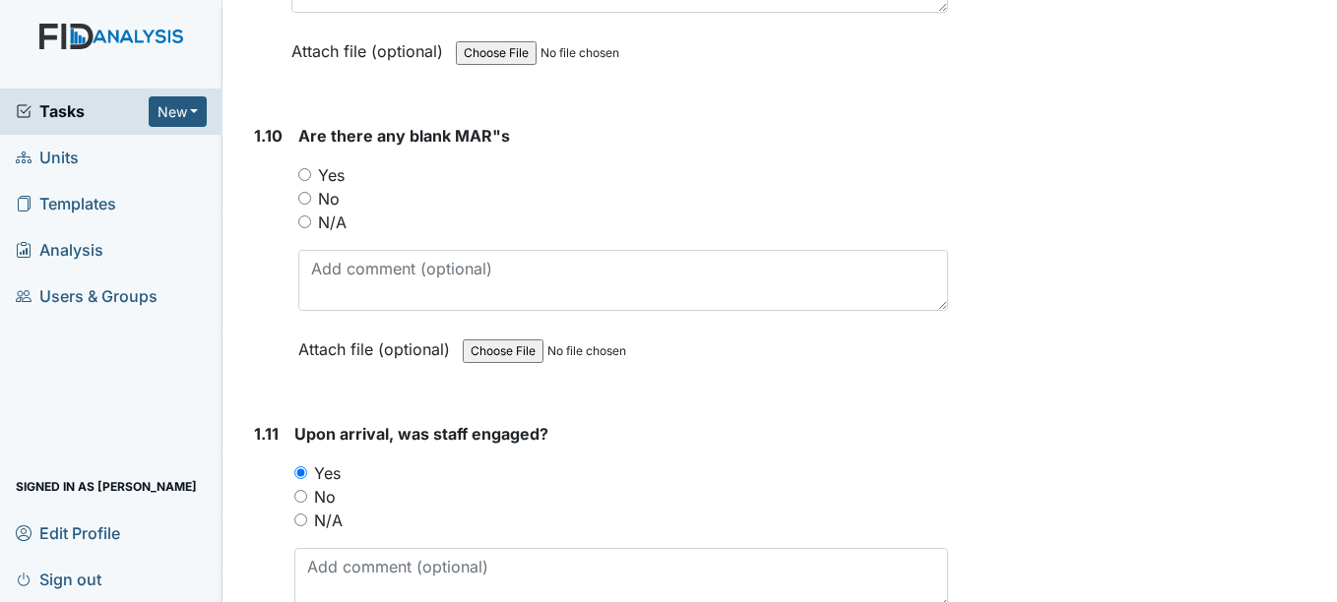
scroll to position [2767, 0]
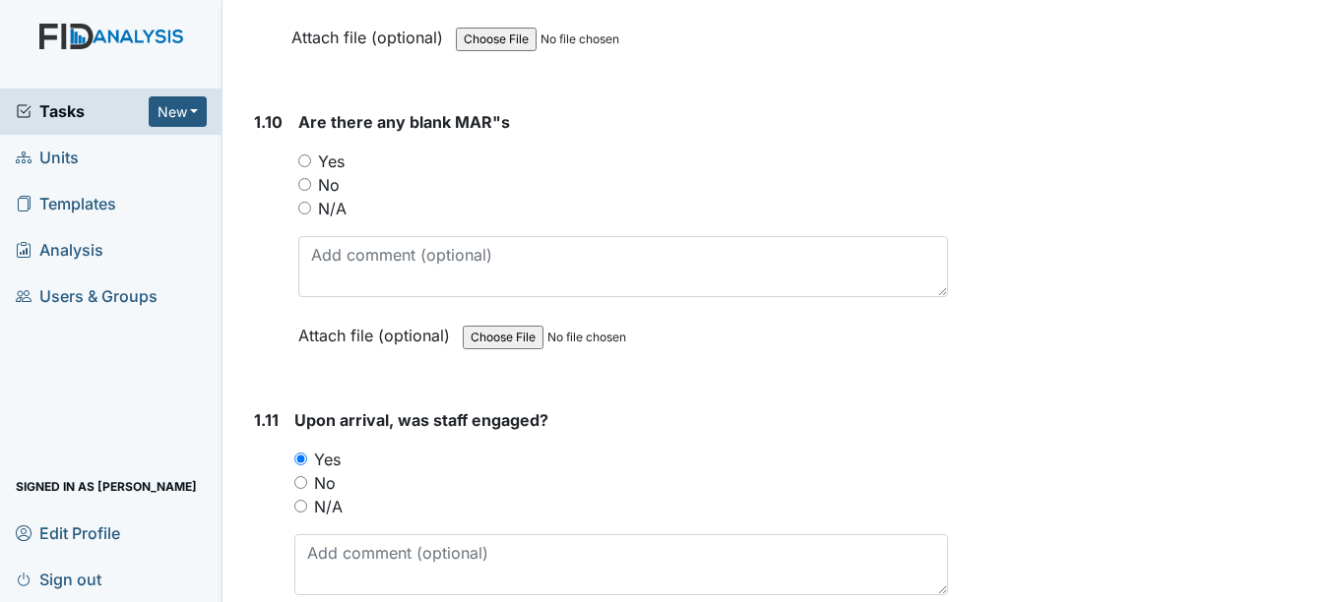
type textarea "9/3 was reviewed on 9/9"
click at [300, 163] on input "Yes" at bounding box center [304, 161] width 13 height 13
radio input "true"
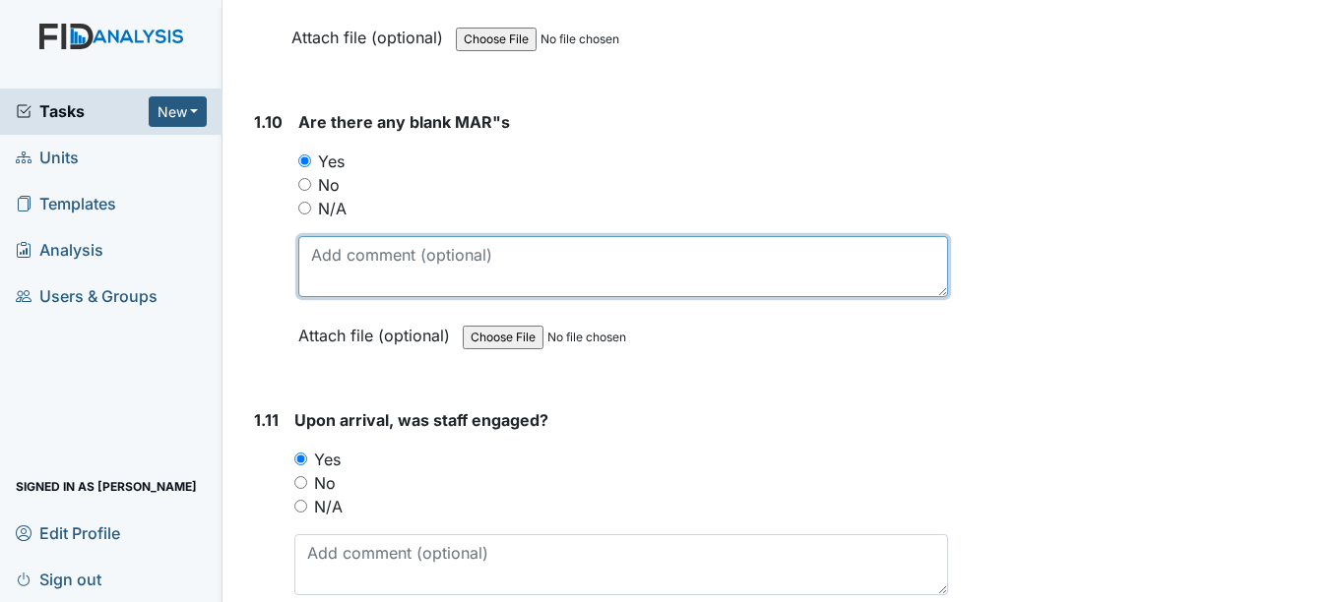
click at [347, 244] on textarea at bounding box center [622, 266] width 649 height 61
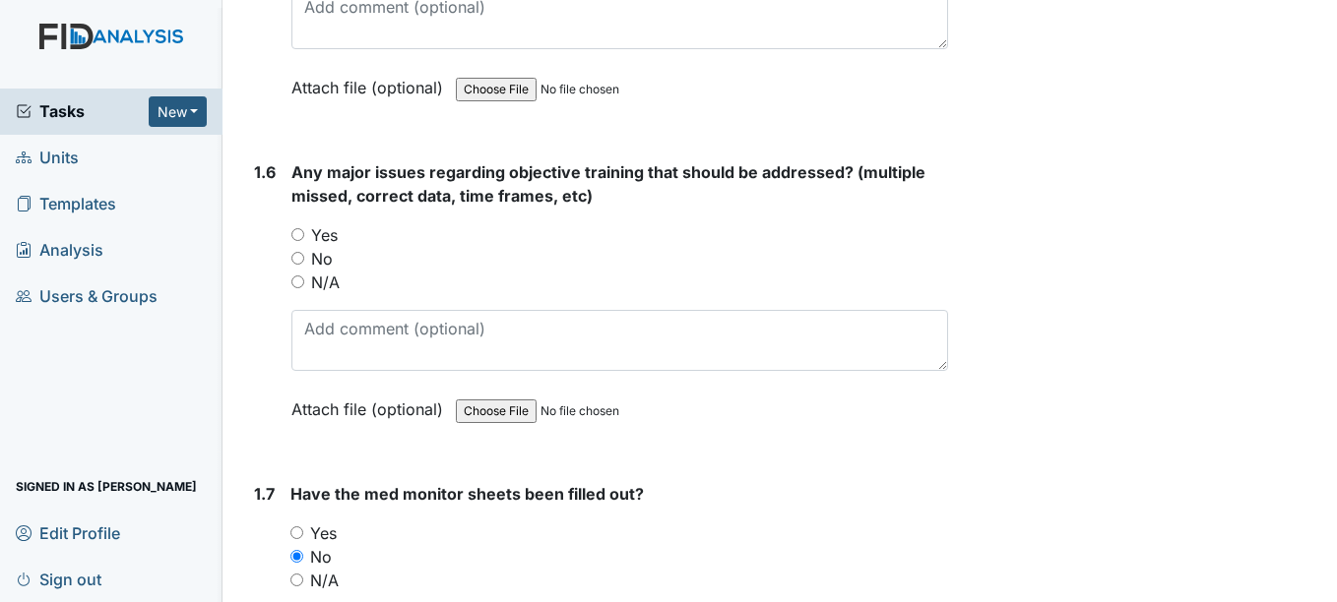
scroll to position [1481, 0]
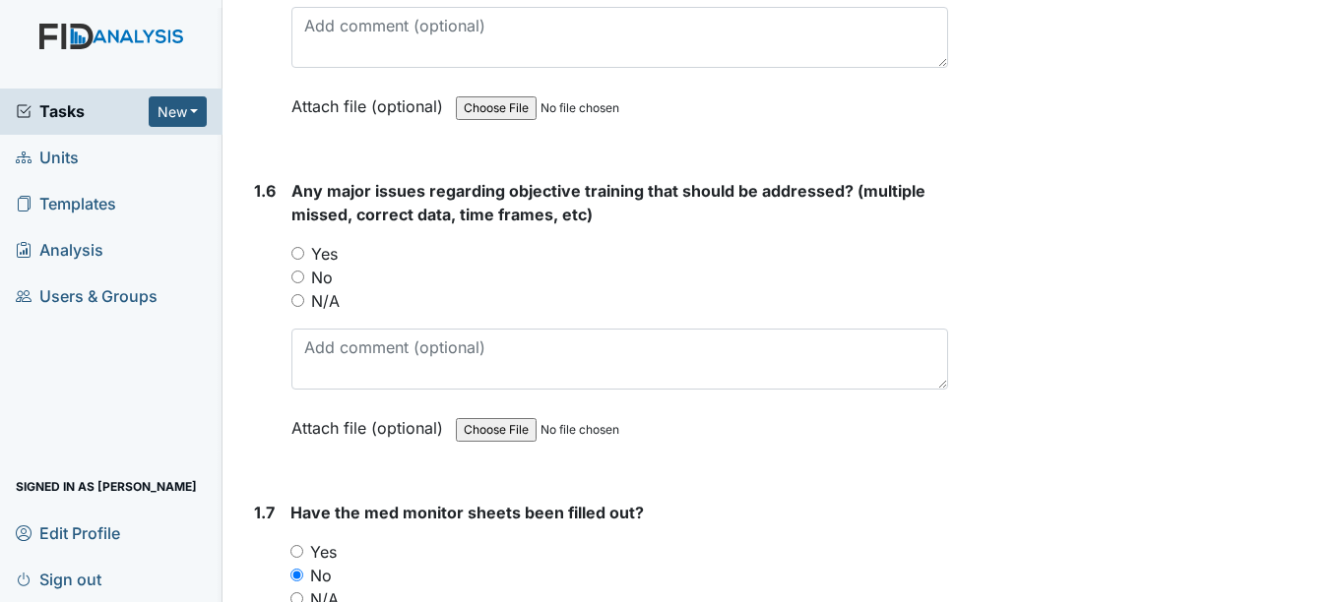
type textarea "9/4 WD vitamin D missed"
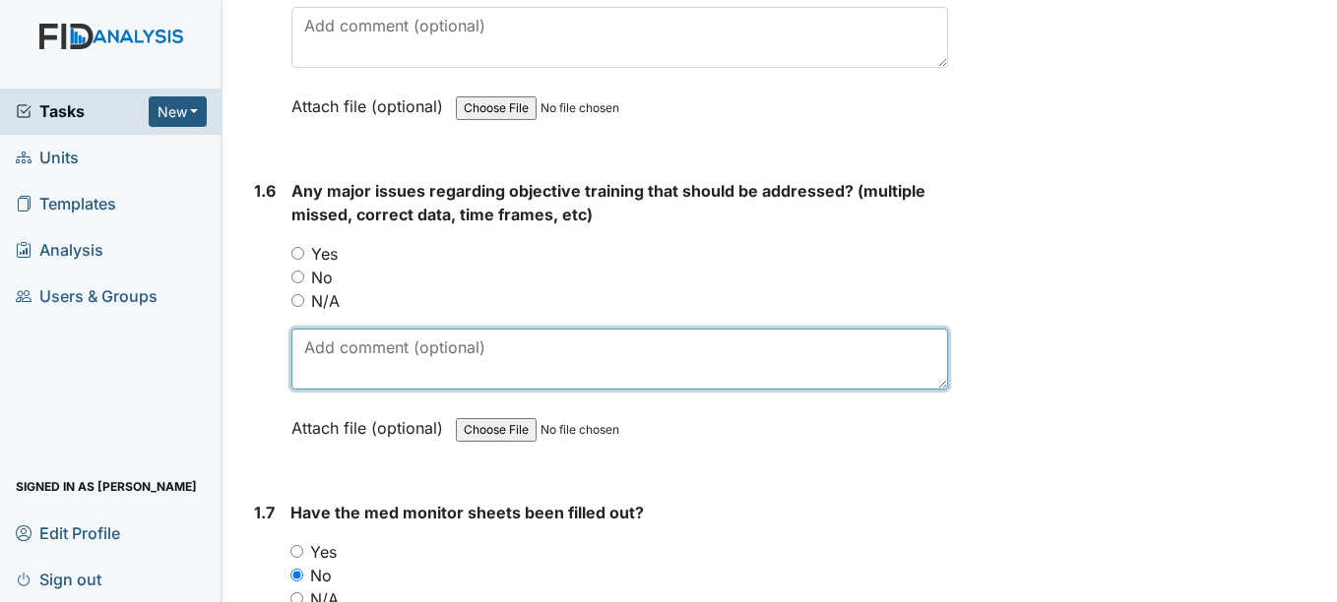
click at [548, 357] on textarea at bounding box center [619, 359] width 656 height 61
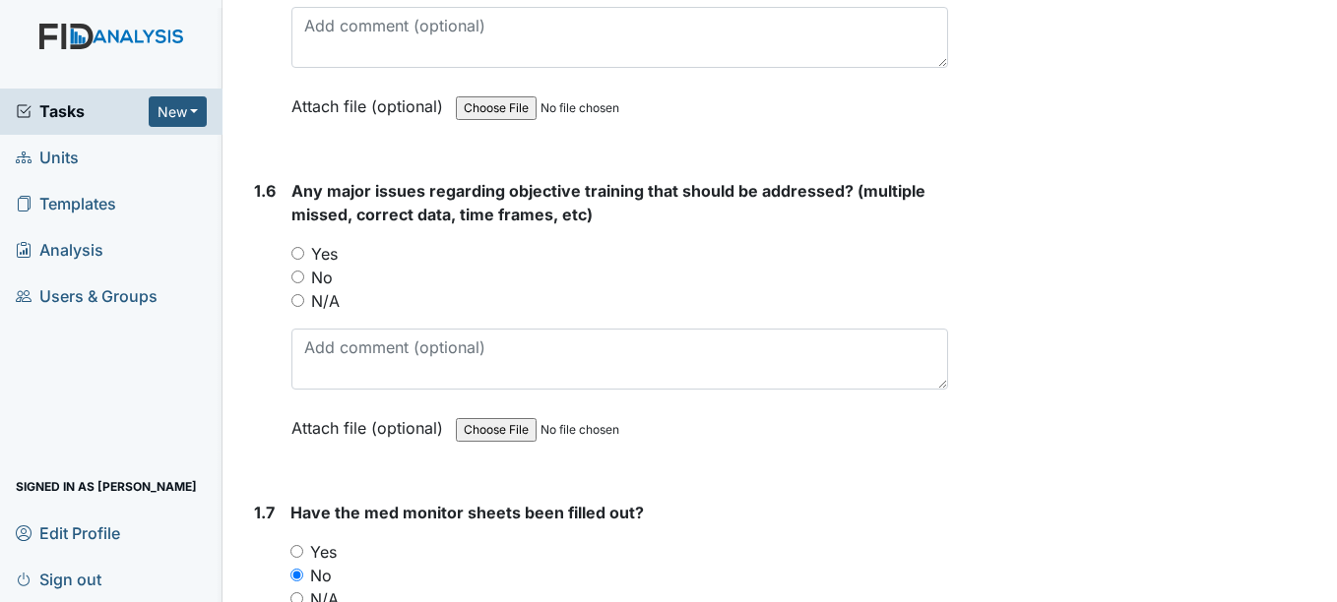
click at [298, 251] on input "Yes" at bounding box center [297, 253] width 13 height 13
radio input "true"
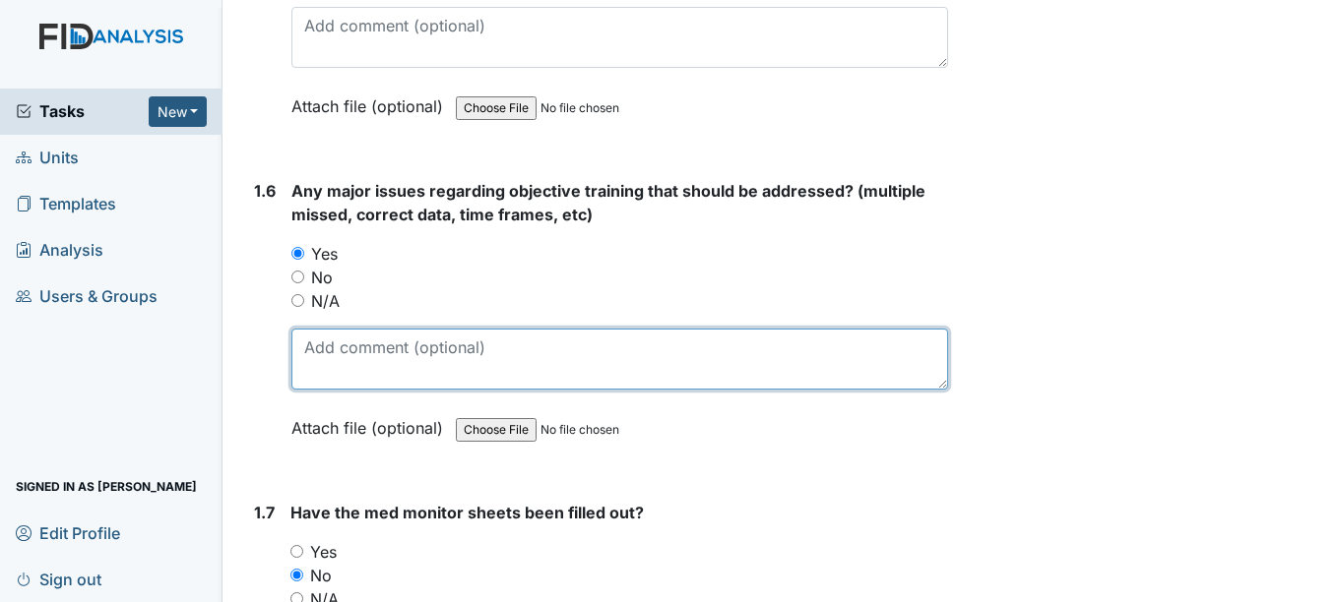
click at [377, 351] on textarea at bounding box center [619, 359] width 656 height 61
paste textarea "JJ, LJ, KL objectives have expired."
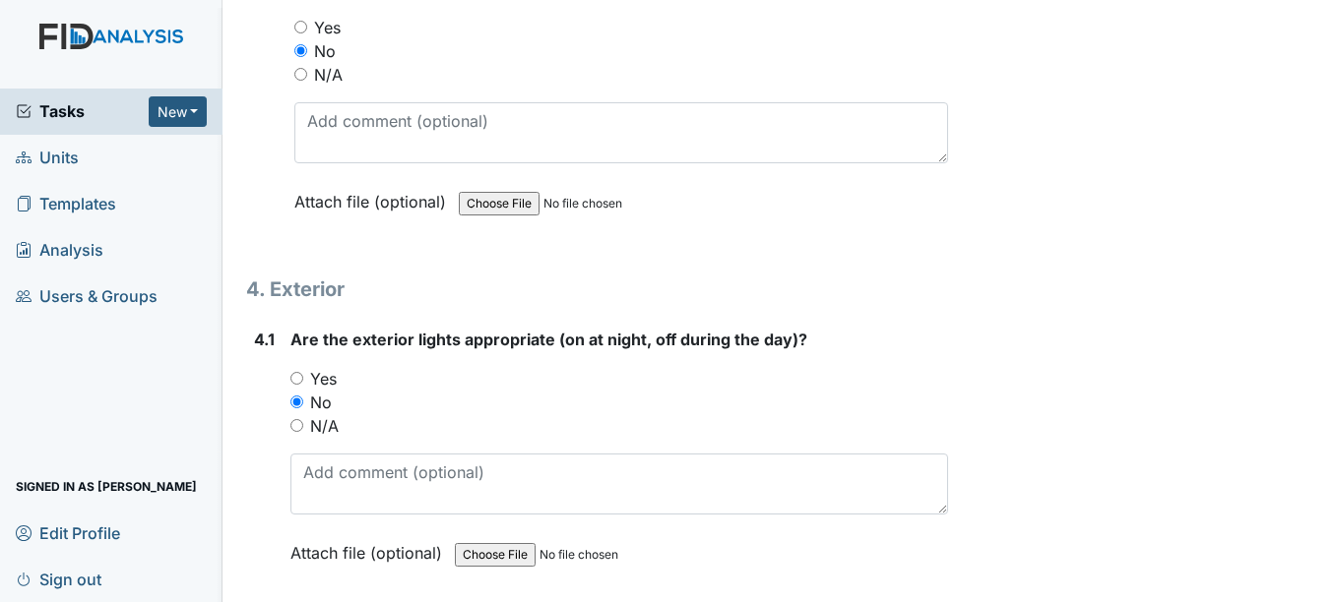
scroll to position [12209, 0]
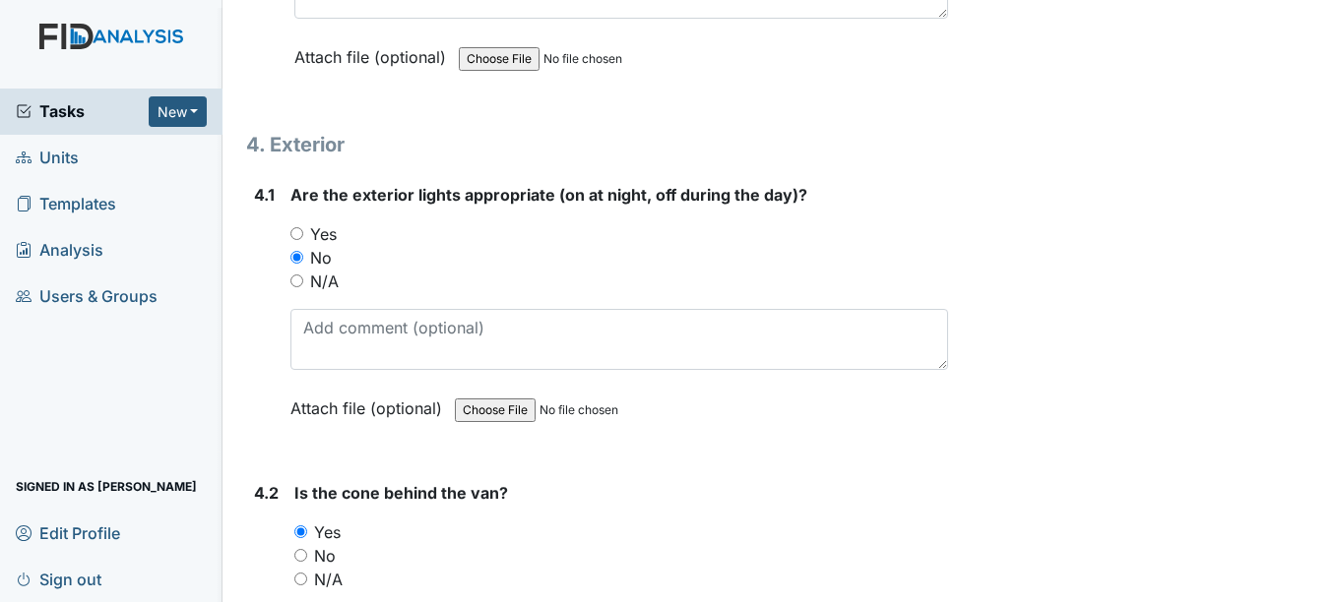
type textarea "JJ, LJ, KL objectives have expired."
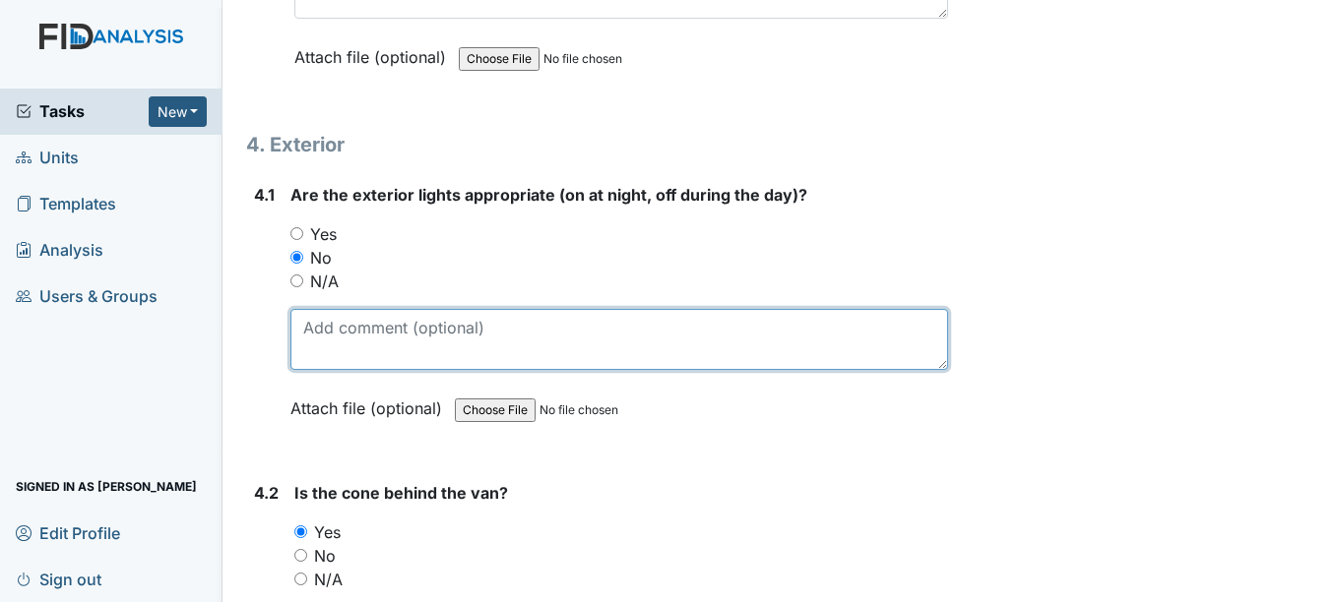
click at [800, 363] on textarea at bounding box center [618, 339] width 657 height 61
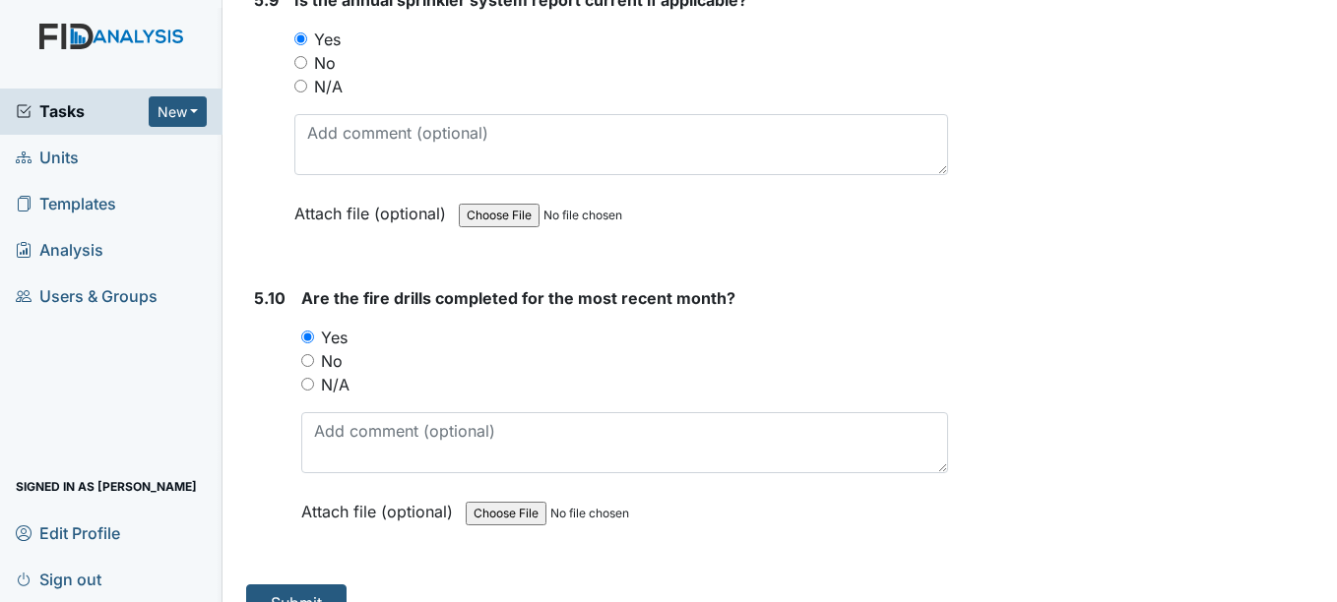
scroll to position [15797, 0]
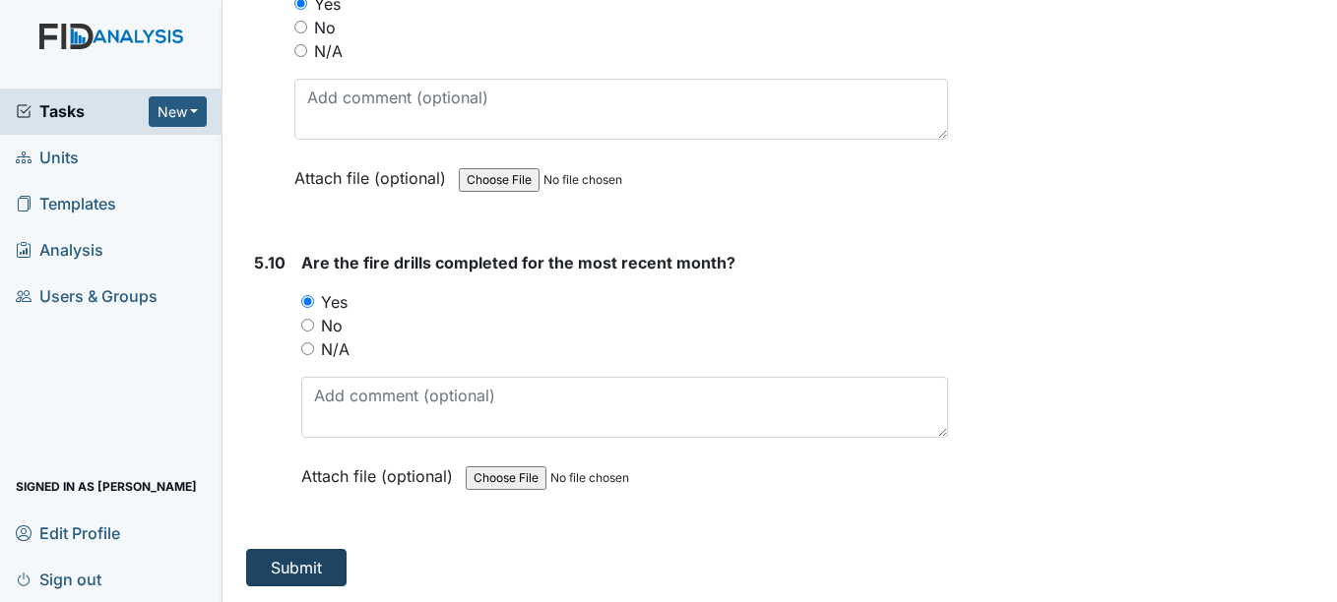
type textarea "Outside lights were one when inspector arrived."
click at [290, 565] on button "Submit" at bounding box center [296, 567] width 100 height 37
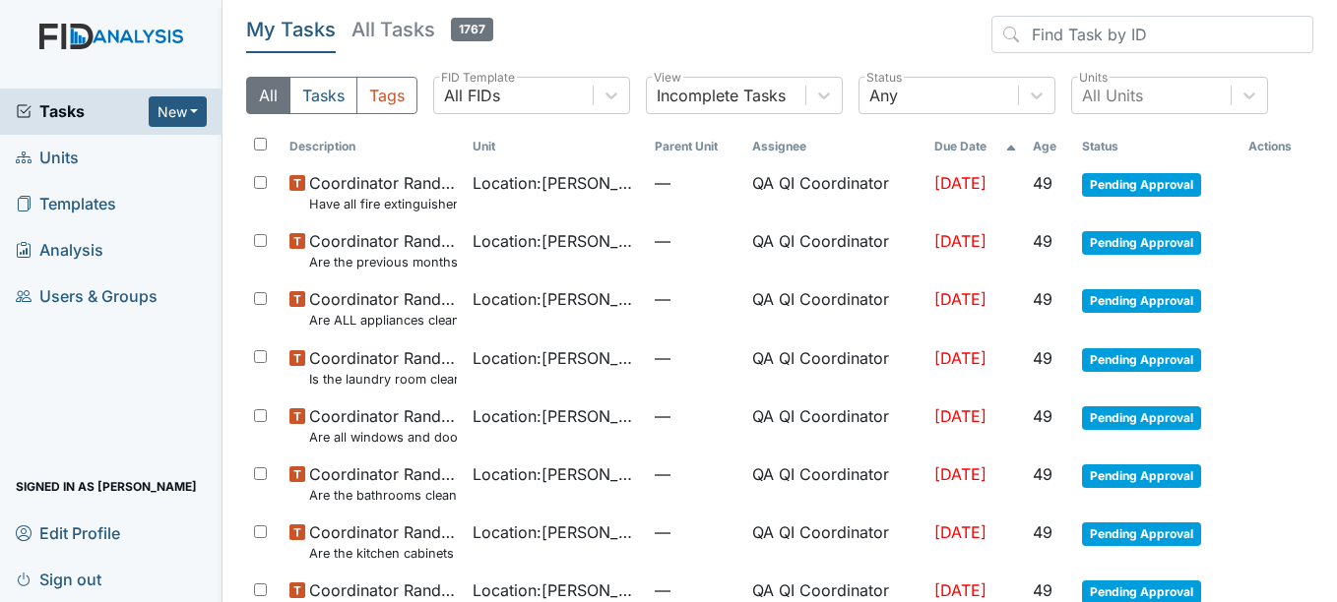
click at [88, 169] on link "Units" at bounding box center [111, 158] width 222 height 46
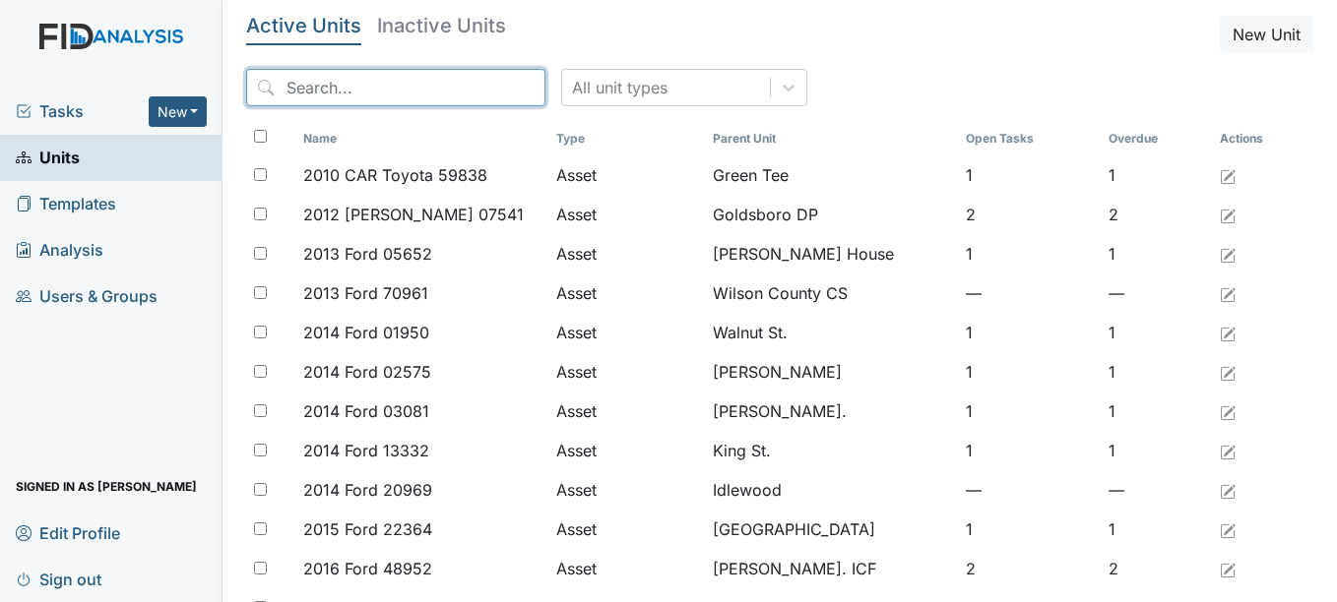
click at [391, 85] on input "search" at bounding box center [395, 87] width 299 height 37
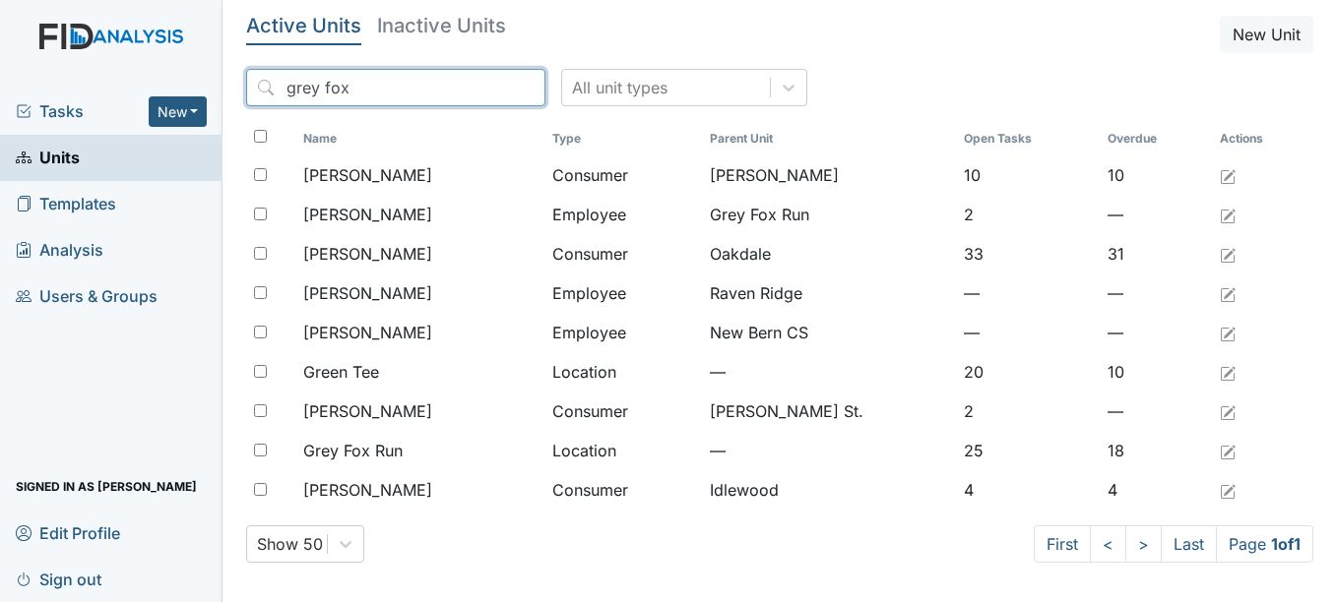
type input "grey fox"
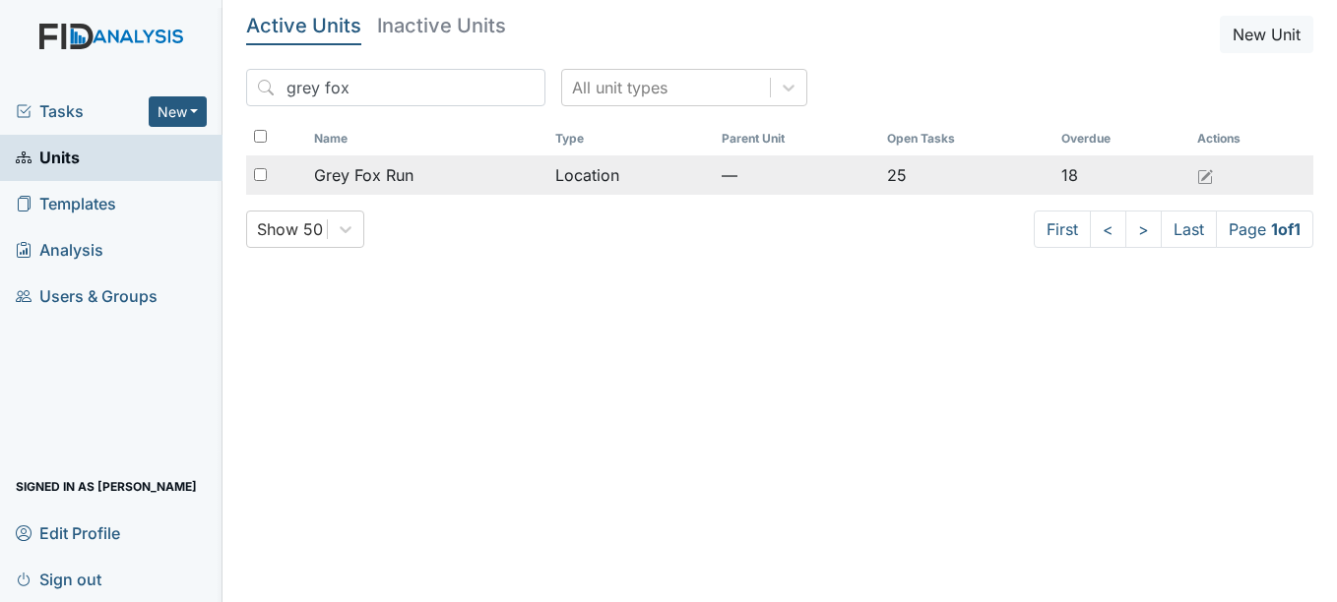
click at [382, 166] on span "Grey Fox Run" at bounding box center [363, 175] width 99 height 24
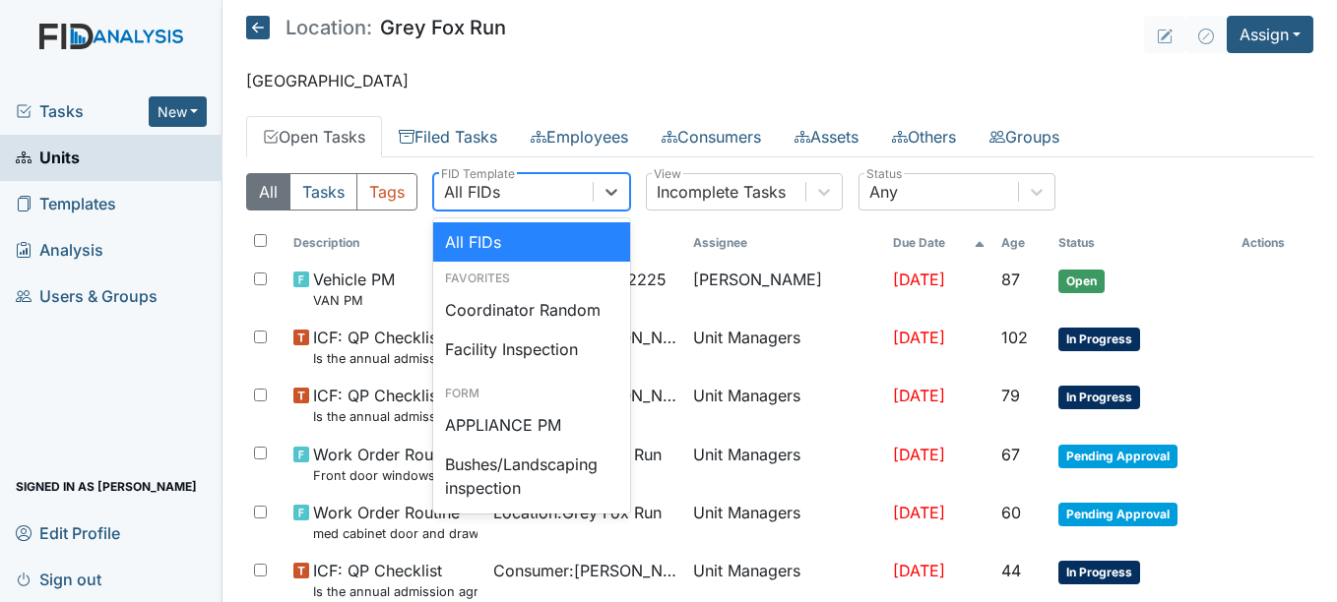
click at [530, 195] on div "All FIDs" at bounding box center [513, 191] width 158 height 35
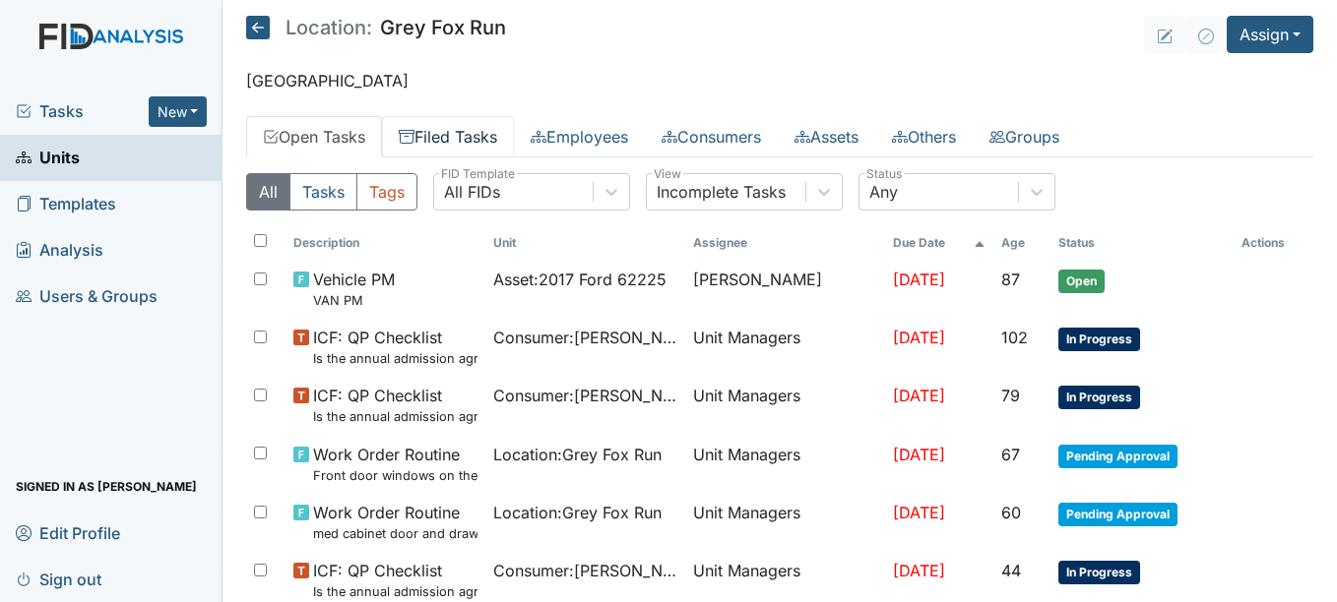
click at [471, 141] on link "Filed Tasks" at bounding box center [448, 136] width 132 height 41
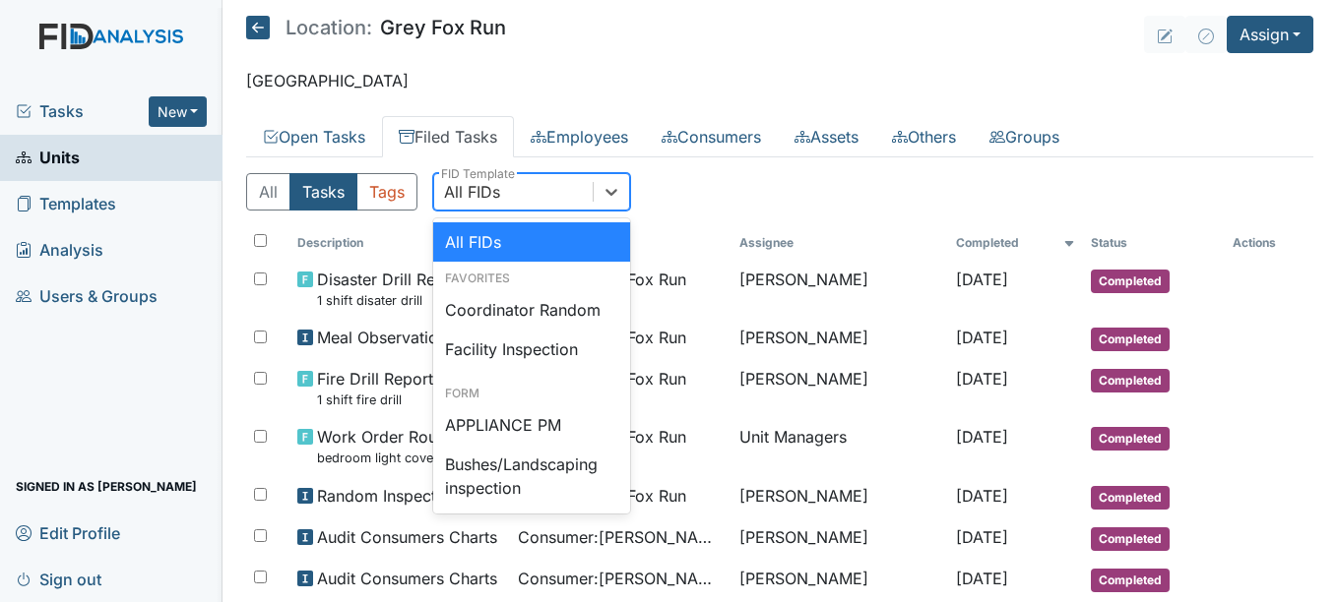
click at [489, 189] on div "All FIDs" at bounding box center [472, 192] width 56 height 24
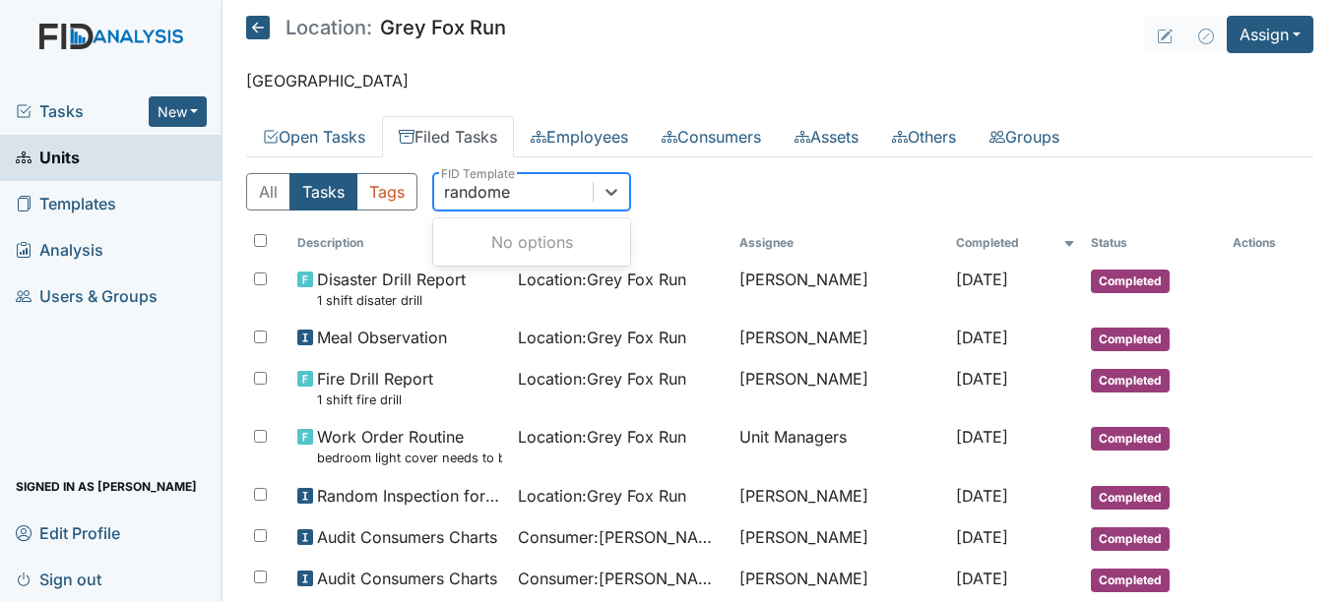
type input "random"
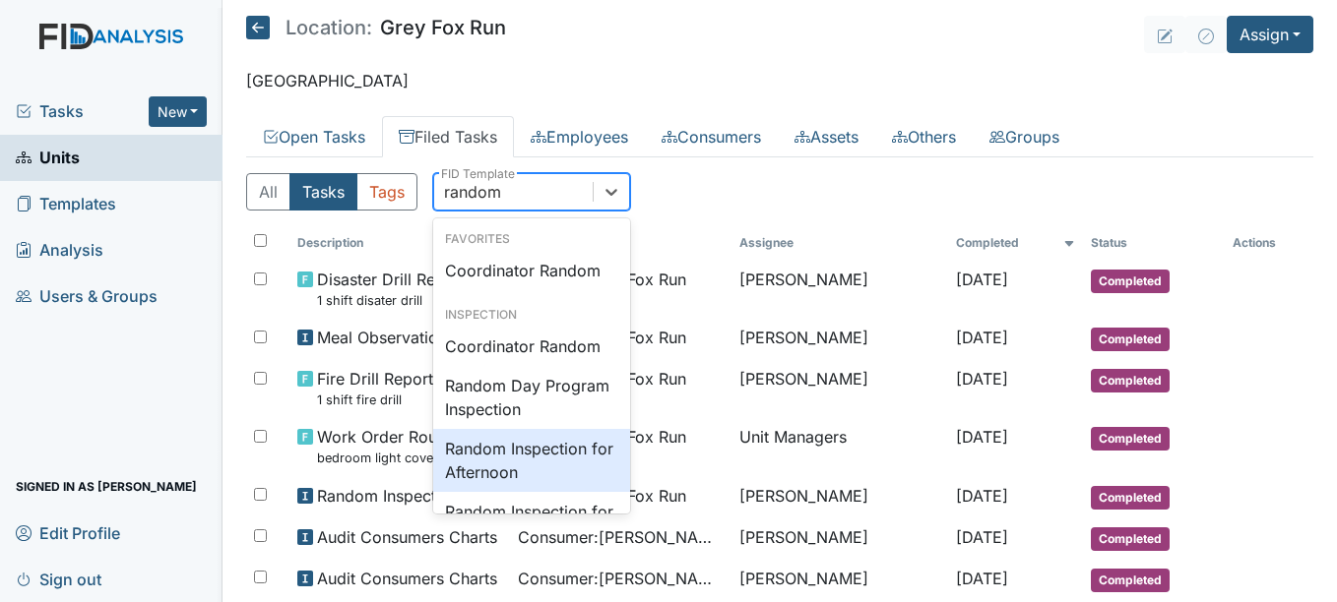
click at [553, 453] on div "Random Inspection for Afternoon" at bounding box center [531, 460] width 197 height 63
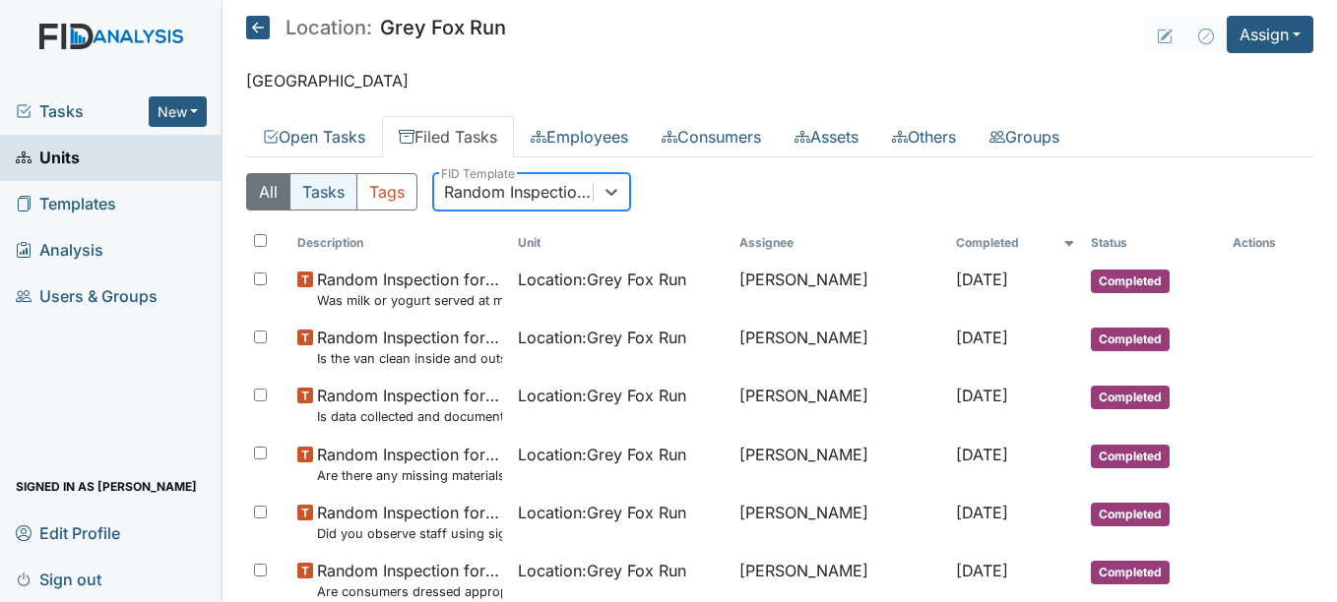
click at [346, 194] on button "Tasks" at bounding box center [323, 191] width 68 height 37
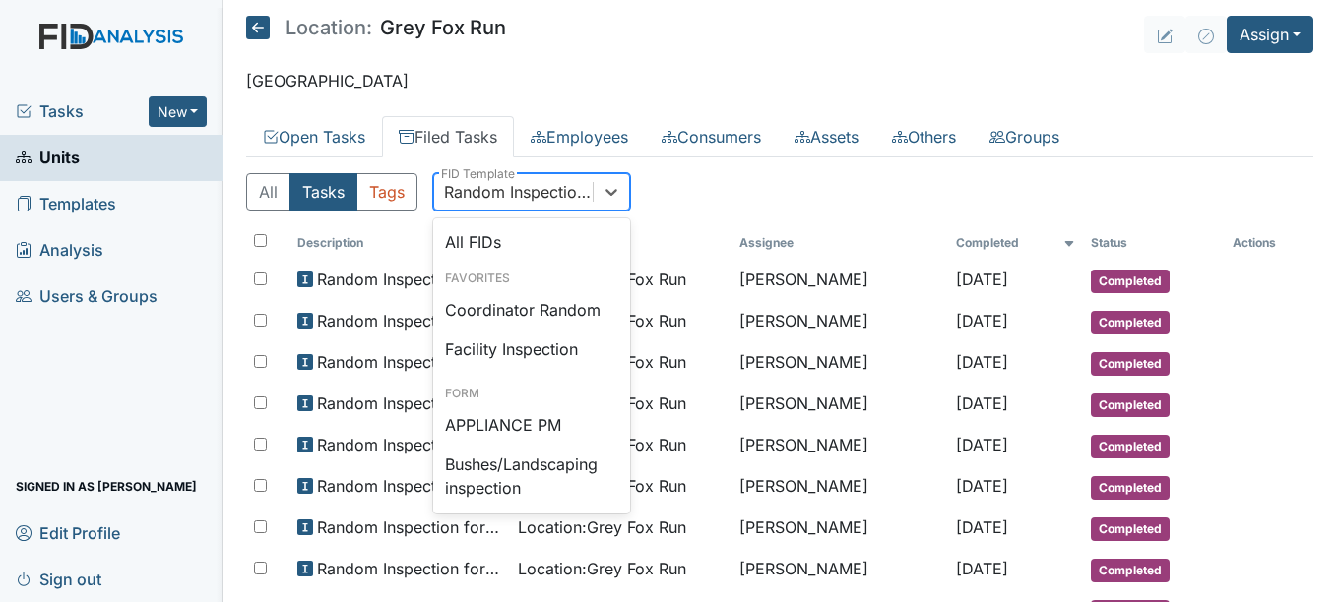
click at [528, 196] on div "Random Inspection for Afternoon" at bounding box center [519, 192] width 151 height 24
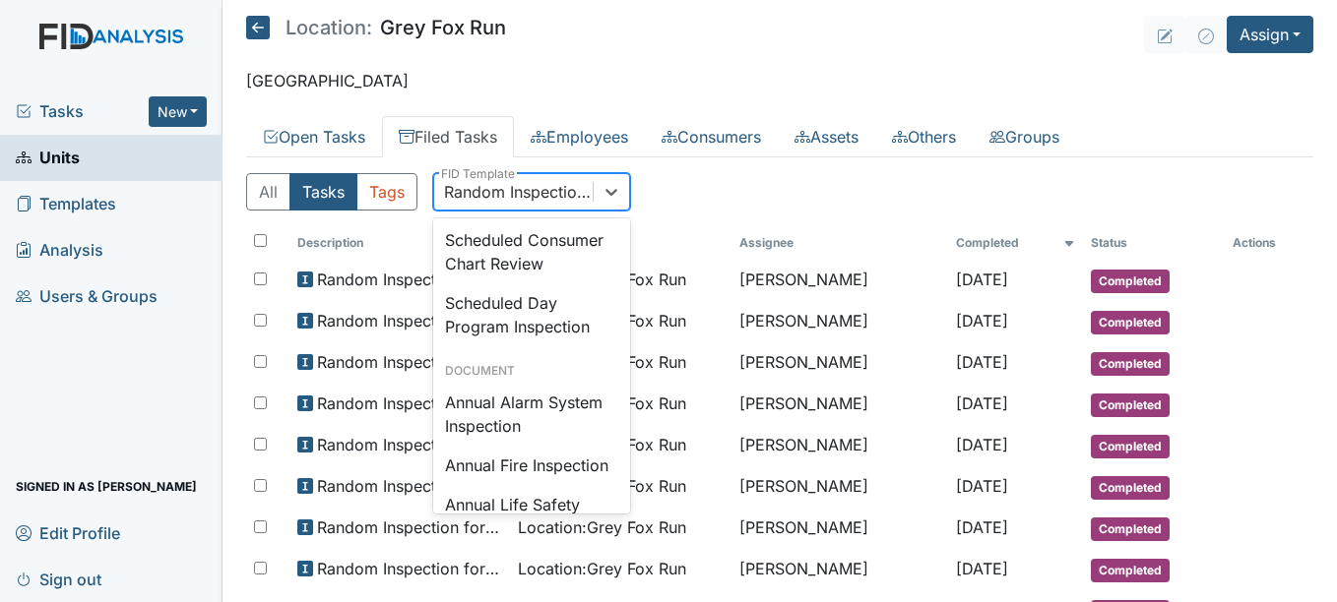
scroll to position [1963, 0]
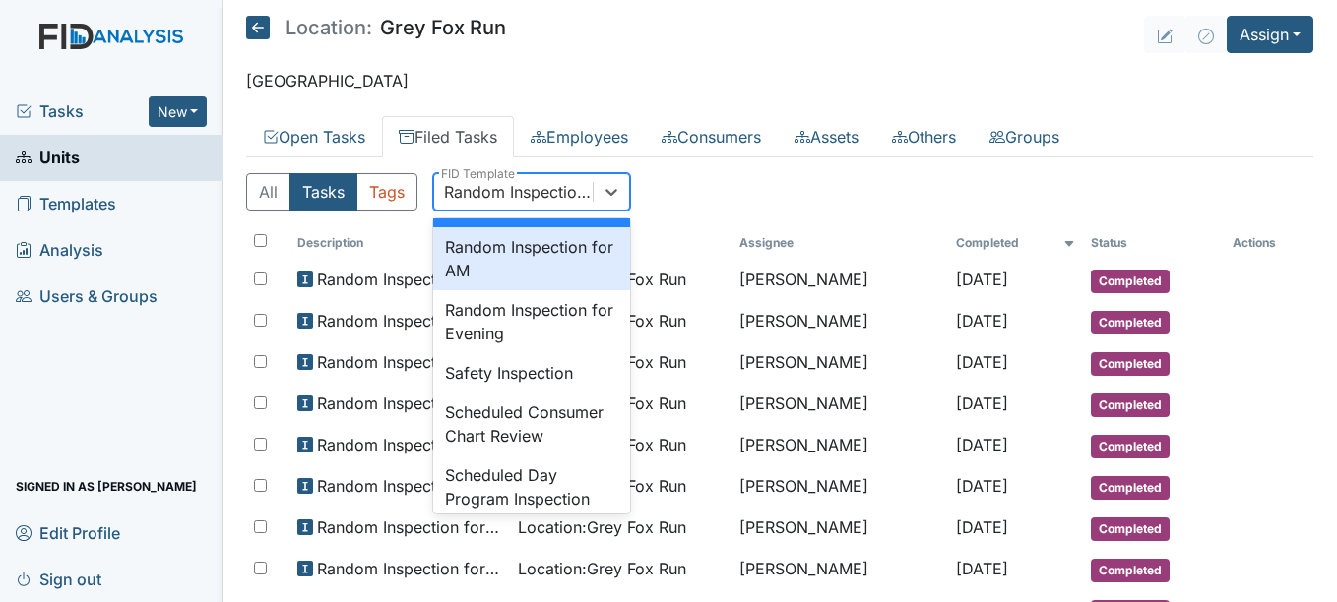
click at [538, 290] on div "Random Inspection for AM" at bounding box center [531, 258] width 197 height 63
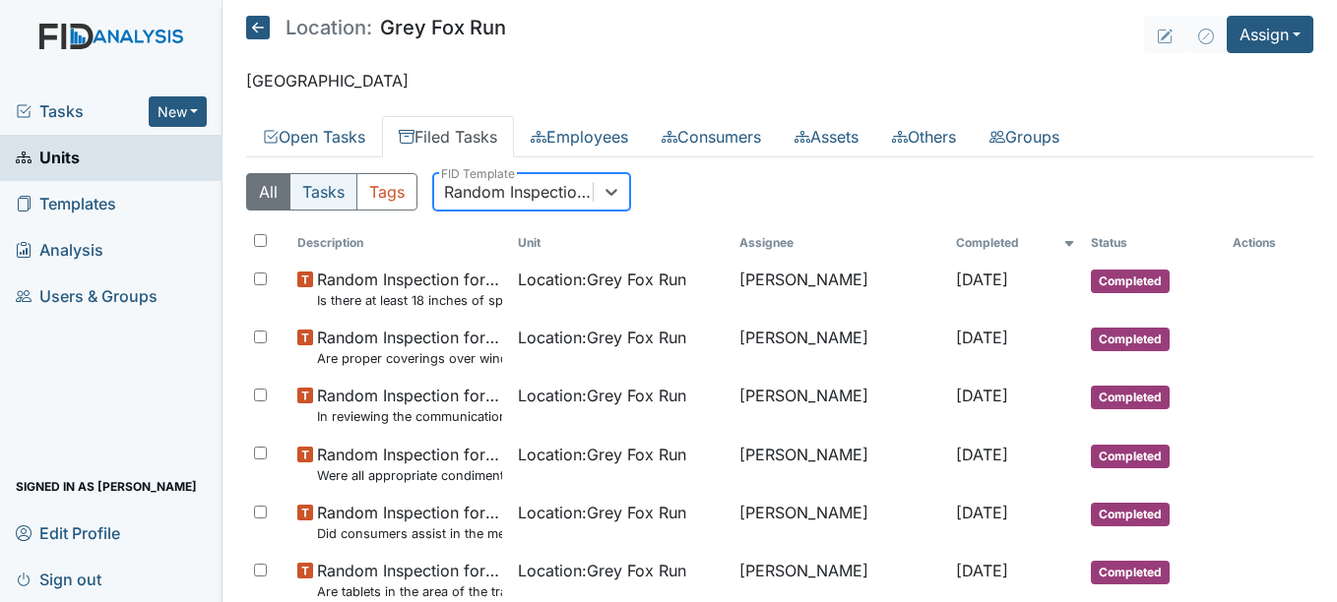
click at [333, 207] on button "Tasks" at bounding box center [323, 191] width 68 height 37
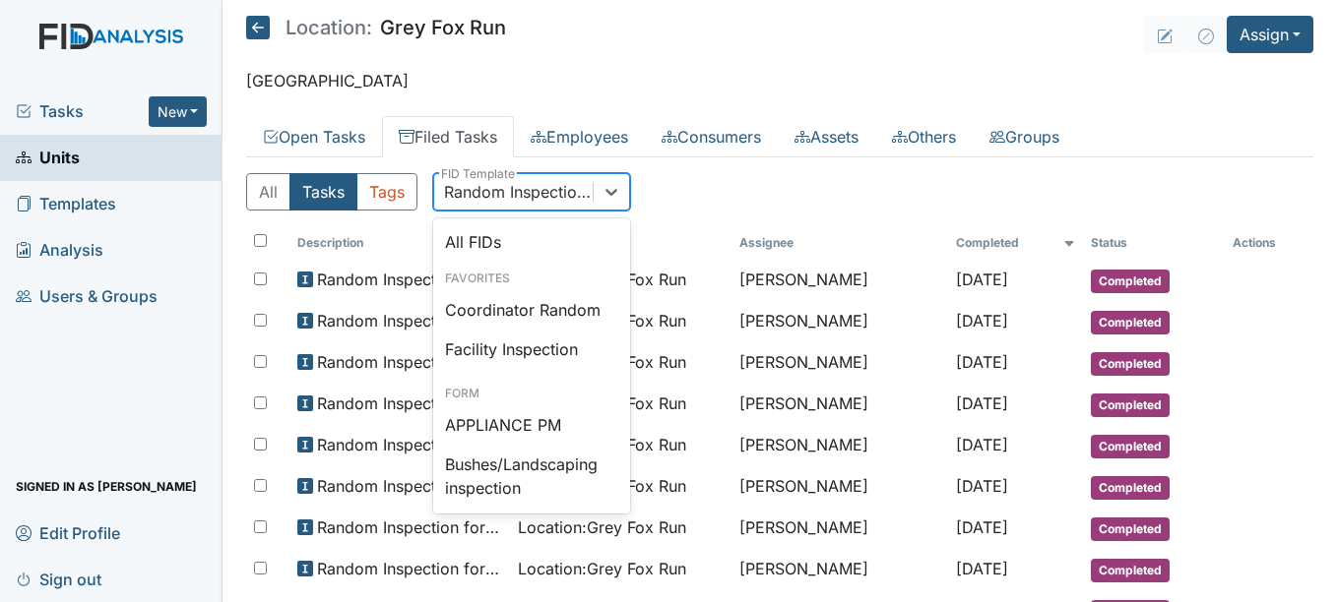
click at [467, 199] on div "Random Inspection for AM" at bounding box center [519, 192] width 151 height 24
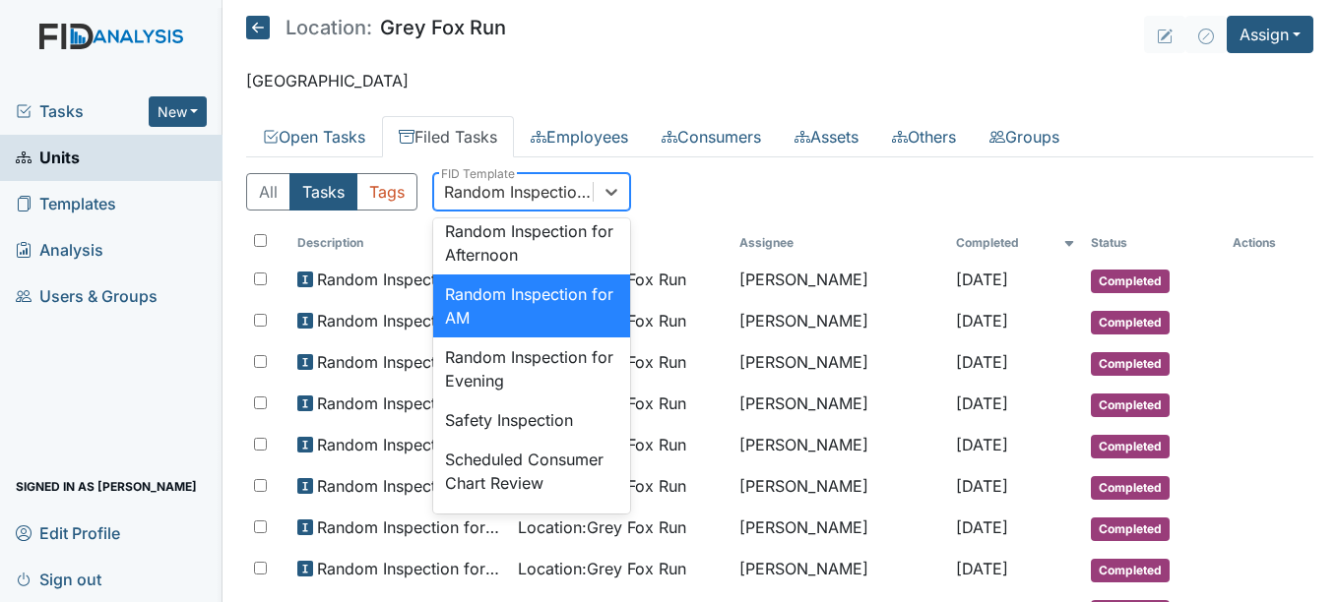
scroll to position [1973, 0]
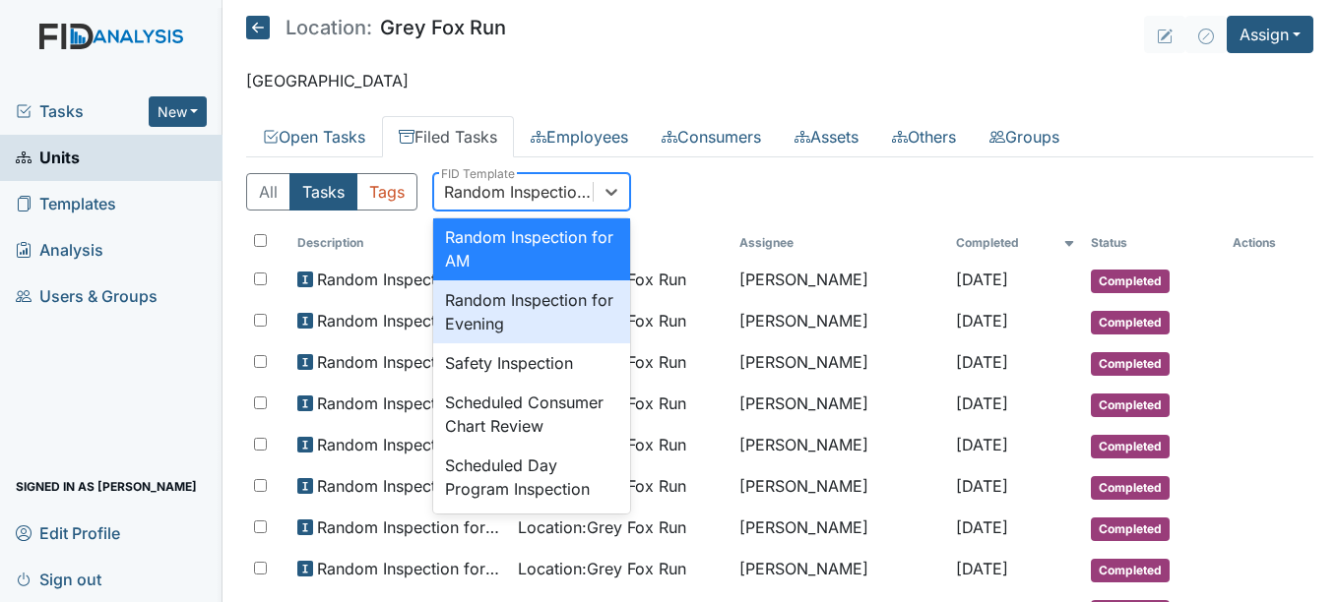
click at [549, 344] on div "Random Inspection for Evening" at bounding box center [531, 312] width 197 height 63
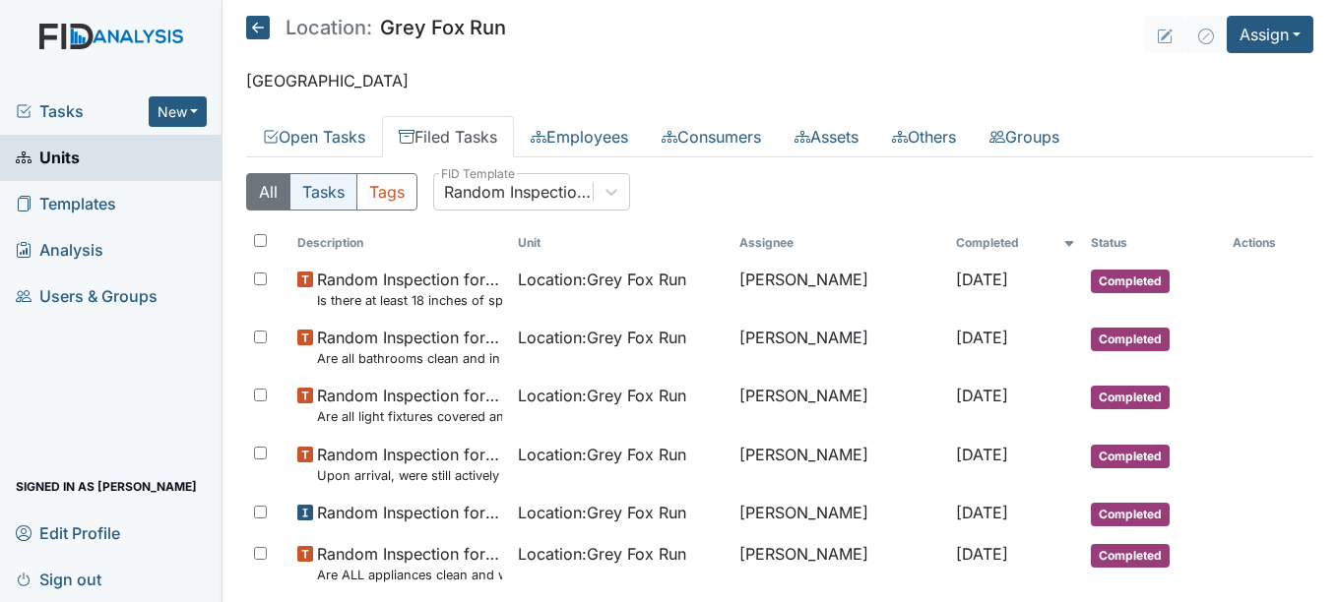
click at [338, 195] on button "Tasks" at bounding box center [323, 191] width 68 height 37
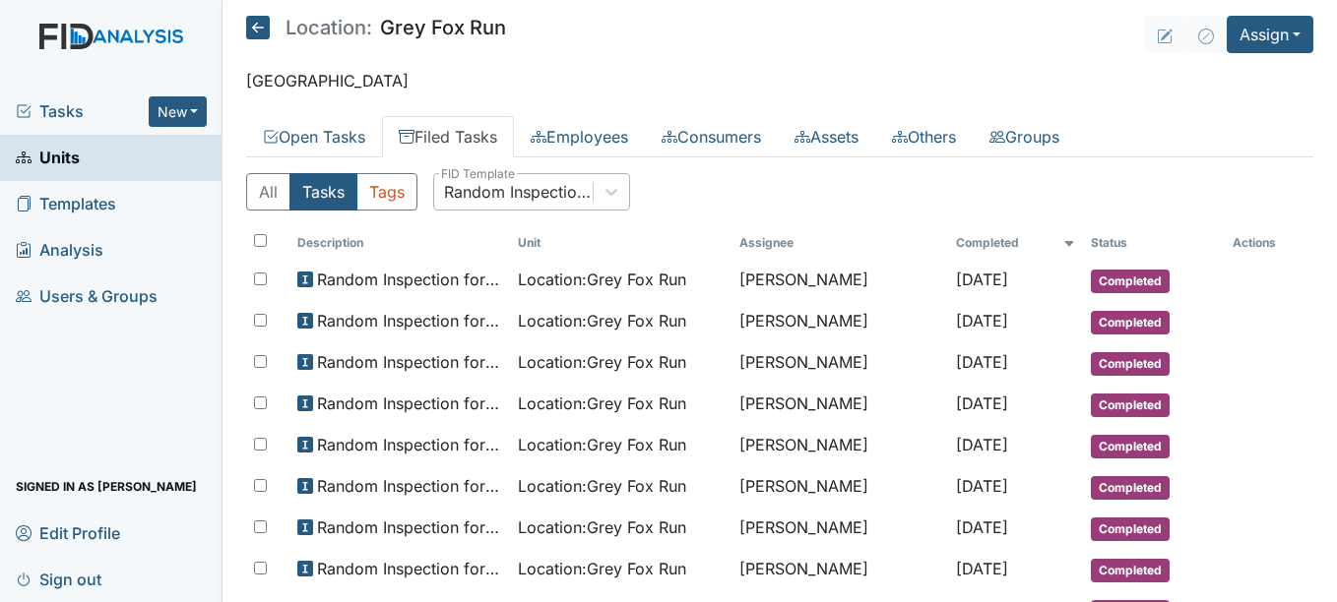
click at [517, 198] on div "Random Inspection for Evening" at bounding box center [519, 192] width 151 height 24
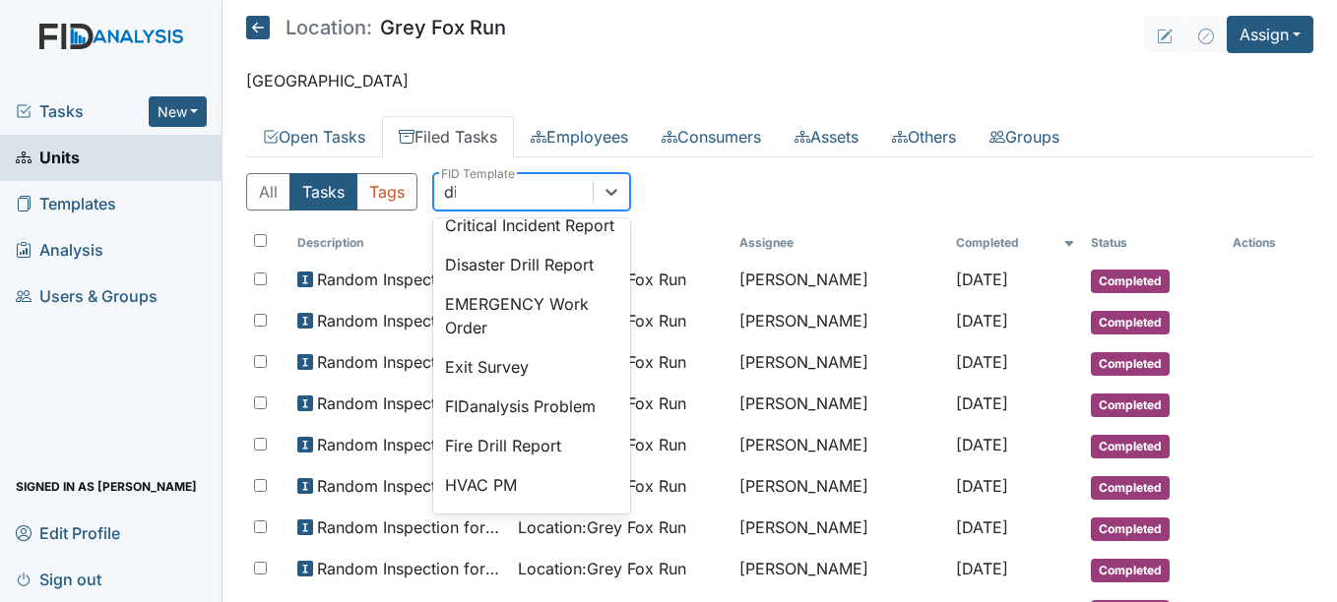
scroll to position [0, 0]
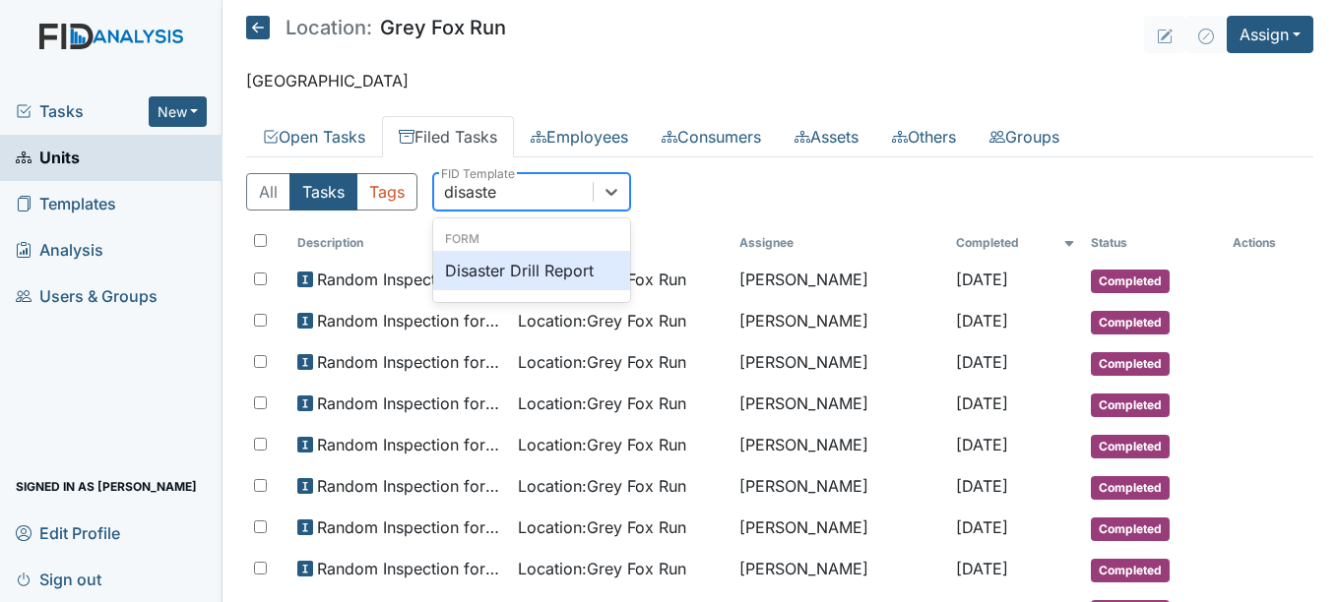
type input "disaster"
click at [498, 268] on div "Disaster Drill Report" at bounding box center [531, 270] width 197 height 39
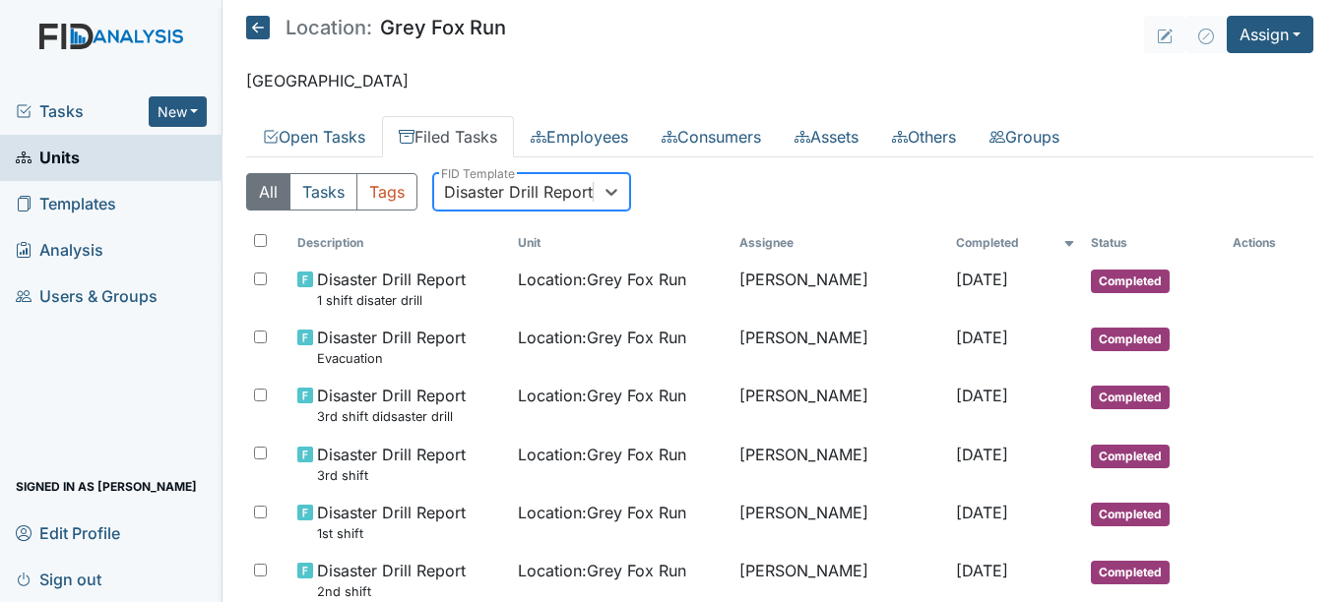
click at [446, 138] on link "Filed Tasks" at bounding box center [448, 136] width 132 height 41
click at [453, 137] on link "Filed Tasks" at bounding box center [448, 136] width 132 height 41
click at [489, 192] on div "Disaster Drill Report" at bounding box center [518, 192] width 149 height 24
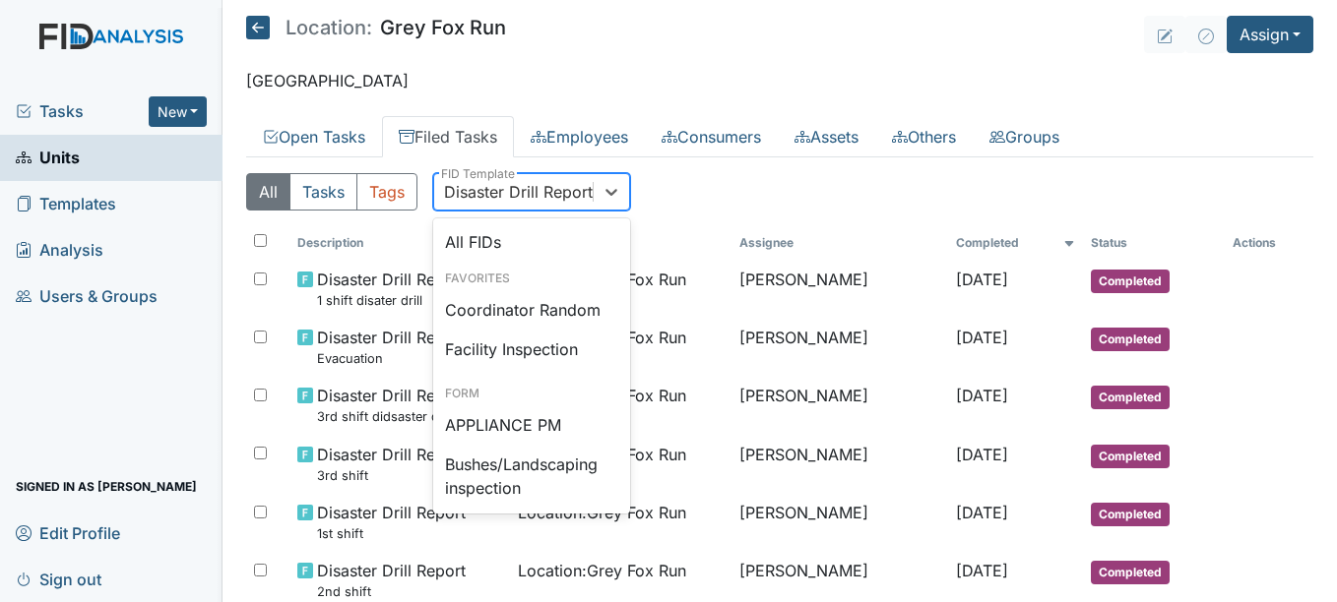
scroll to position [149, 0]
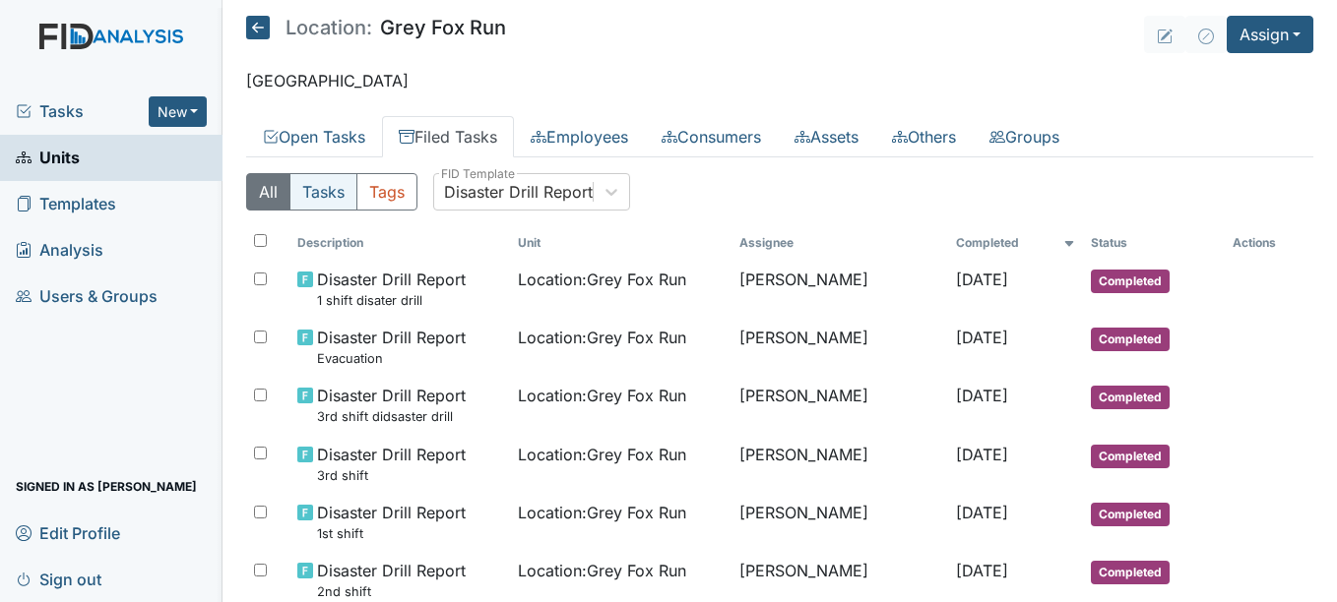
click at [346, 188] on button "Tasks" at bounding box center [323, 191] width 68 height 37
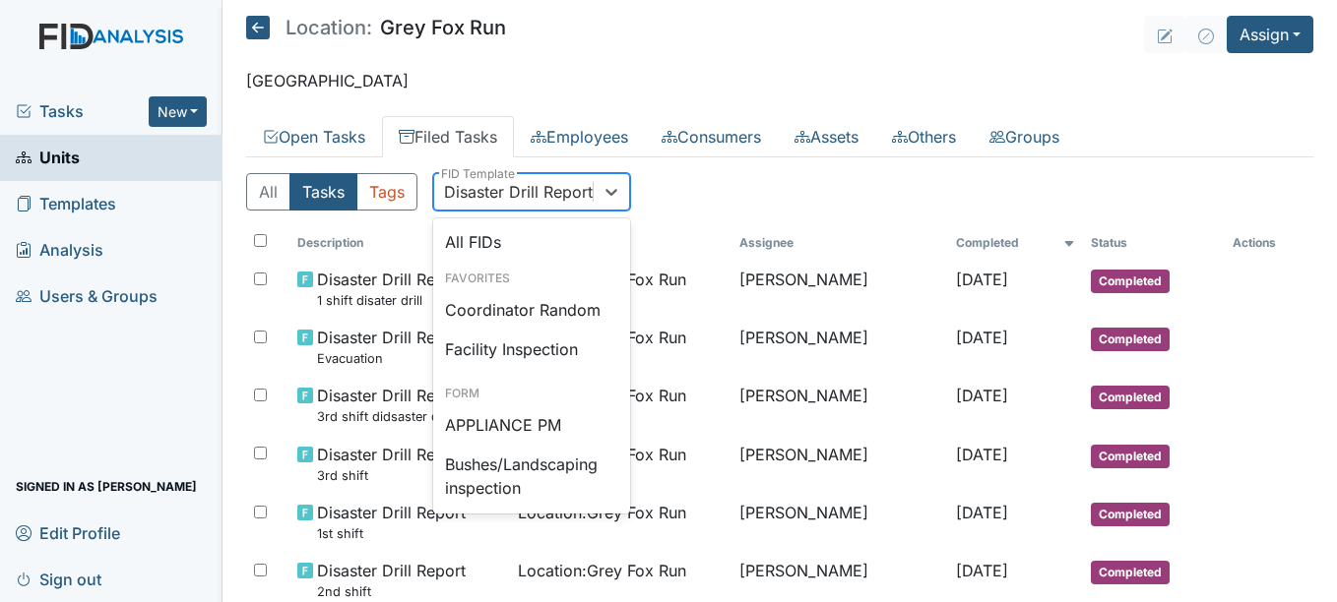
click at [518, 195] on div "Disaster Drill Report" at bounding box center [518, 192] width 149 height 24
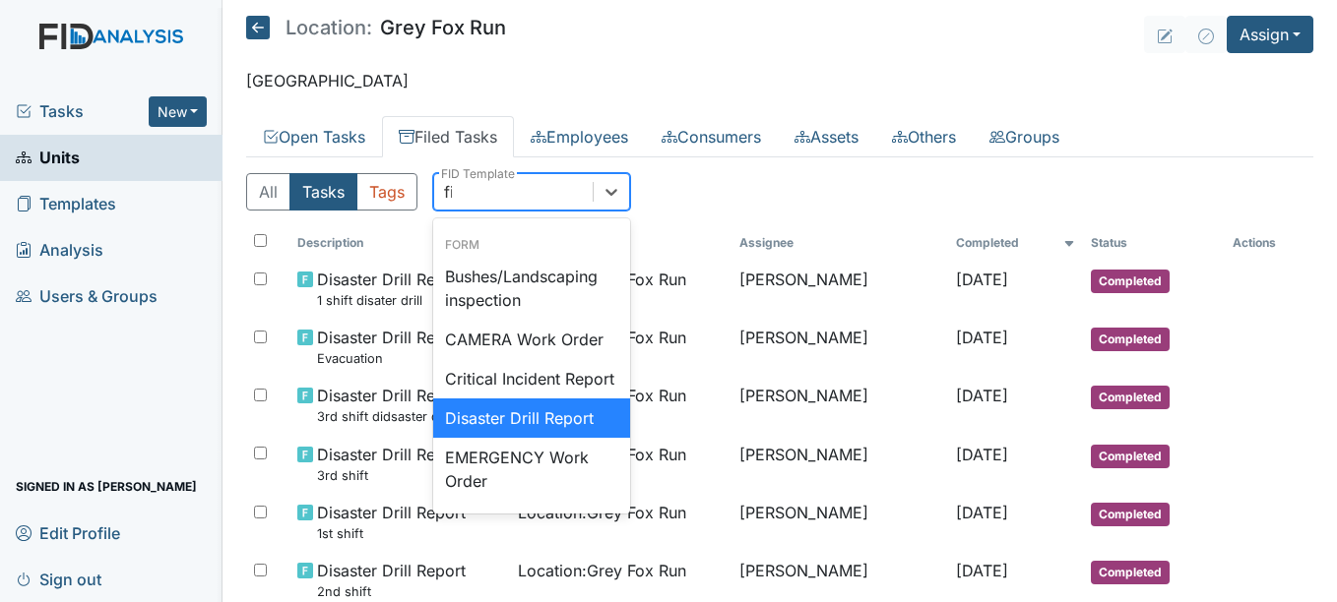
scroll to position [0, 0]
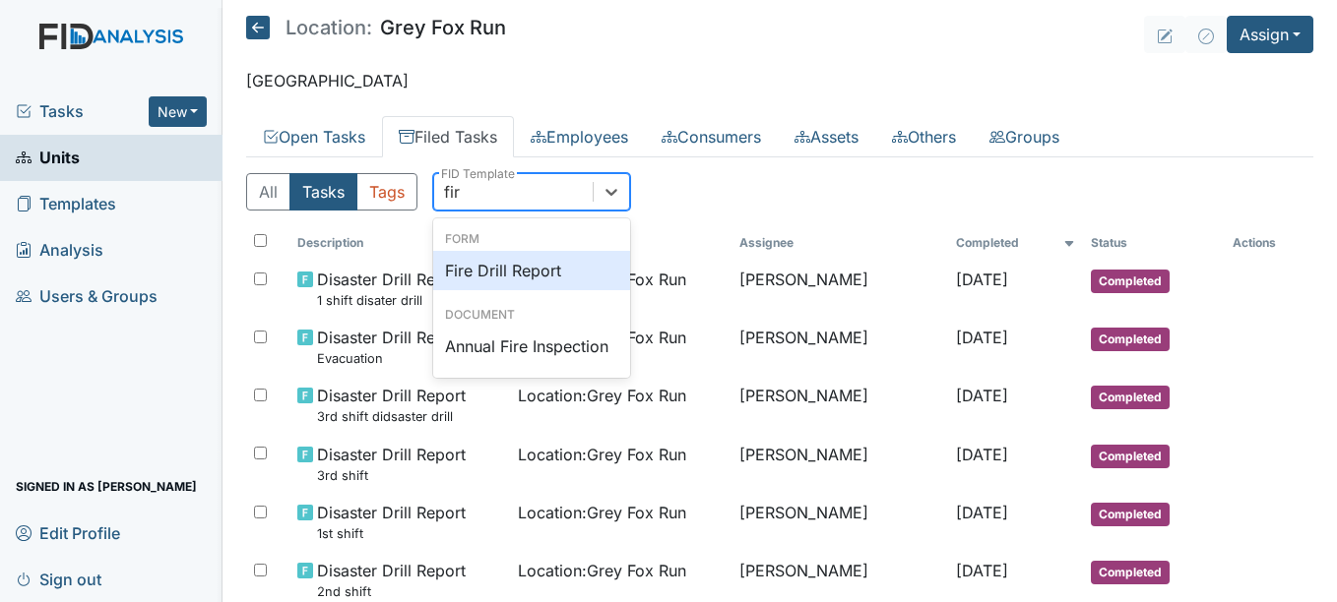
type input "fire"
click at [519, 265] on div "Fire Drill Report" at bounding box center [531, 270] width 197 height 39
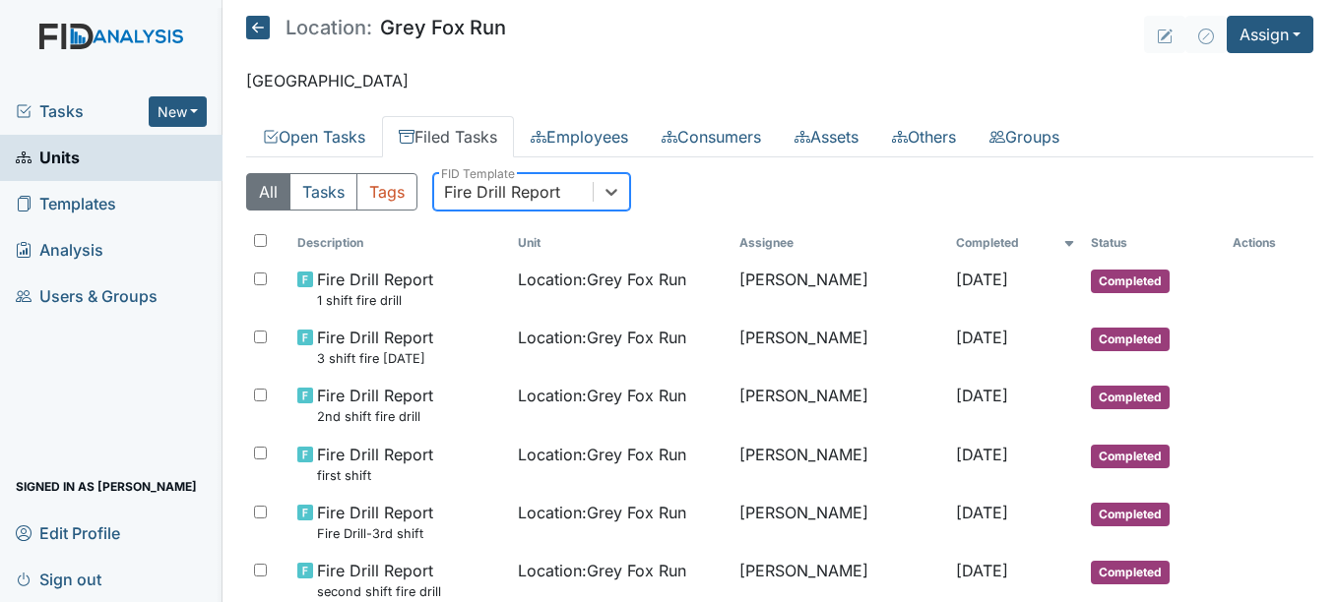
click at [536, 198] on div "Fire Drill Report" at bounding box center [502, 192] width 116 height 24
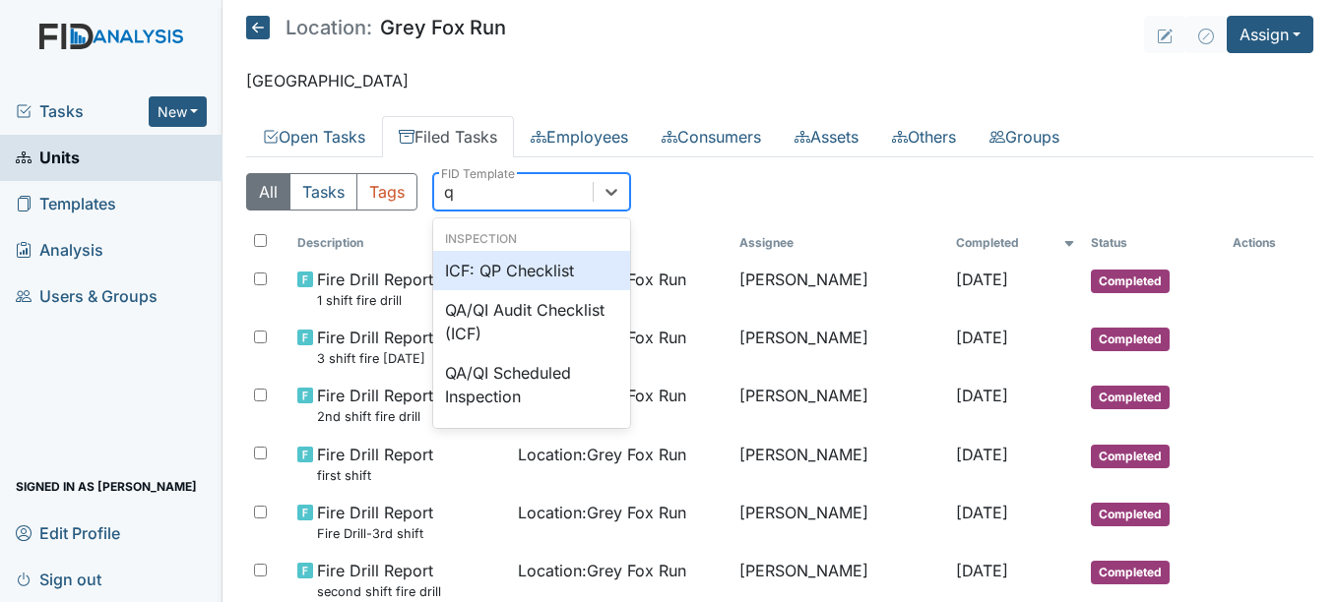
type input "qp"
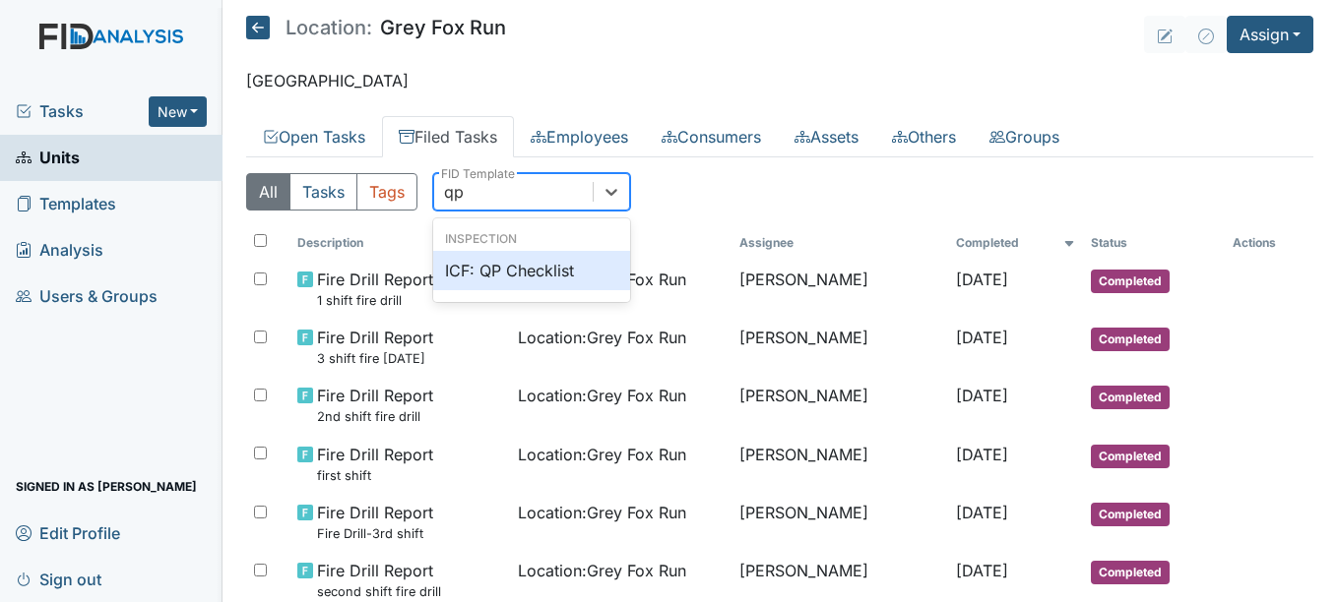
click at [527, 265] on div "ICF: QP Checklist" at bounding box center [531, 270] width 197 height 39
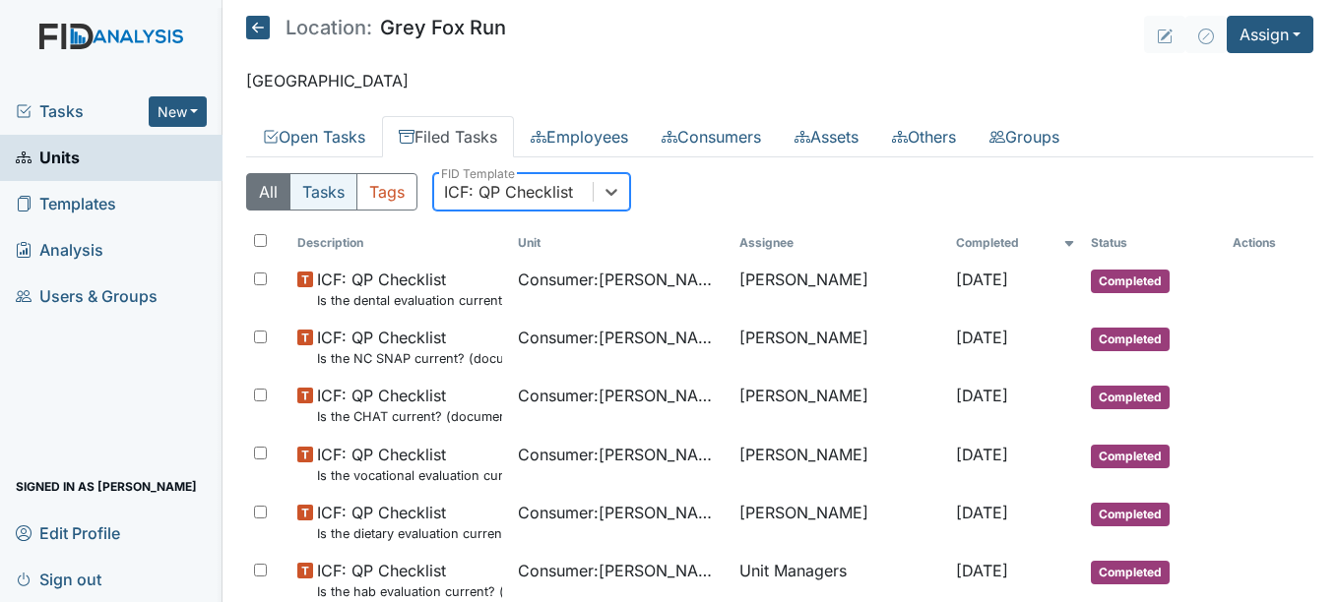
click at [335, 198] on button "Tasks" at bounding box center [323, 191] width 68 height 37
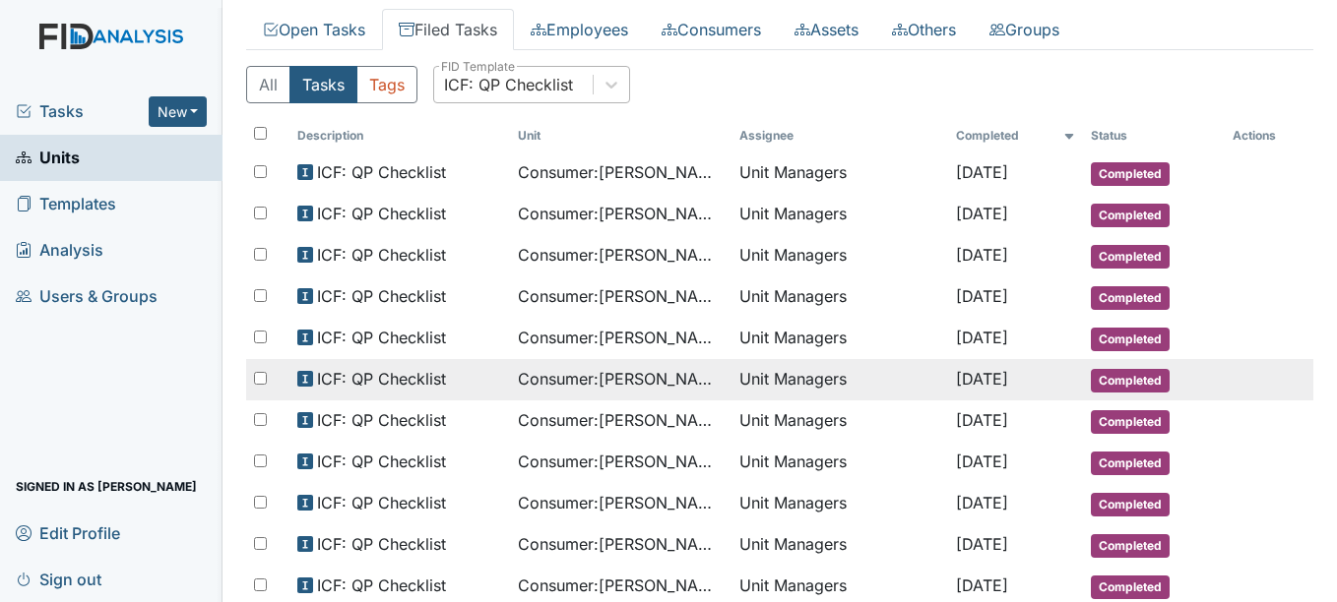
scroll to position [106, 0]
click at [663, 379] on span "Consumer : Jack, Jose" at bounding box center [621, 380] width 206 height 24
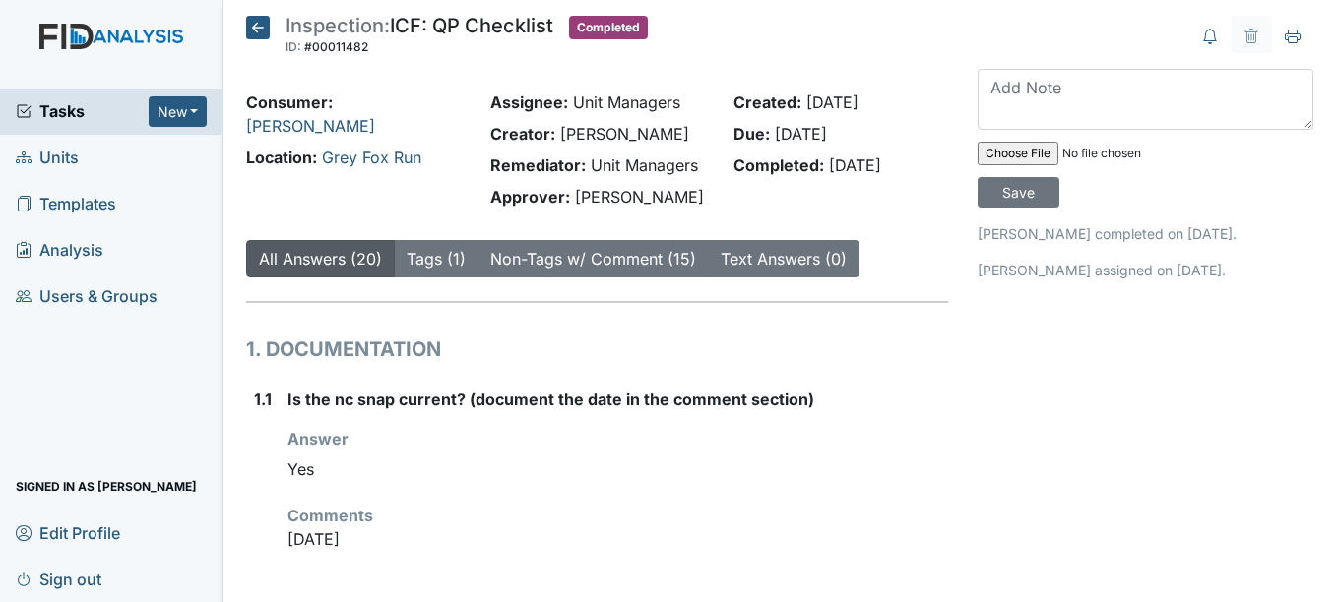
click at [107, 155] on link "Units" at bounding box center [111, 158] width 222 height 46
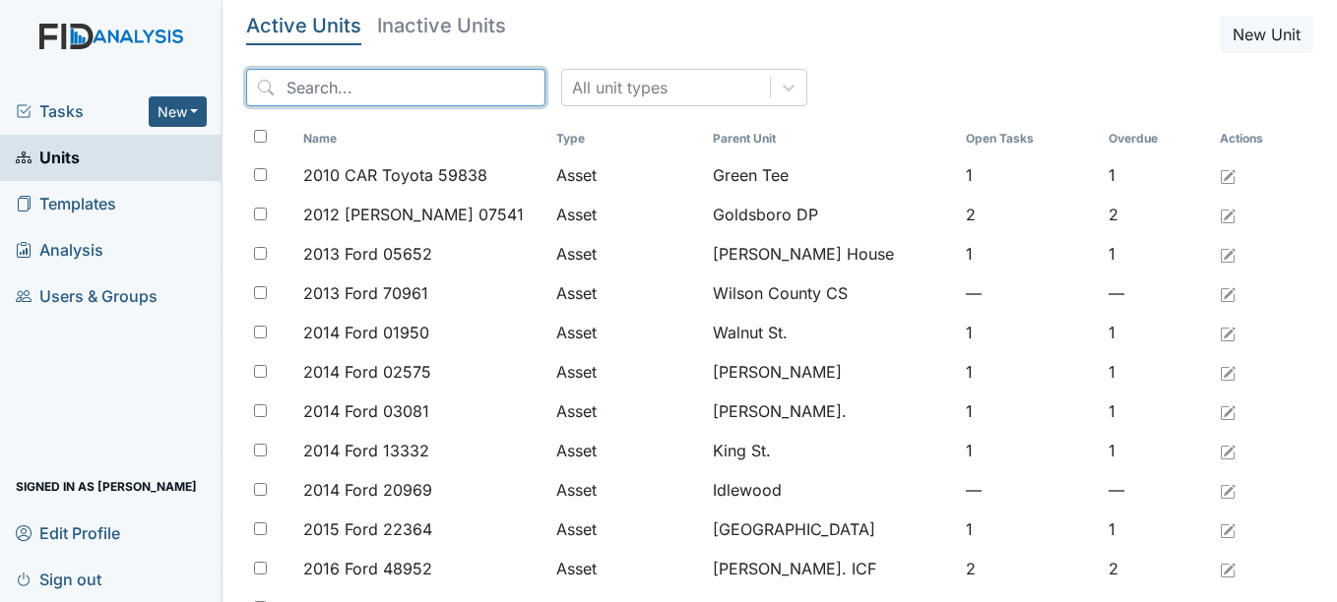
click at [478, 93] on input "search" at bounding box center [395, 87] width 299 height 37
type input "m"
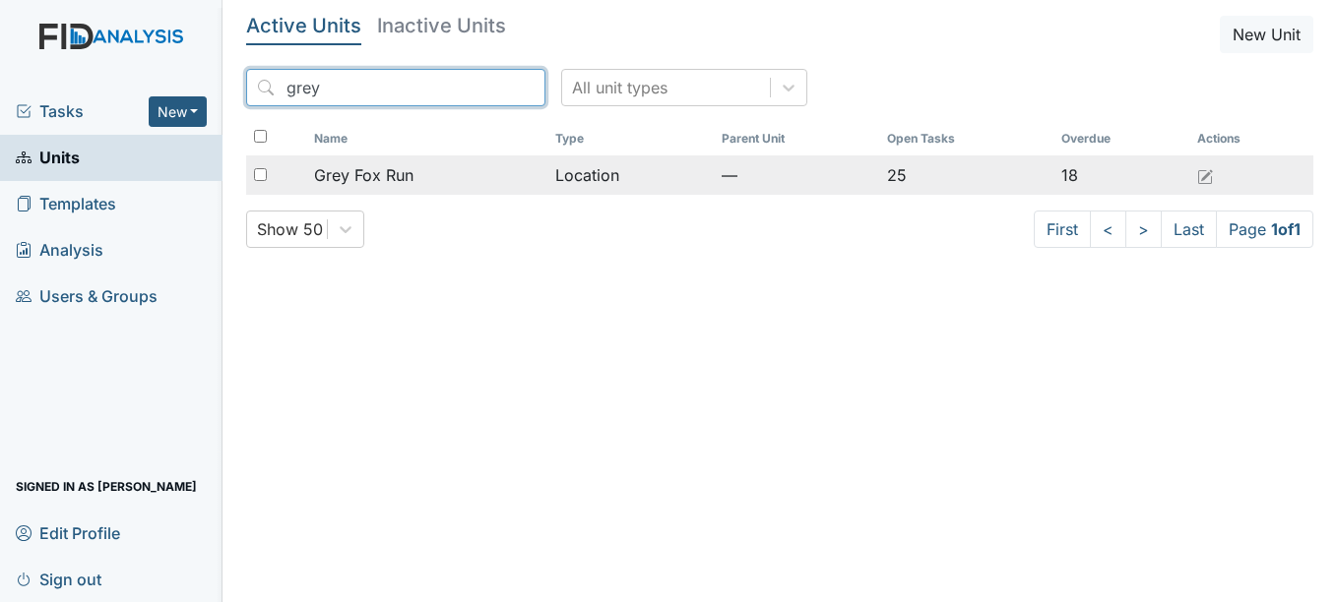
type input "grey"
click at [399, 178] on span "Grey Fox Run" at bounding box center [363, 175] width 99 height 24
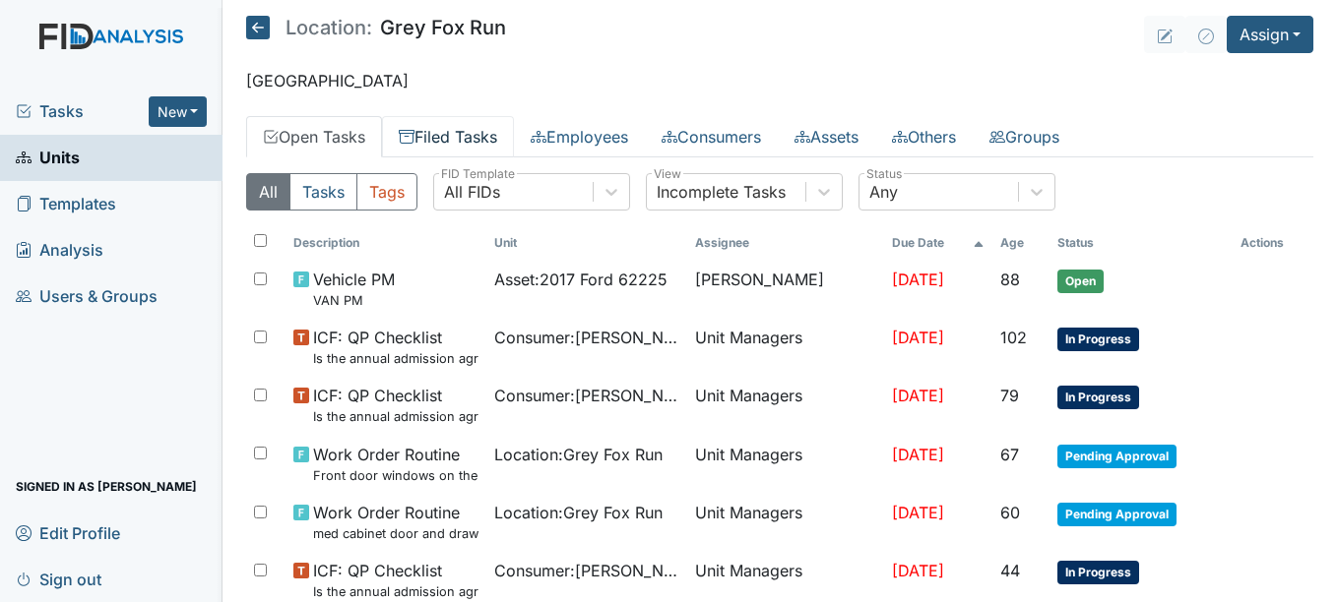
click at [452, 142] on link "Filed Tasks" at bounding box center [448, 136] width 132 height 41
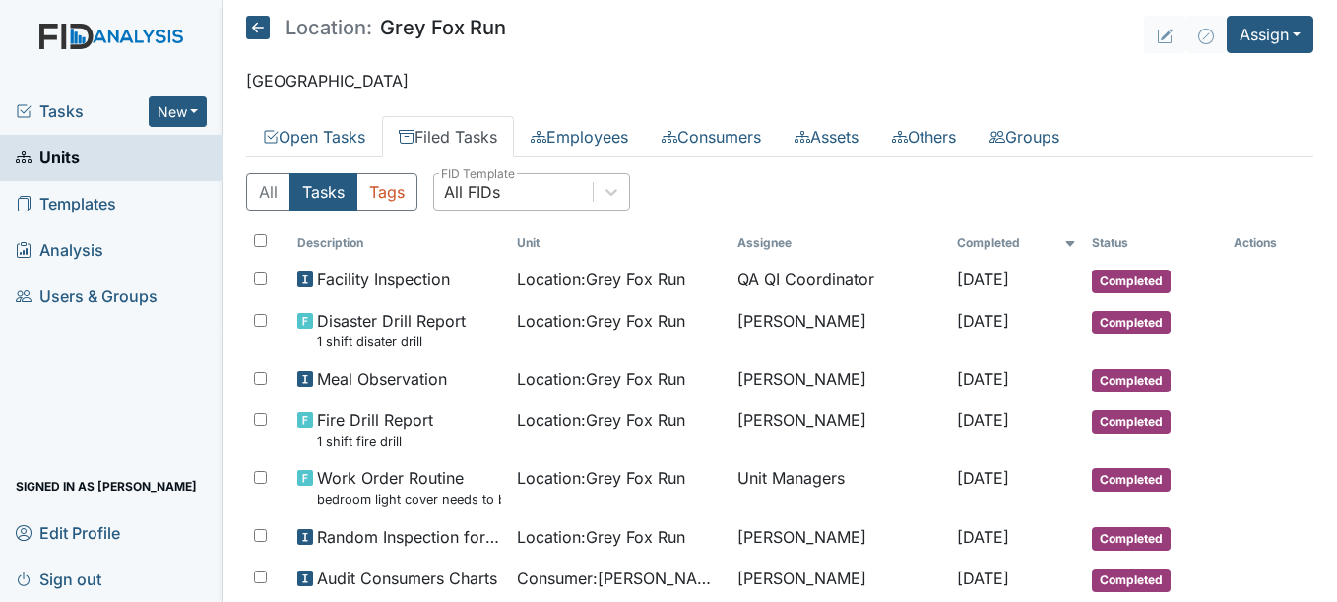
click at [467, 190] on div "All FIDs" at bounding box center [472, 192] width 56 height 24
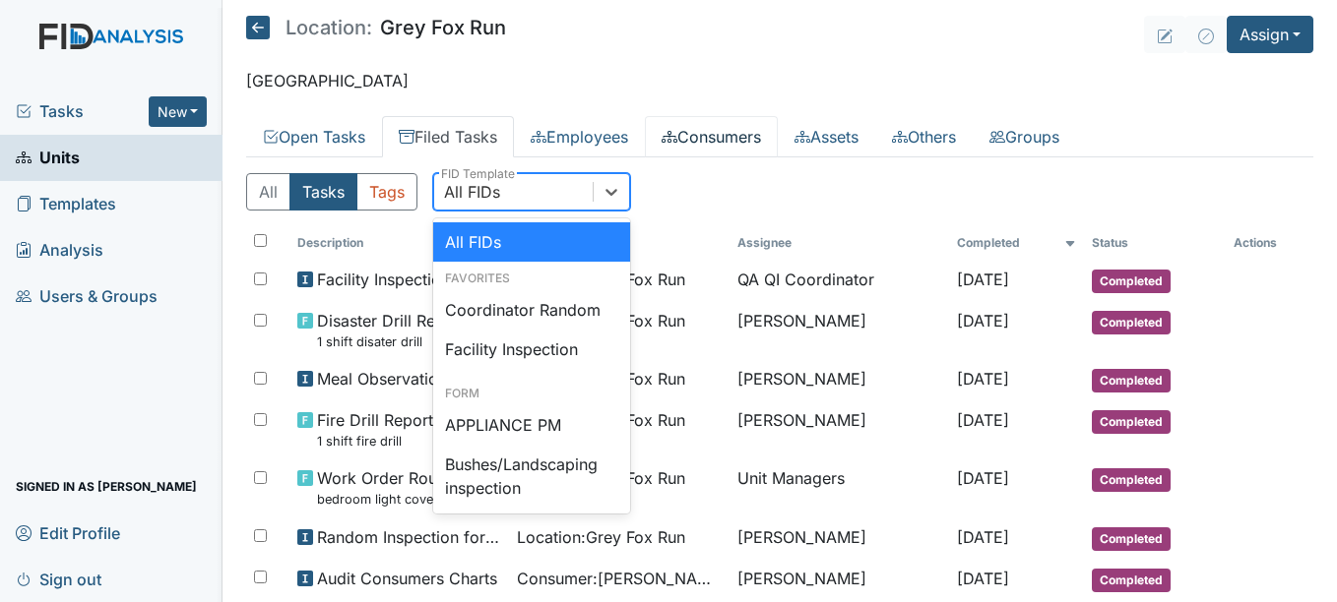
click at [721, 130] on link "Consumers" at bounding box center [711, 136] width 133 height 41
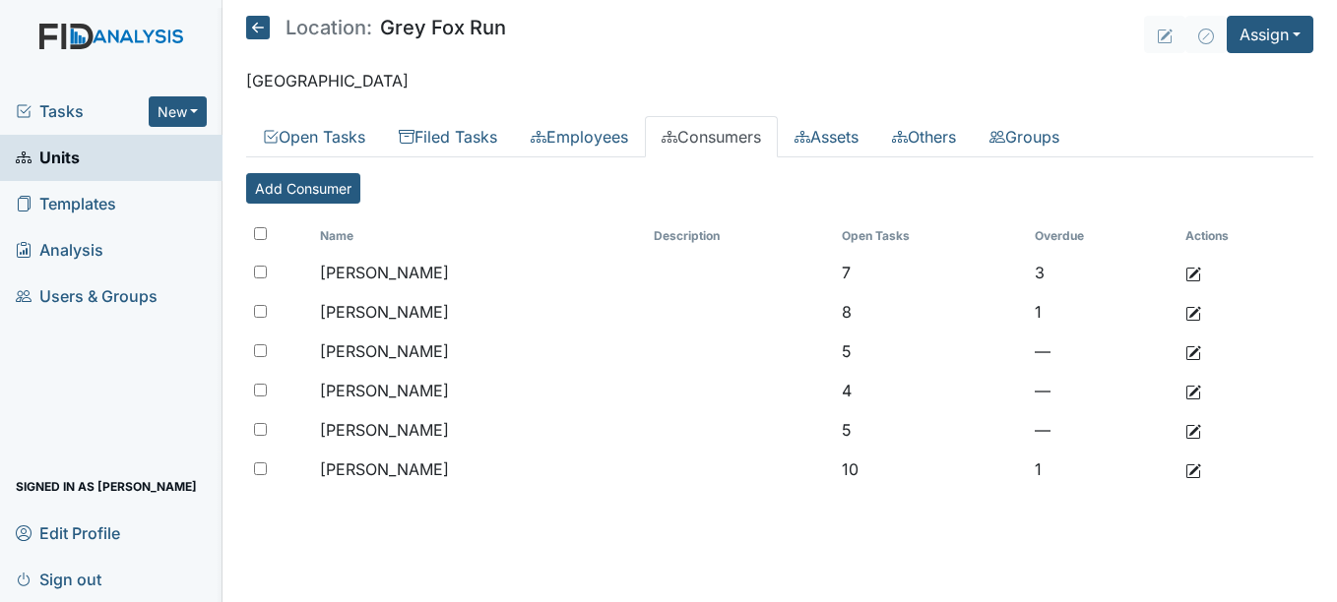
click at [255, 35] on icon at bounding box center [258, 28] width 24 height 24
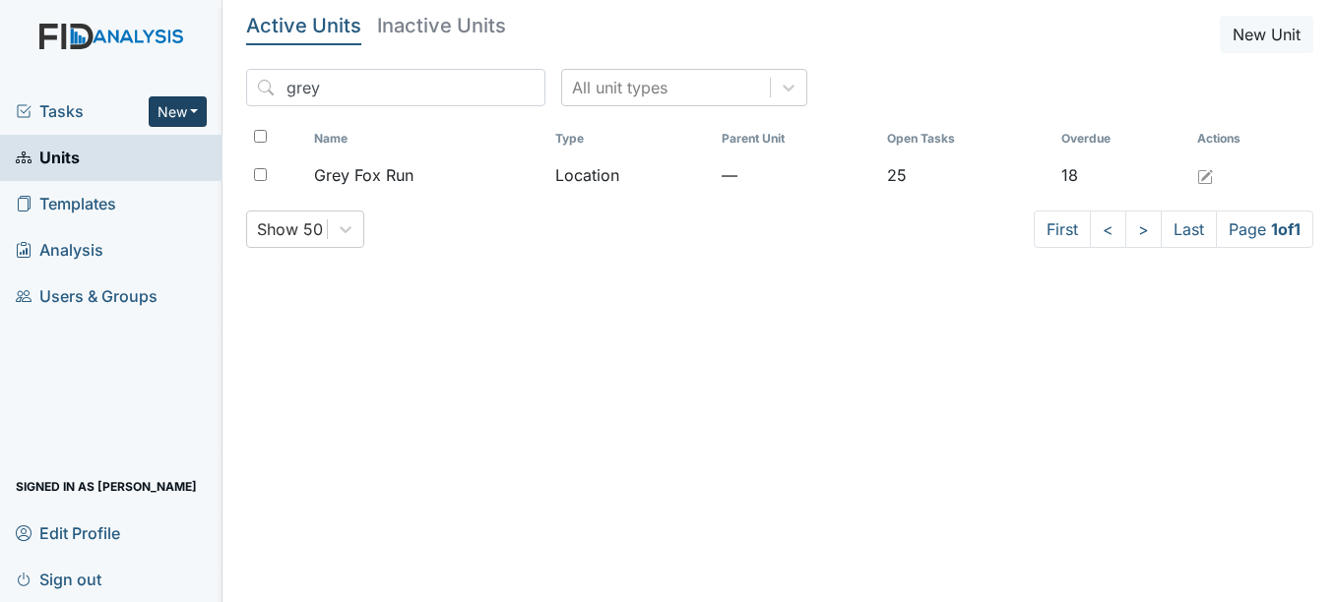
click at [197, 111] on button "New" at bounding box center [178, 111] width 59 height 31
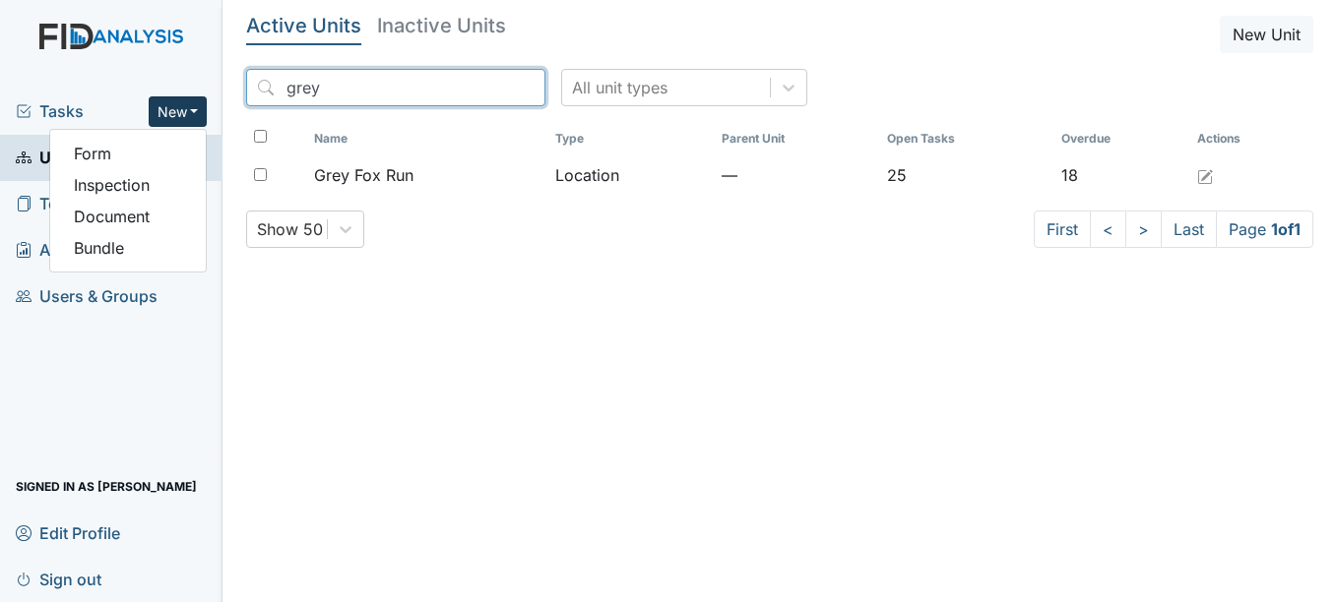
click at [352, 101] on input "grey" at bounding box center [395, 87] width 299 height 37
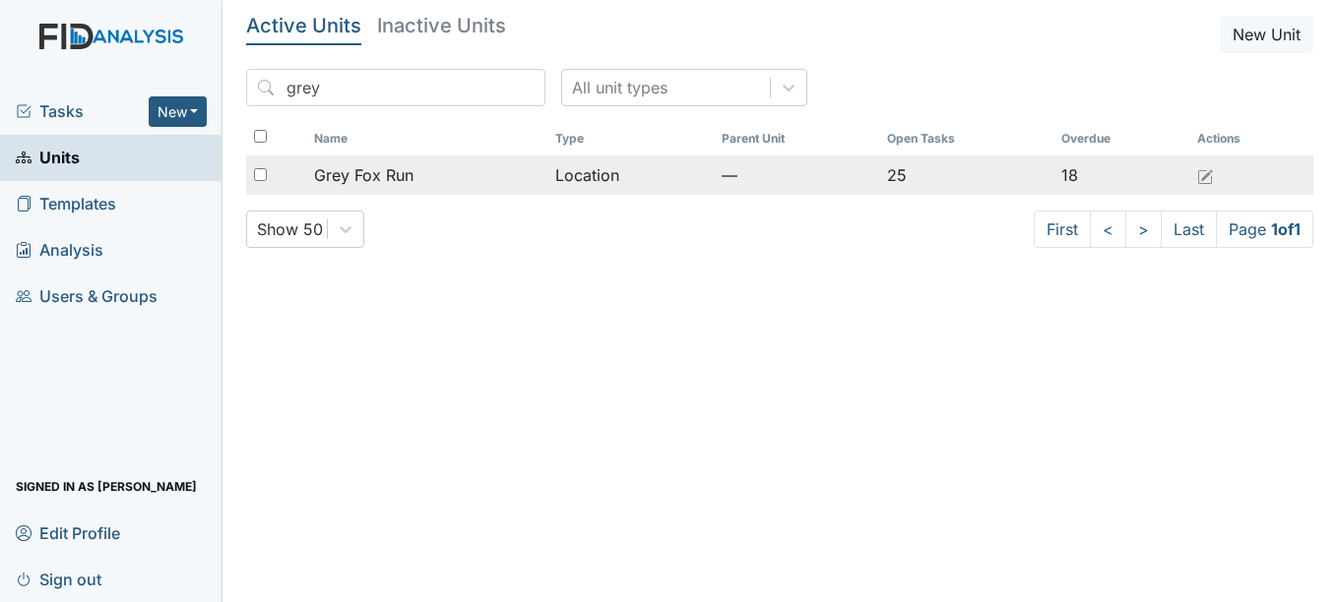
click at [378, 173] on span "Grey Fox Run" at bounding box center [363, 175] width 99 height 24
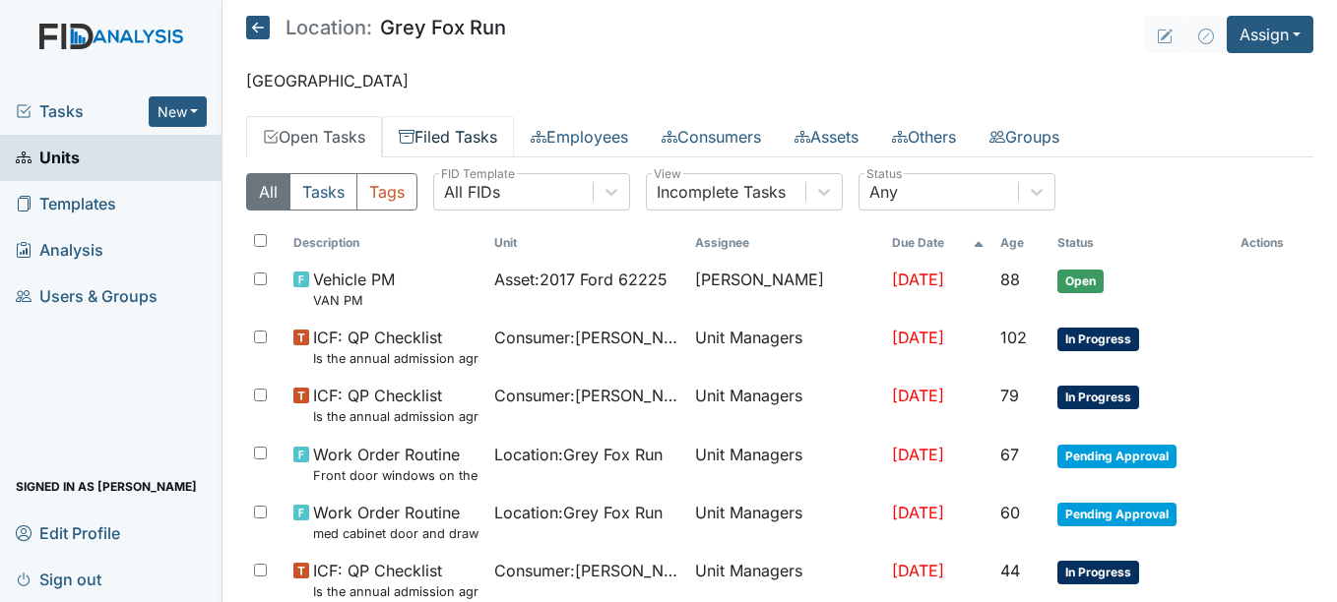
click at [489, 135] on link "Filed Tasks" at bounding box center [448, 136] width 132 height 41
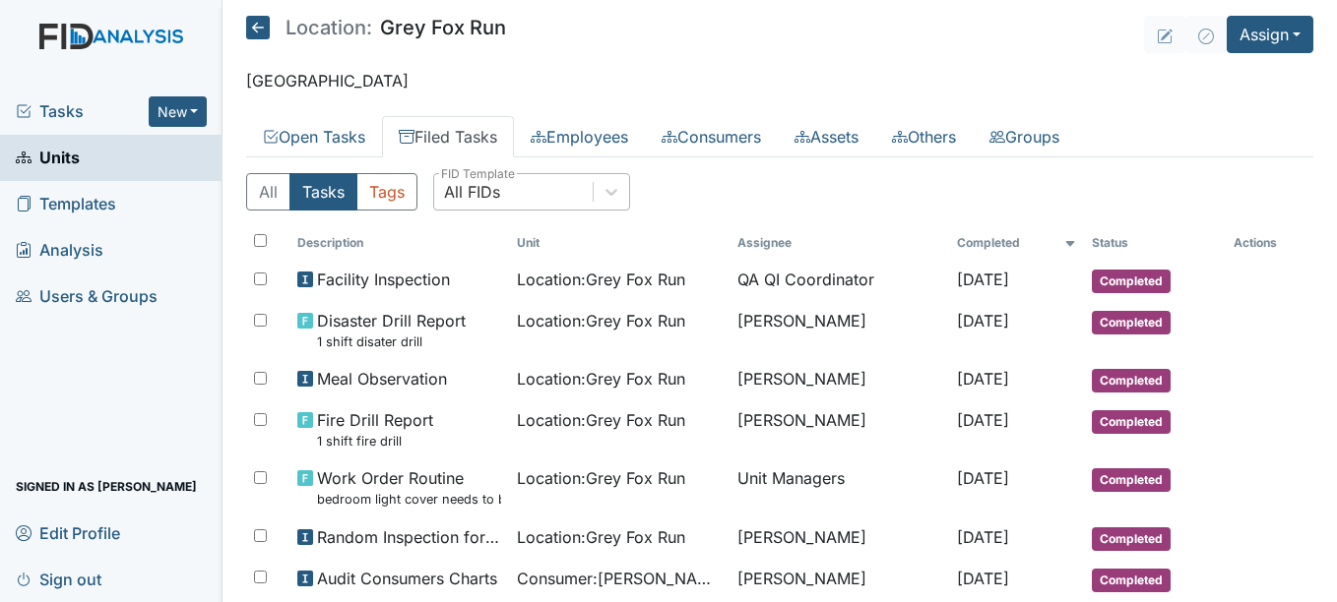
click at [528, 184] on div "All FIDs" at bounding box center [513, 191] width 158 height 35
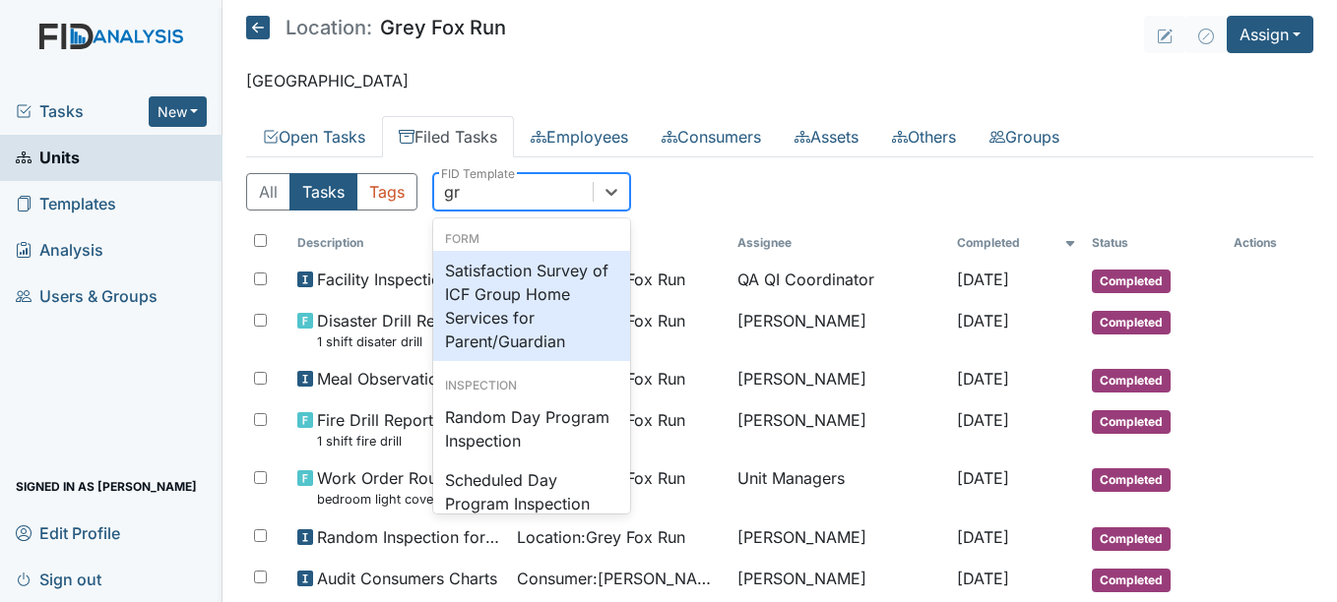
type input "g"
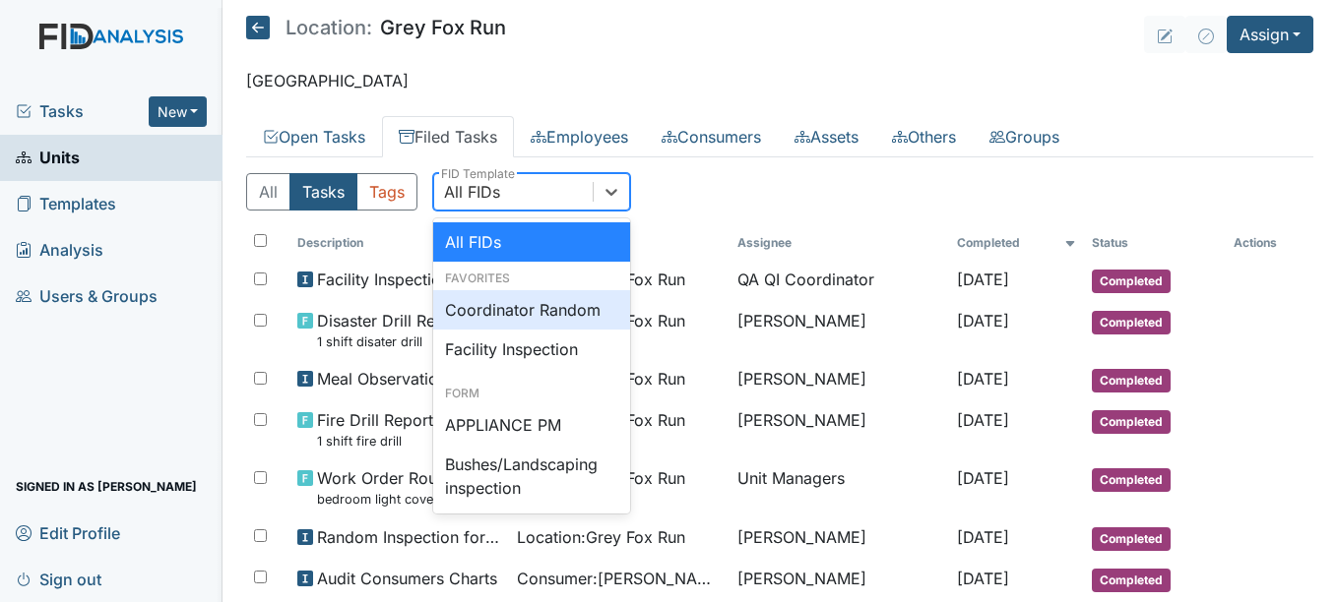
click at [515, 325] on div "Coordinator Random" at bounding box center [531, 309] width 197 height 39
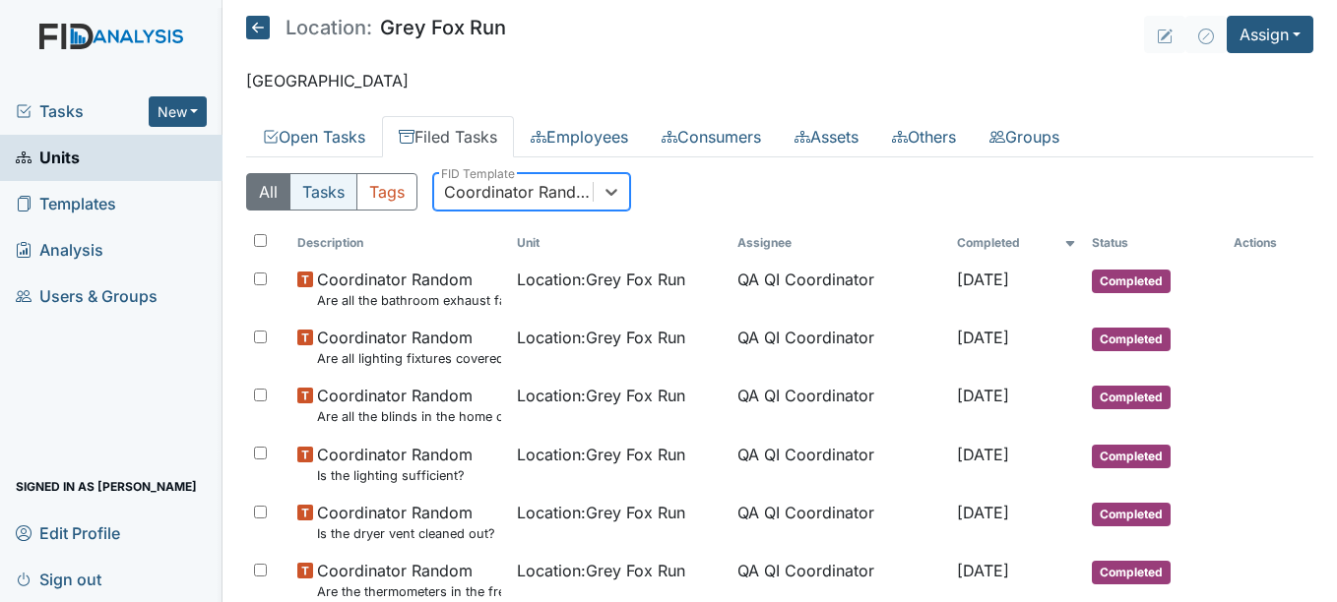
click at [339, 191] on button "Tasks" at bounding box center [323, 191] width 68 height 37
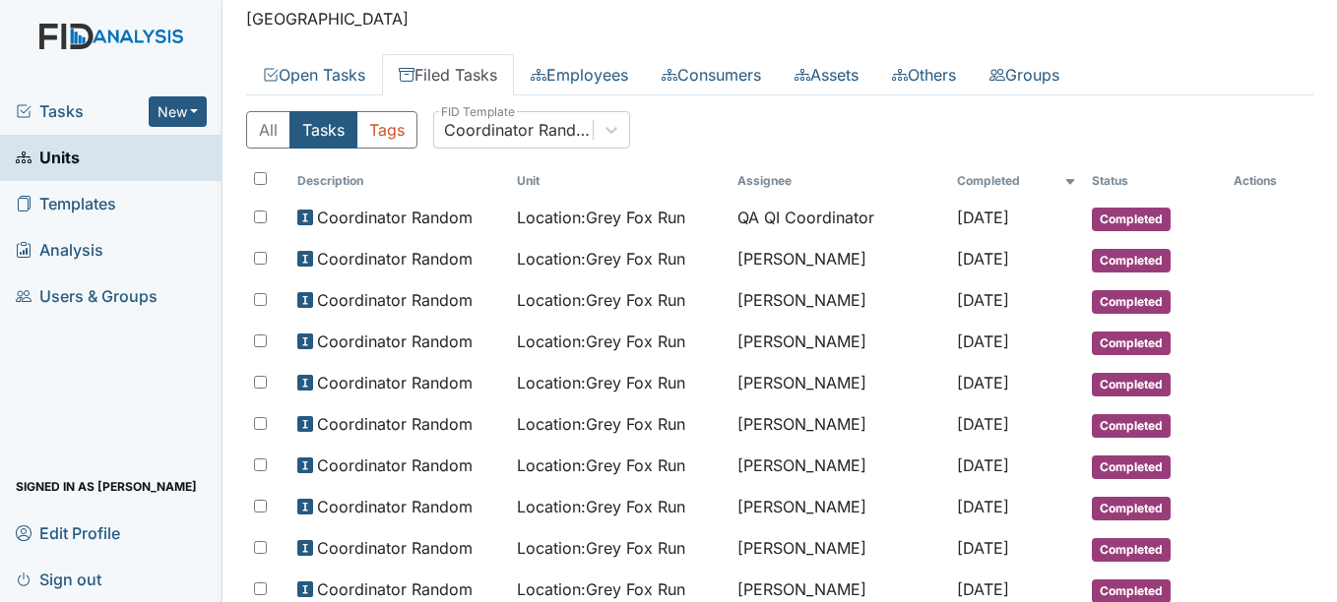
scroll to position [76, 0]
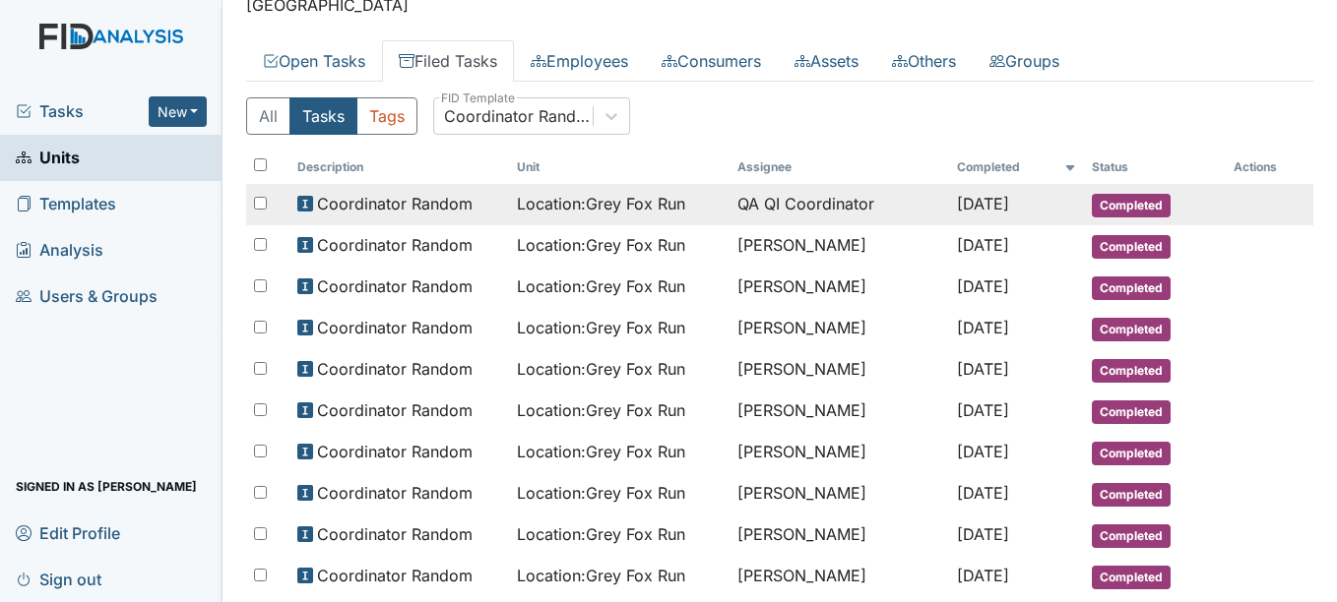
click at [729, 213] on td "QA QI Coordinator" at bounding box center [839, 204] width 220 height 41
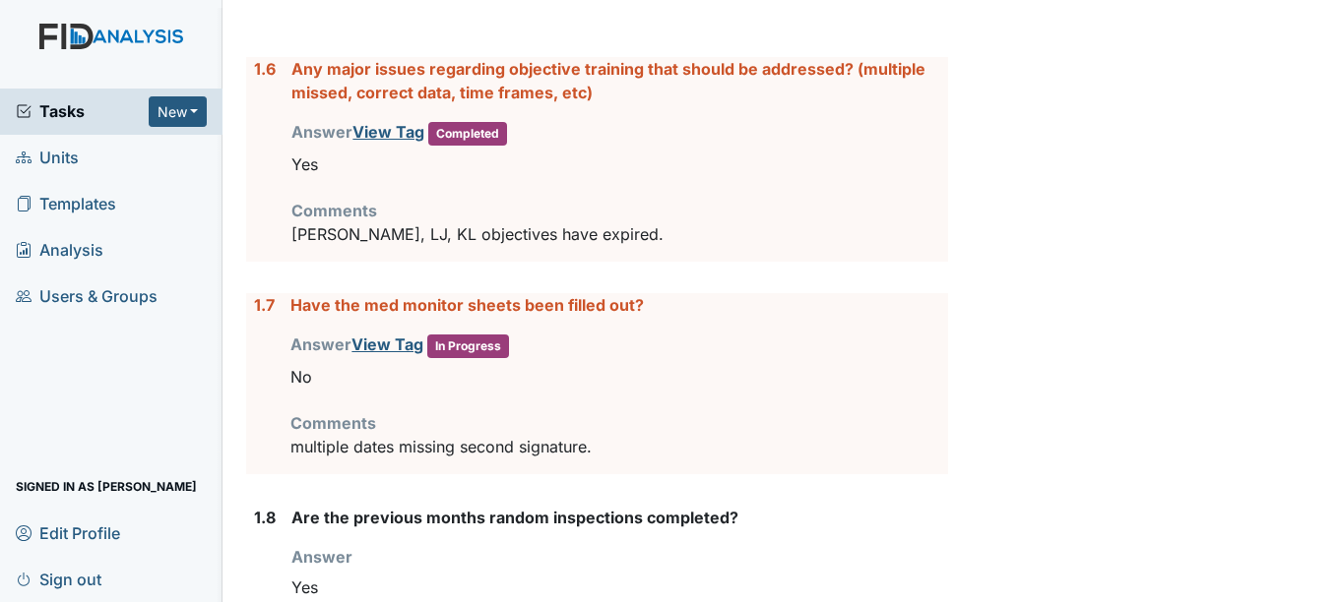
scroll to position [1114, 0]
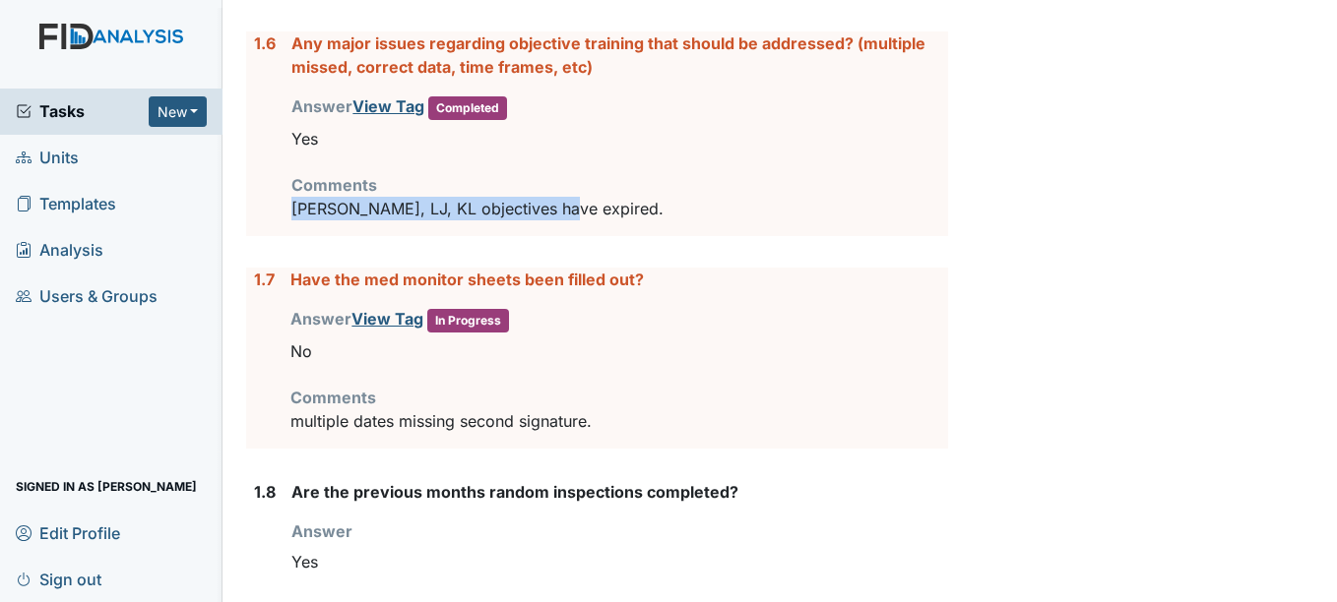
drag, startPoint x: 291, startPoint y: 213, endPoint x: 548, endPoint y: 230, distance: 257.5
click at [548, 230] on div "Any major issues regarding objective training that should be addressed? (multip…" at bounding box center [619, 133] width 656 height 205
copy p "[PERSON_NAME], LJ, KL objectives have expired."
click at [785, 317] on div "Answer View Tag In Progress You must select one of the below options. No" at bounding box center [618, 338] width 657 height 63
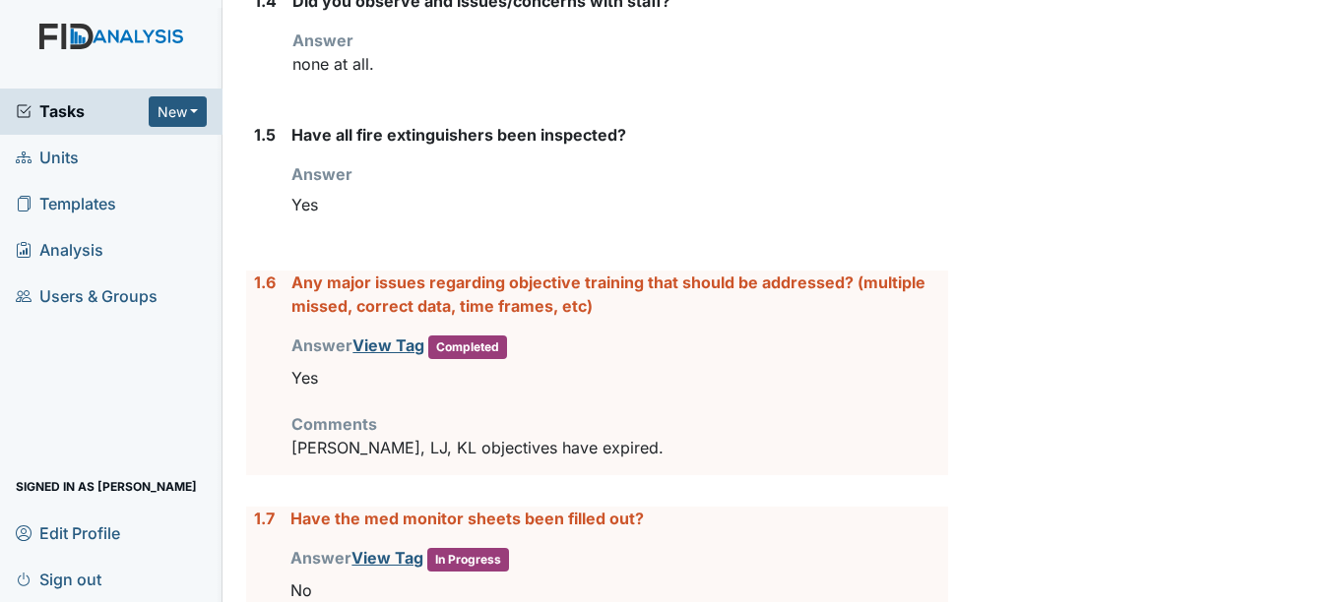
scroll to position [804, 0]
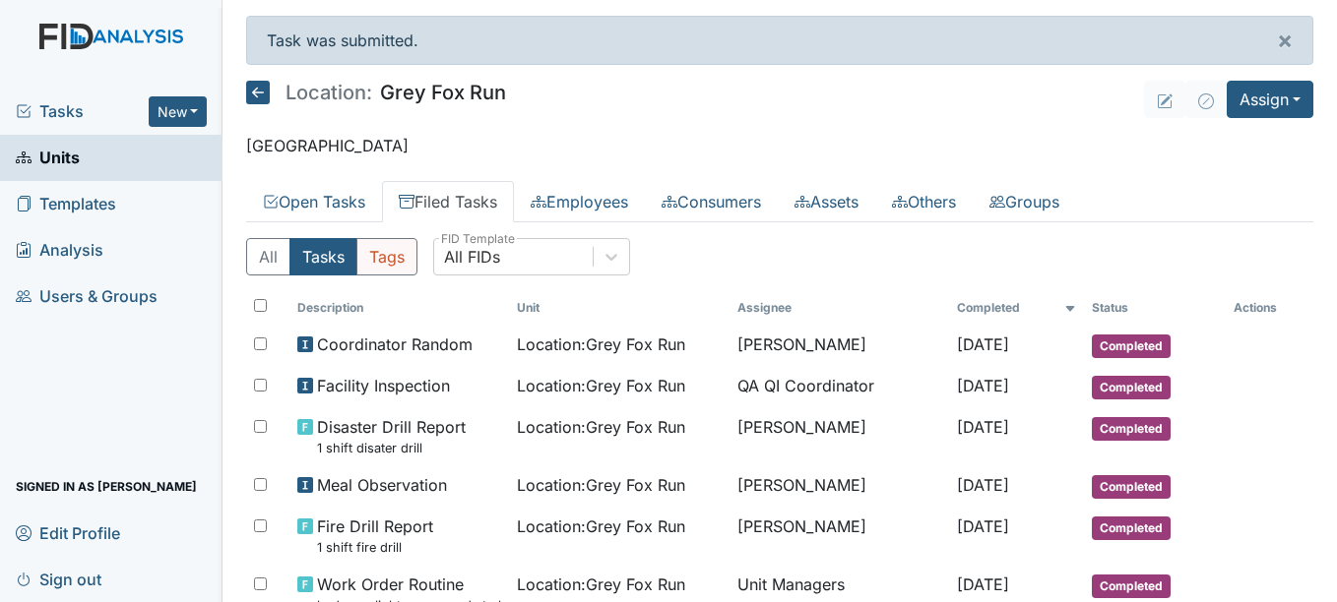
click at [387, 270] on button "Tags" at bounding box center [386, 256] width 61 height 37
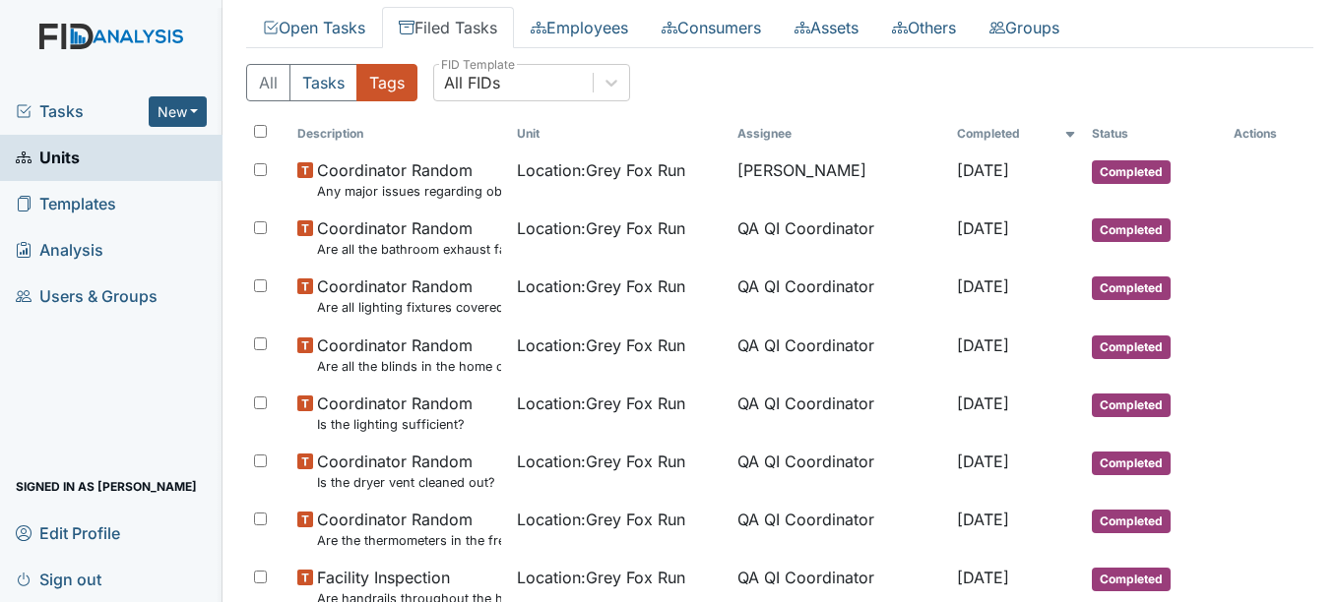
scroll to position [128, 0]
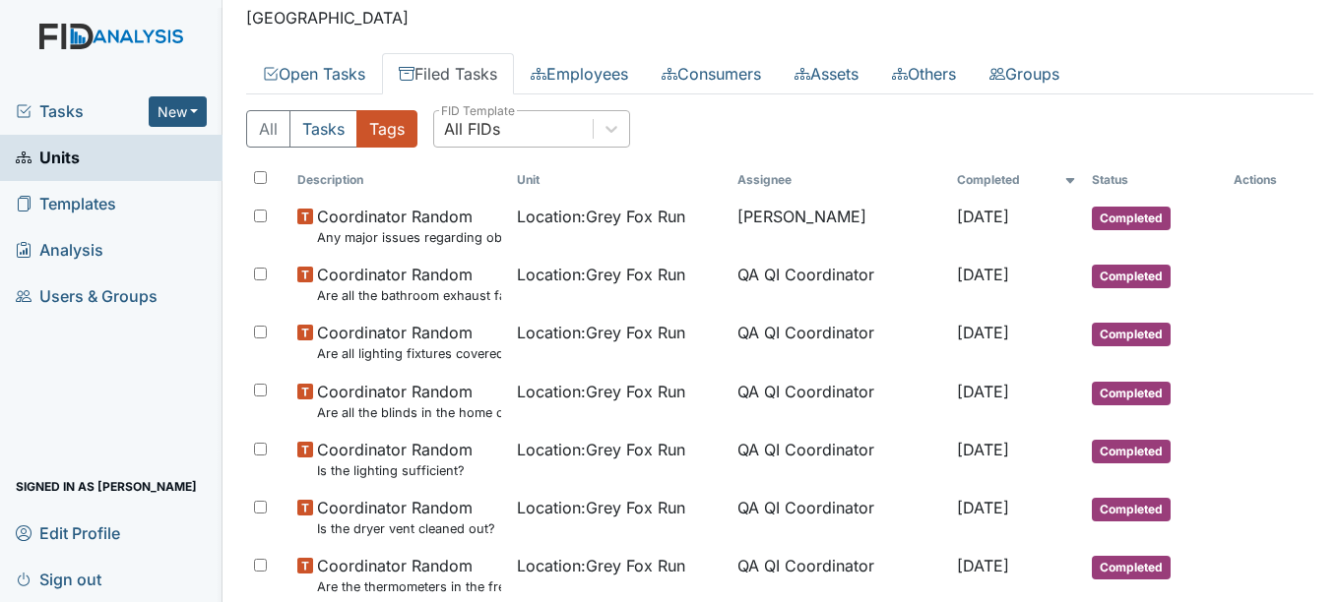
click at [504, 128] on div "All FIDs" at bounding box center [513, 128] width 158 height 35
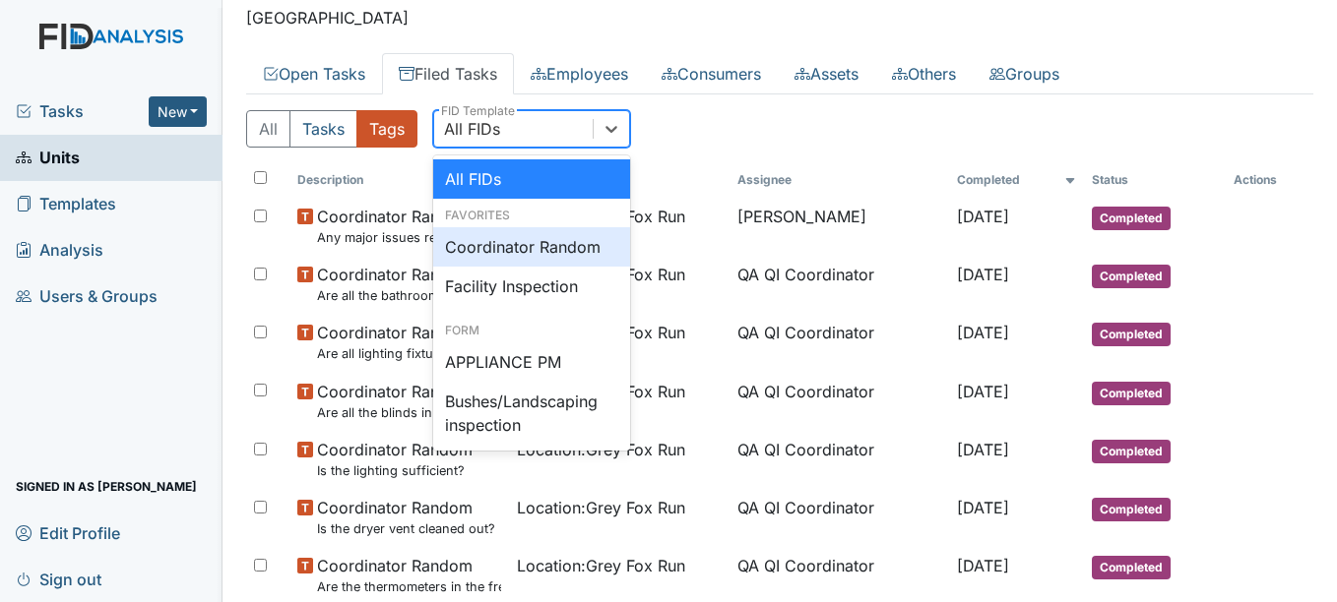
click at [501, 236] on div "Coordinator Random" at bounding box center [531, 246] width 197 height 39
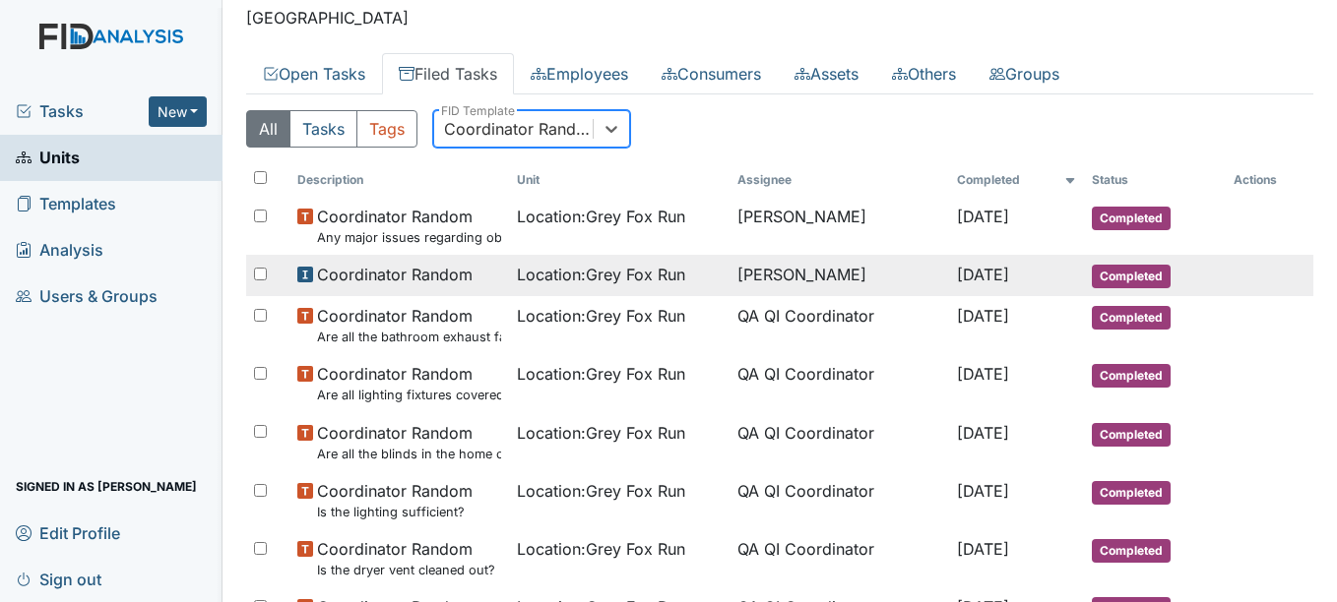
click at [562, 283] on span "Location : Grey Fox Run" at bounding box center [601, 275] width 168 height 24
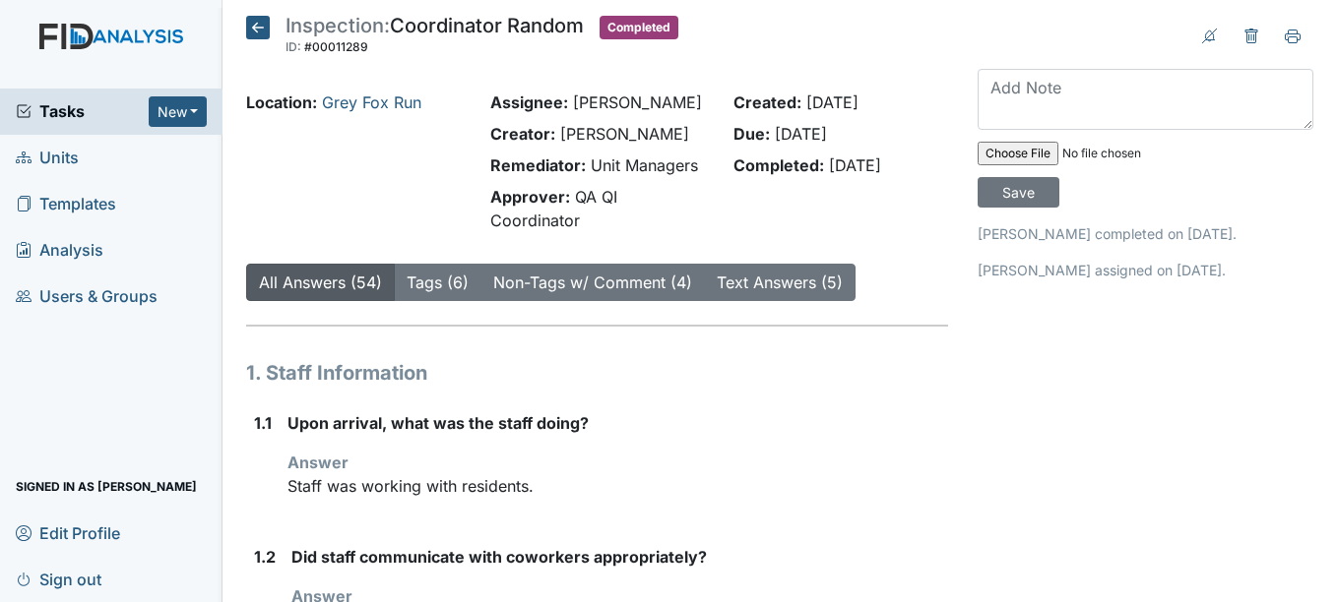
click at [435, 287] on link "Tags (6)" at bounding box center [438, 283] width 62 height 20
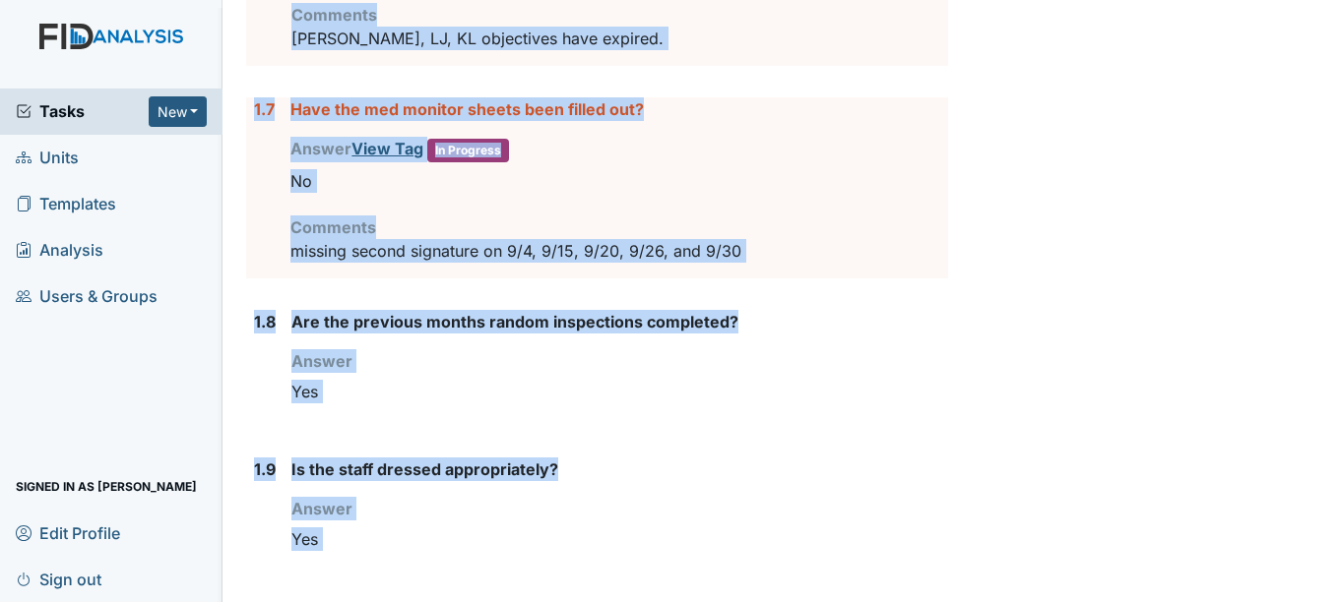
scroll to position [1268, 0]
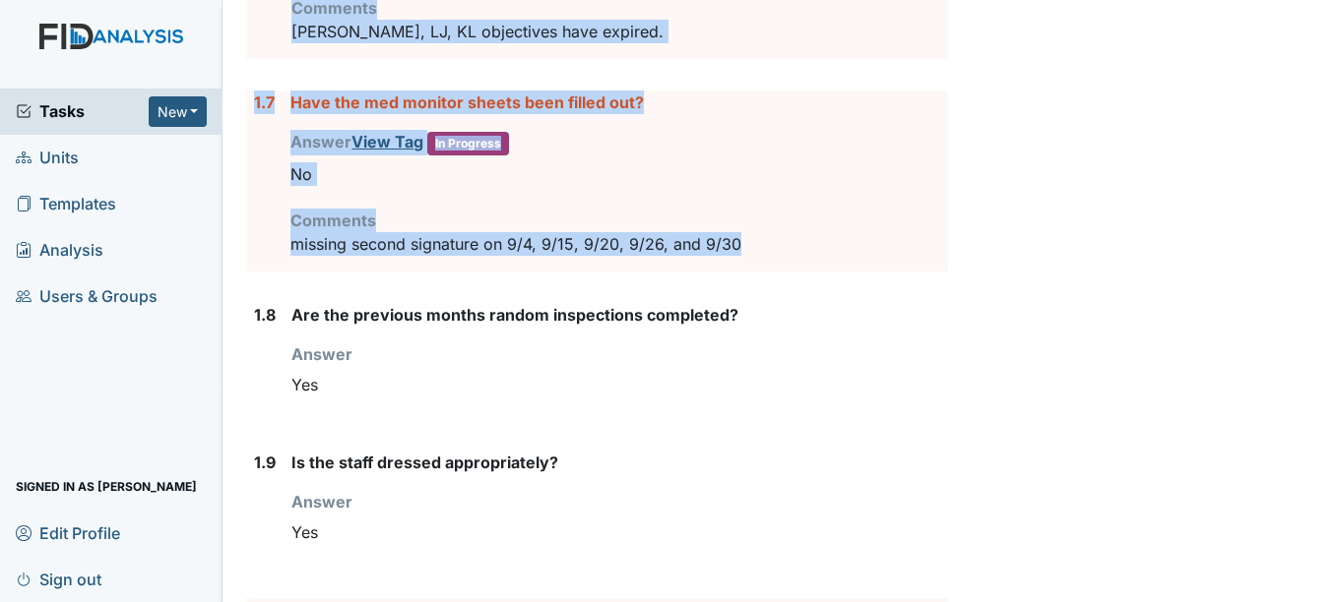
drag, startPoint x: 255, startPoint y: 162, endPoint x: 766, endPoint y: 249, distance: 518.2
copy form "1.6 Any major issues regarding objective training that should be addressed? (mu…"
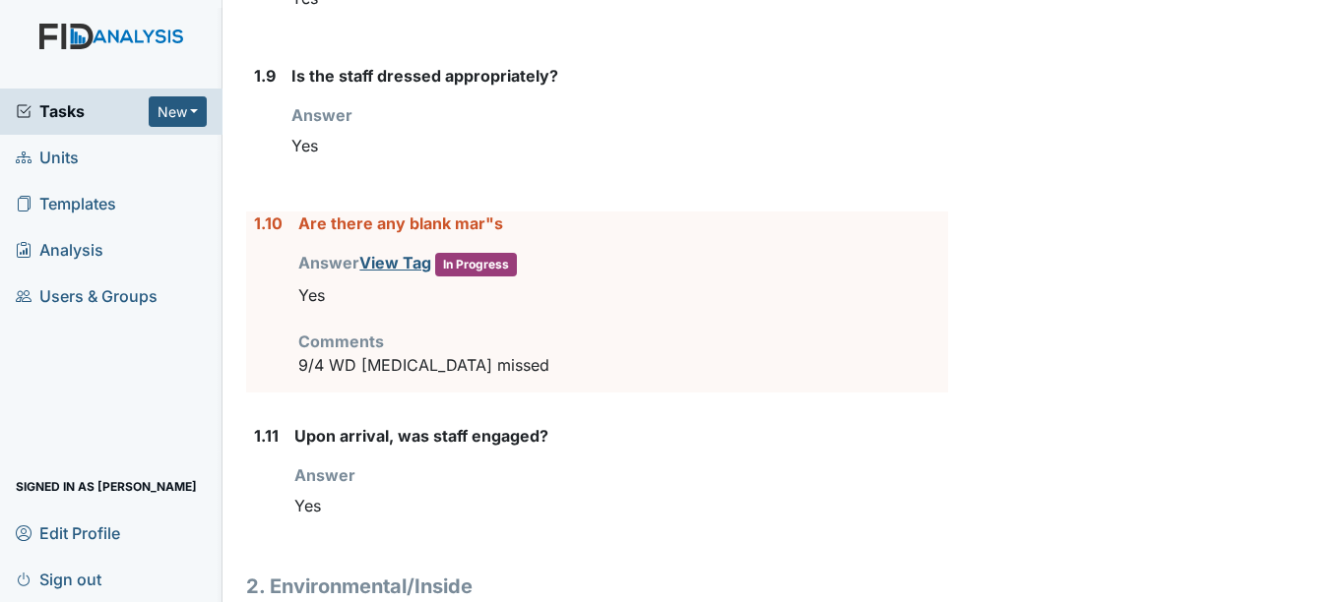
scroll to position [1662, 0]
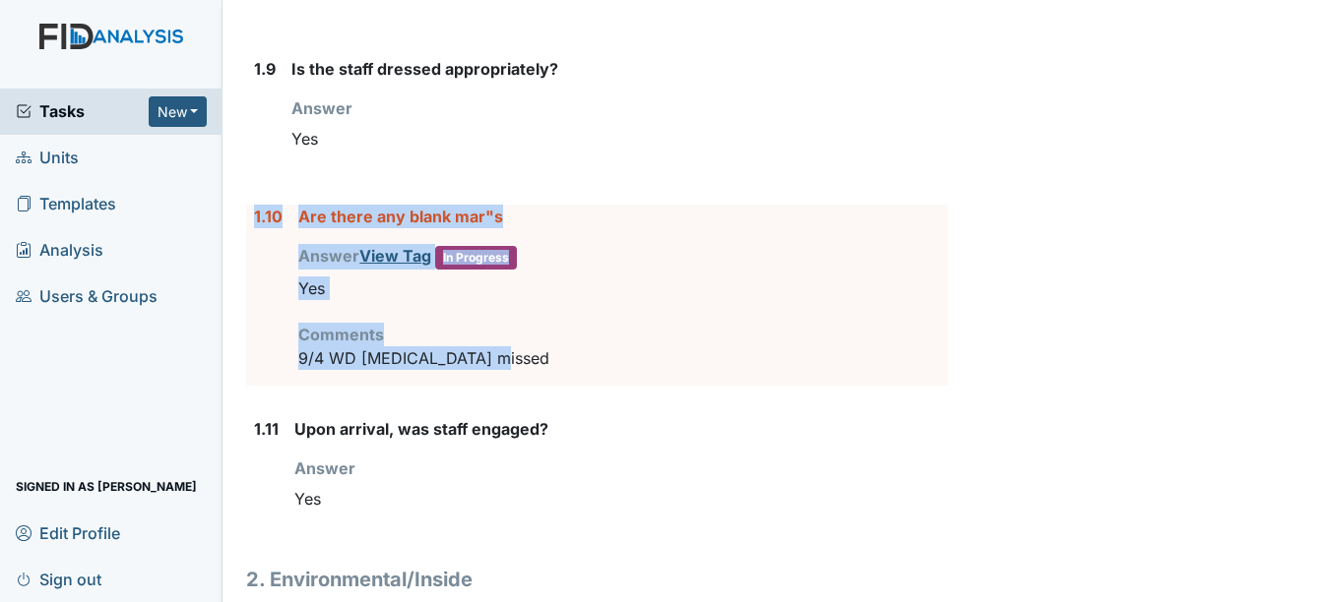
drag, startPoint x: 250, startPoint y: 214, endPoint x: 530, endPoint y: 353, distance: 312.5
click at [530, 353] on div "1.10 Are there any blank mar"s Answer View Tag In Progress You must select one …" at bounding box center [596, 295] width 701 height 181
copy div "1.10 Are there any blank mar"s Answer View Tag In Progress You must select one …"
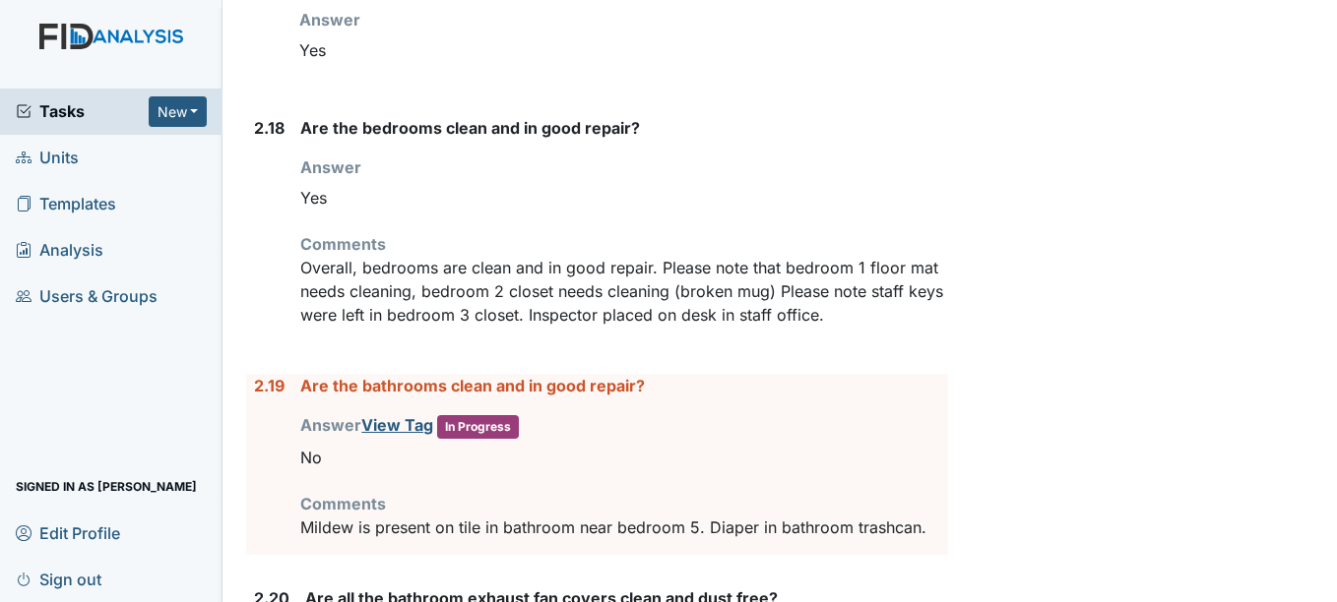
scroll to position [5045, 0]
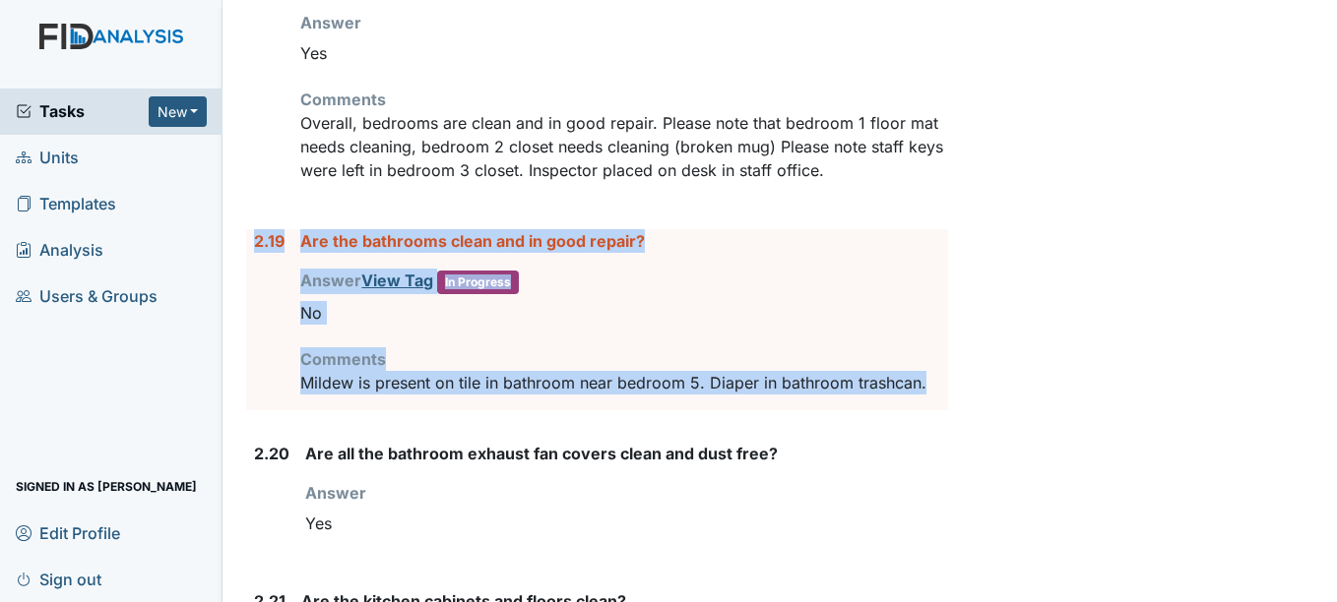
drag, startPoint x: 252, startPoint y: 235, endPoint x: 935, endPoint y: 387, distance: 699.7
click at [935, 387] on div "2.19 Are the bathrooms clean and in good repair? Answer View Tag In Progress Yo…" at bounding box center [596, 319] width 701 height 181
copy div "2.19 Are the bathrooms clean and in good repair? Answer View Tag In Progress Yo…"
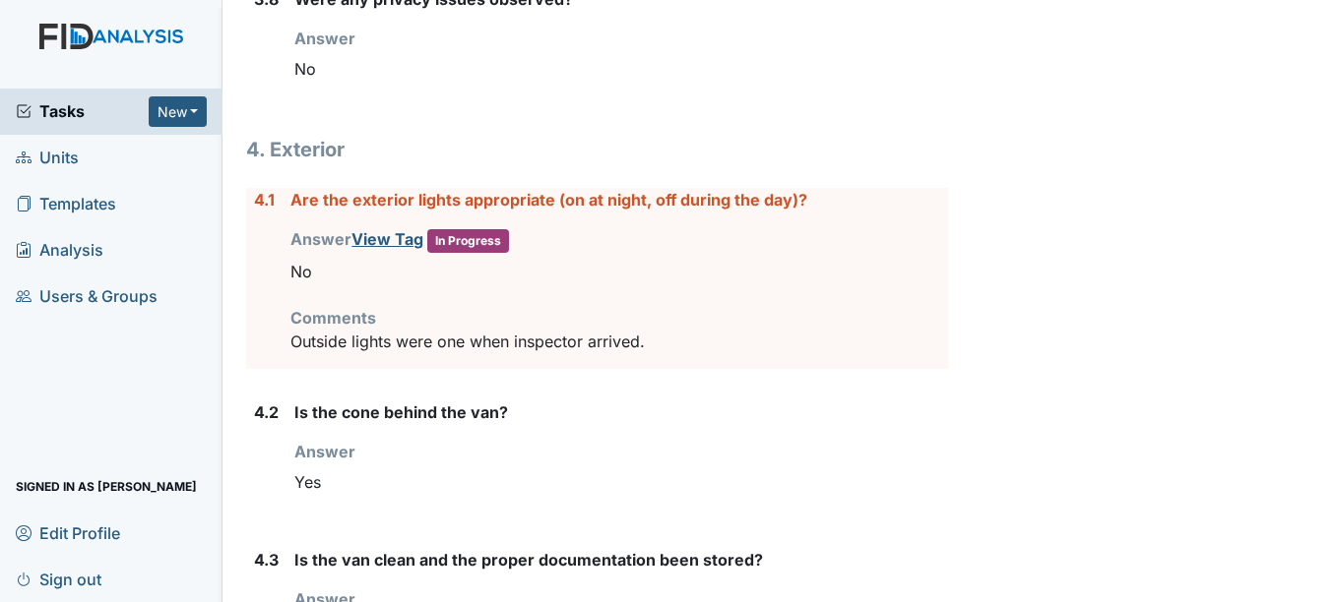
scroll to position [7142, 0]
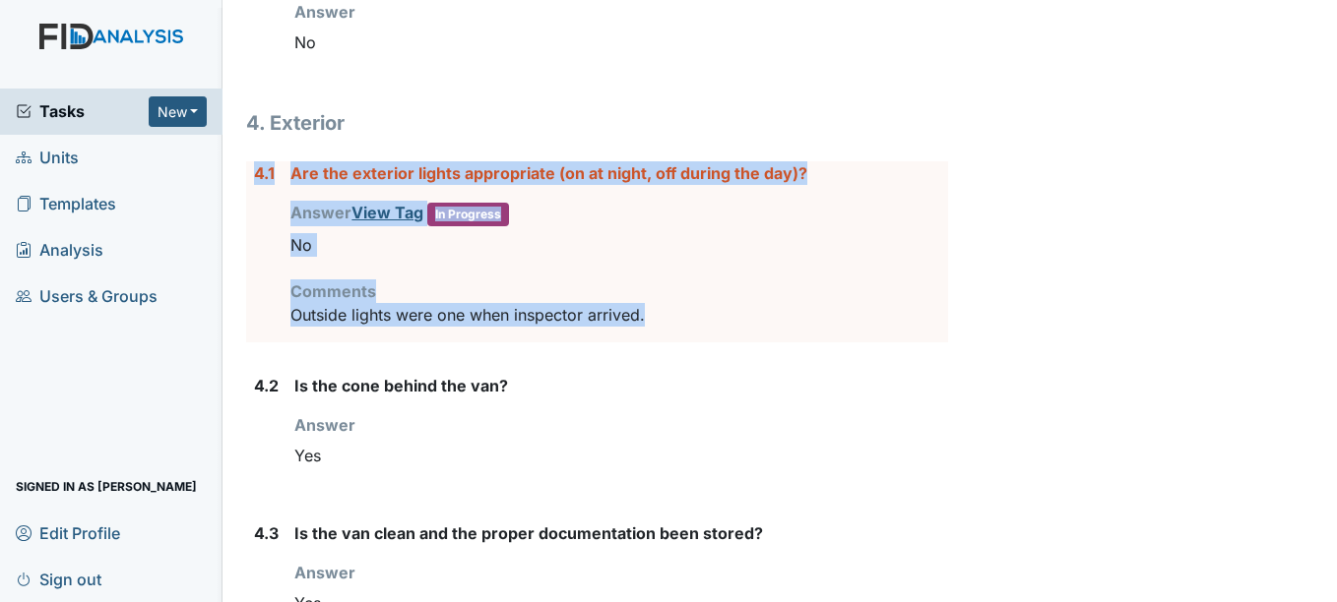
drag, startPoint x: 254, startPoint y: 171, endPoint x: 707, endPoint y: 305, distance: 472.2
click at [707, 305] on div "4.1 Are the exterior lights appropriate (on at night, off during the day)? Answ…" at bounding box center [596, 251] width 701 height 181
copy div "4.1 Are the exterior lights appropriate (on at night, off during the day)? Answ…"
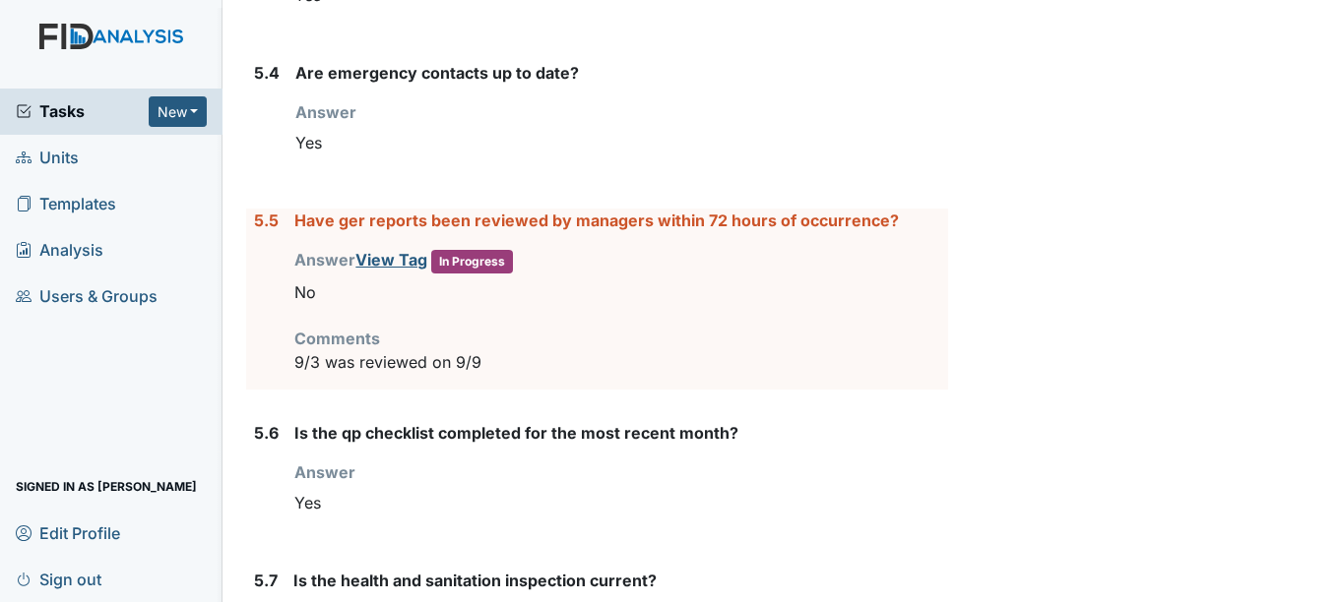
scroll to position [8427, 0]
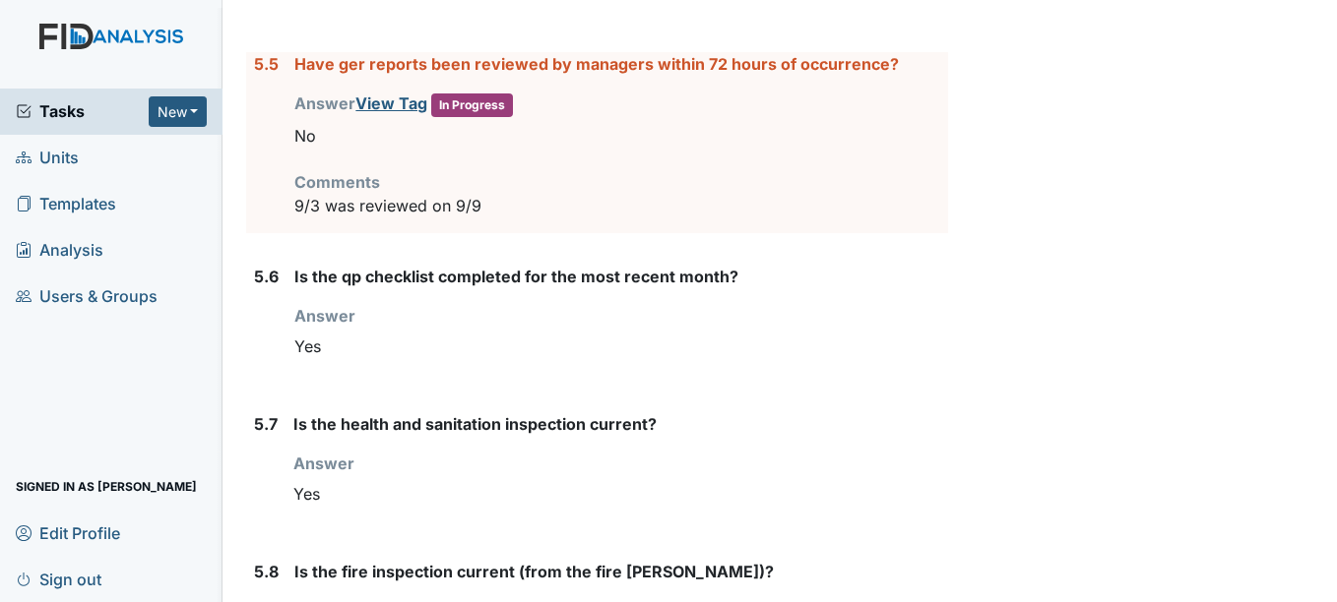
click at [252, 525] on div "5.7 Is the health and sanitation inspection current? Answer You must select one…" at bounding box center [596, 470] width 701 height 116
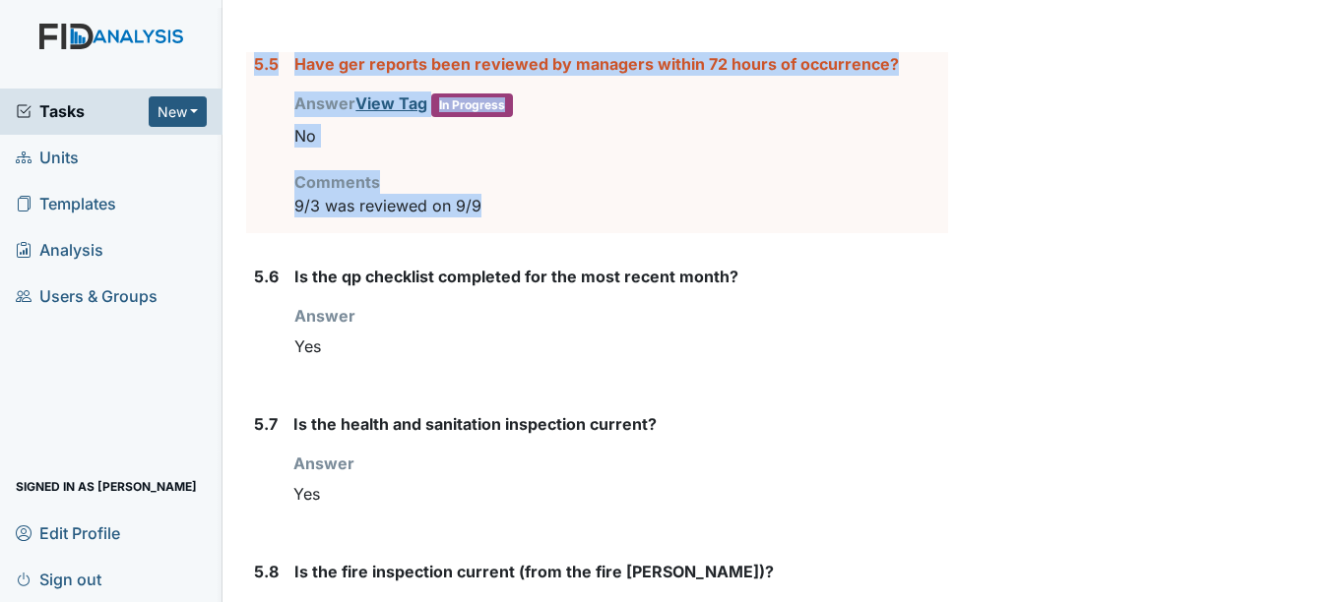
drag, startPoint x: 252, startPoint y: 63, endPoint x: 627, endPoint y: 219, distance: 406.0
click at [627, 219] on div "5.5 Have ger reports been reviewed by managers within 72 hours of occurrence? A…" at bounding box center [596, 142] width 701 height 181
copy div "5.5 Have ger reports been reviewed by managers within 72 hours of occurrence? A…"
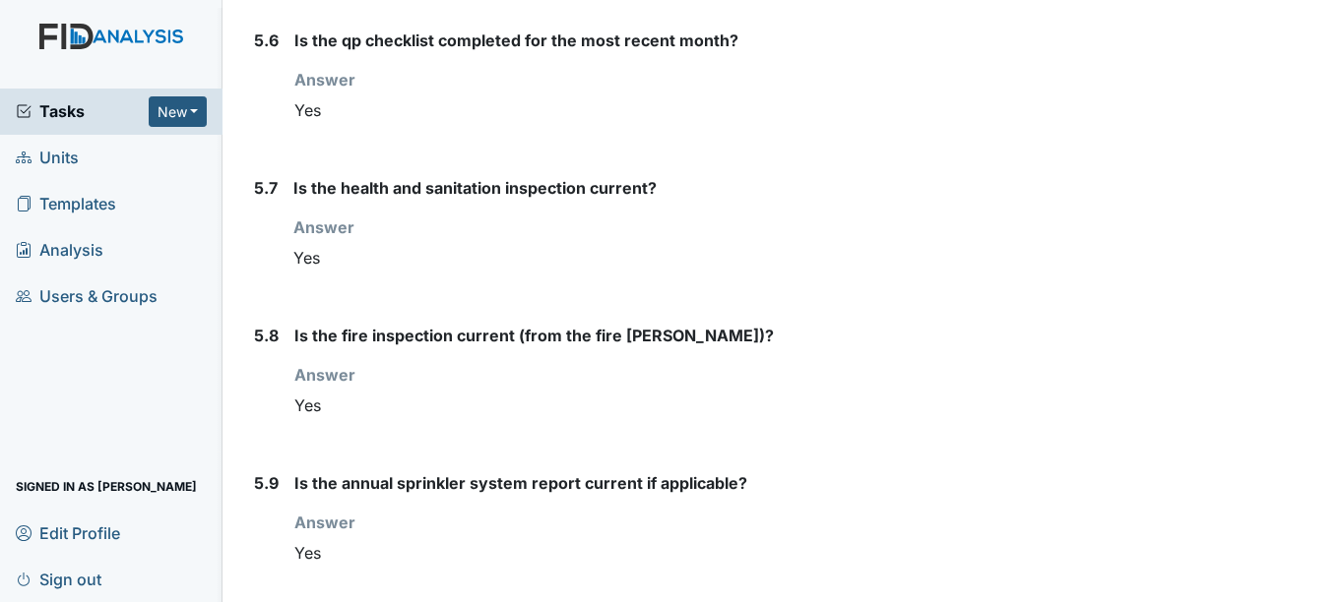
scroll to position [8843, 0]
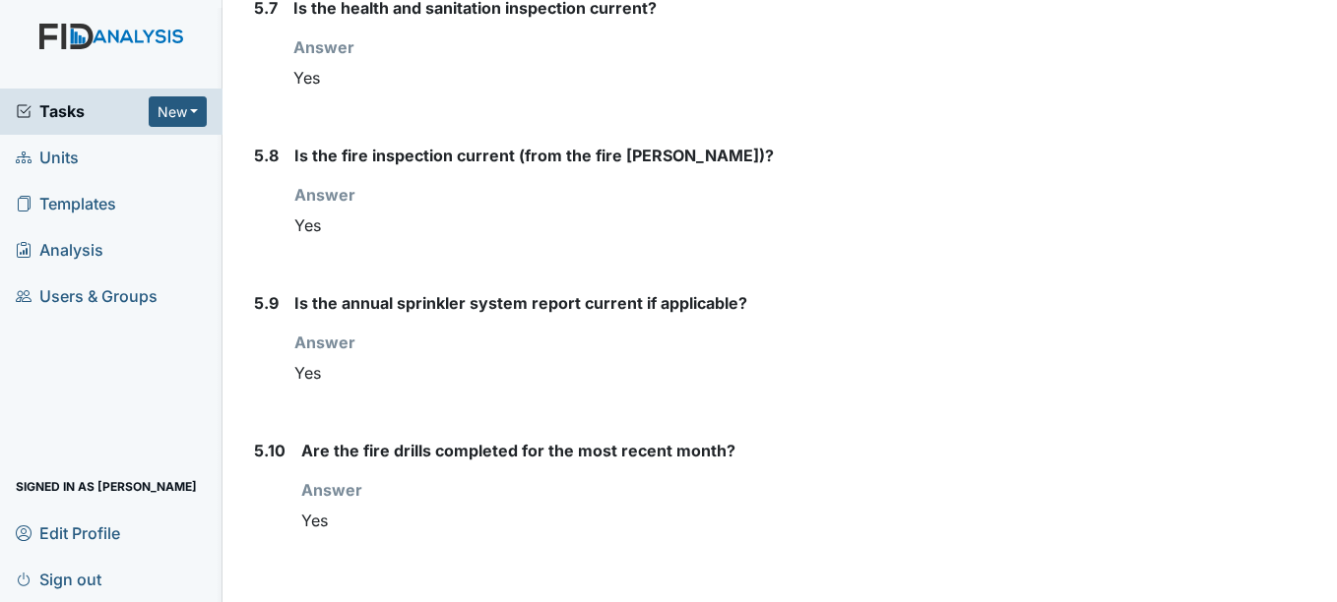
click at [263, 90] on div "5.7" at bounding box center [266, 54] width 24 height 116
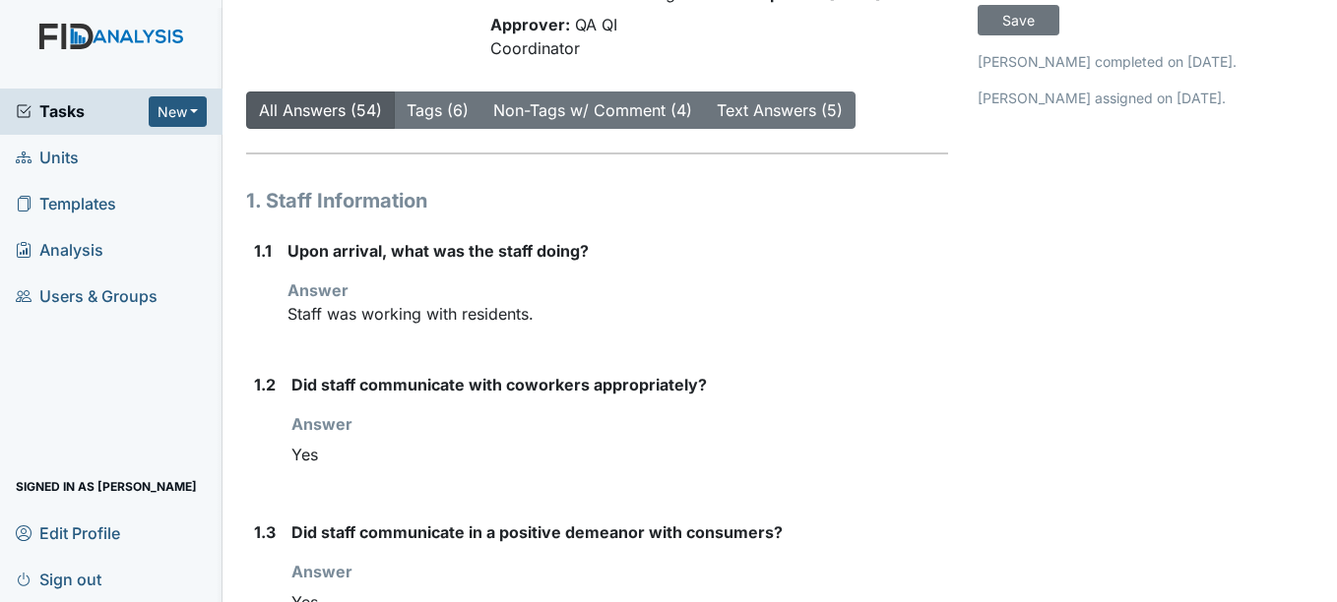
scroll to position [0, 0]
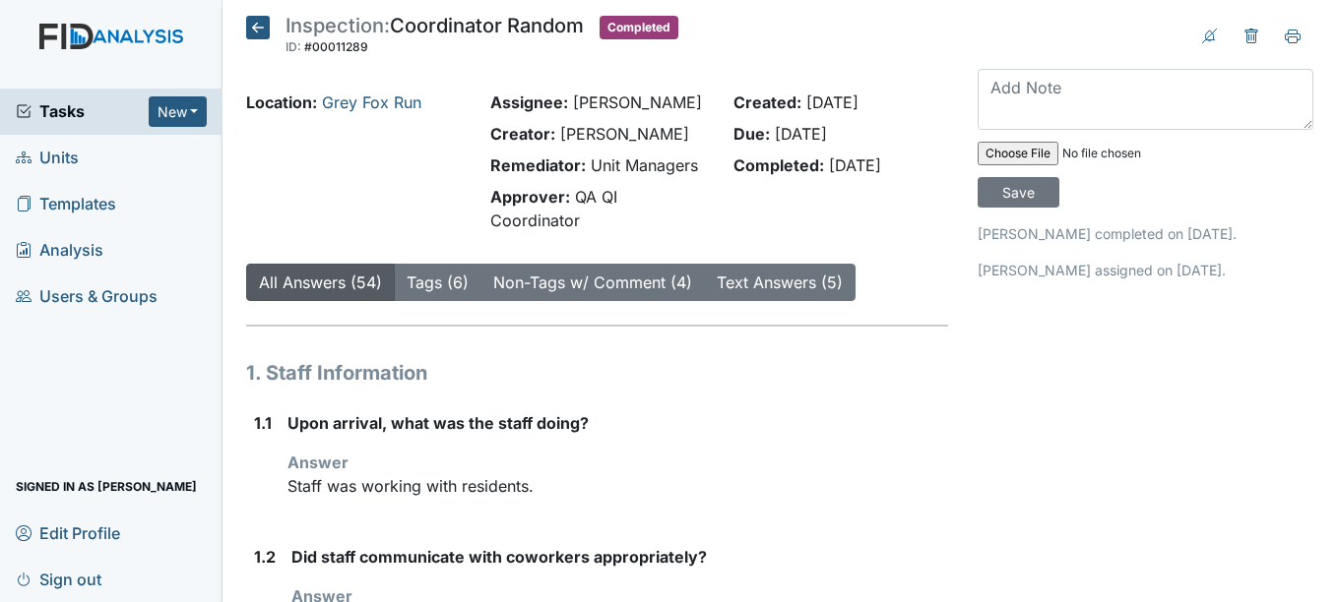
click at [261, 34] on icon at bounding box center [258, 28] width 24 height 24
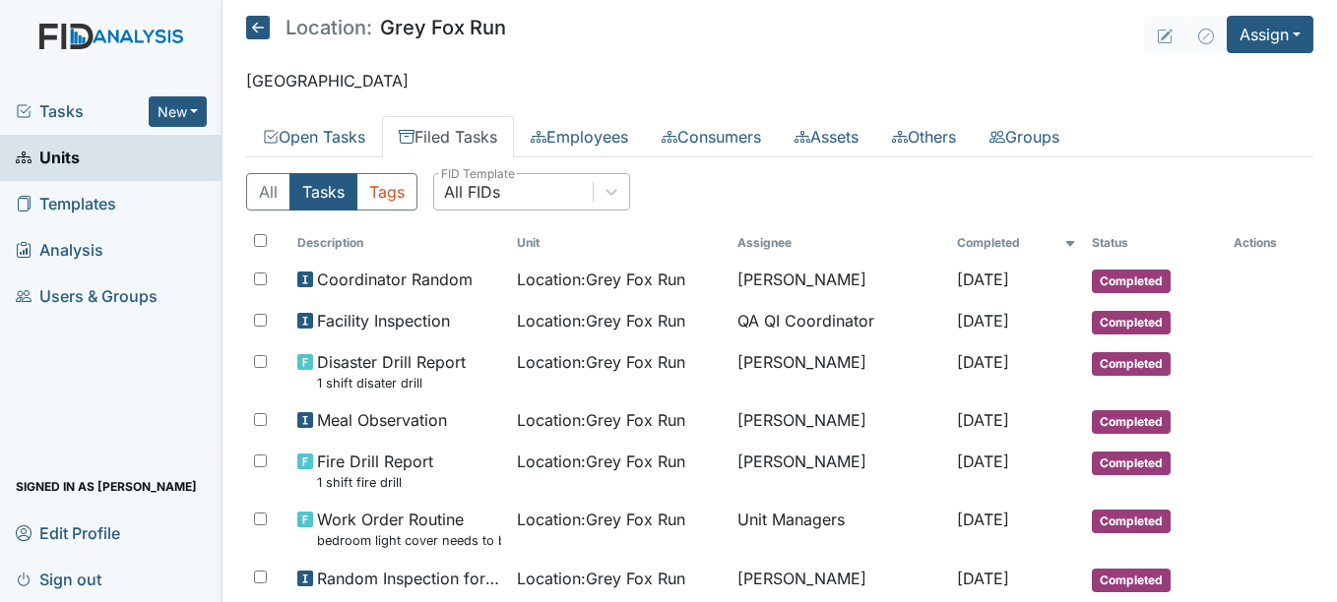
click at [497, 181] on div "All FIDs" at bounding box center [472, 192] width 56 height 24
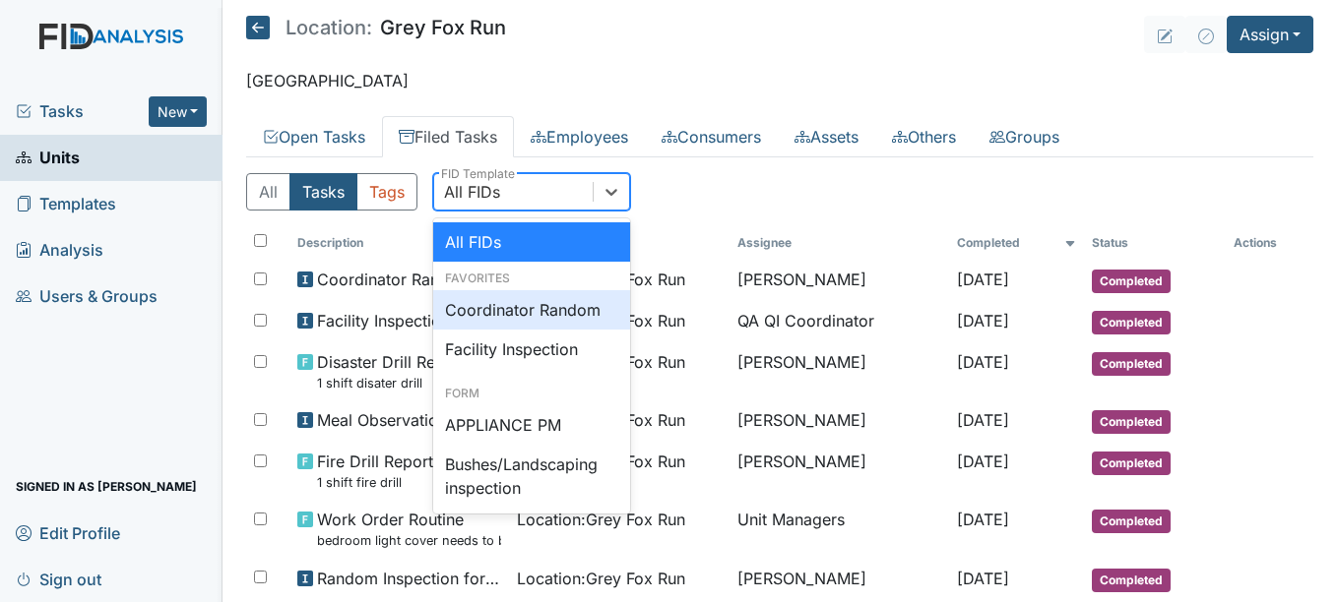
click at [513, 311] on div "Coordinator Random" at bounding box center [531, 309] width 197 height 39
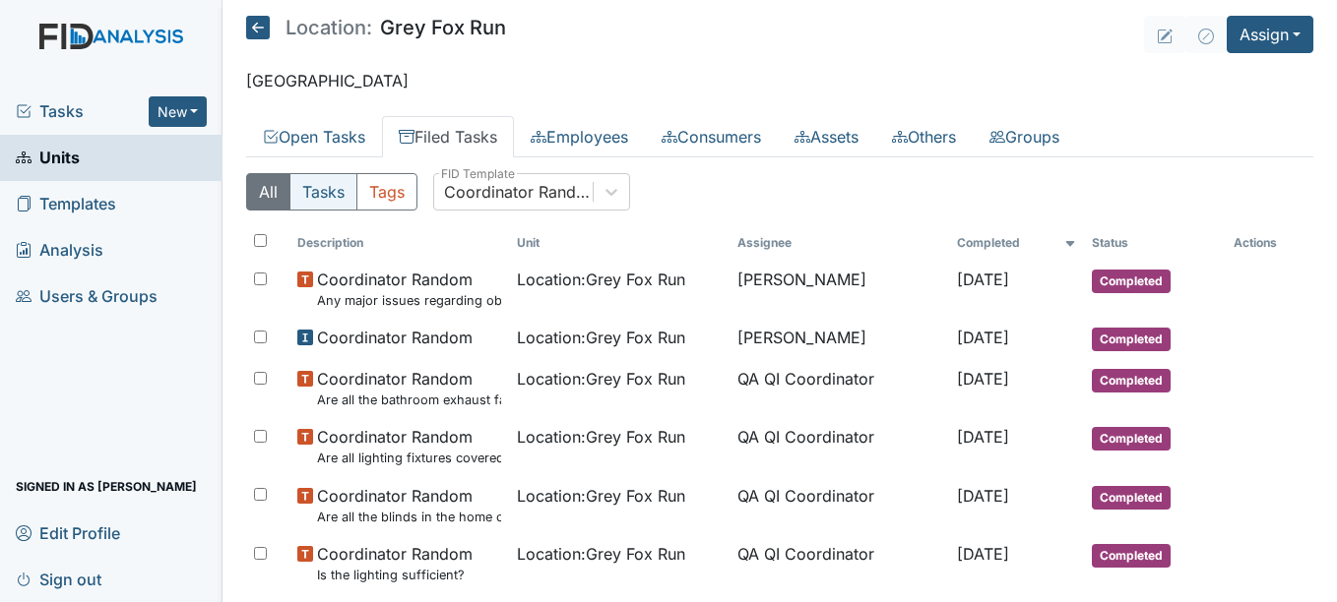
click at [346, 196] on button "Tasks" at bounding box center [323, 191] width 68 height 37
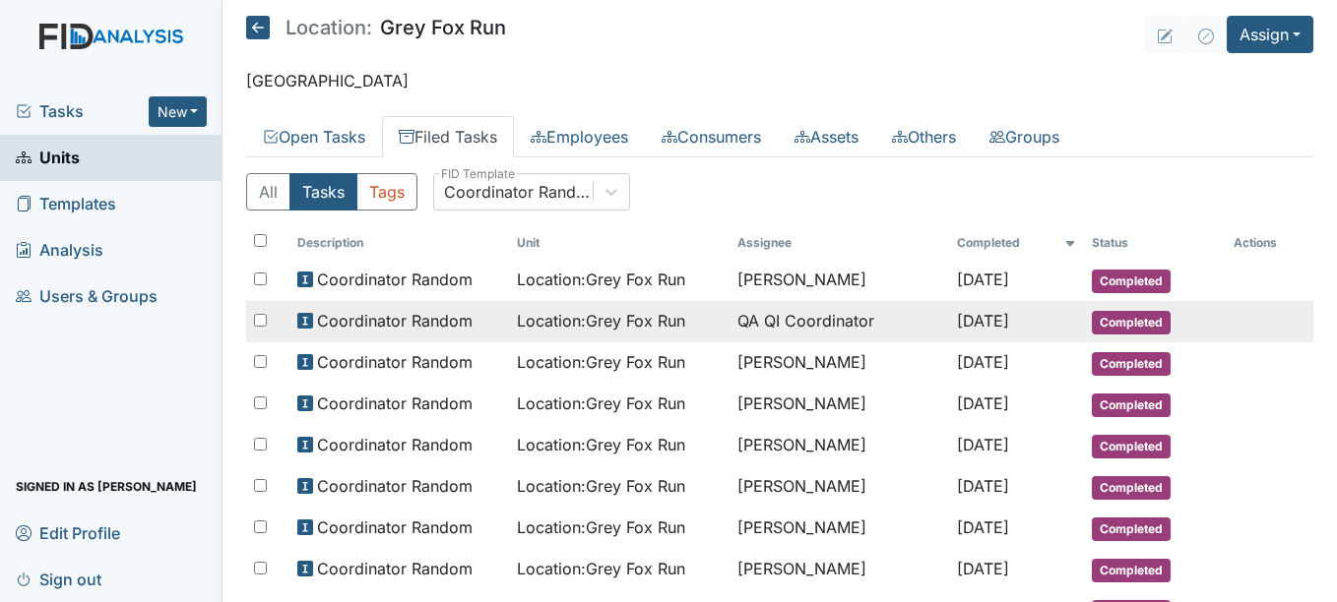
click at [729, 326] on td "QA QI Coordinator" at bounding box center [839, 321] width 220 height 41
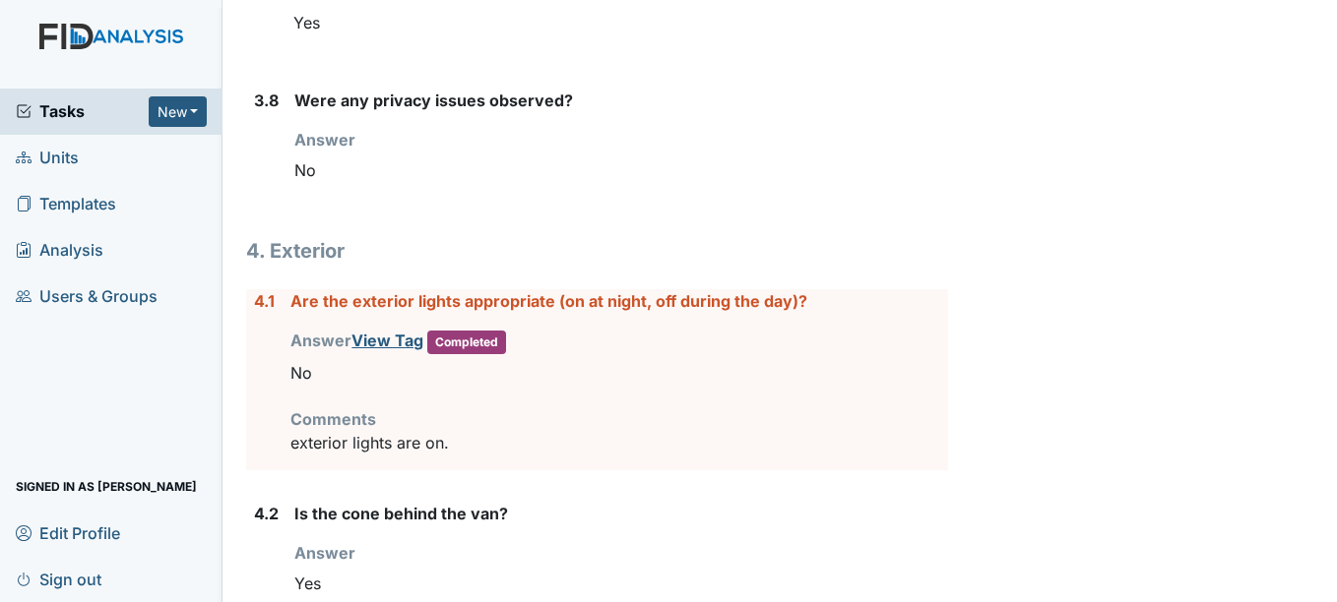
scroll to position [7173, 0]
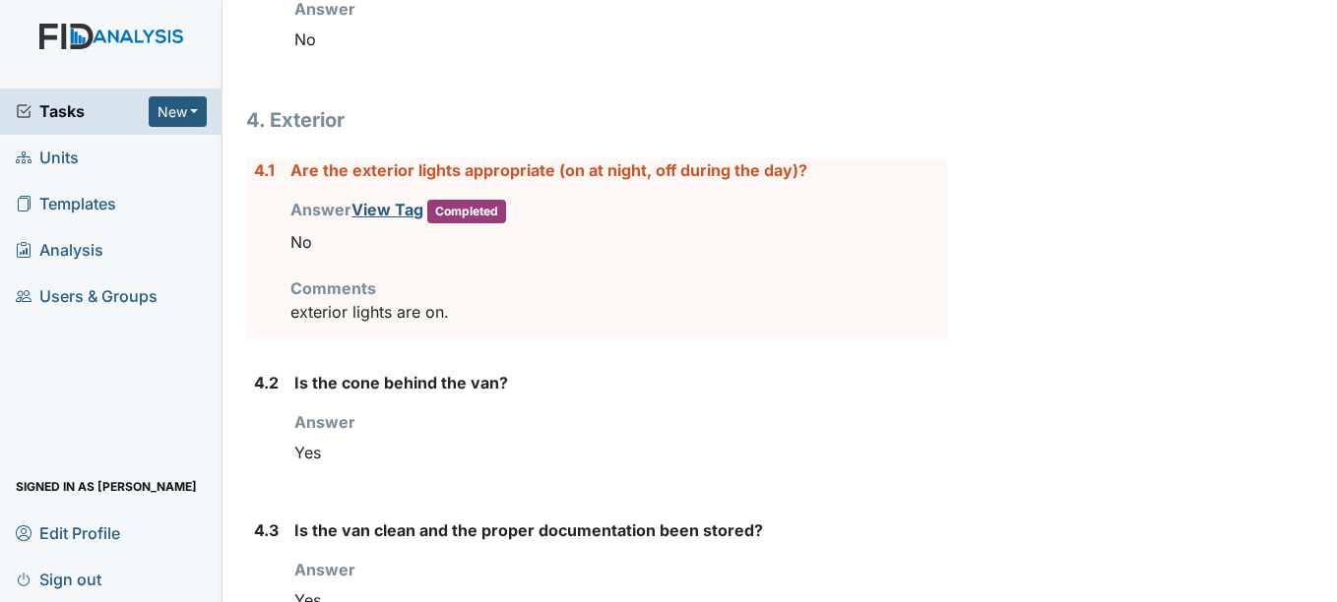
click at [262, 251] on div "4.1" at bounding box center [264, 248] width 21 height 181
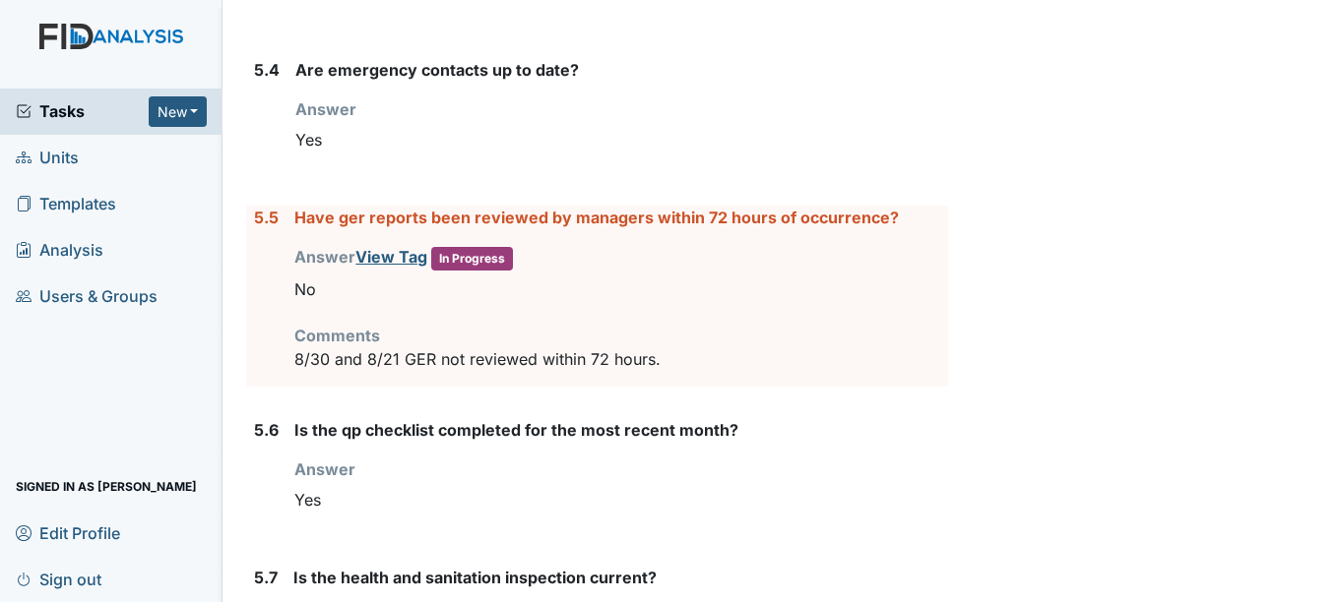
scroll to position [8366, 0]
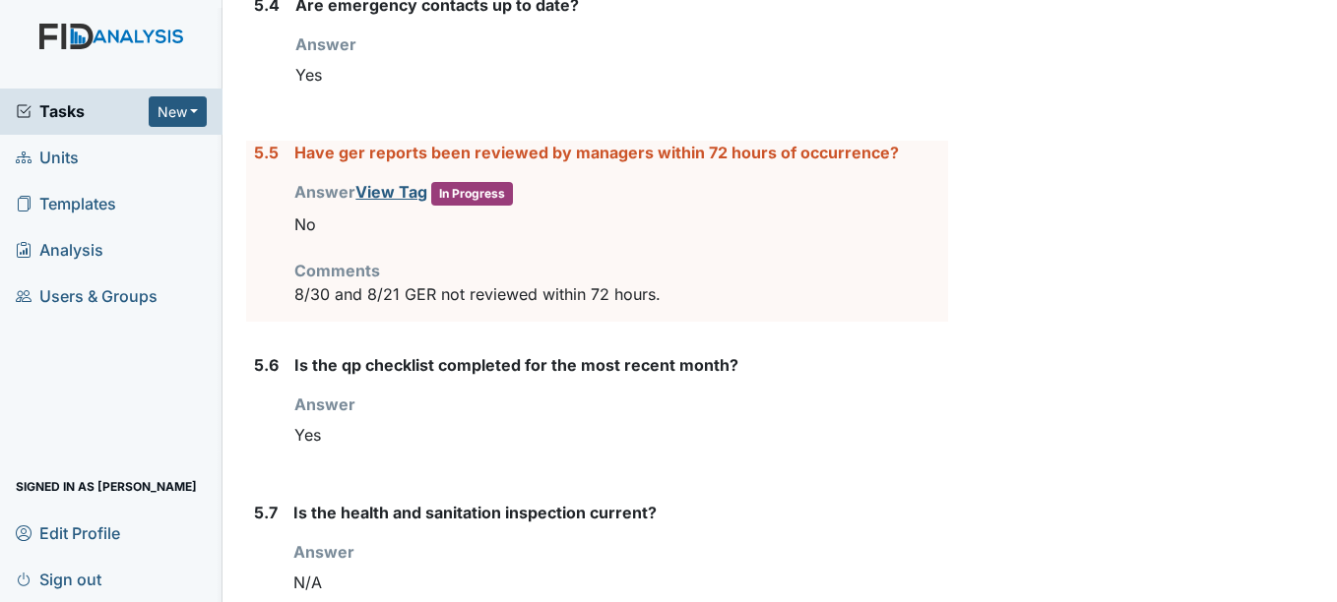
click at [265, 267] on div "5.5" at bounding box center [266, 231] width 25 height 181
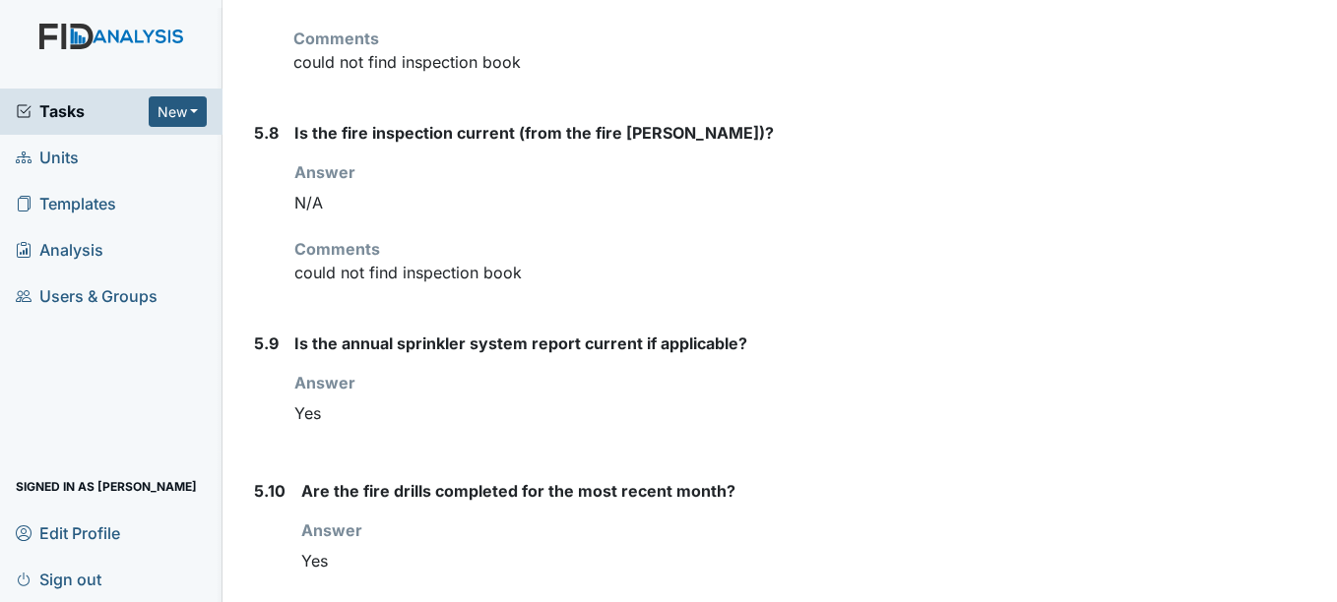
scroll to position [8997, 0]
